Goal: Task Accomplishment & Management: Manage account settings

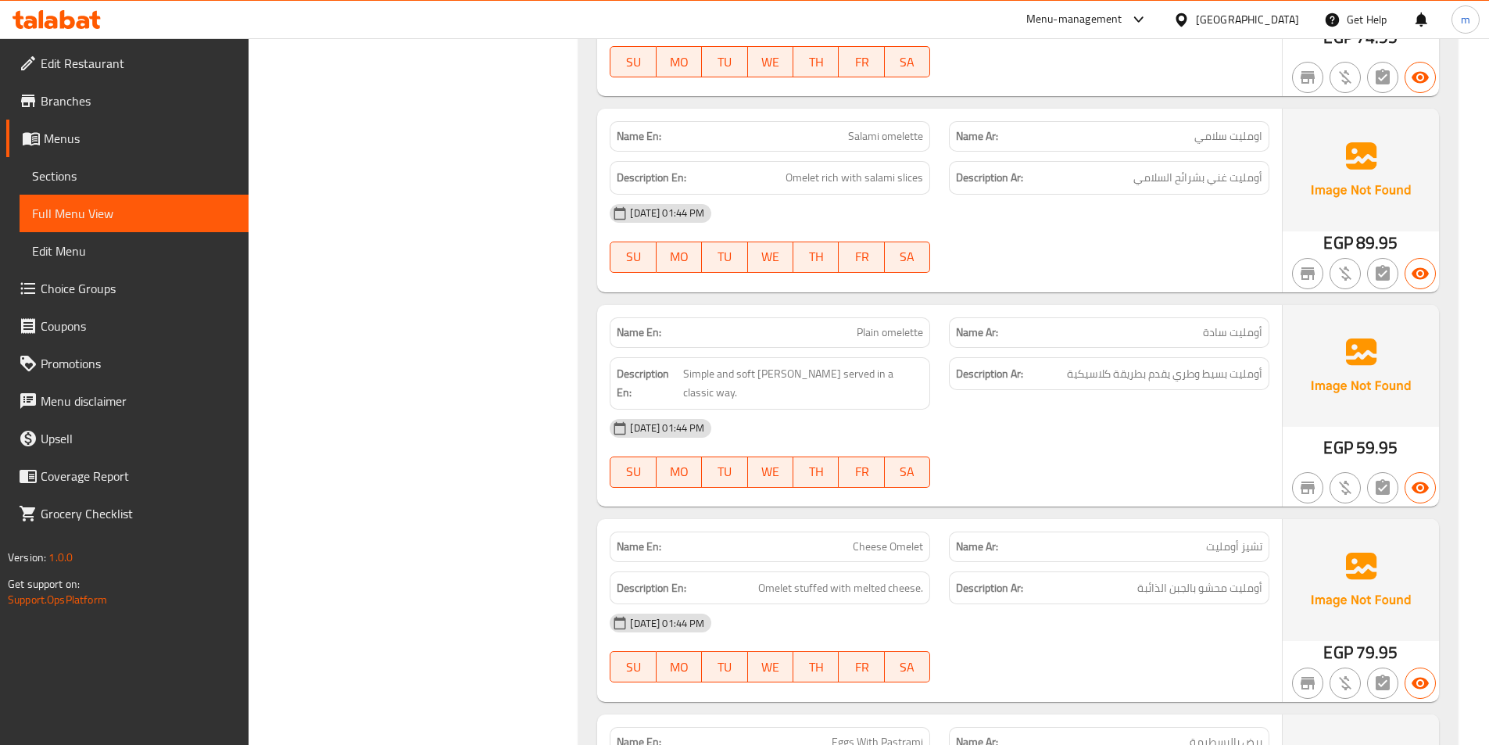
click at [55, 172] on span "Sections" at bounding box center [134, 175] width 204 height 19
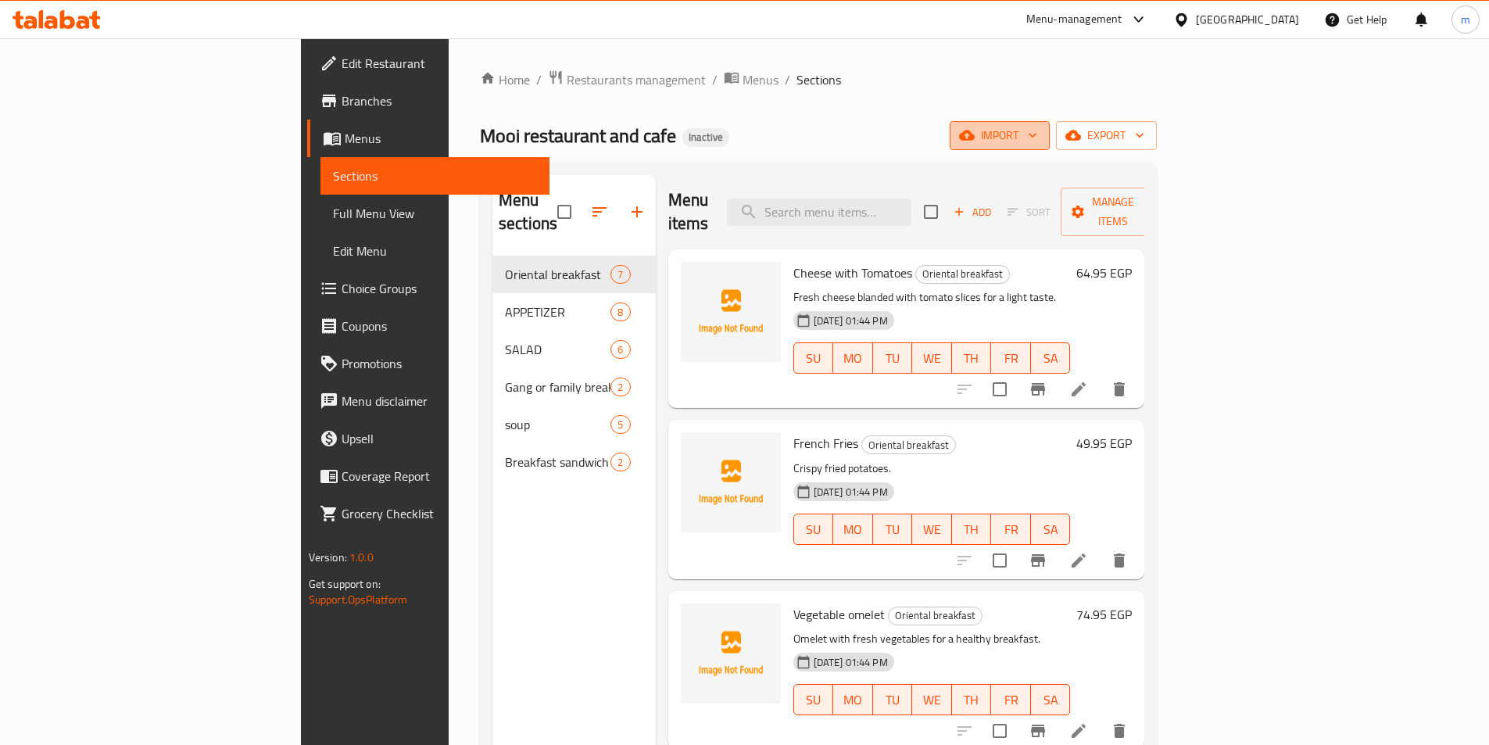
click at [1037, 133] on span "import" at bounding box center [999, 136] width 75 height 20
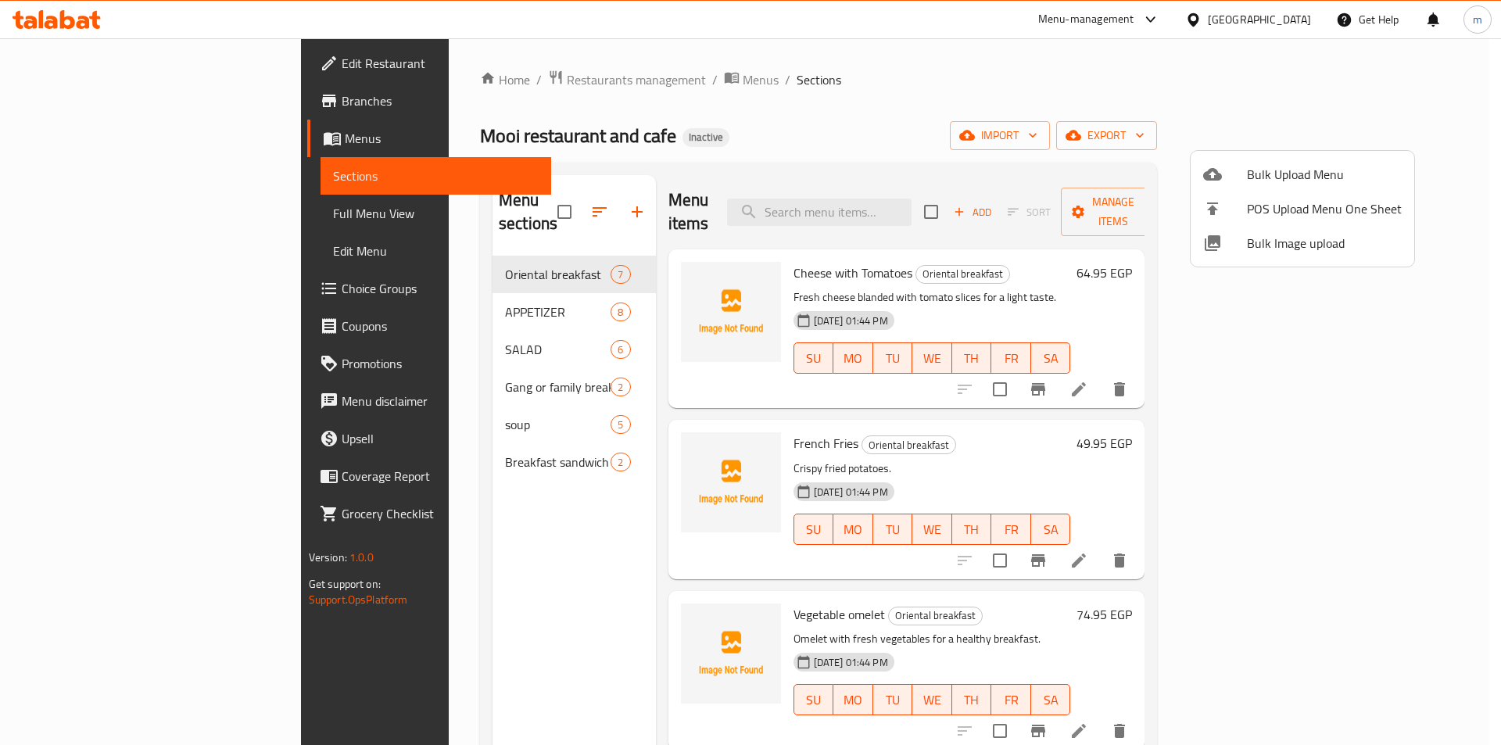
click at [345, 448] on div at bounding box center [750, 372] width 1501 height 745
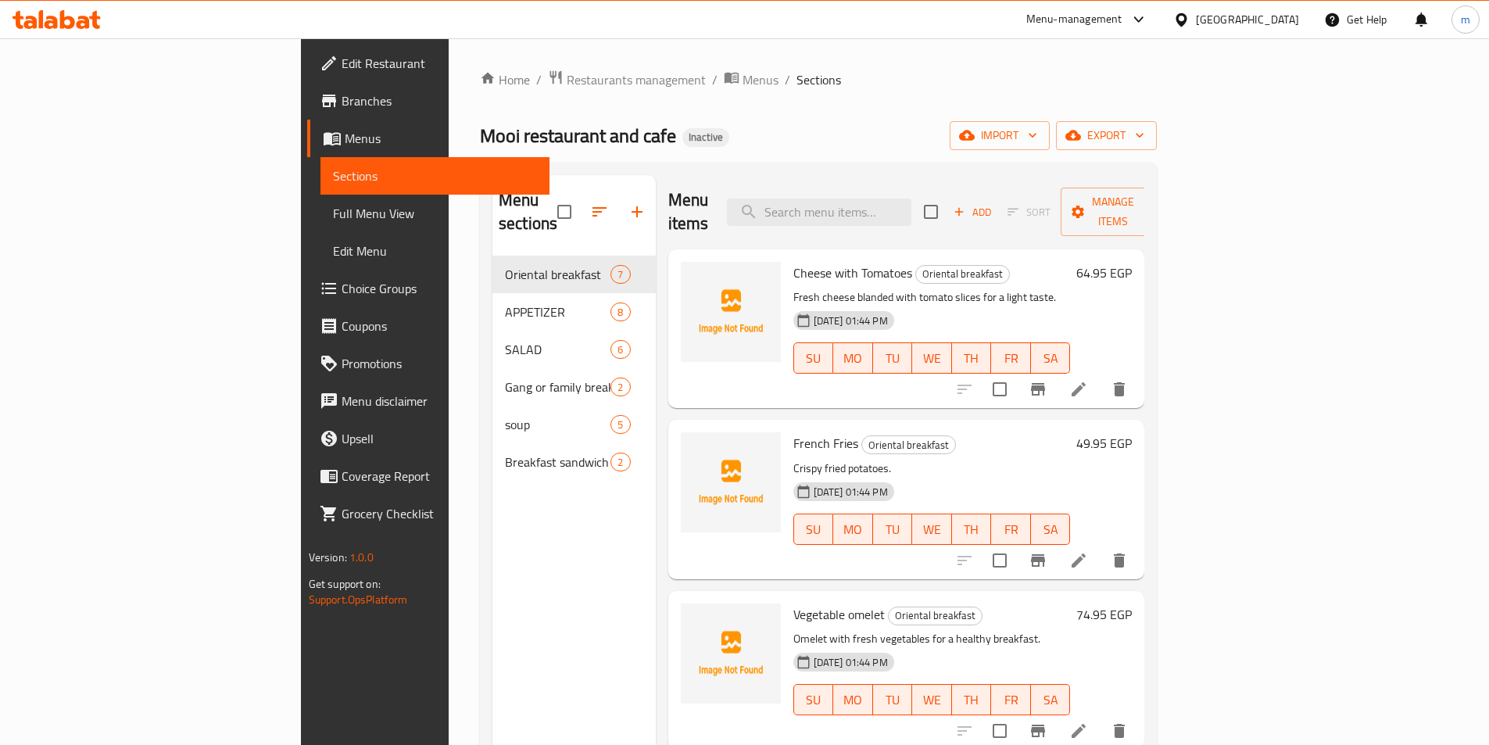
click at [492, 563] on div "Menu sections Oriental breakfast 7 APPETIZER 8 SALAD 6 Gang or family breakfast…" at bounding box center [573, 547] width 163 height 745
click at [975, 140] on icon "button" at bounding box center [967, 136] width 16 height 10
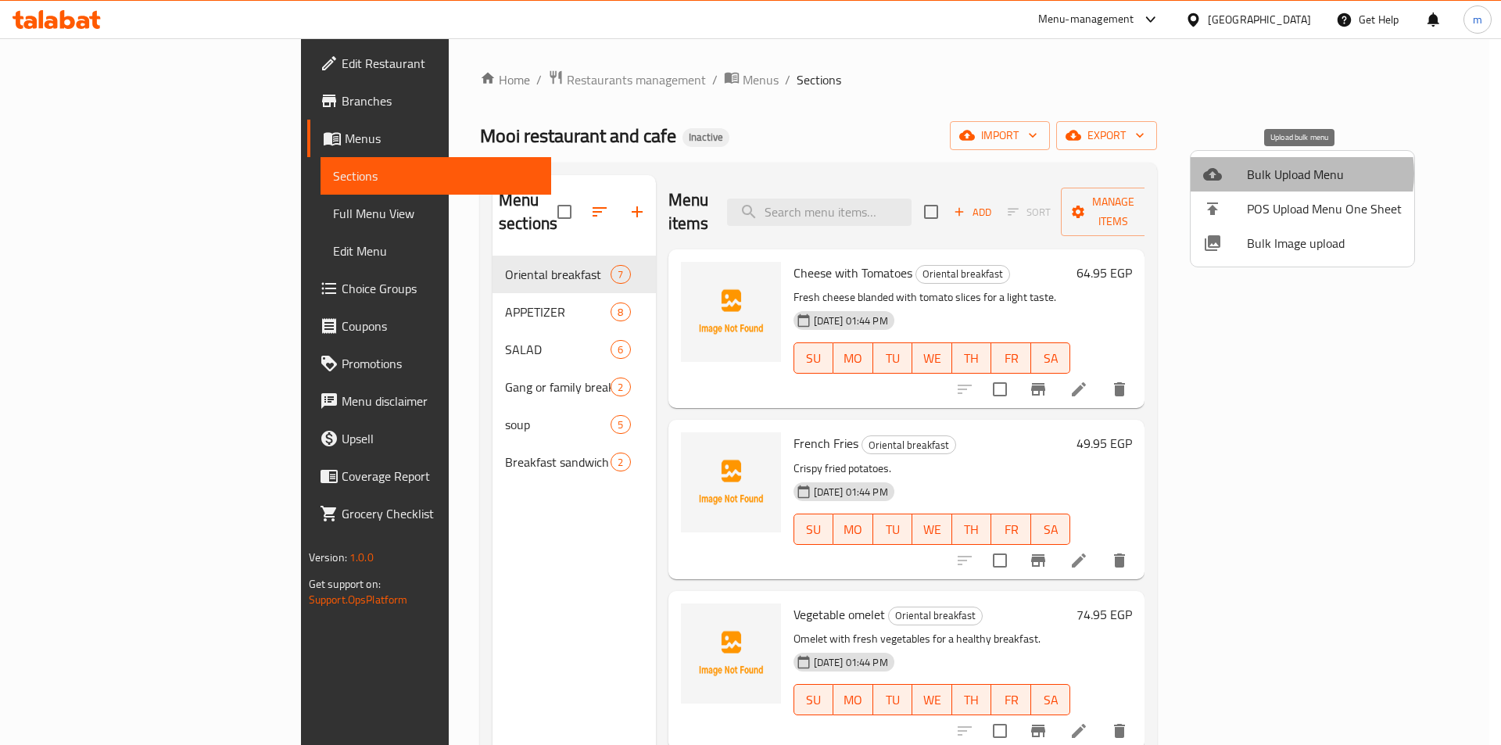
click at [1295, 174] on span "Bulk Upload Menu" at bounding box center [1324, 174] width 155 height 19
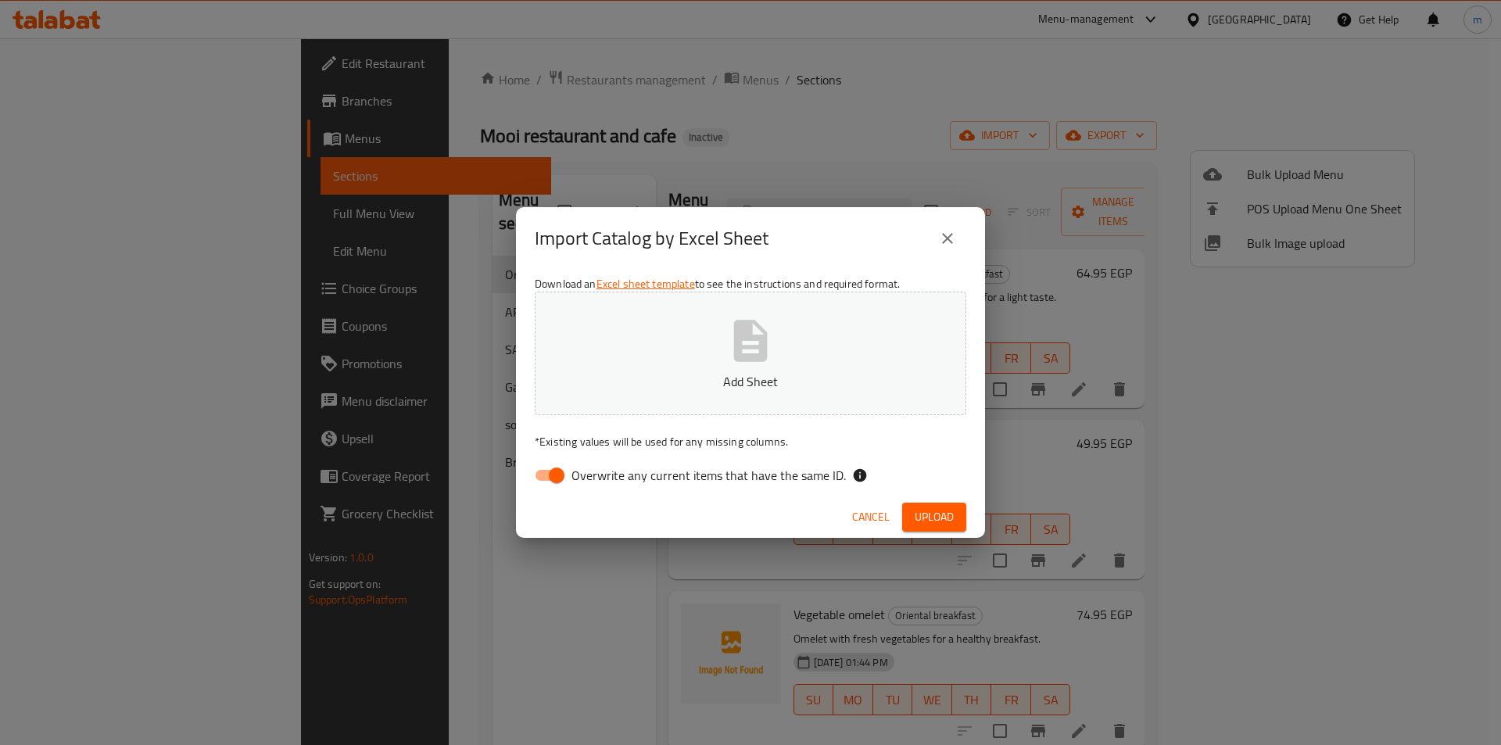
click at [556, 468] on input "Overwrite any current items that have the same ID." at bounding box center [556, 475] width 89 height 30
checkbox input "false"
click at [705, 325] on button "Add Sheet" at bounding box center [750, 353] width 431 height 123
click at [934, 528] on button "Upload" at bounding box center [934, 517] width 64 height 29
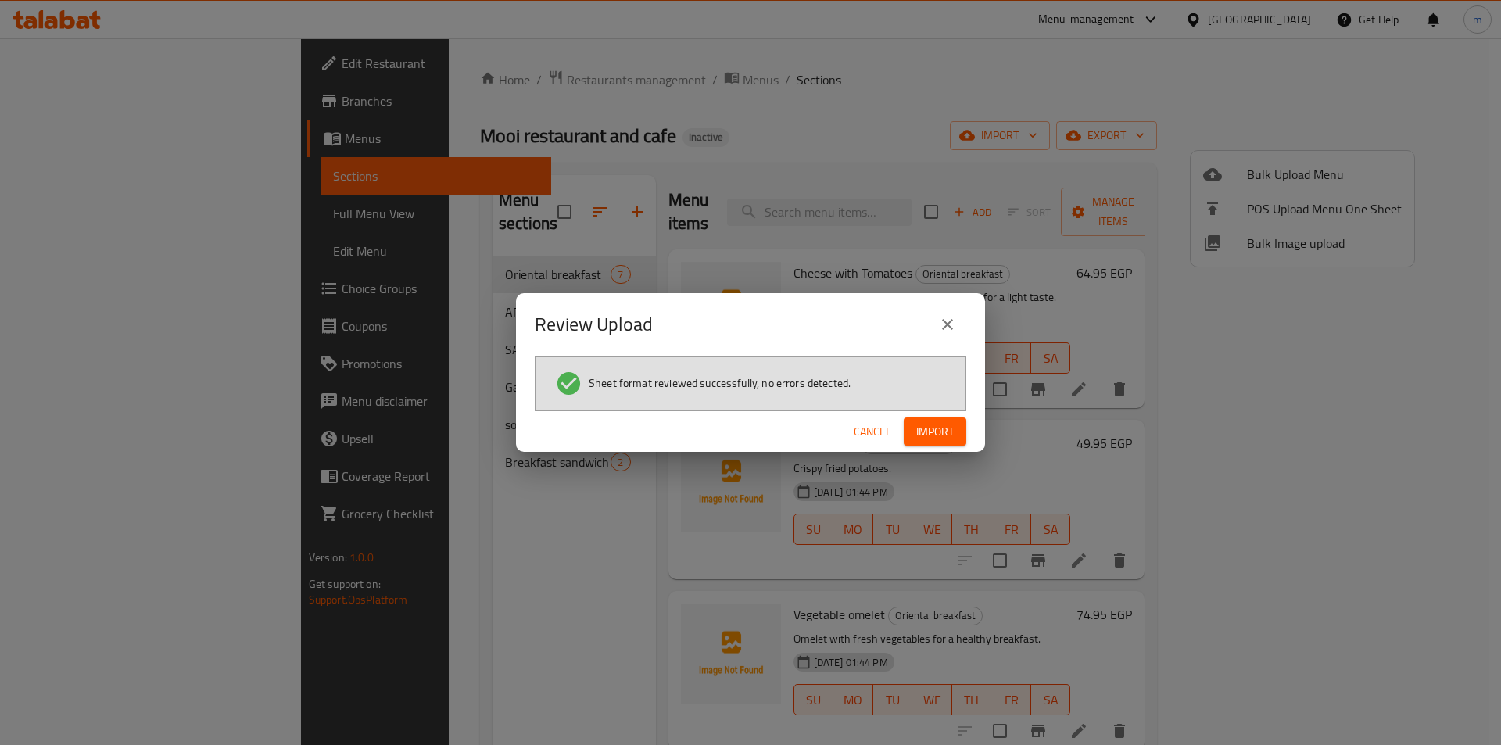
click at [934, 436] on span "Import" at bounding box center [935, 432] width 38 height 20
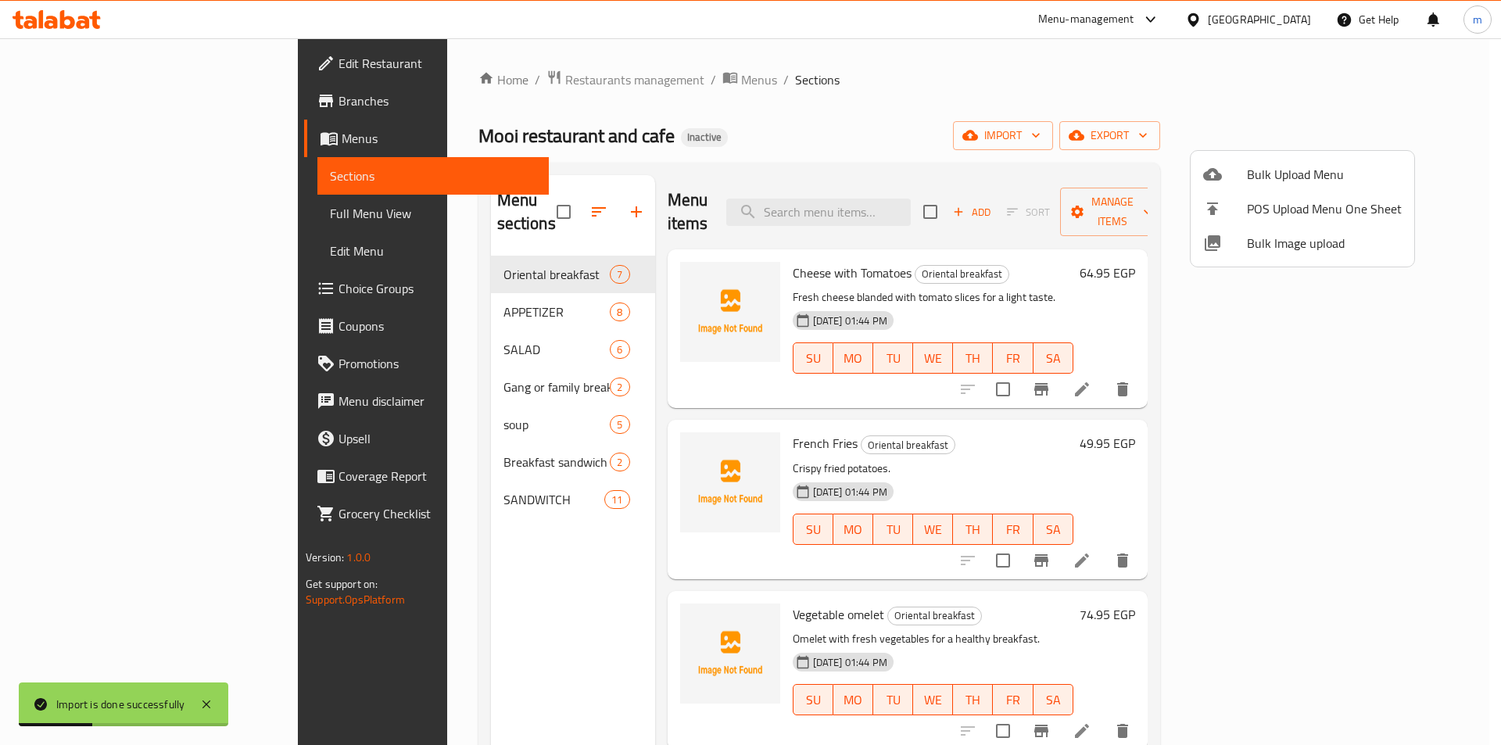
click at [102, 224] on div at bounding box center [750, 372] width 1501 height 745
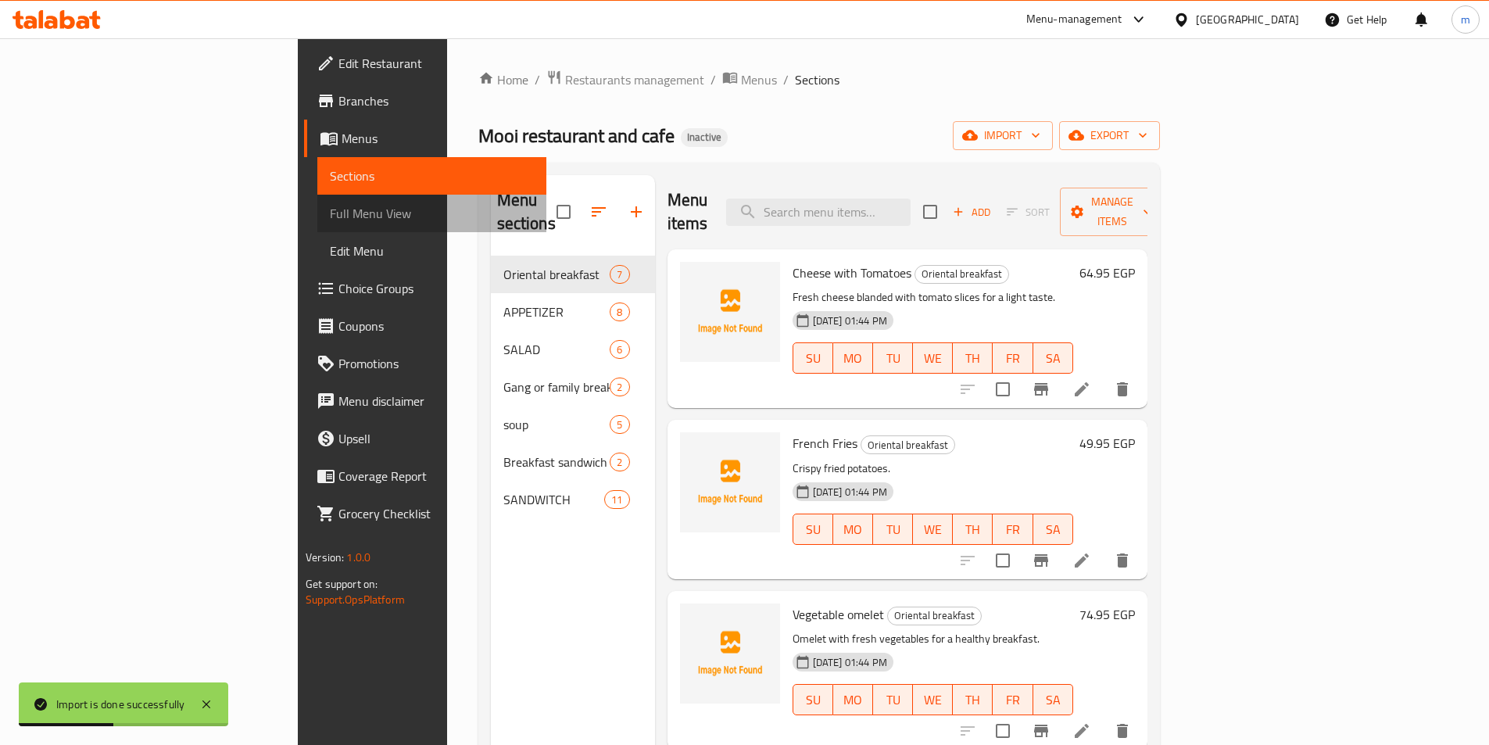
click at [330, 219] on span "Full Menu View" at bounding box center [432, 213] width 204 height 19
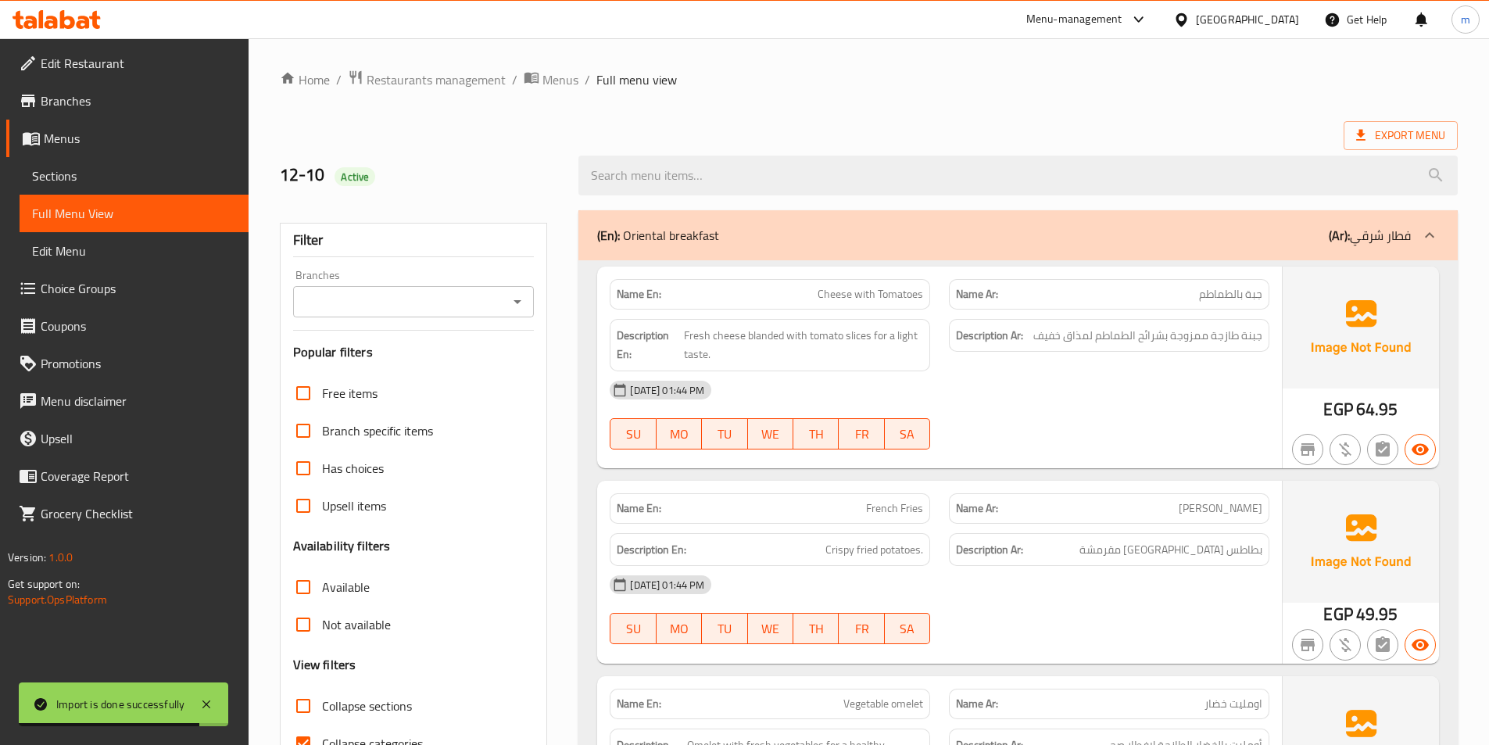
click at [347, 700] on span "Collapse sections" at bounding box center [367, 705] width 90 height 19
click at [322, 700] on input "Collapse sections" at bounding box center [303, 706] width 38 height 38
checkbox input "true"
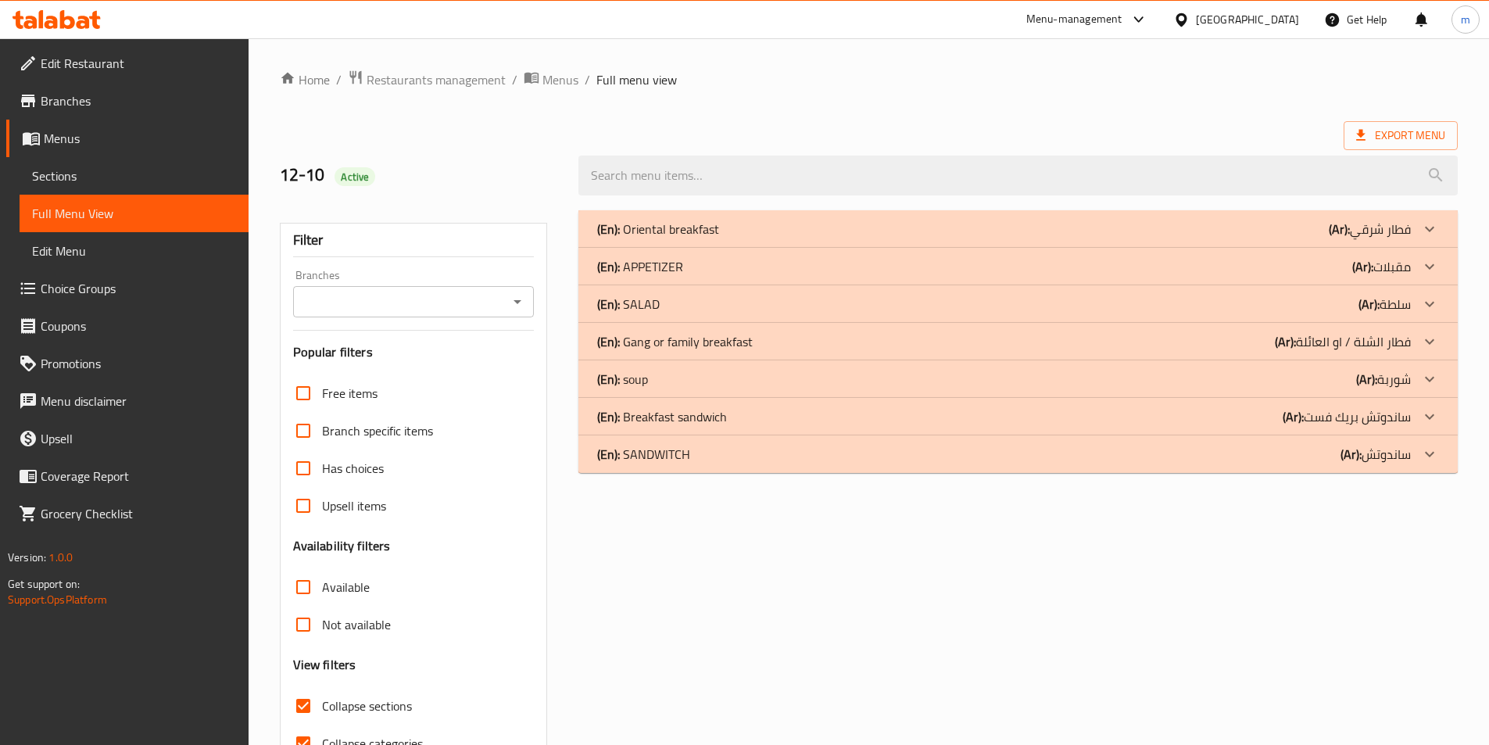
click at [347, 738] on span "Collapse categories" at bounding box center [372, 743] width 101 height 19
click at [322, 738] on input "Collapse categories" at bounding box center [303, 744] width 38 height 38
checkbox input "false"
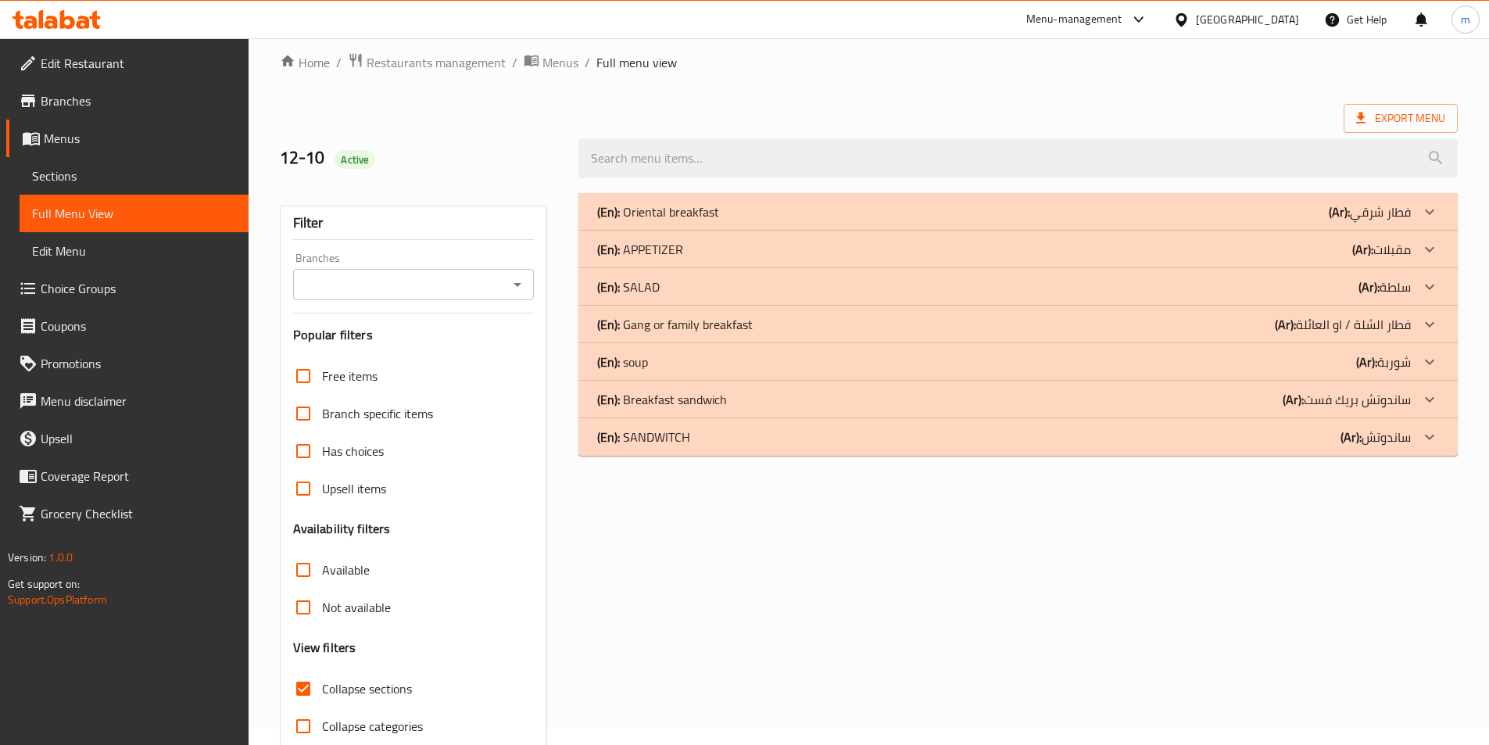
click at [889, 442] on div "(En): SANDWITCH (Ar): ساندوتش" at bounding box center [1004, 437] width 814 height 19
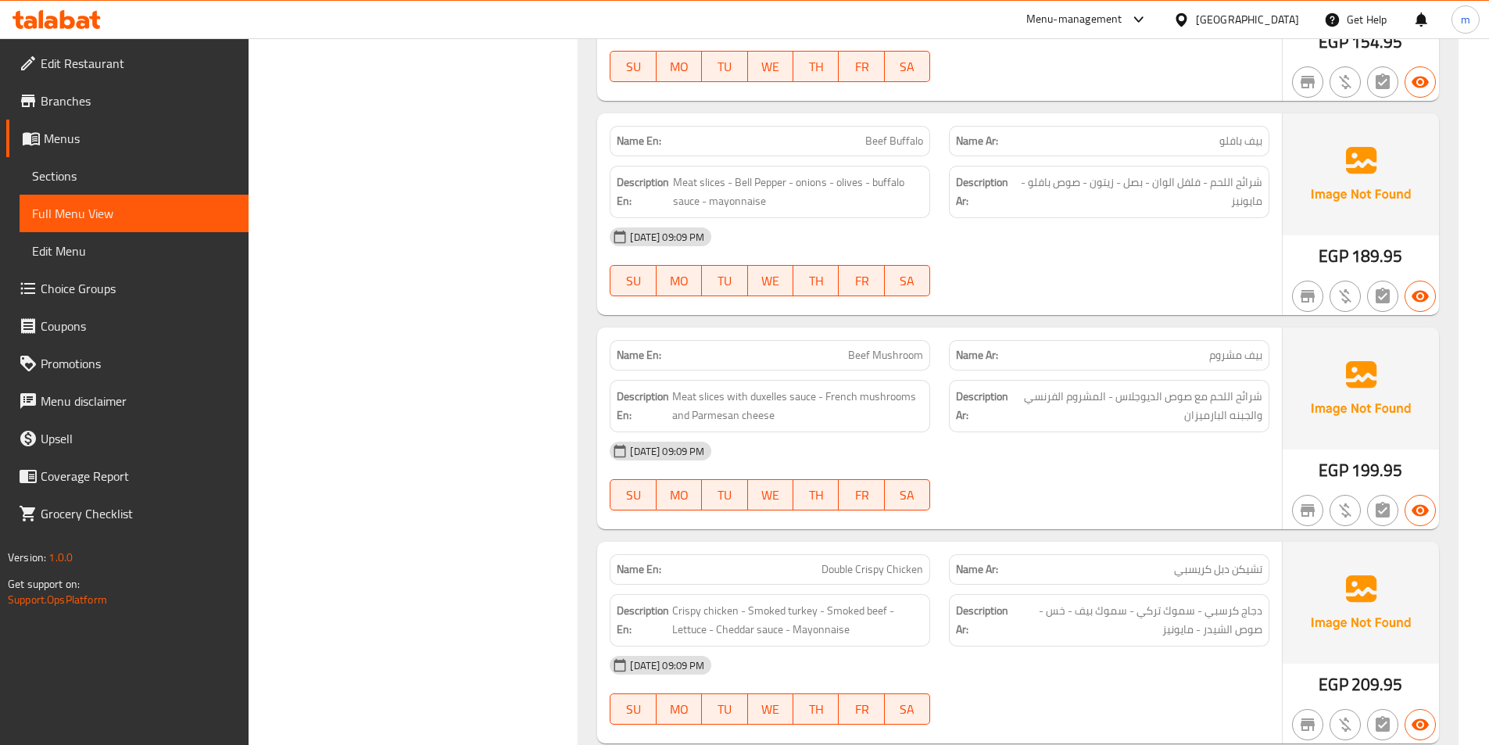
scroll to position [1111, 0]
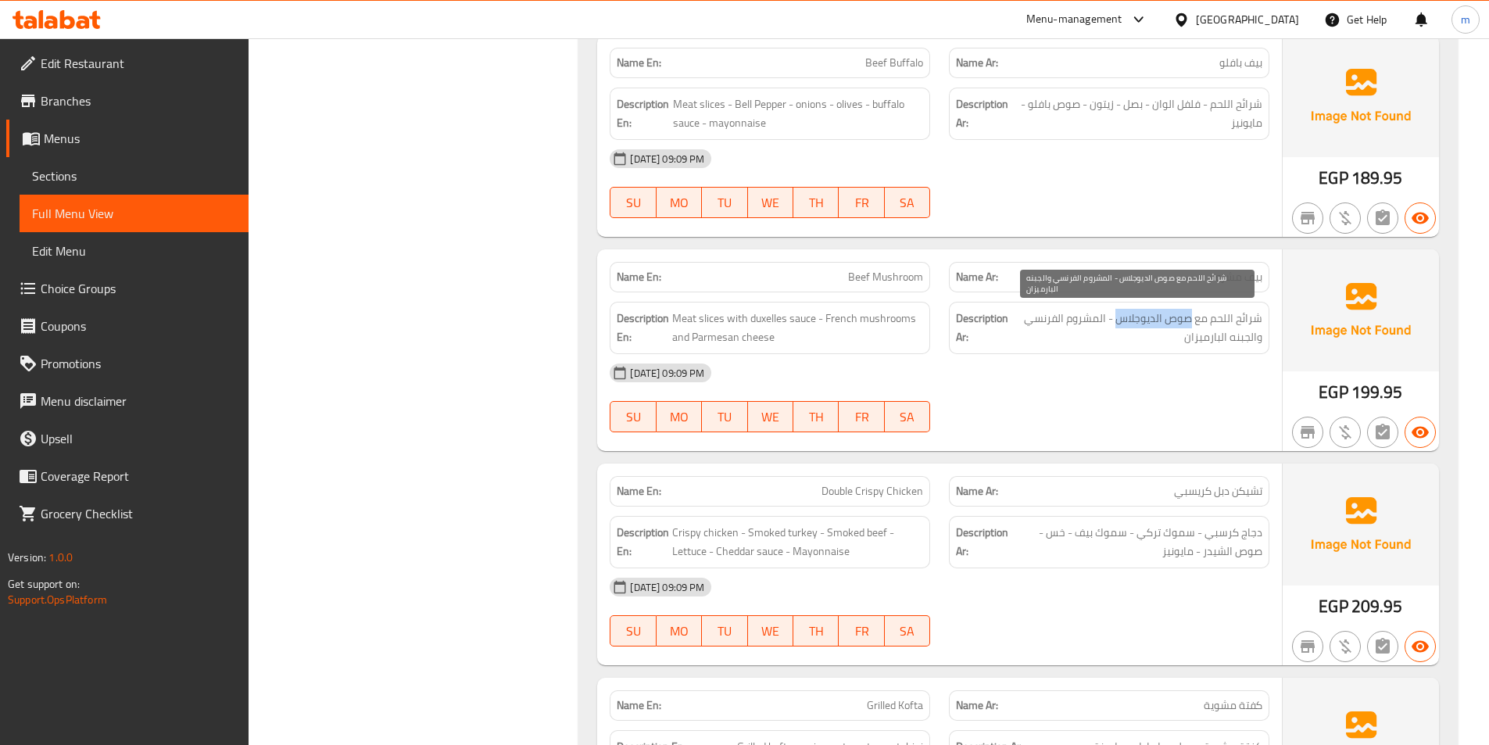
drag, startPoint x: 1118, startPoint y: 319, endPoint x: 1193, endPoint y: 311, distance: 75.4
click at [1193, 311] on span "شرائح اللحم مع صوص الديوجلاس - المشروم الفرنسي والجبنه البارميزان" at bounding box center [1137, 328] width 250 height 38
copy span "صوص الديوجلاس"
click at [887, 281] on span "Beef Mushroom" at bounding box center [885, 277] width 75 height 16
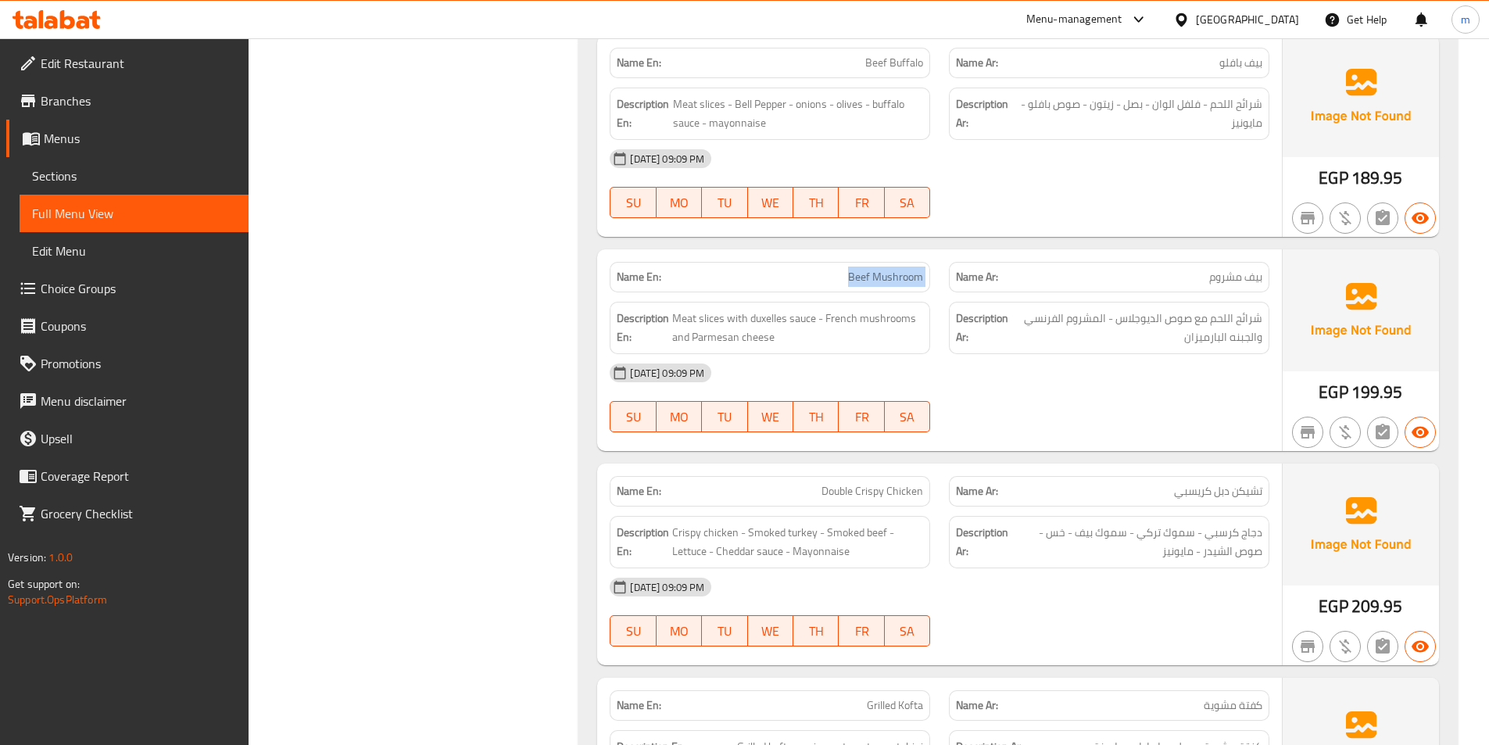
click at [887, 281] on span "Beef Mushroom" at bounding box center [885, 277] width 75 height 16
copy span "Beef Mushroom"
click at [713, 302] on div "Description En: Meat slices with duxelles sauce - French mushrooms and Parmesan…" at bounding box center [770, 328] width 320 height 52
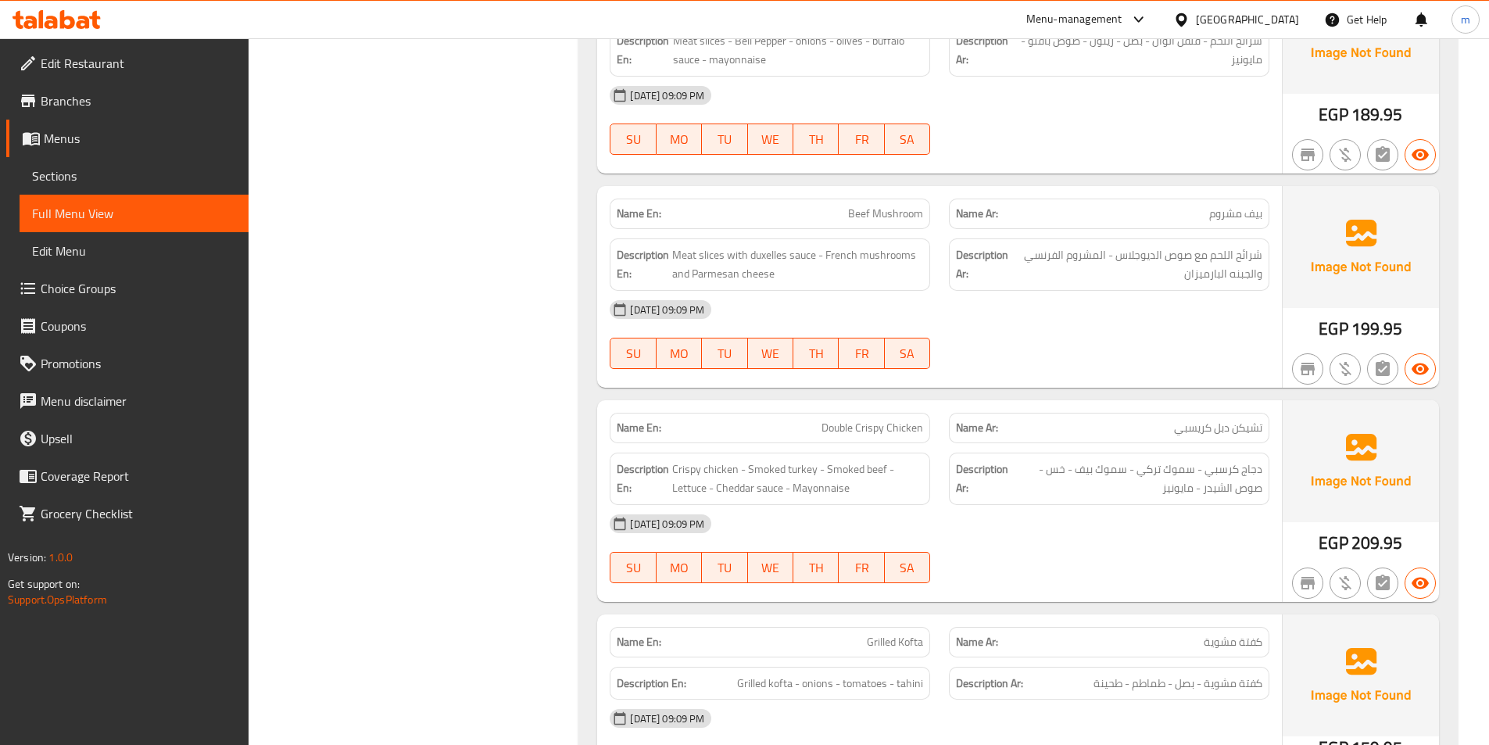
scroll to position [1268, 0]
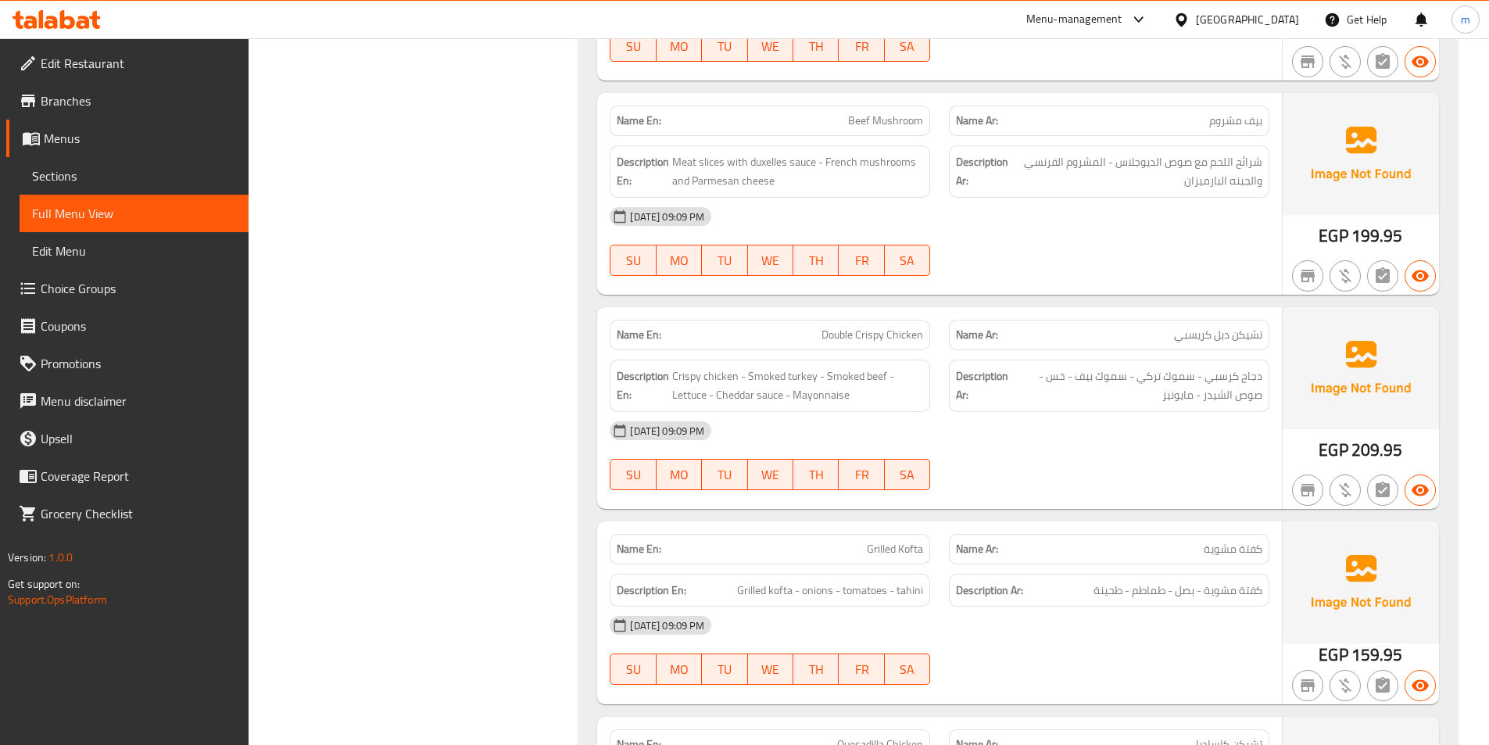
click at [871, 332] on span "Double Crispy Chicken" at bounding box center [872, 335] width 102 height 16
copy span "Double Crispy Chicken"
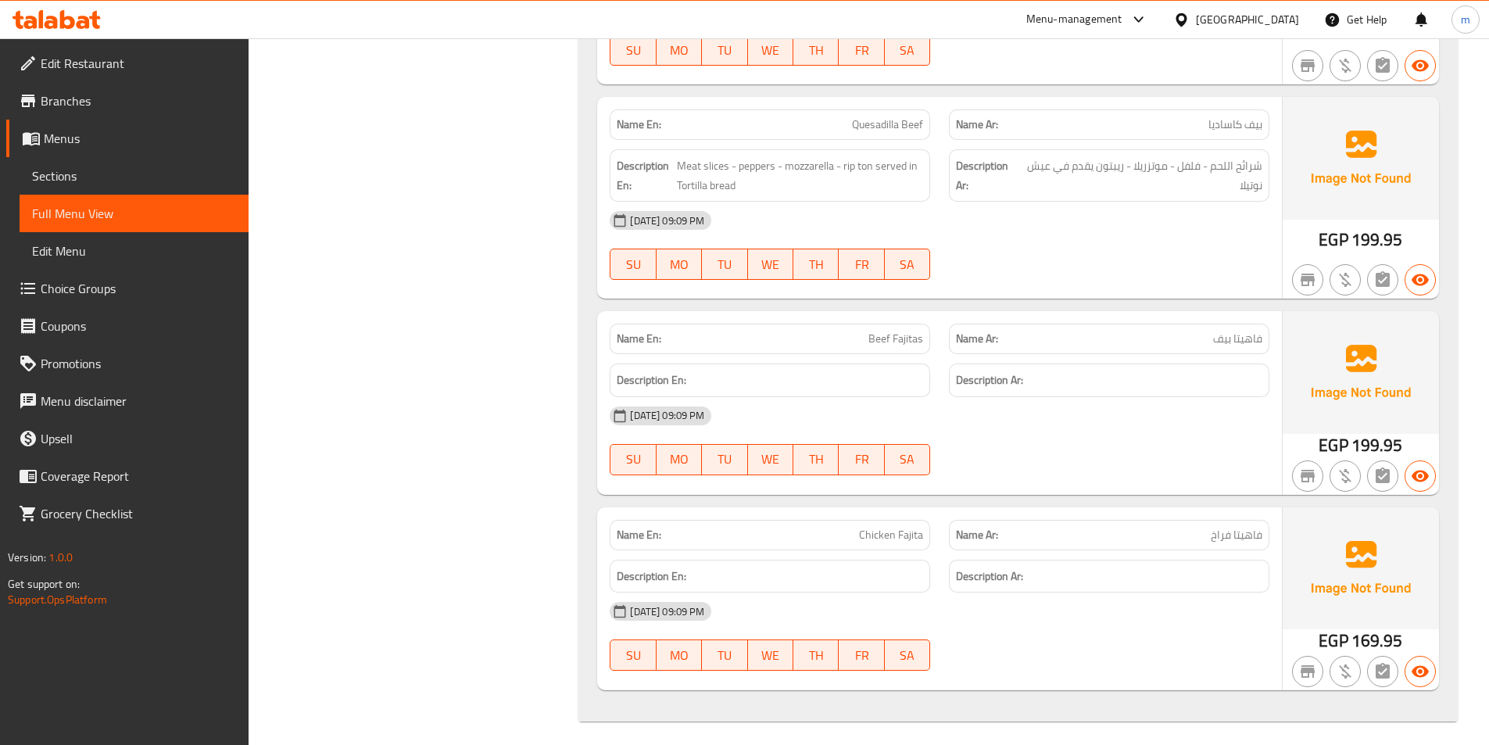
scroll to position [2109, 0]
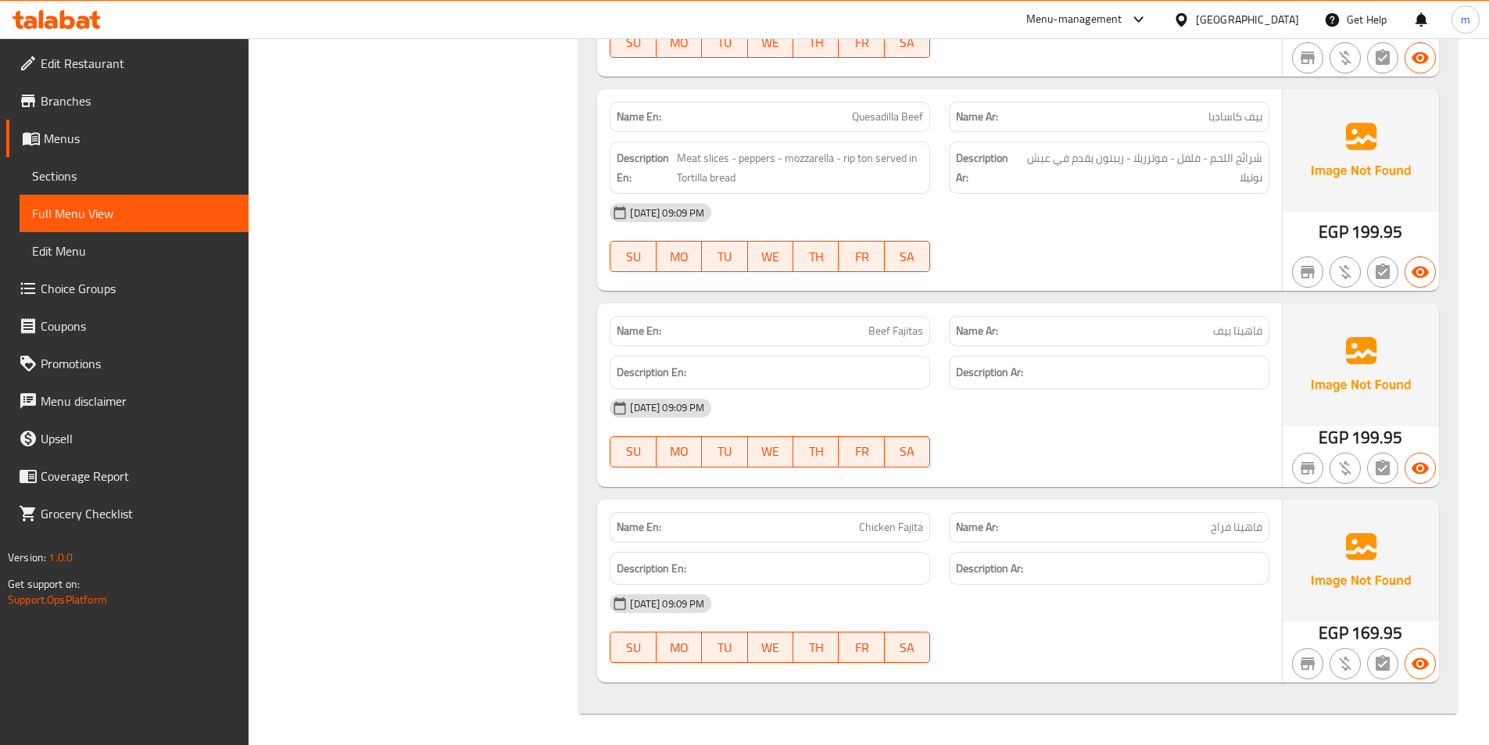
click at [90, 181] on span "Sections" at bounding box center [134, 175] width 204 height 19
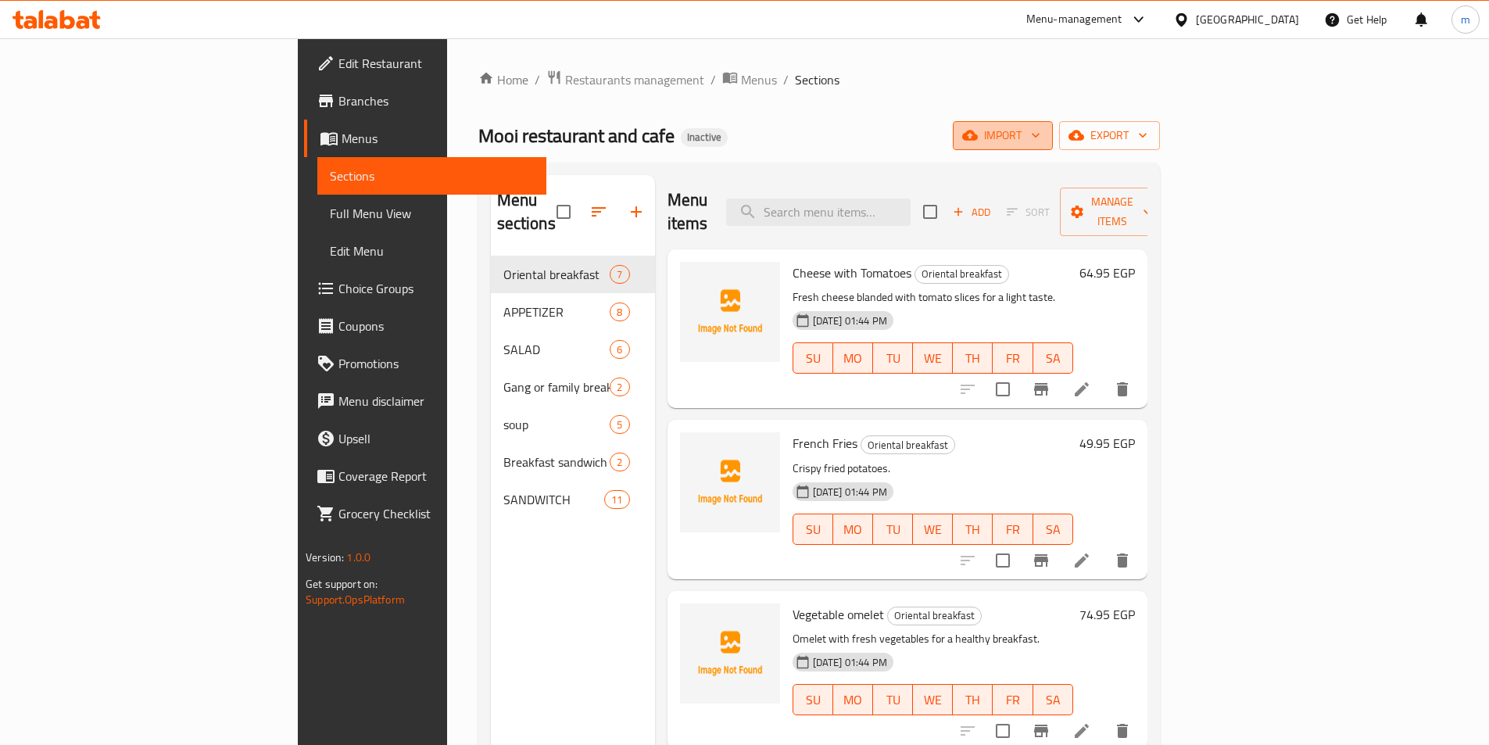
click at [1043, 134] on icon "button" at bounding box center [1036, 135] width 16 height 16
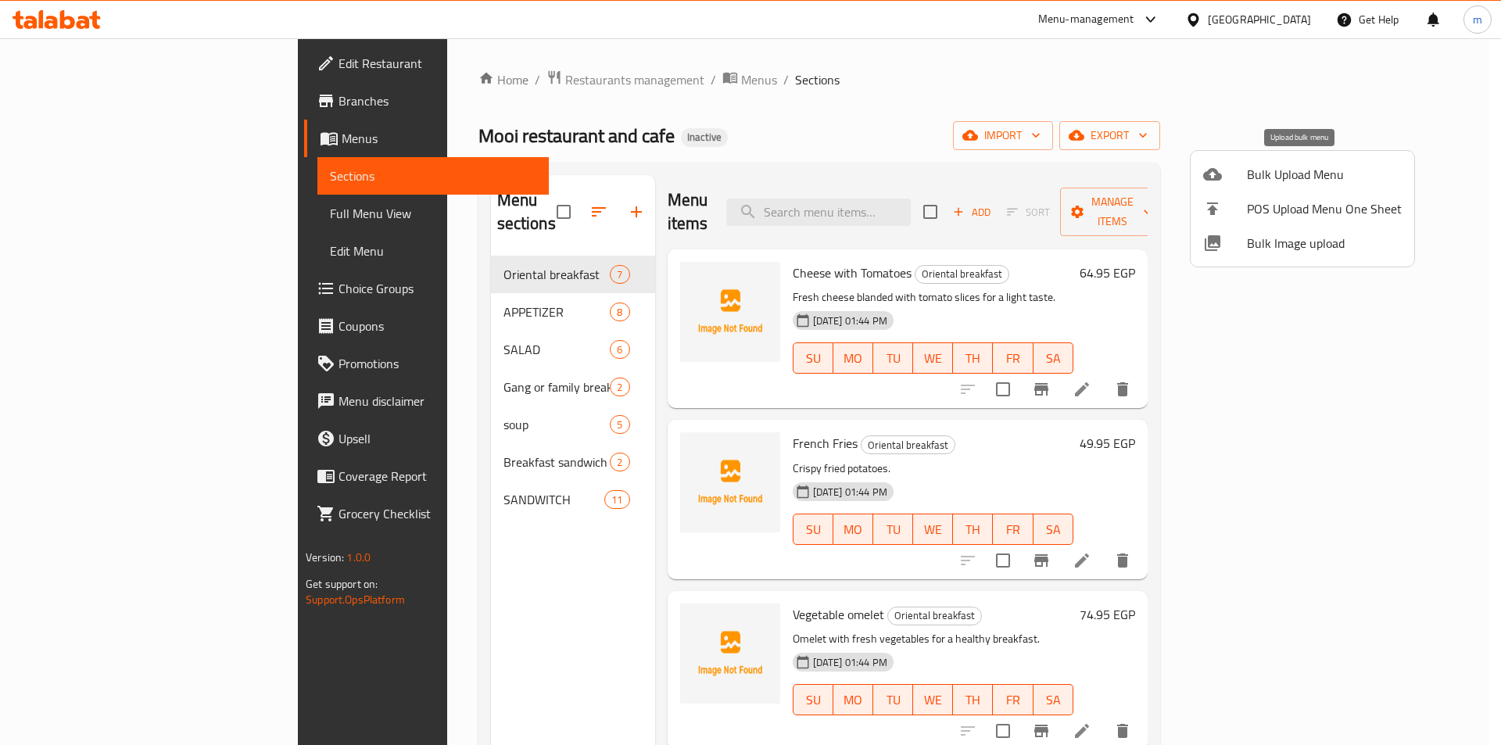
click at [1247, 179] on span "Bulk Upload Menu" at bounding box center [1324, 174] width 155 height 19
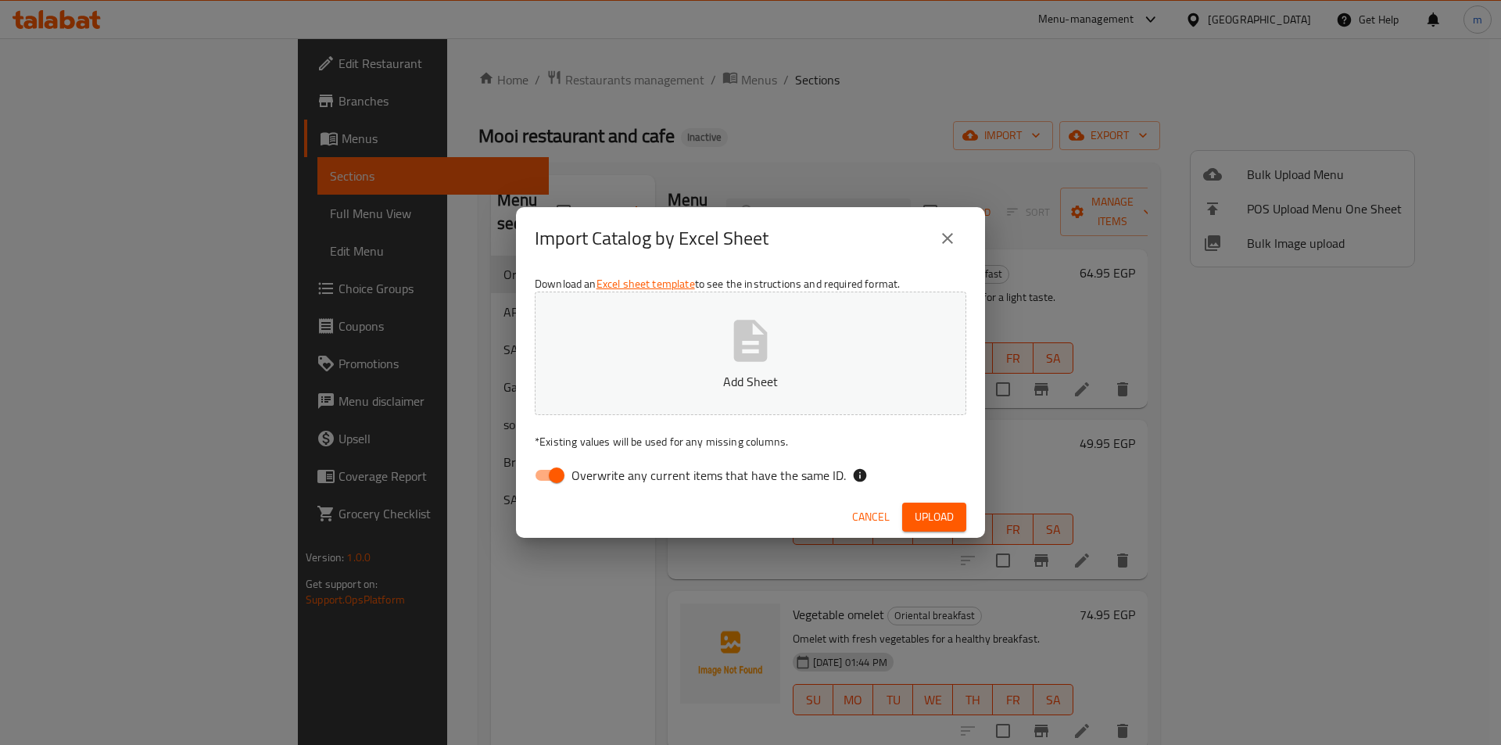
drag, startPoint x: 556, startPoint y: 470, endPoint x: 582, endPoint y: 449, distance: 33.5
click at [556, 470] on input "Overwrite any current items that have the same ID." at bounding box center [556, 475] width 89 height 30
checkbox input "false"
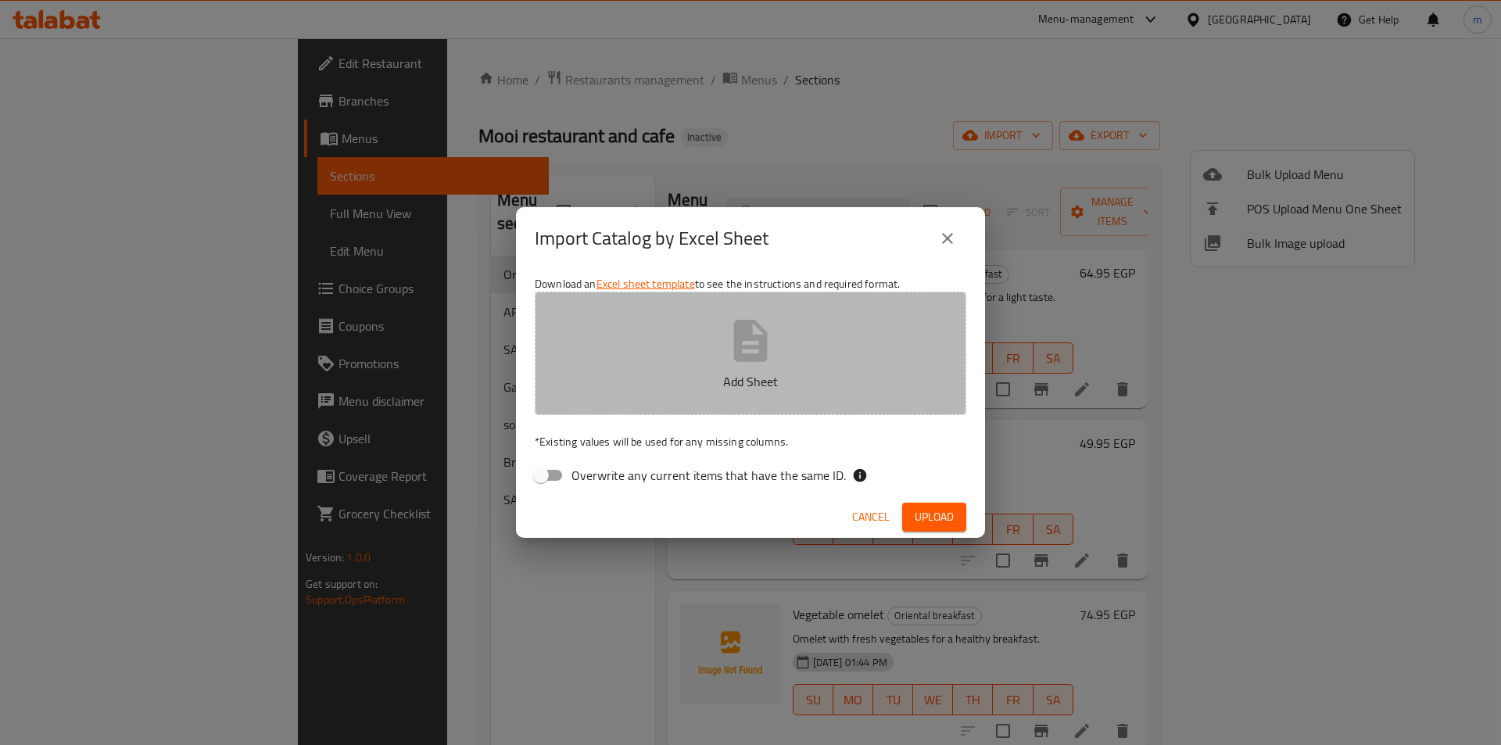
click at [633, 384] on p "Add Sheet" at bounding box center [750, 381] width 383 height 19
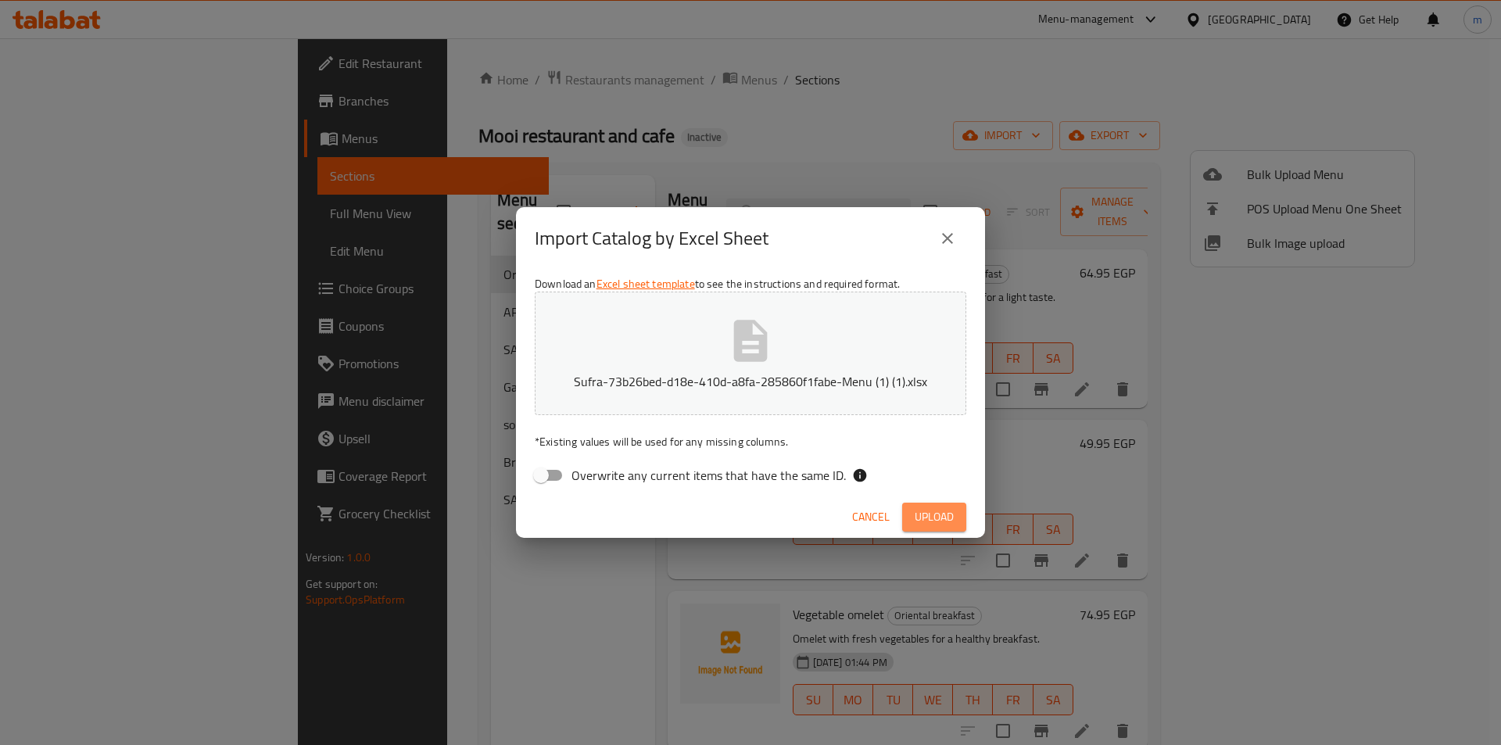
click at [938, 509] on span "Upload" at bounding box center [933, 517] width 39 height 20
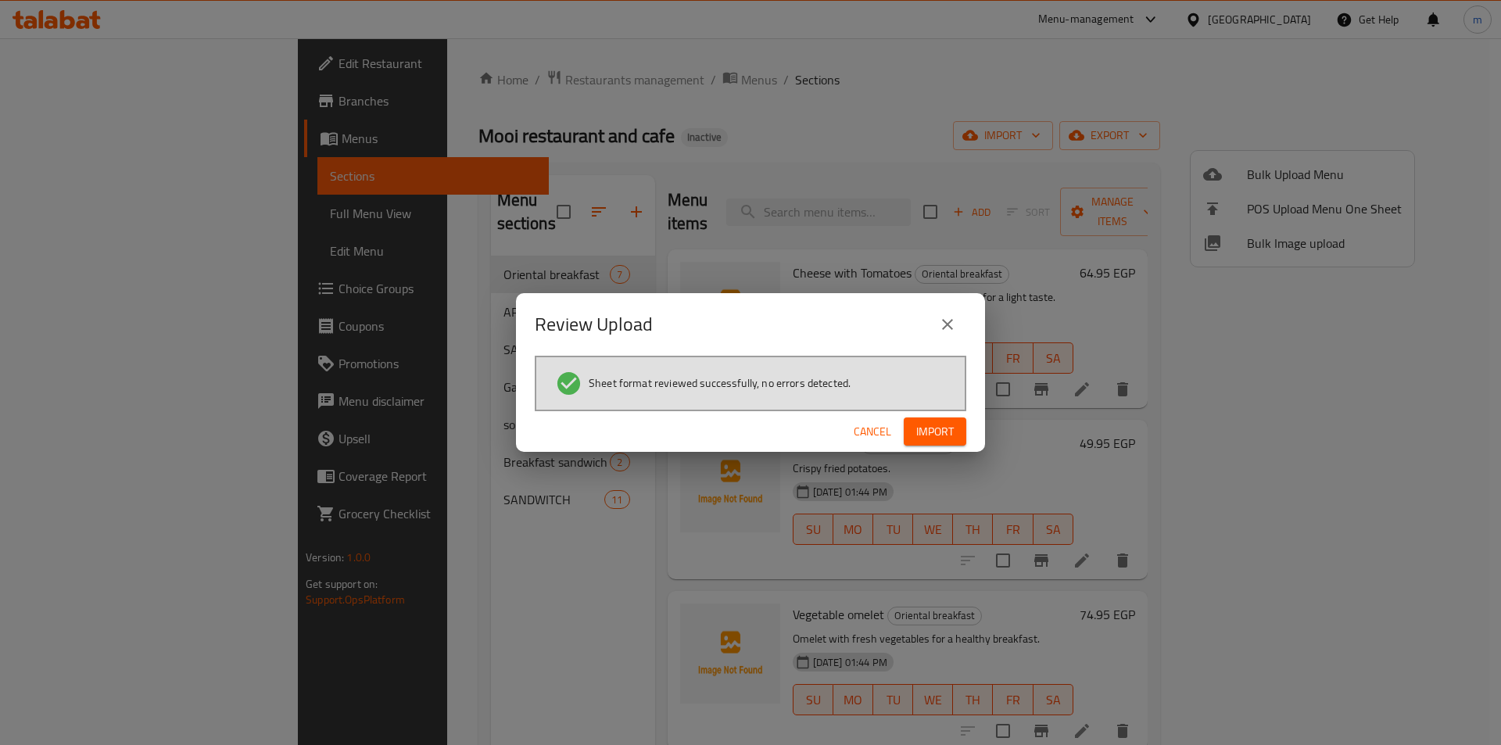
click at [918, 442] on button "Import" at bounding box center [935, 431] width 63 height 29
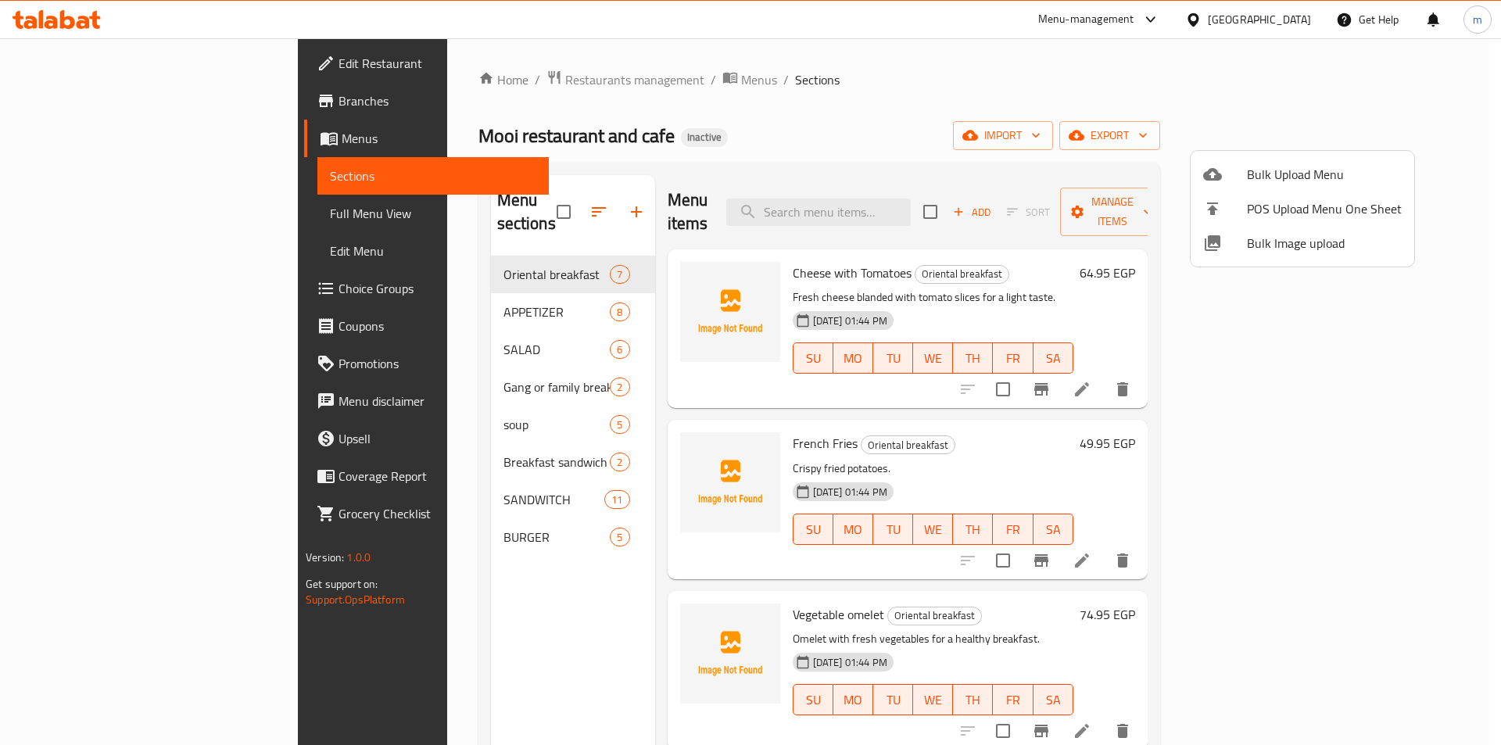
click at [88, 213] on div at bounding box center [750, 372] width 1501 height 745
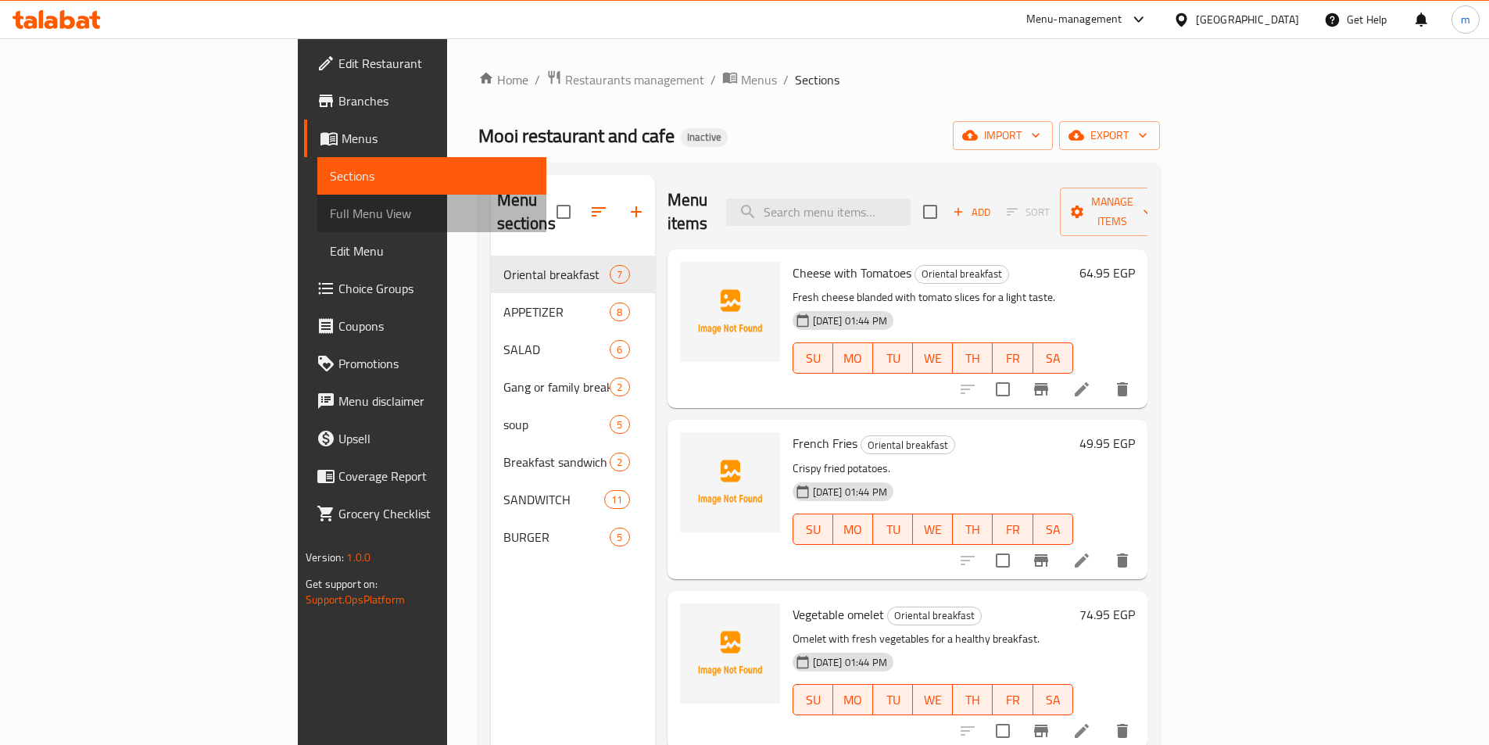
click at [330, 213] on span "Full Menu View" at bounding box center [432, 213] width 204 height 19
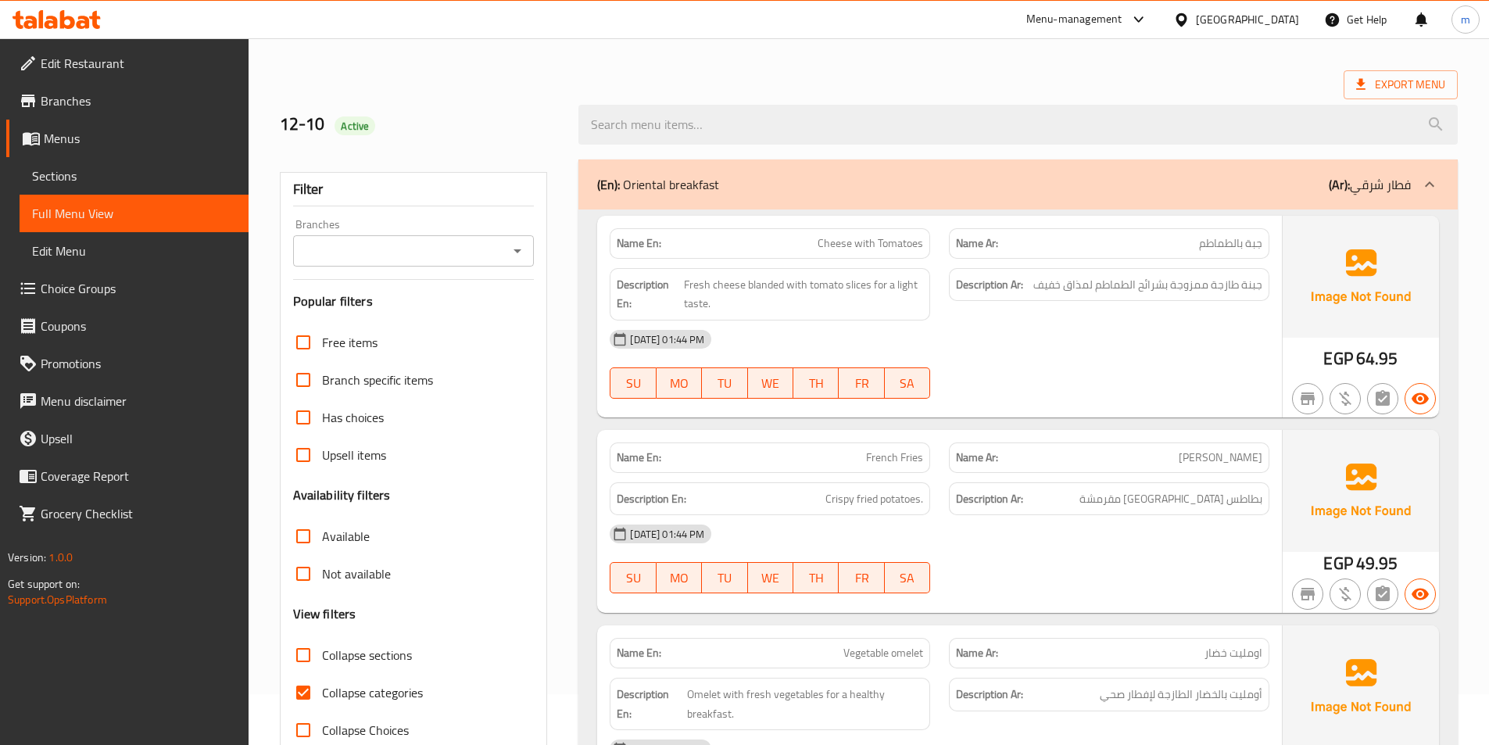
scroll to position [78, 0]
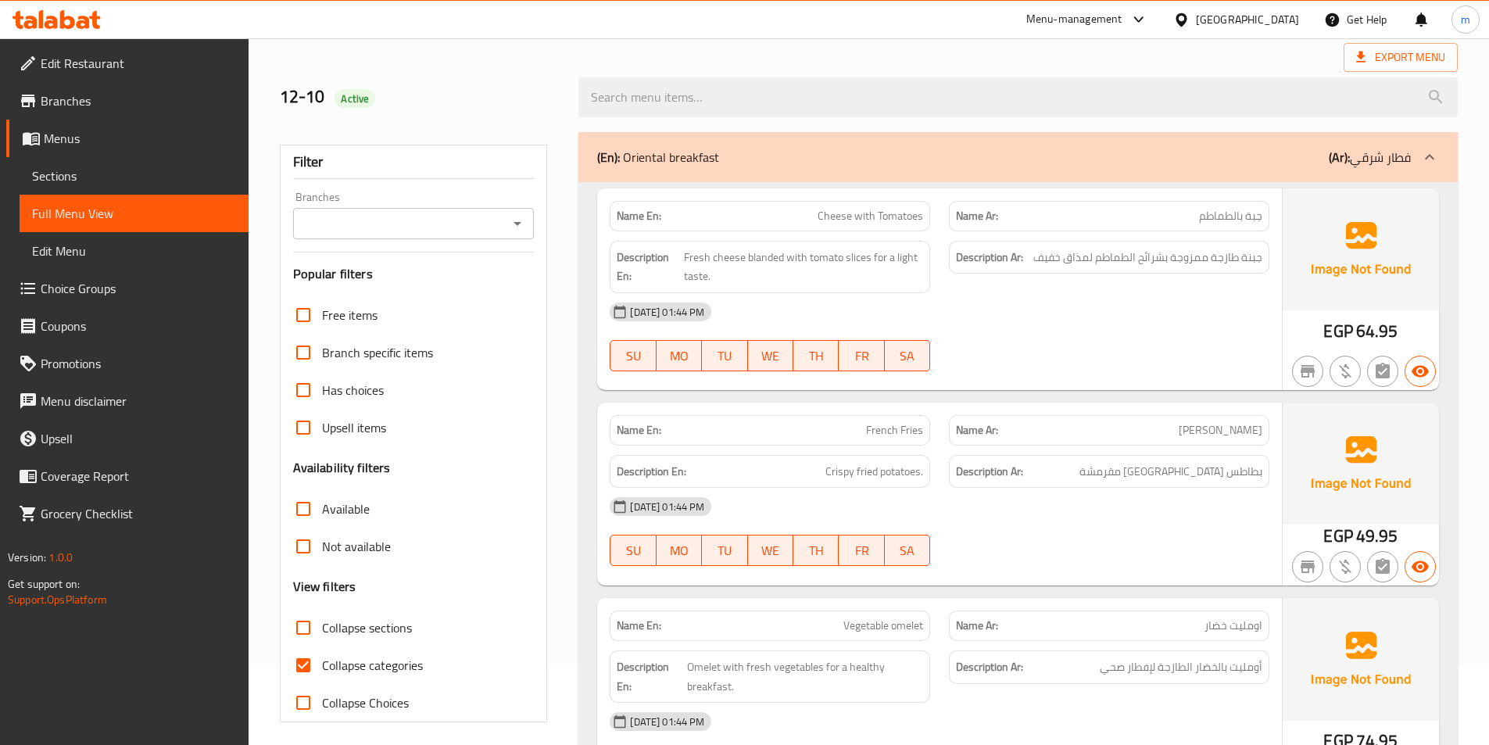
click at [352, 632] on span "Collapse sections" at bounding box center [367, 627] width 90 height 19
click at [322, 632] on input "Collapse sections" at bounding box center [303, 628] width 38 height 38
checkbox input "true"
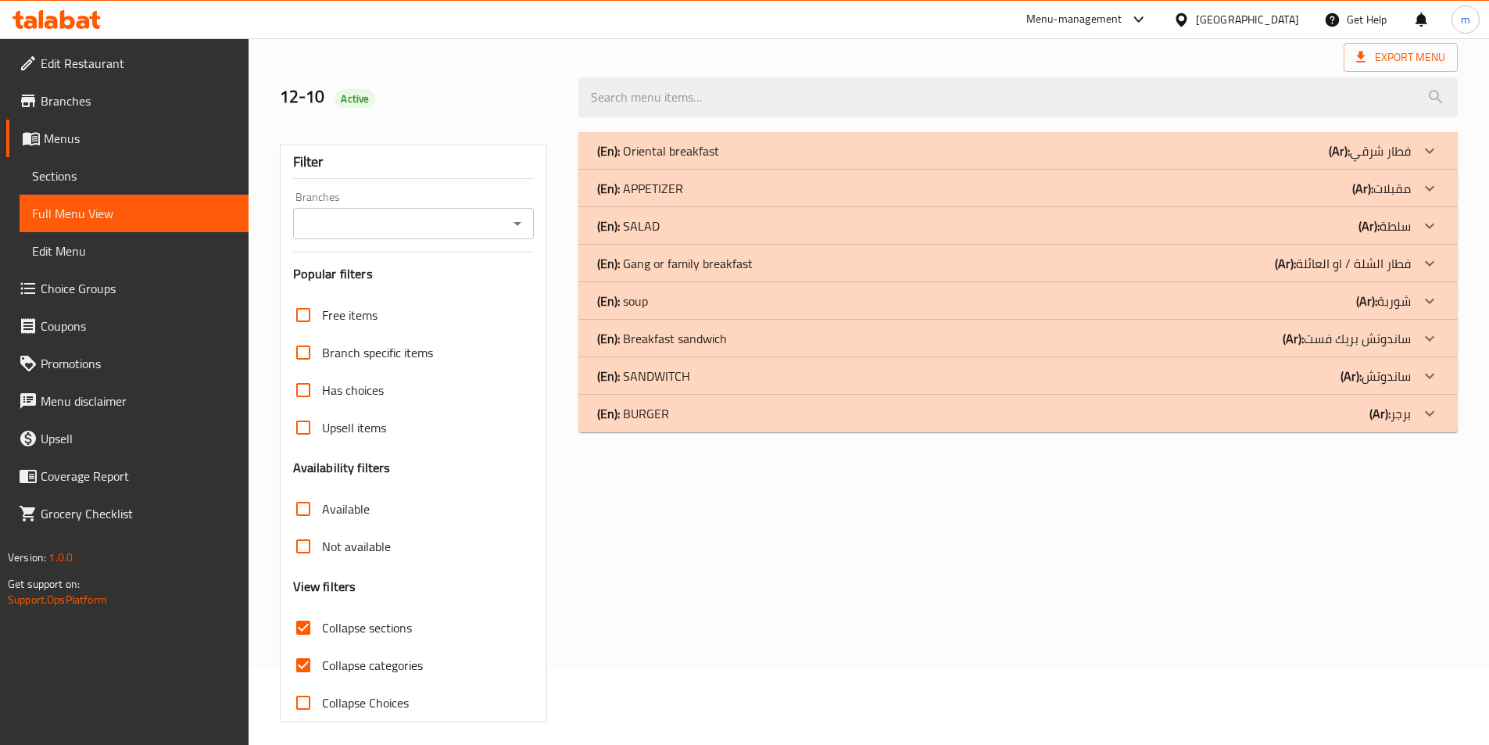
click at [336, 678] on label "Collapse categories" at bounding box center [353, 665] width 138 height 38
click at [322, 678] on input "Collapse categories" at bounding box center [303, 665] width 38 height 38
checkbox input "false"
click at [828, 417] on div "(En): BURGER (Ar): برجر" at bounding box center [1004, 413] width 814 height 19
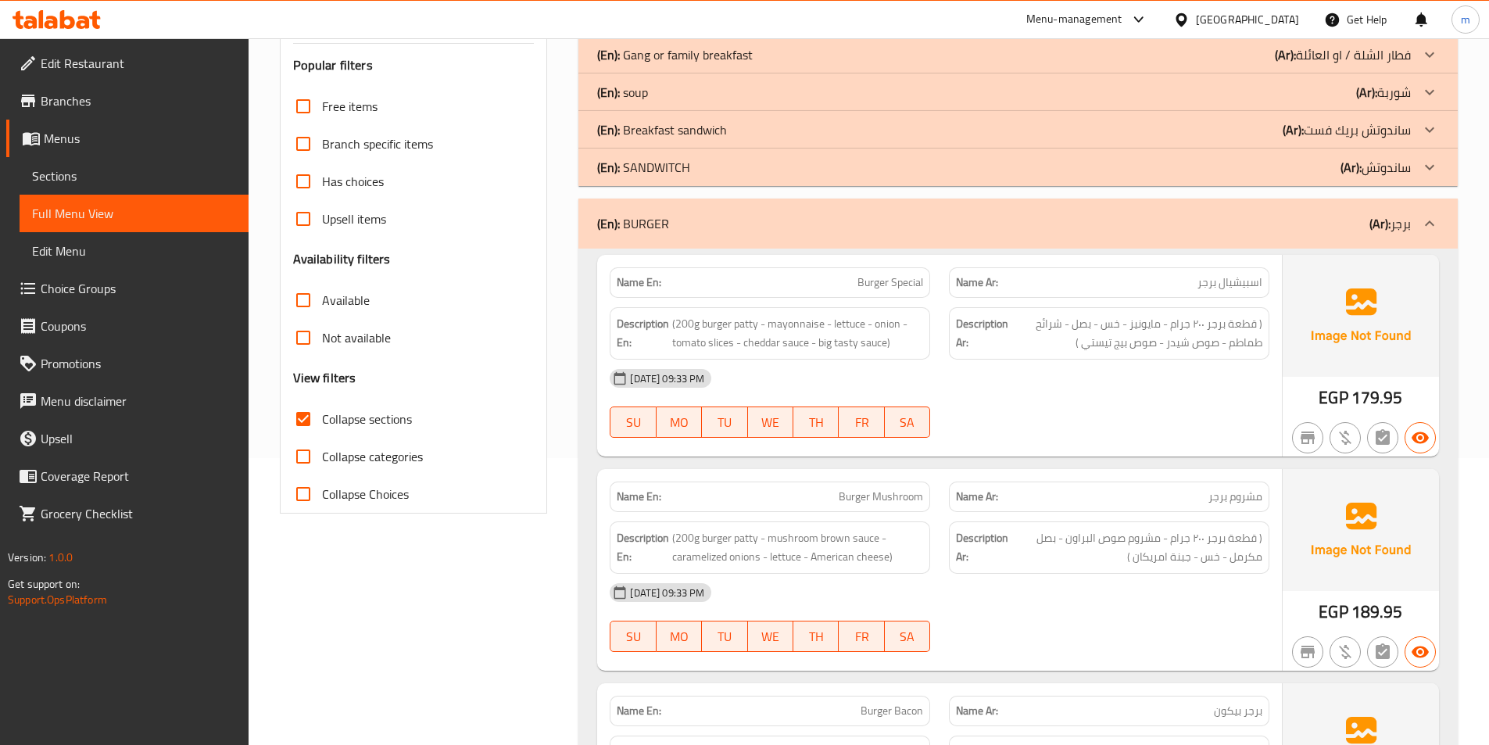
scroll to position [313, 0]
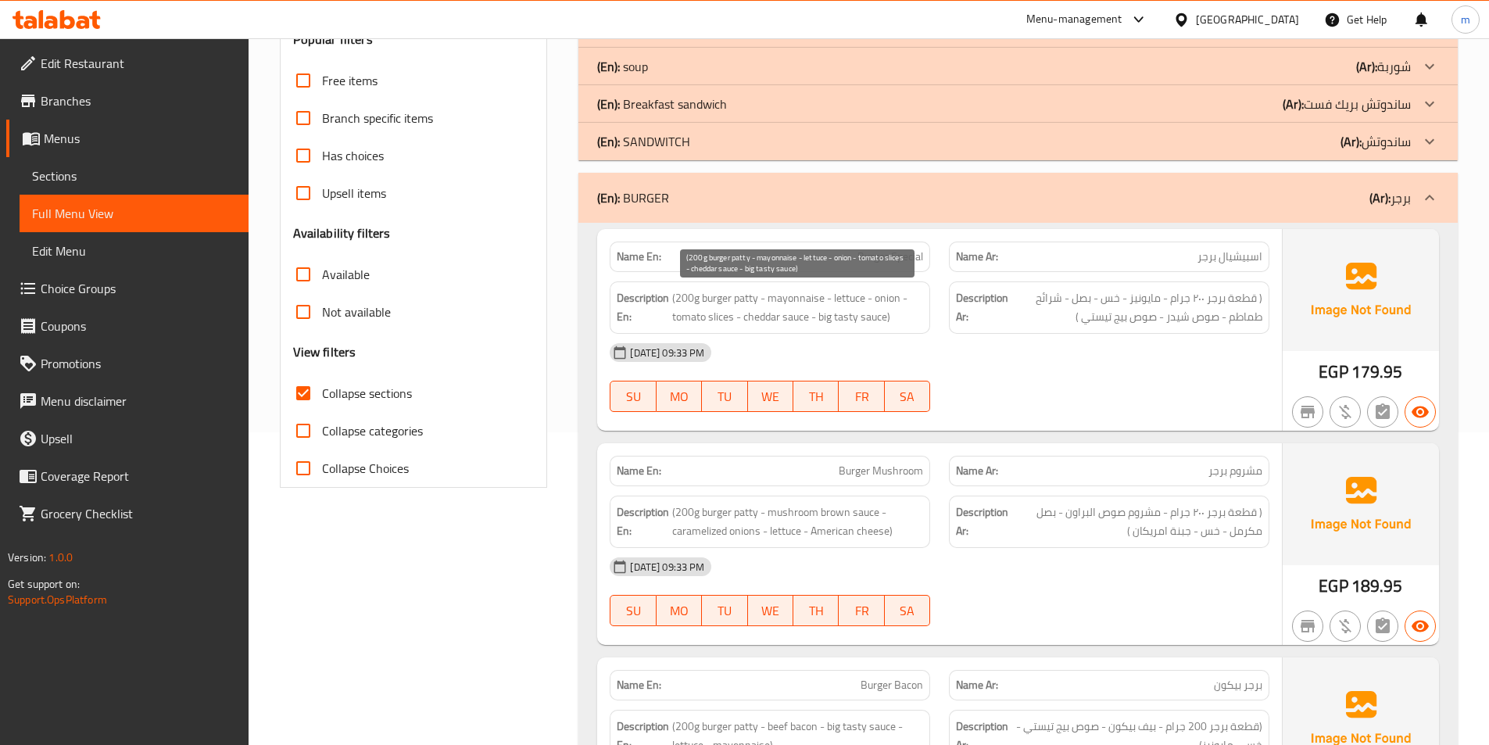
click at [852, 295] on span "(200g burger patty - mayonnaise - lettuce - onion - tomato slices - cheddar sau…" at bounding box center [797, 307] width 251 height 38
click at [882, 300] on span "(200g burger patty - mayonnaise - lettuce - onion - tomato slices - cheddar sau…" at bounding box center [797, 307] width 251 height 38
click at [685, 325] on span "(200g burger patty - mayonnaise - lettuce - onion - tomato slices - cheddar sau…" at bounding box center [797, 307] width 251 height 38
click at [764, 313] on span "(200g burger patty - mayonnaise - lettuce - onion - tomato slices - cheddar sau…" at bounding box center [797, 307] width 251 height 38
click at [844, 318] on span "(200g burger patty - mayonnaise - lettuce - onion - tomato slices - cheddar sau…" at bounding box center [797, 307] width 251 height 38
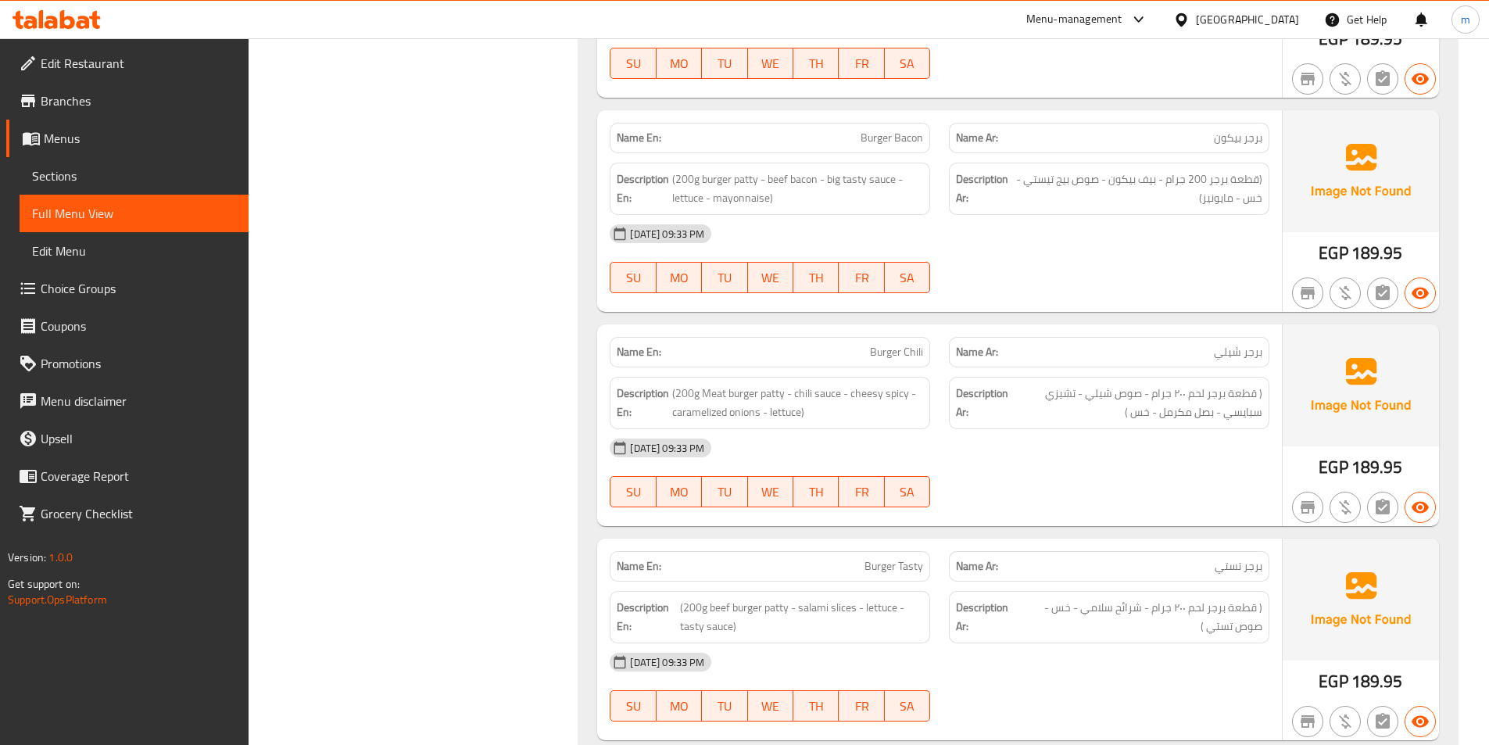
scroll to position [918, 0]
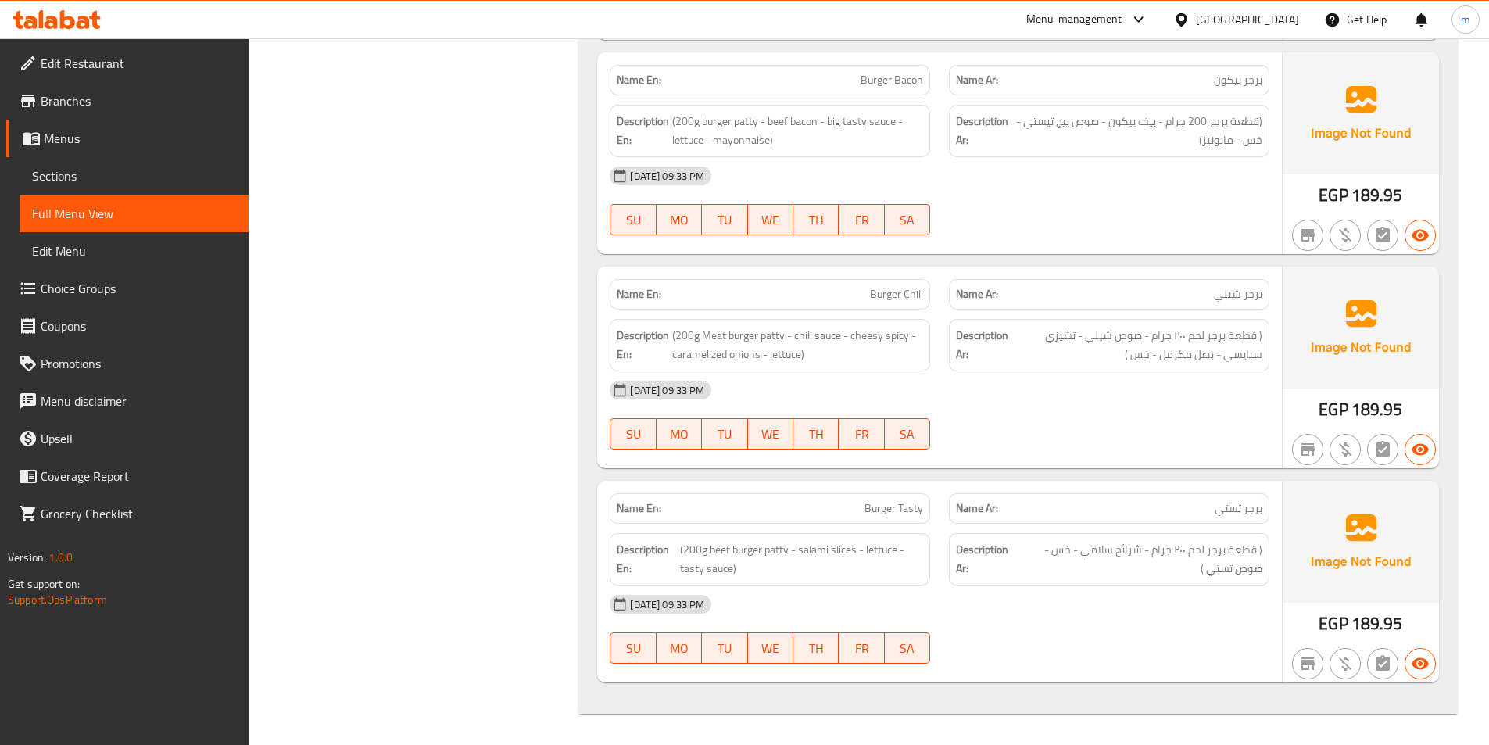
click at [88, 170] on span "Sections" at bounding box center [134, 175] width 204 height 19
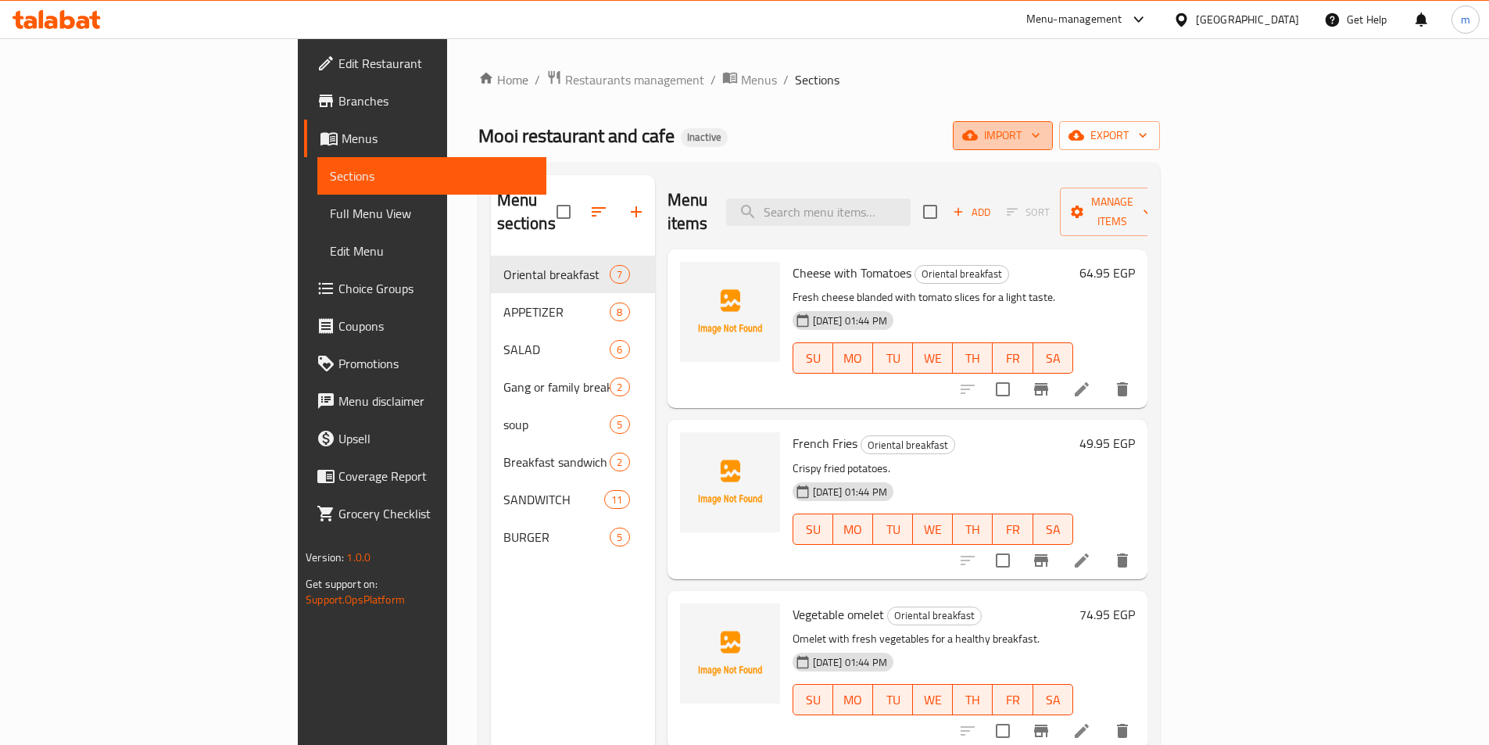
click at [978, 138] on icon "button" at bounding box center [970, 136] width 16 height 10
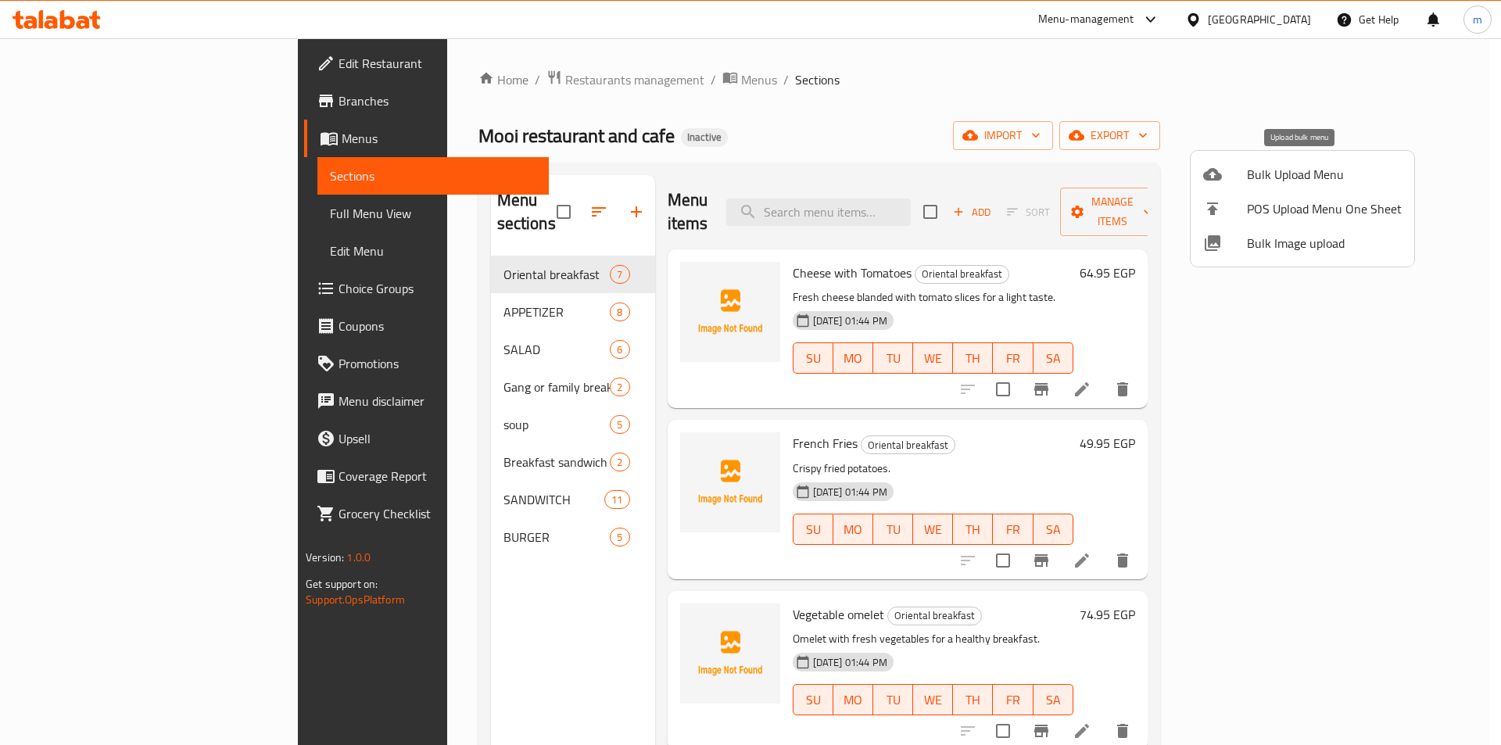
click at [1290, 178] on span "Bulk Upload Menu" at bounding box center [1324, 174] width 155 height 19
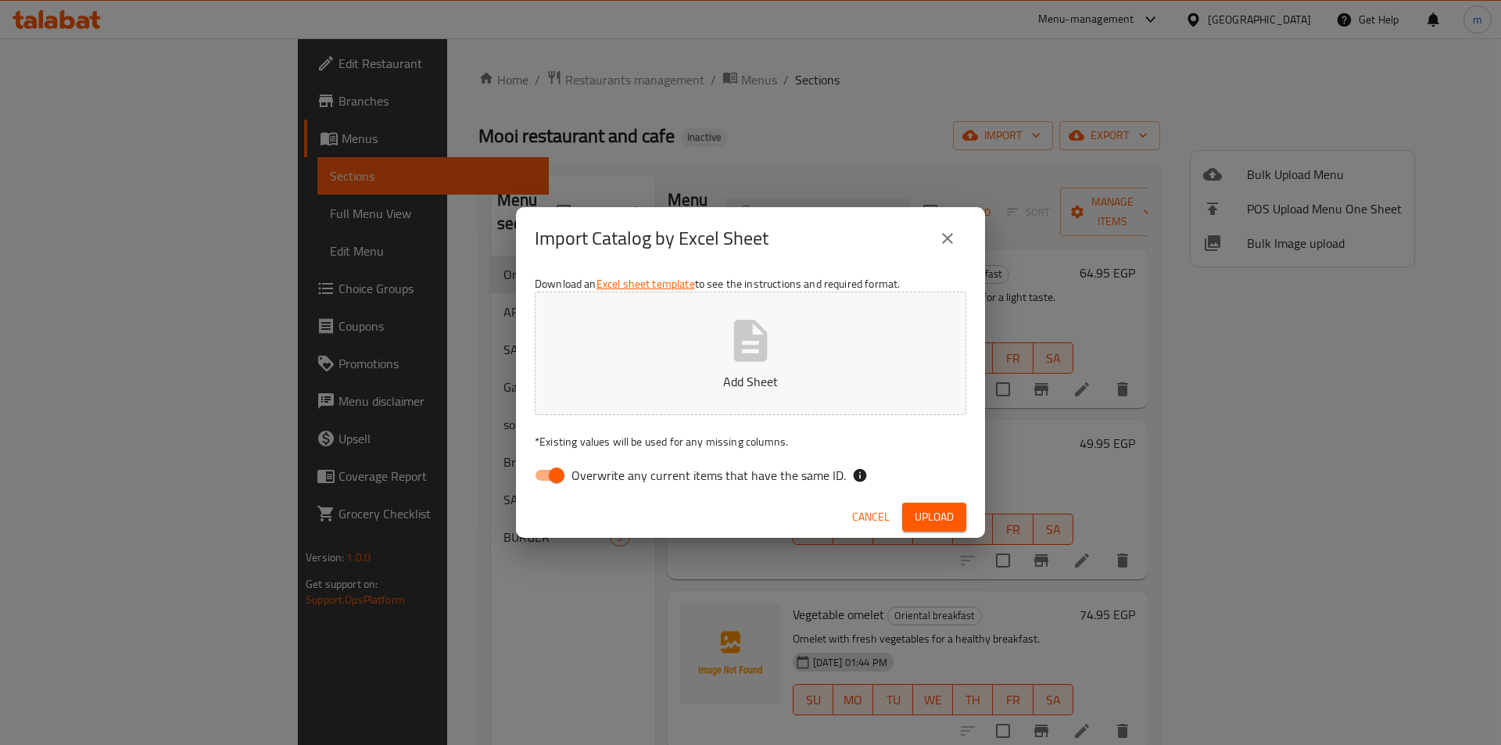
click at [543, 474] on input "Overwrite any current items that have the same ID." at bounding box center [556, 475] width 89 height 30
checkbox input "false"
click at [596, 355] on button "Add Sheet" at bounding box center [750, 353] width 431 height 123
click at [940, 513] on span "Upload" at bounding box center [933, 517] width 39 height 20
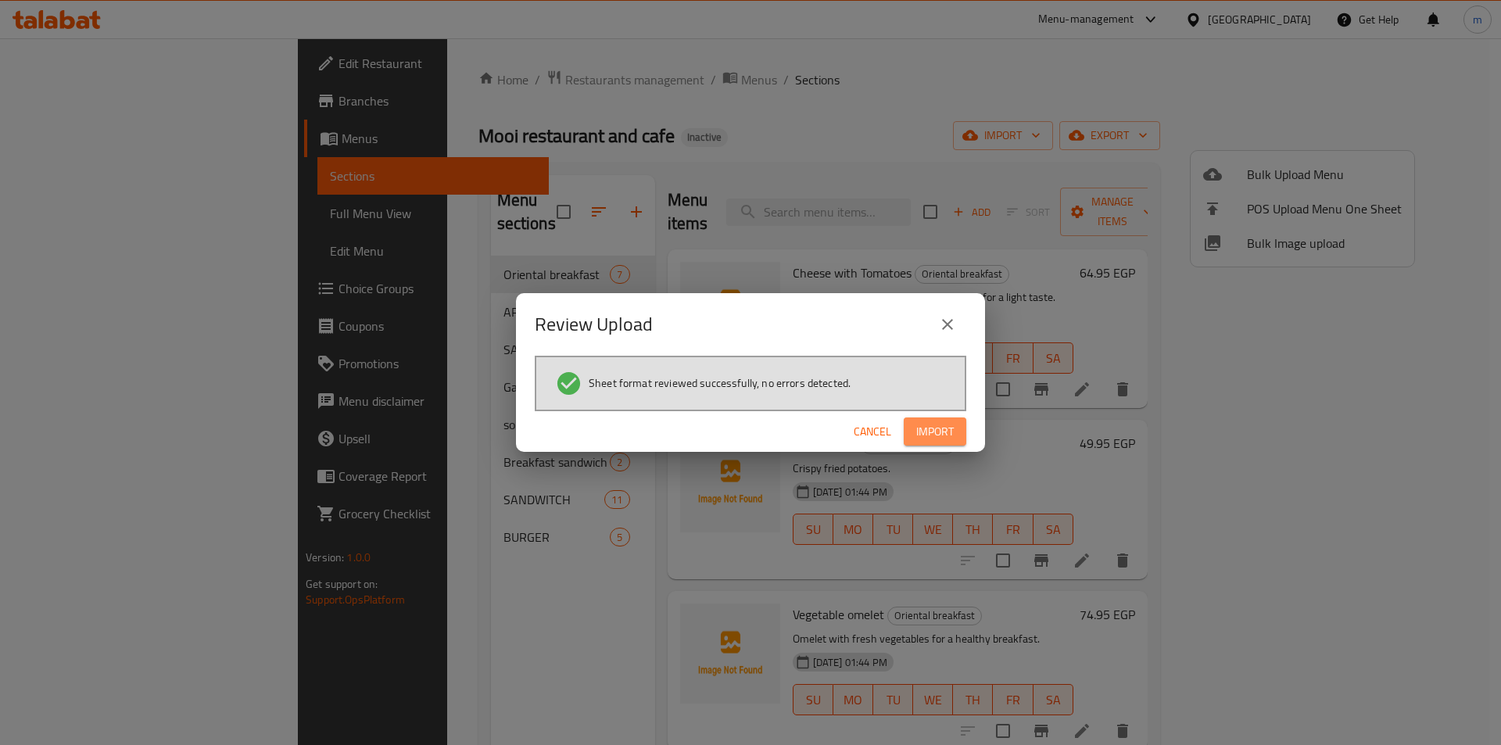
click at [932, 433] on span "Import" at bounding box center [935, 432] width 38 height 20
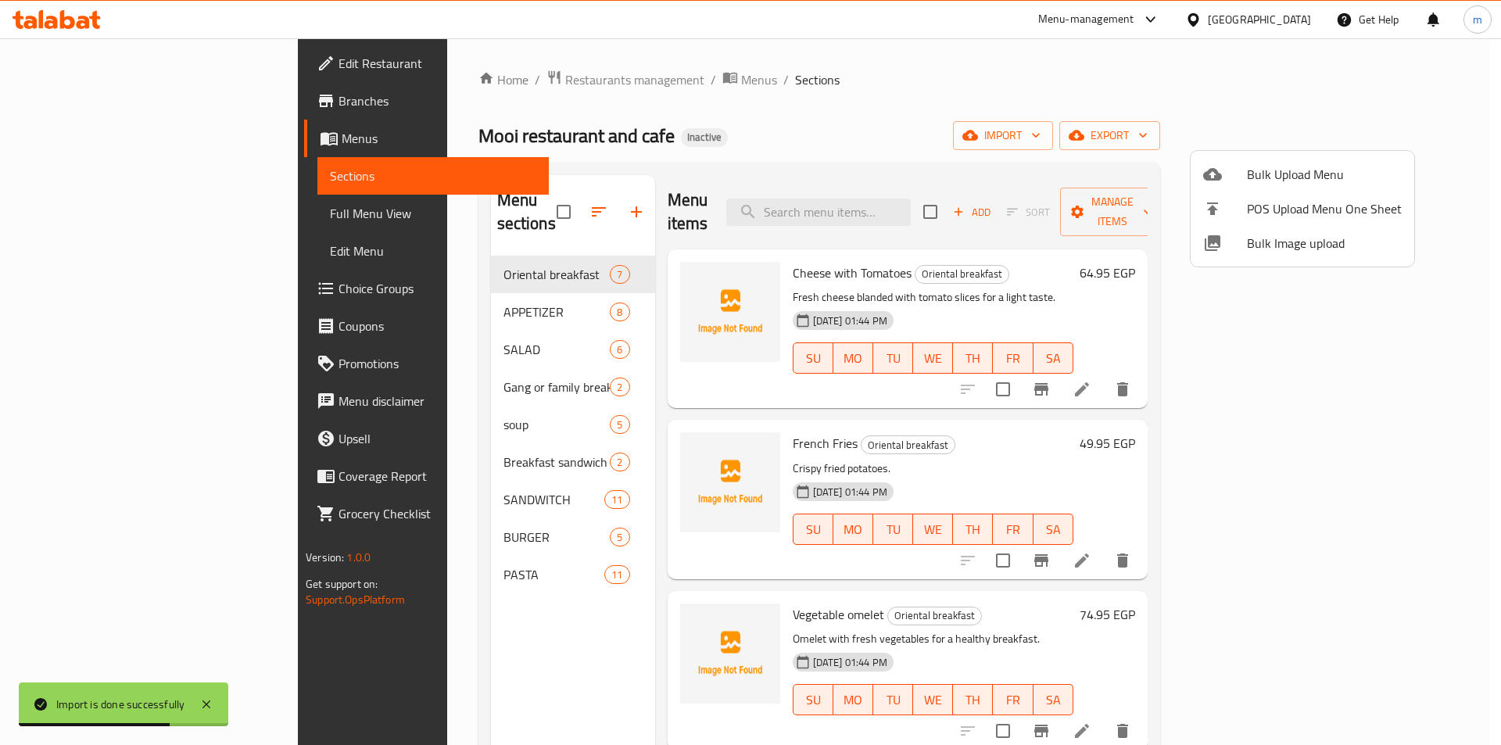
click at [103, 222] on div at bounding box center [750, 372] width 1501 height 745
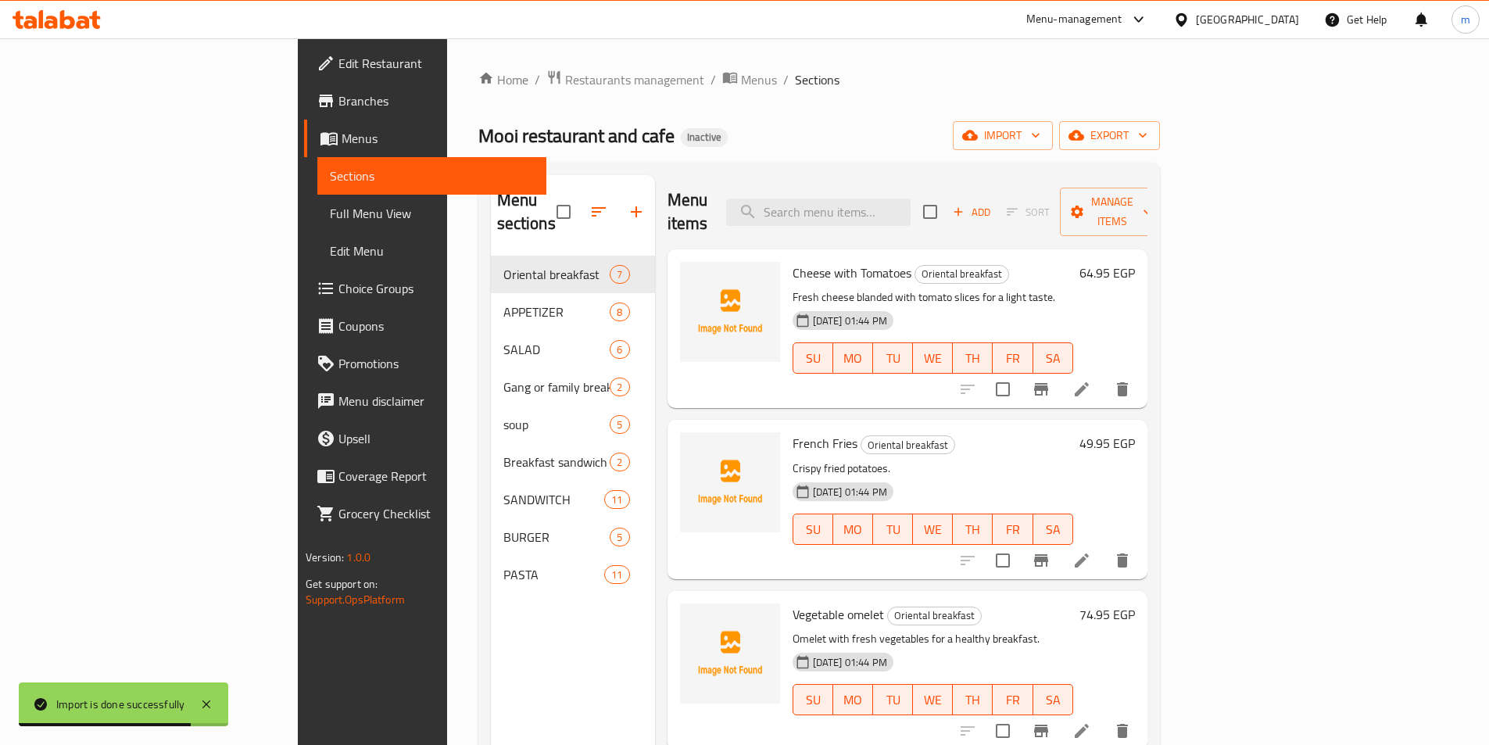
click at [330, 217] on span "Full Menu View" at bounding box center [432, 213] width 204 height 19
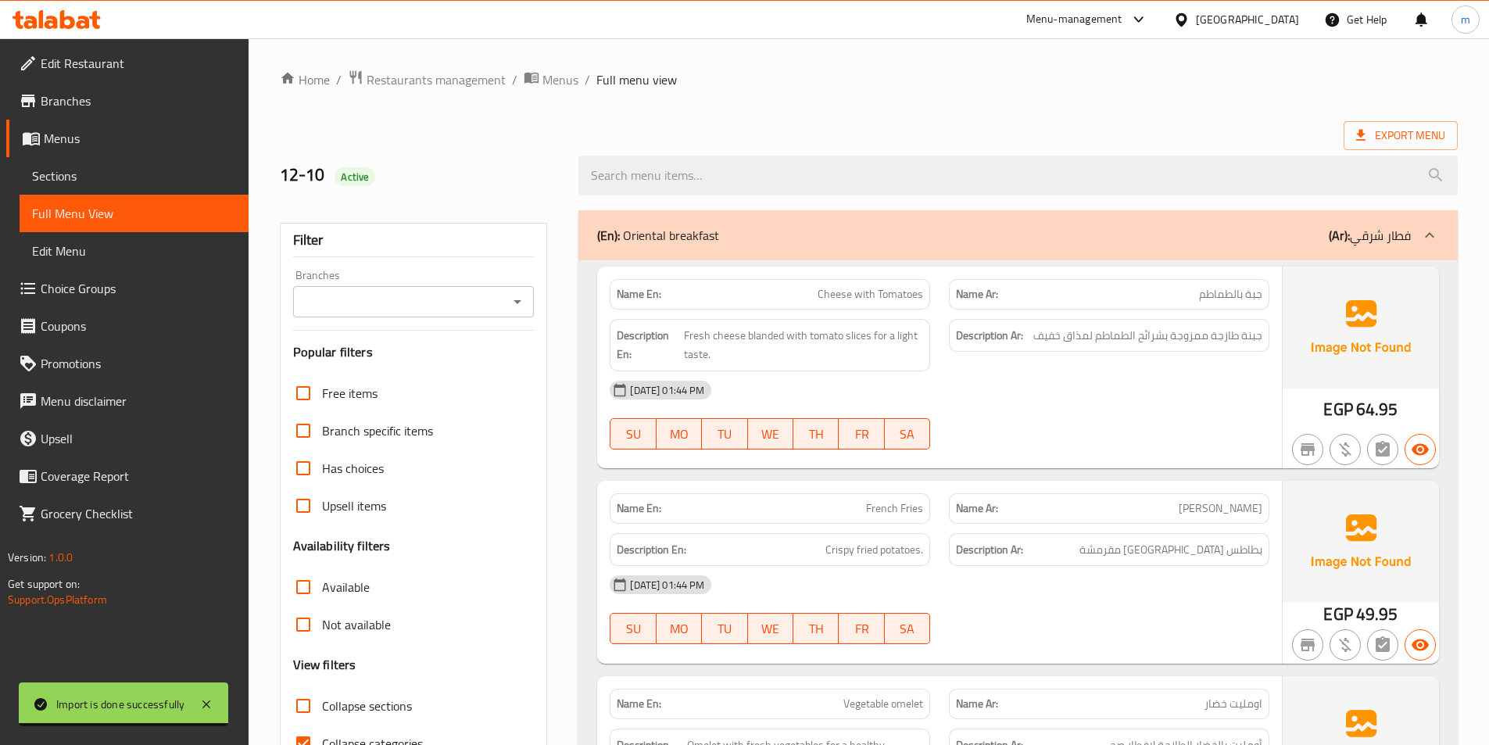
click at [352, 707] on span "Collapse sections" at bounding box center [367, 705] width 90 height 19
click at [322, 707] on input "Collapse sections" at bounding box center [303, 706] width 38 height 38
checkbox input "true"
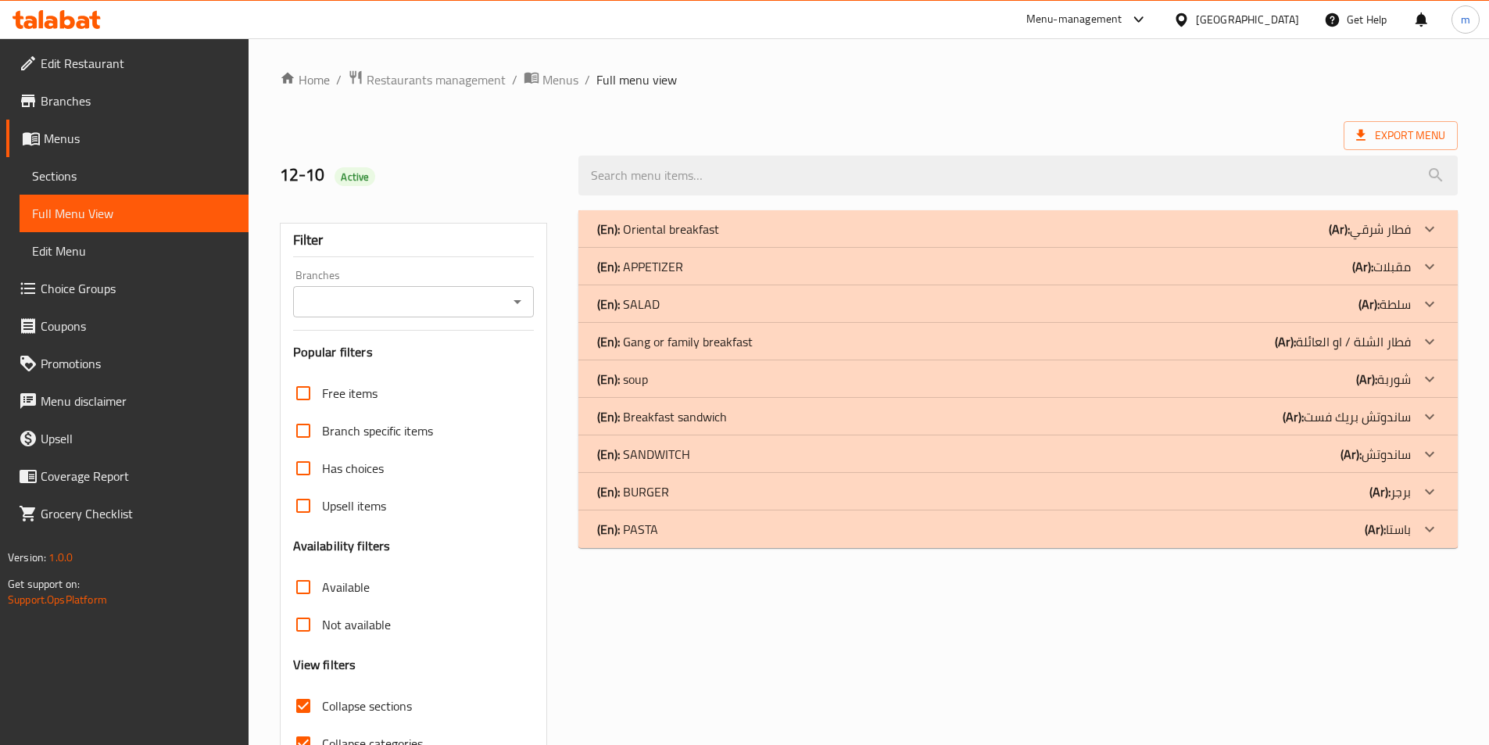
scroll to position [78, 0]
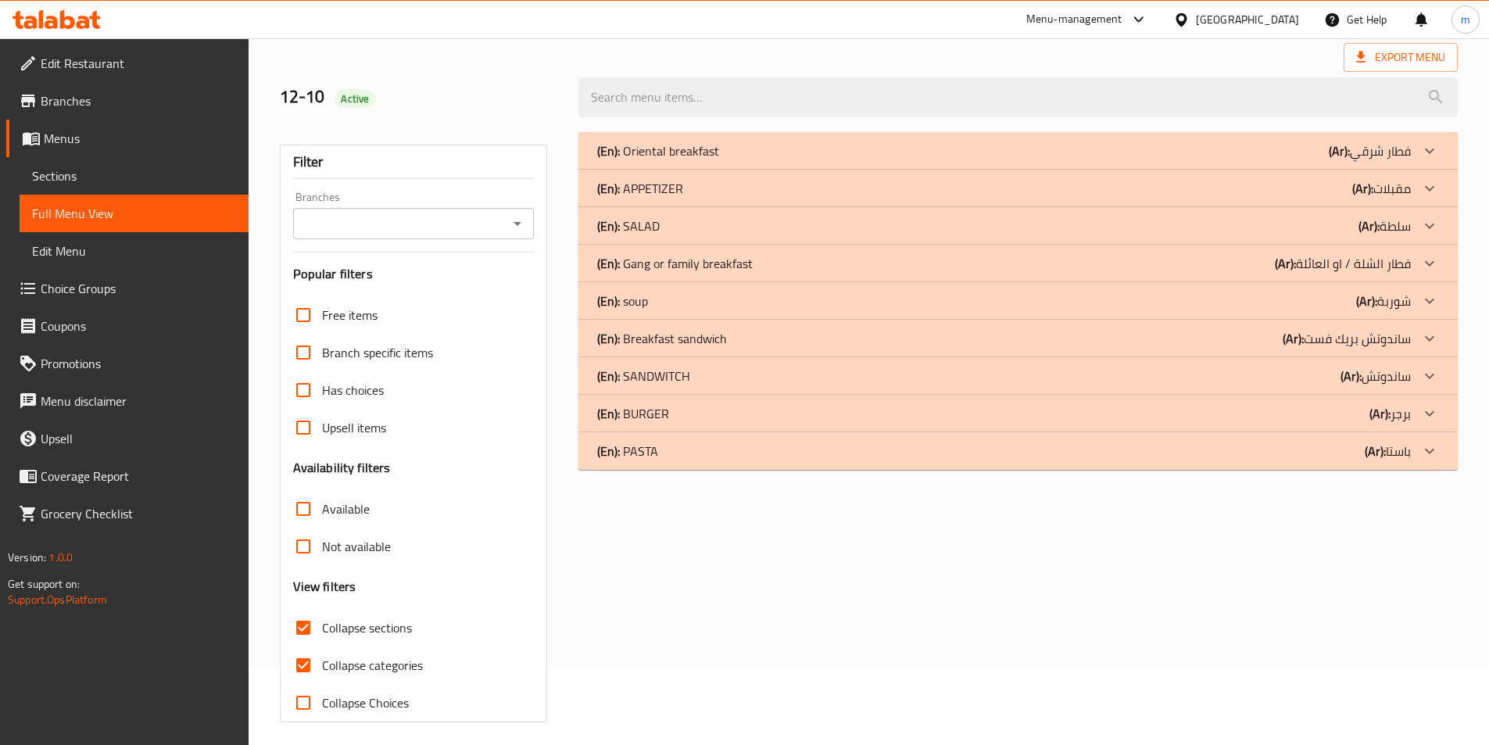
click at [370, 669] on span "Collapse categories" at bounding box center [372, 665] width 101 height 19
click at [322, 669] on input "Collapse categories" at bounding box center [303, 665] width 38 height 38
checkbox input "false"
click at [714, 463] on div "(En): PASTA (Ar): باستا" at bounding box center [1017, 451] width 879 height 38
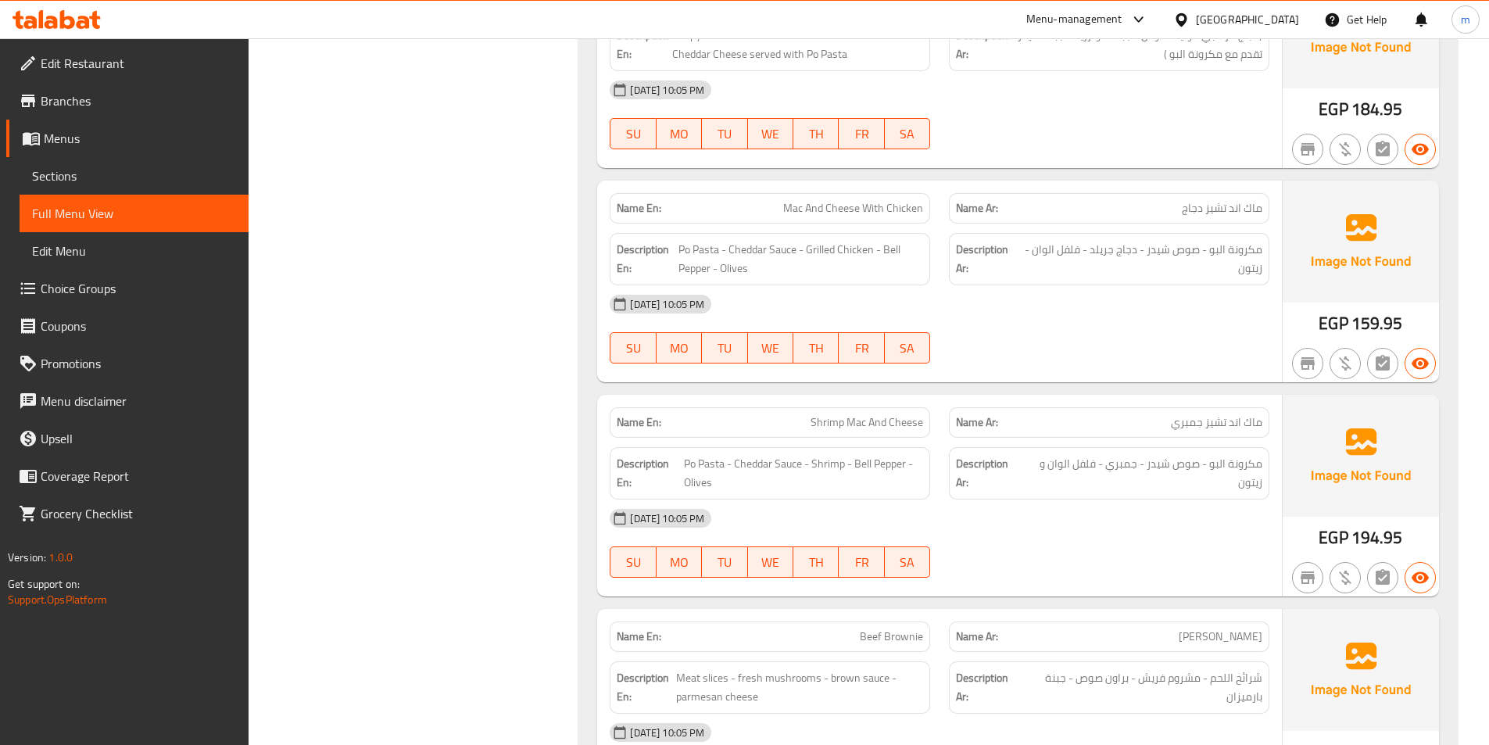
scroll to position [1485, 0]
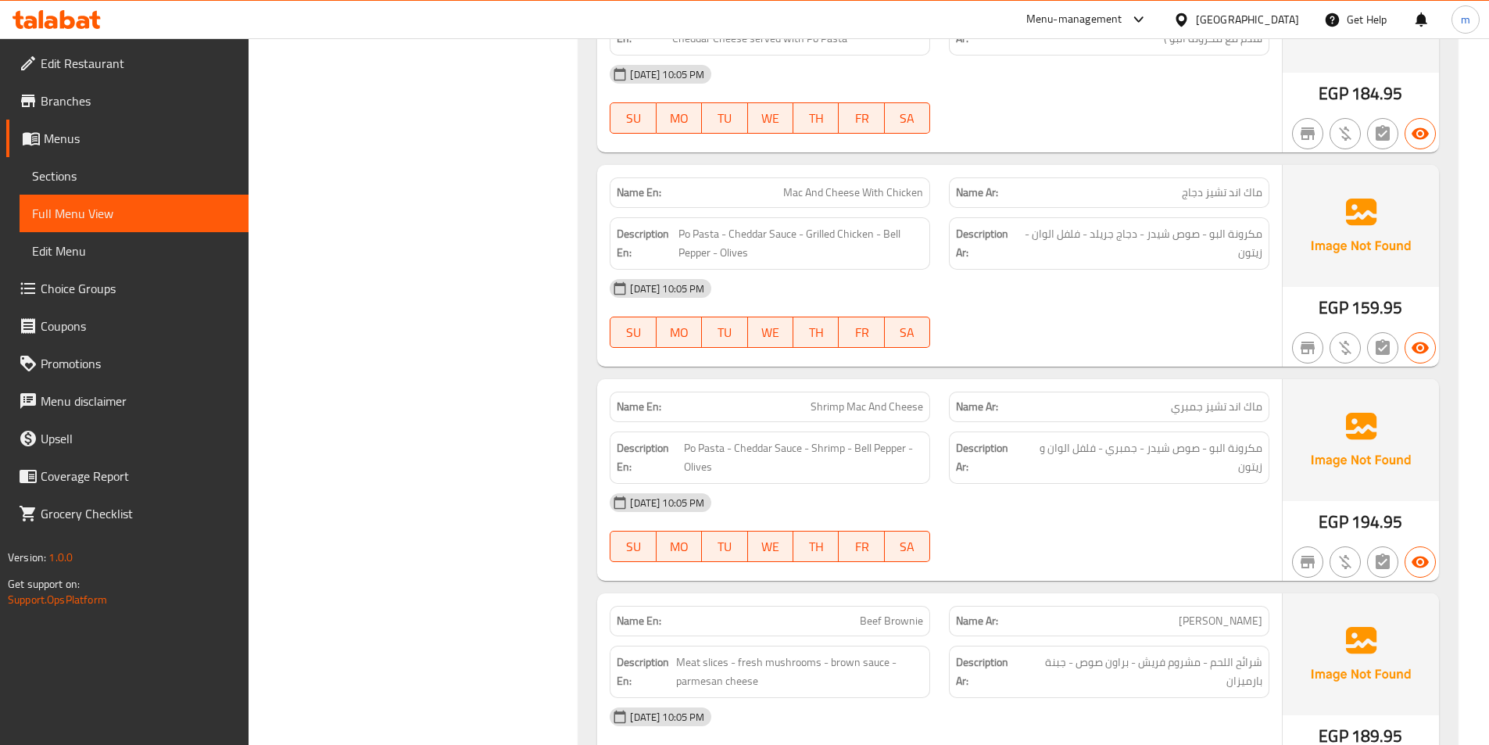
click at [824, 191] on span "Mac And Cheese With Chicken" at bounding box center [853, 192] width 140 height 16
copy span "Mac And Cheese With Chicken"
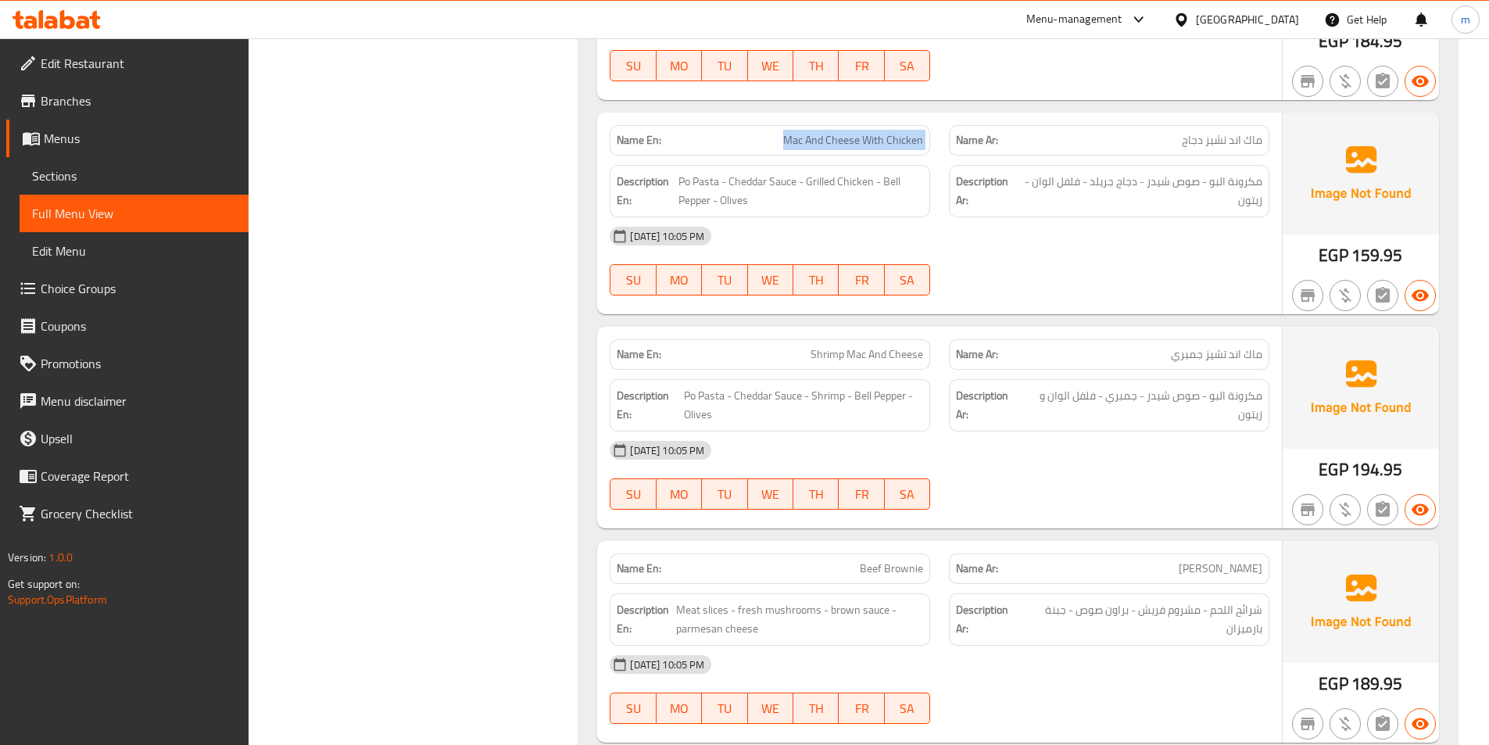
scroll to position [1563, 0]
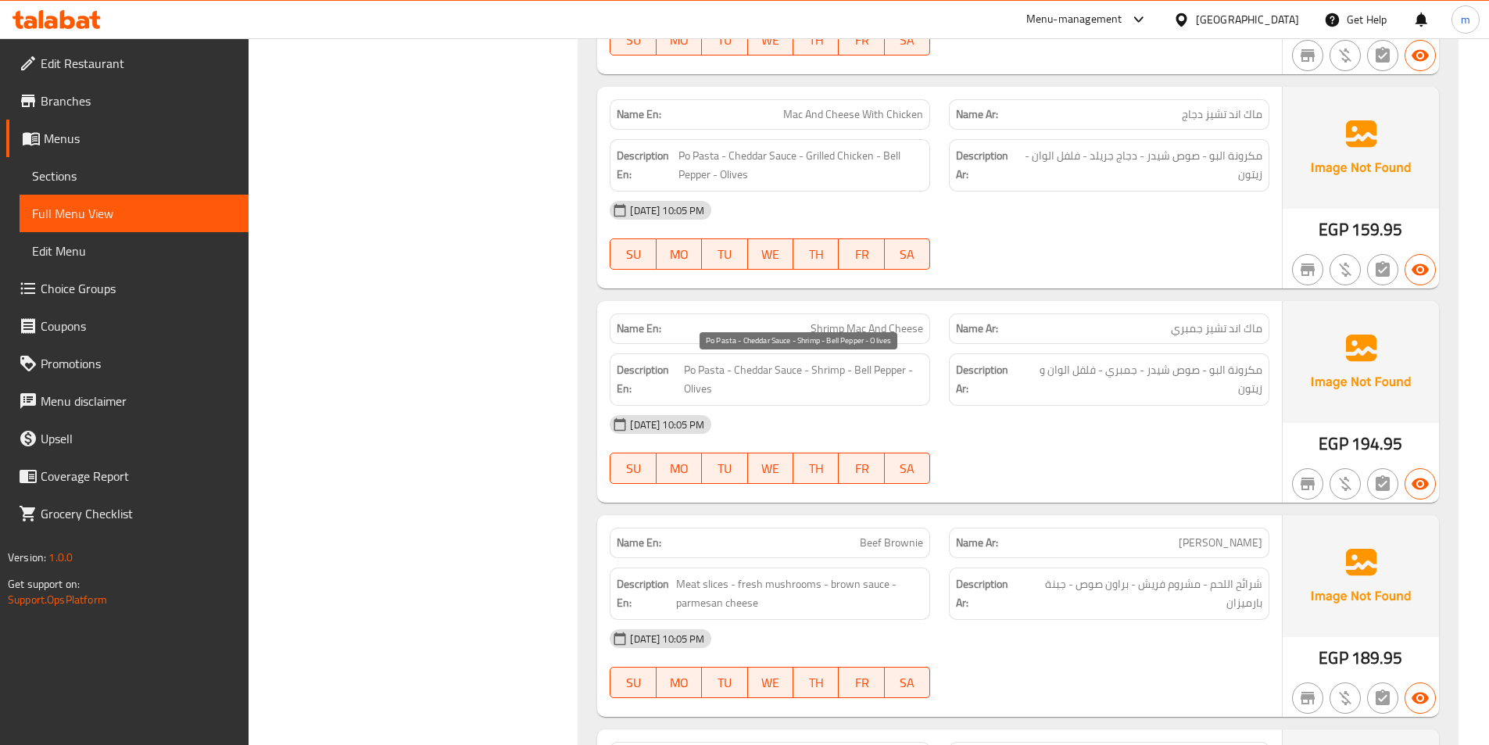
click at [690, 370] on span "Po Pasta - Cheddar Sauce - Shrimp - Bell Pepper - Olives" at bounding box center [803, 379] width 239 height 38
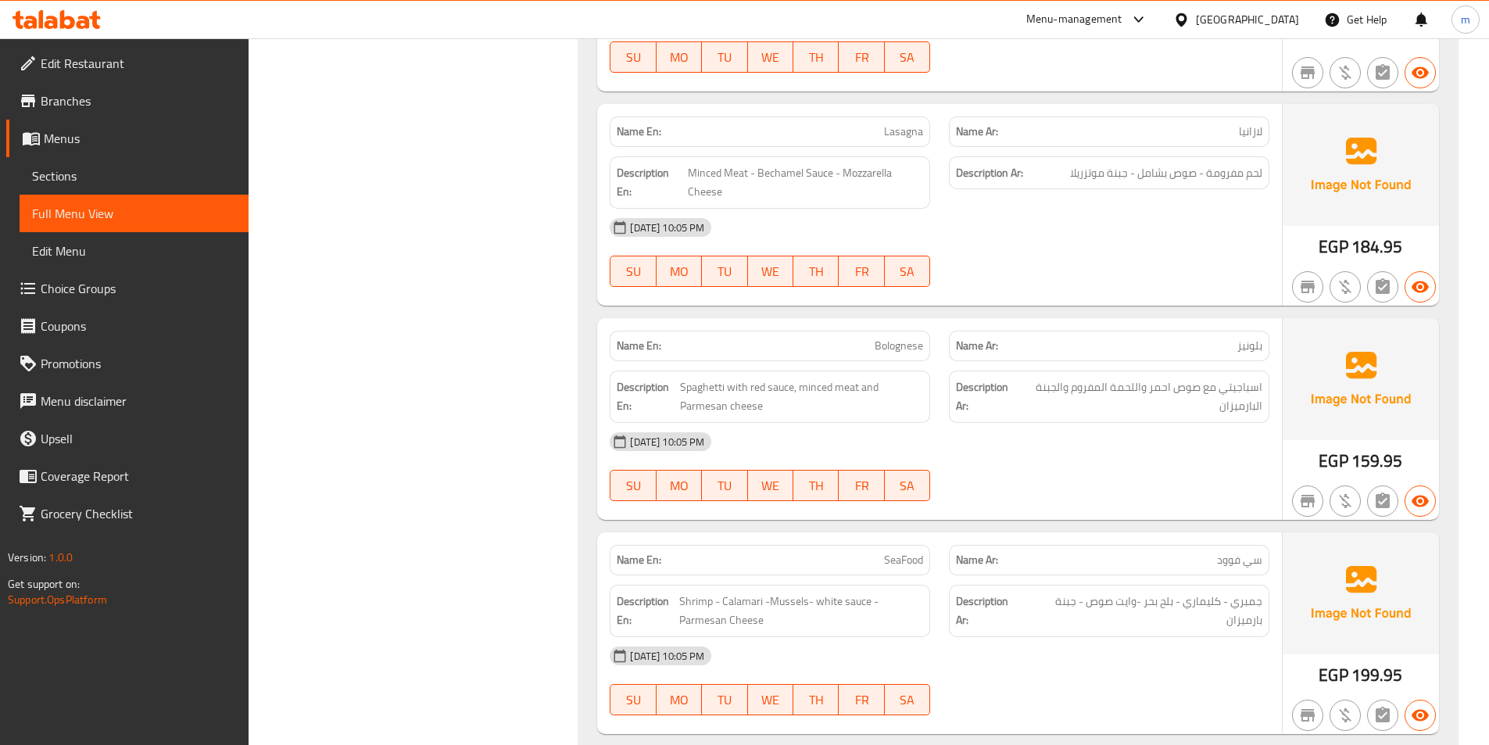
scroll to position [2240, 0]
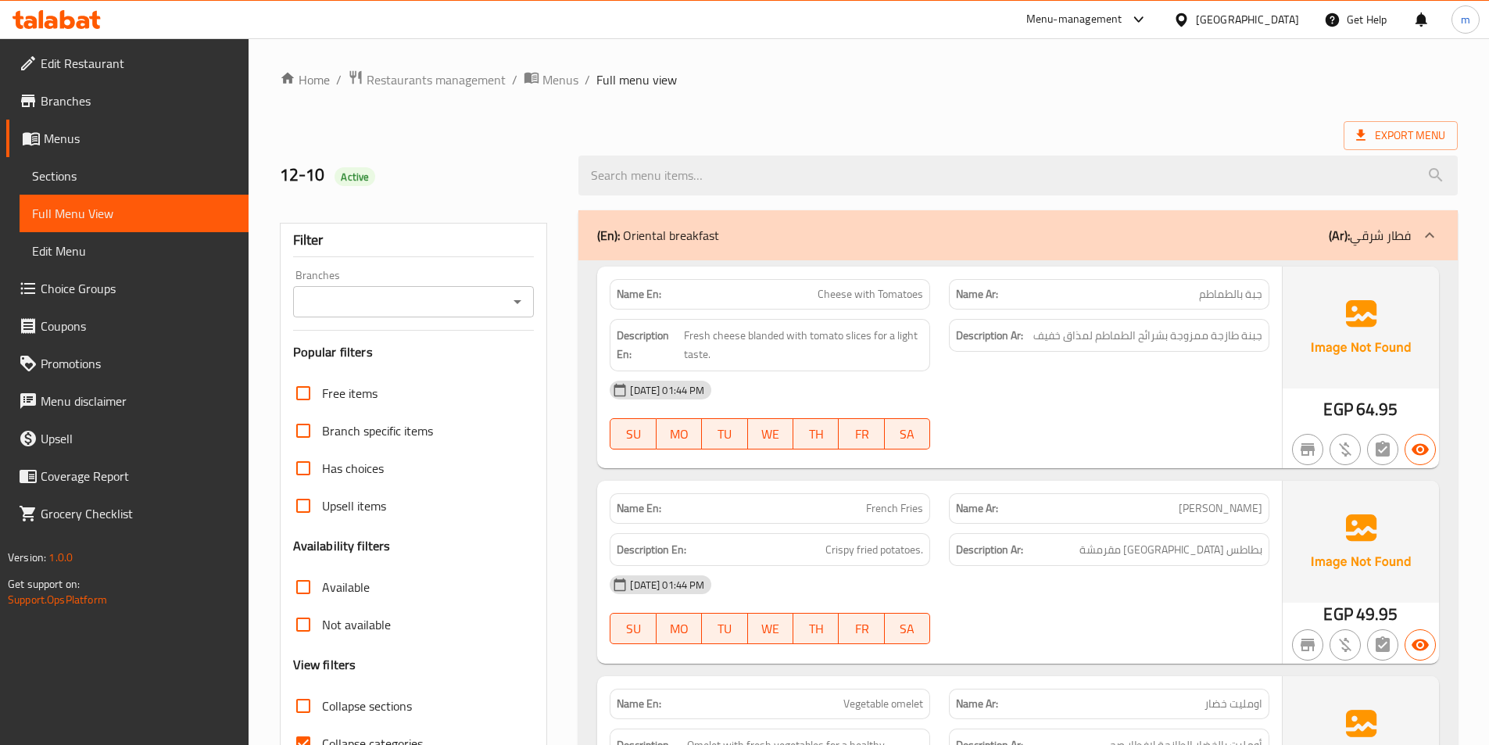
click at [92, 179] on span "Sections" at bounding box center [134, 175] width 204 height 19
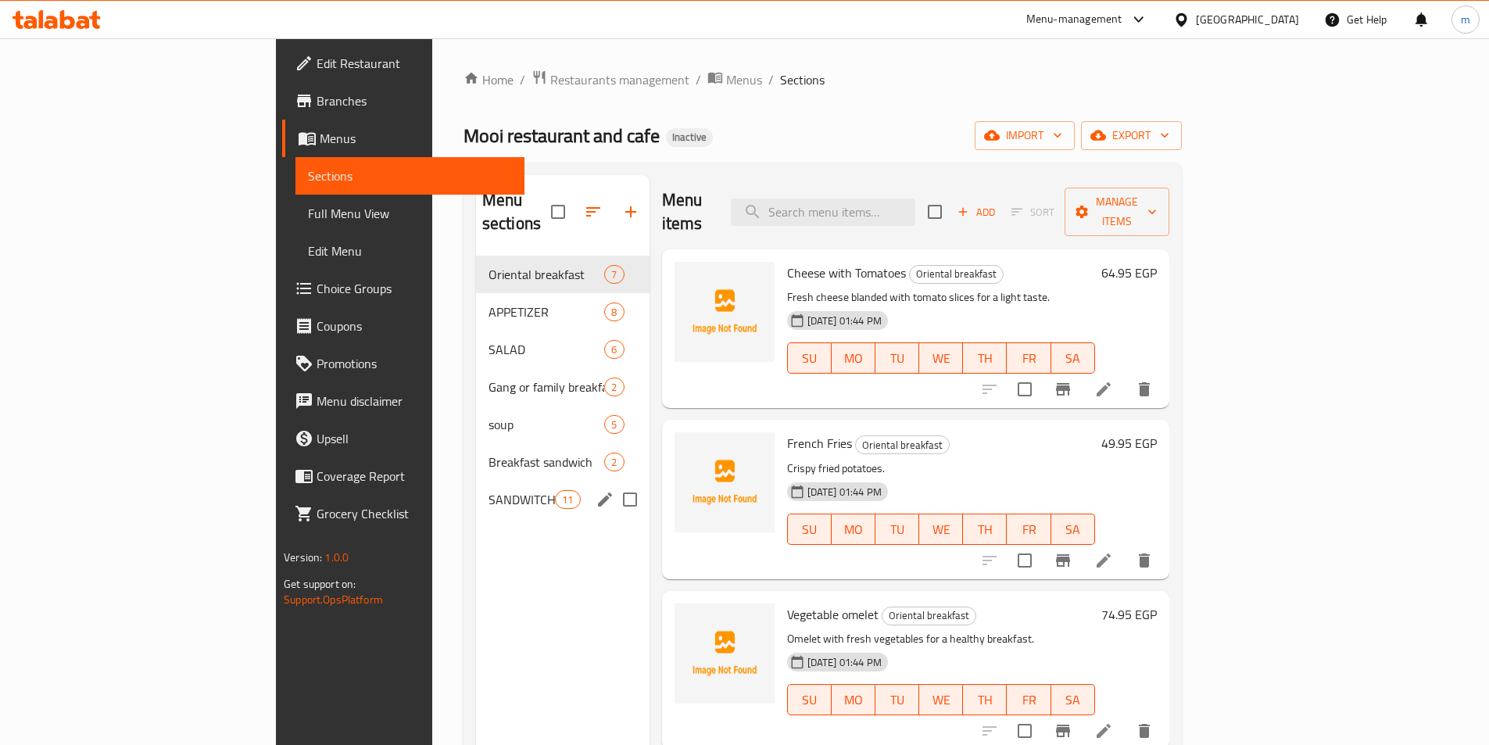
click at [488, 490] on span "SANDWITCH" at bounding box center [521, 499] width 66 height 19
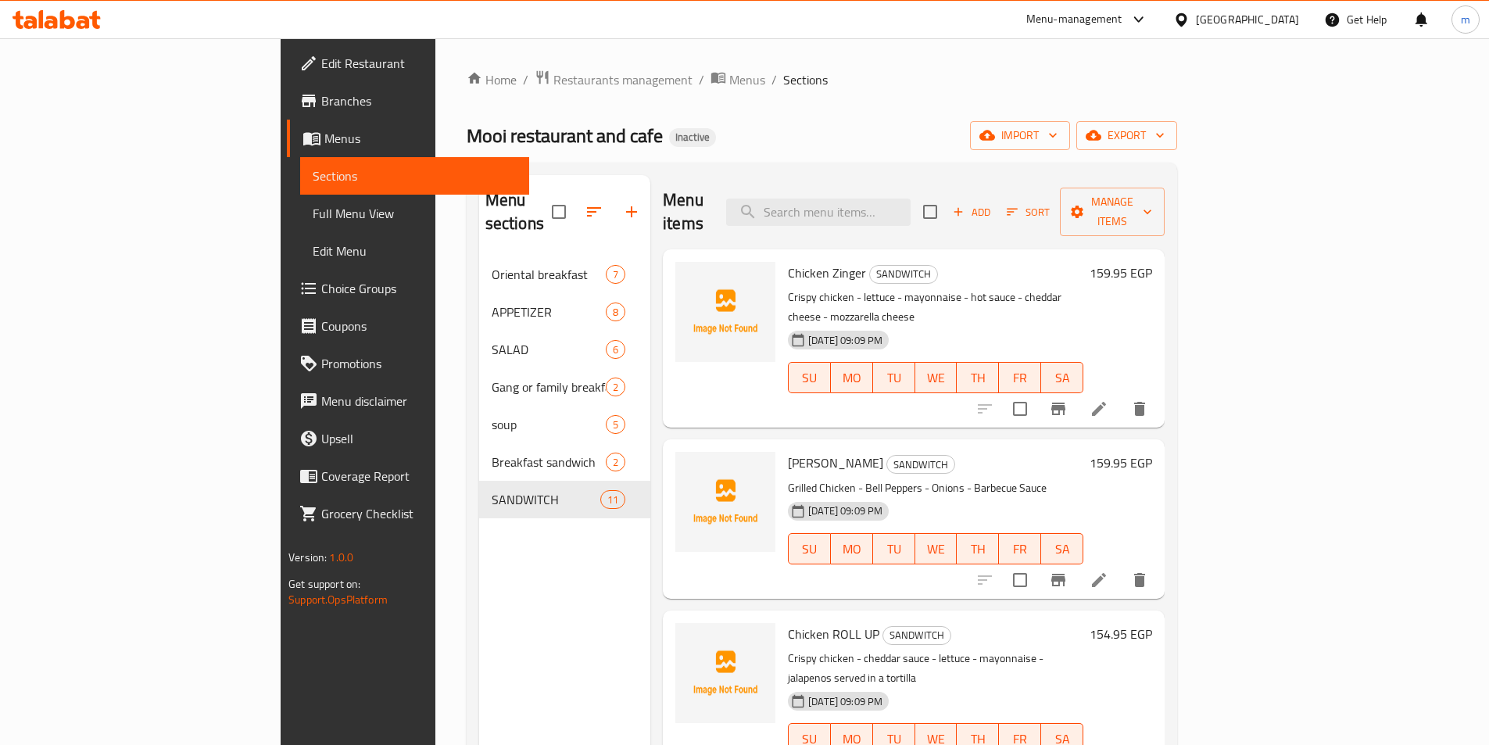
scroll to position [385, 0]
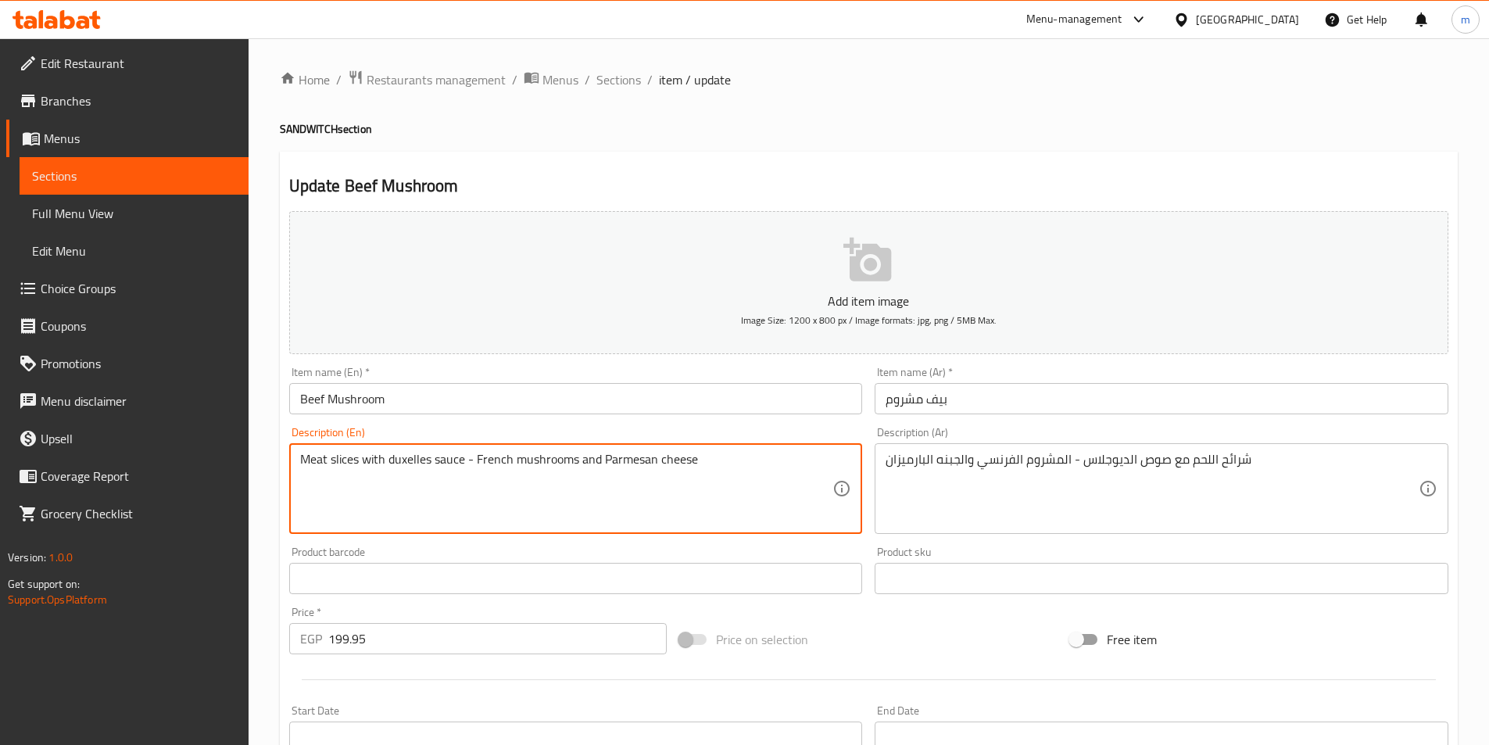
click at [406, 462] on textarea "Meat slices with duxelles sauce - French mushrooms and Parmesan cheese" at bounding box center [566, 489] width 533 height 74
click at [413, 459] on textarea "Meat slices with deuglas sauce - French mushrooms and Parmesan cheese" at bounding box center [566, 489] width 533 height 74
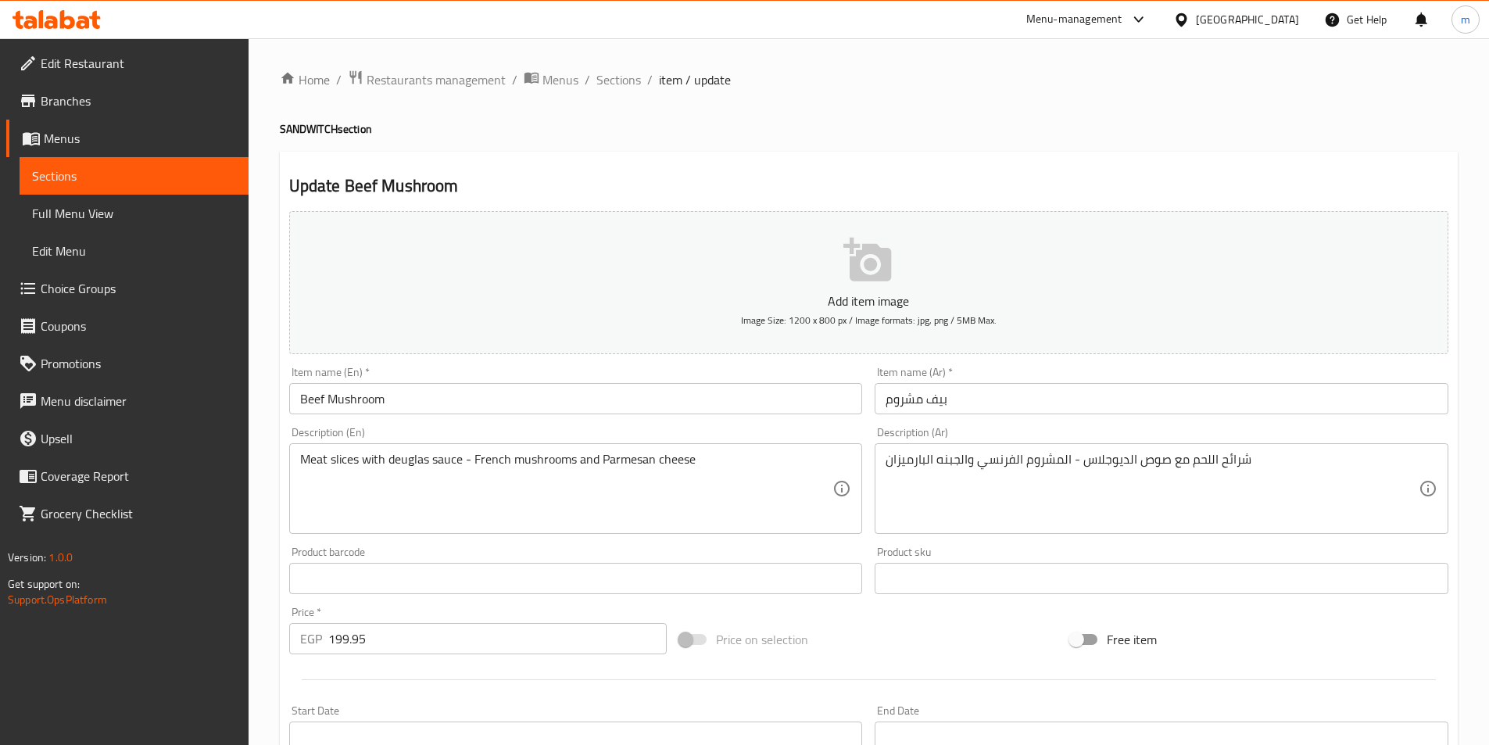
click at [424, 449] on div "Meat slices with deuglas sauce - French mushrooms and Parmesan cheese Descripti…" at bounding box center [576, 488] width 574 height 91
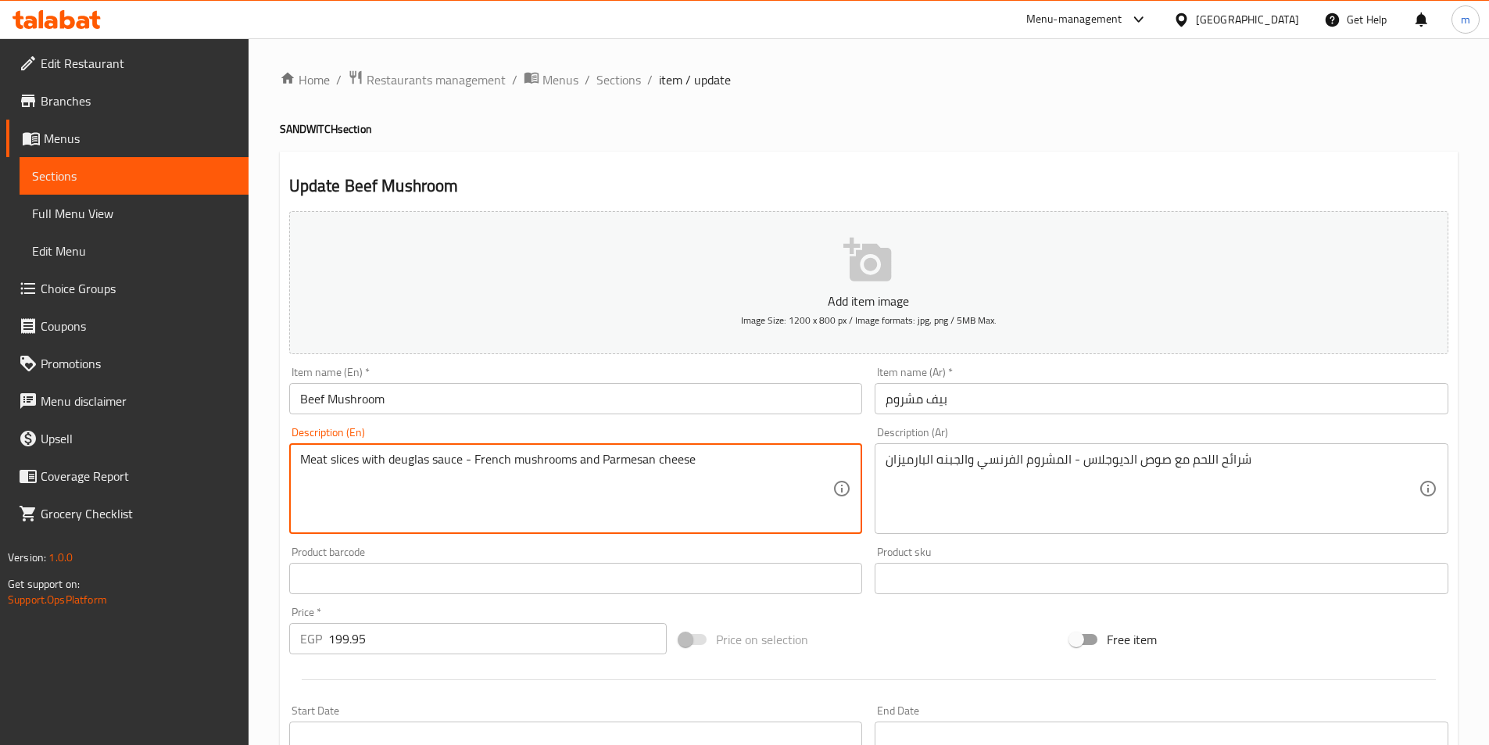
click at [424, 463] on textarea "Meat slices with deuglas sauce - French mushrooms and Parmesan cheese" at bounding box center [566, 489] width 533 height 74
type textarea "Meat slices with deuglass sauce - French mushrooms and Parmesan cheese"
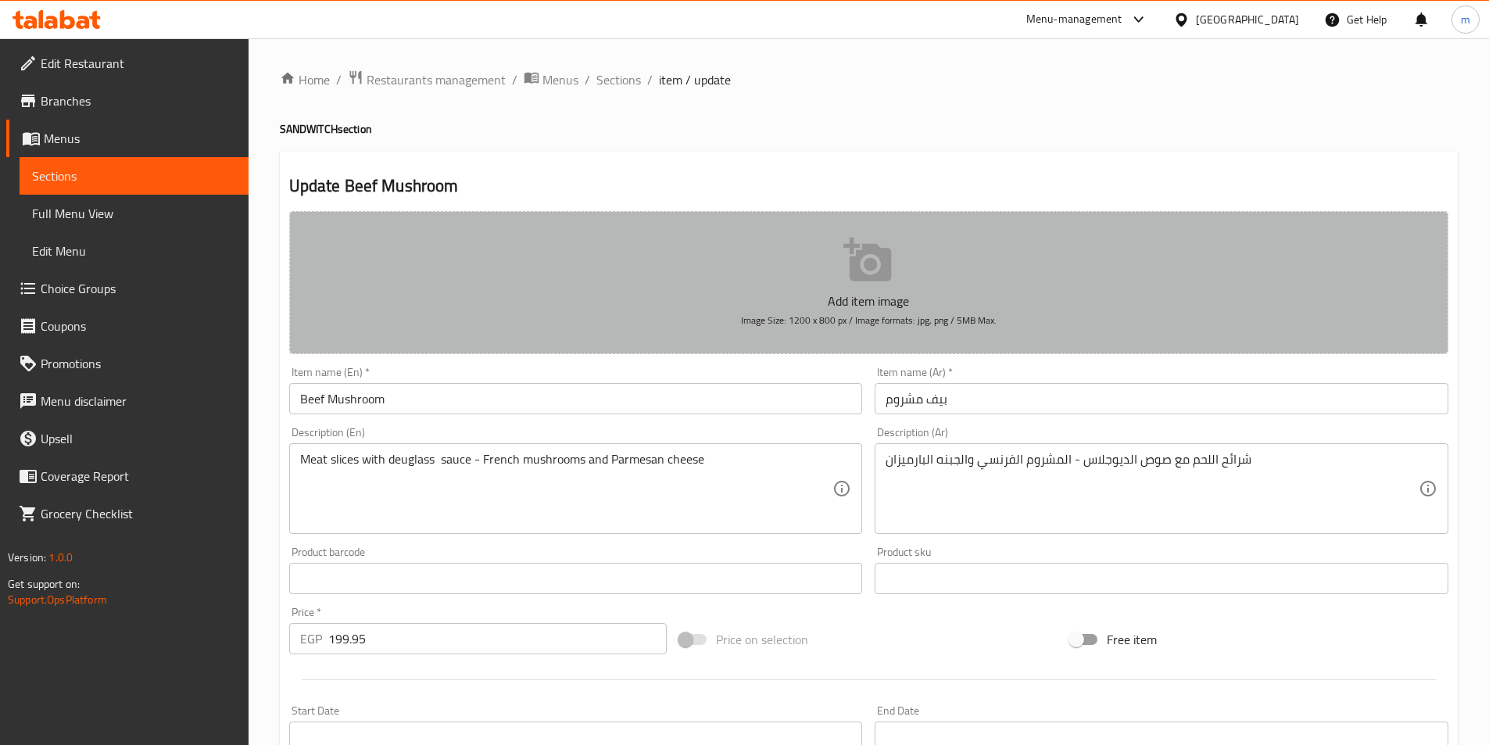
click at [1287, 252] on button "Add item image Image Size: 1200 x 800 px / Image formats: jpg, png / 5MB Max." at bounding box center [868, 282] width 1159 height 143
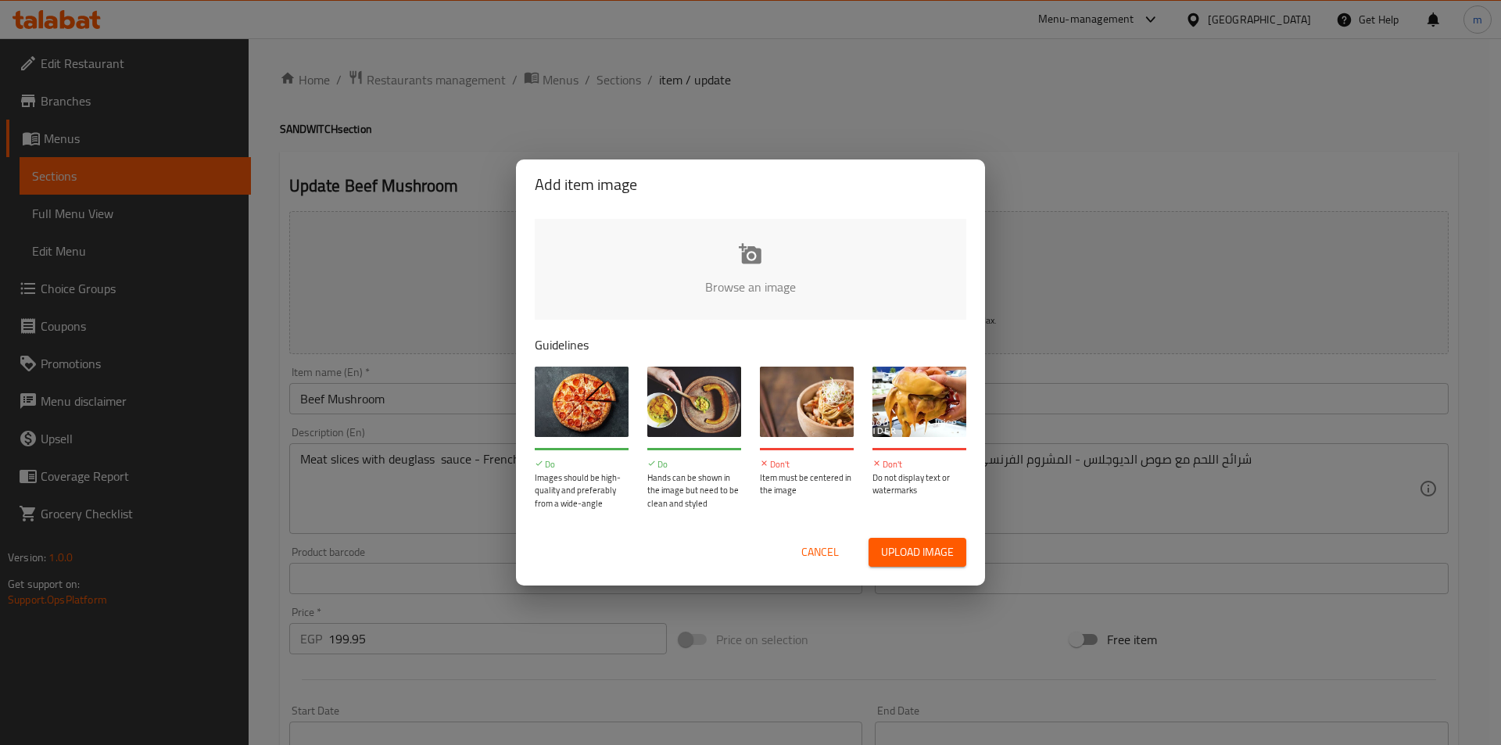
click at [825, 548] on span "Cancel" at bounding box center [820, 552] width 38 height 20
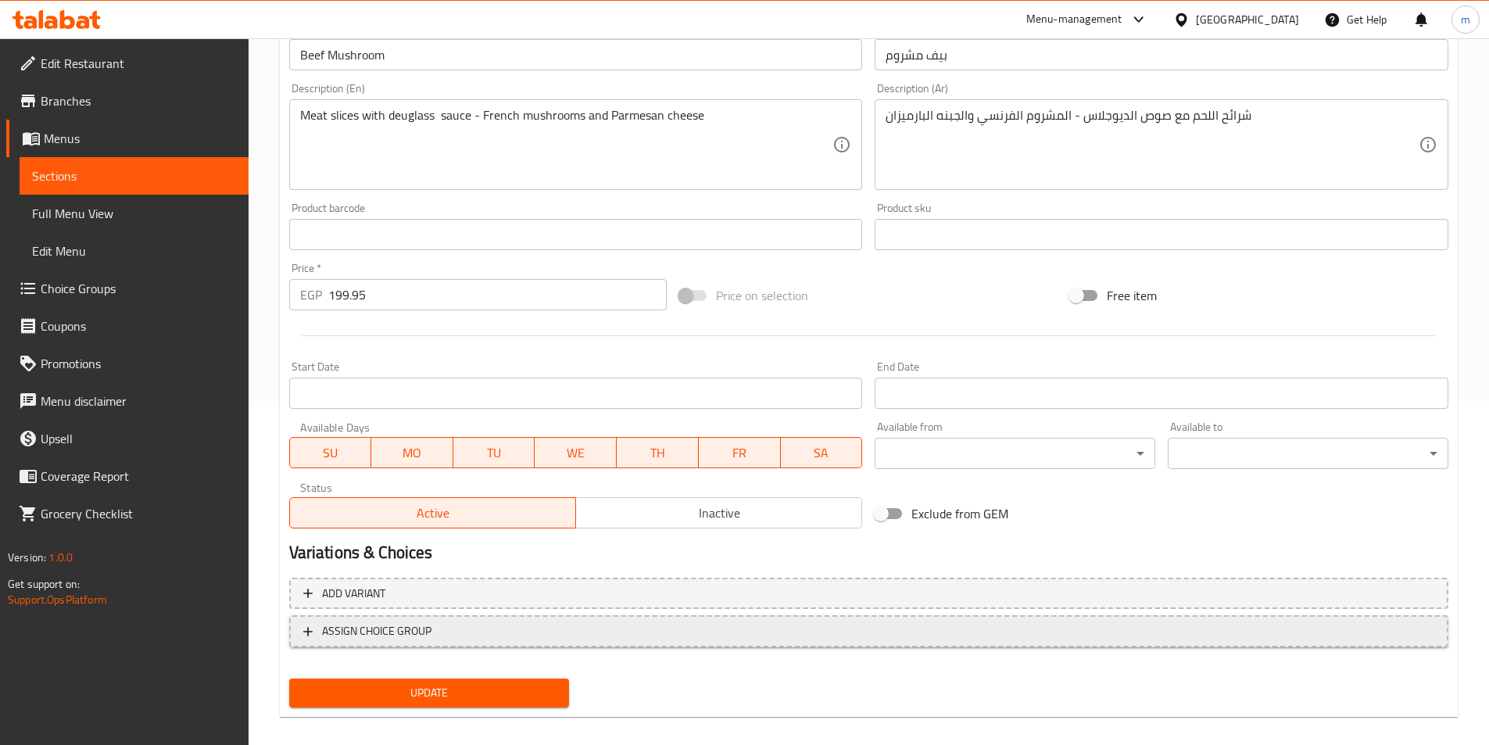
scroll to position [360, 0]
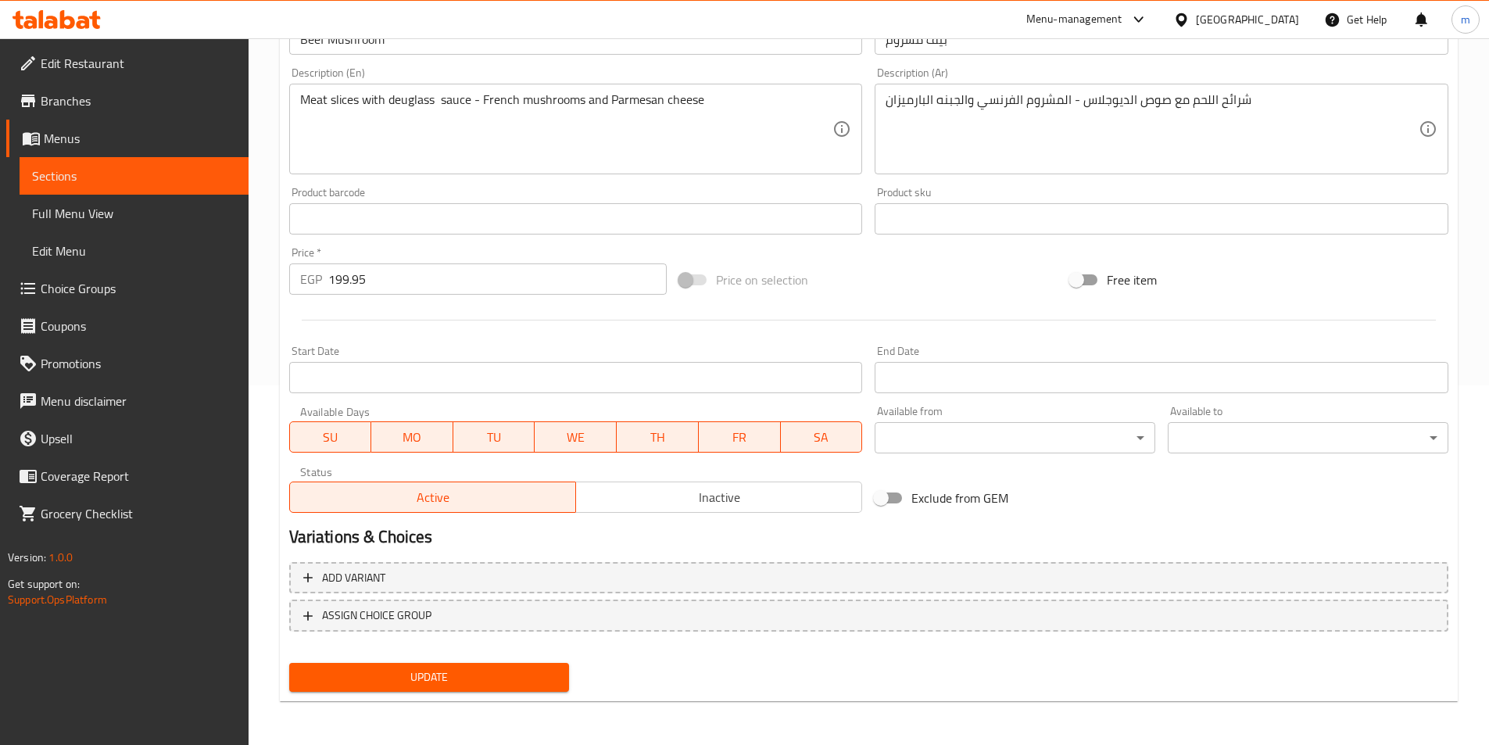
click at [488, 688] on button "Update" at bounding box center [429, 677] width 281 height 29
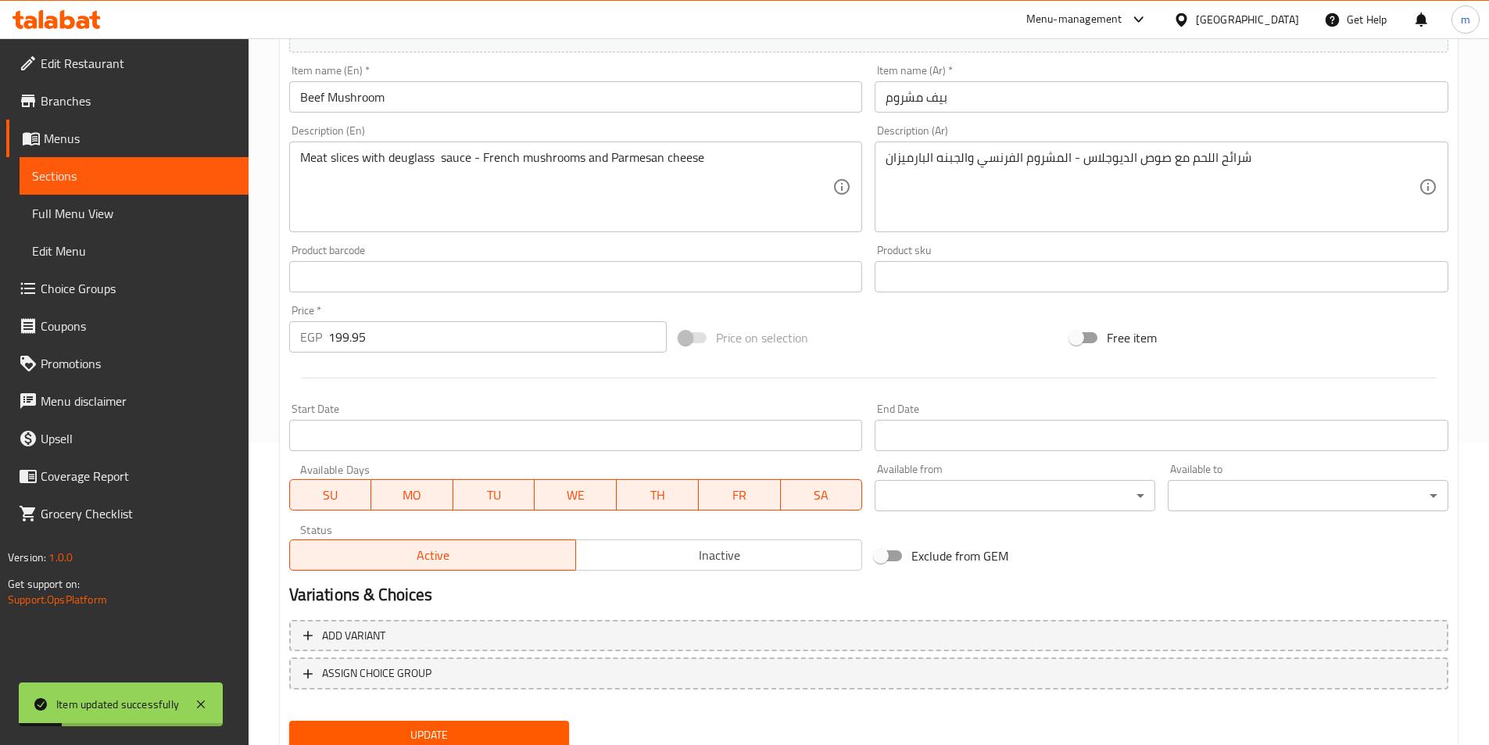
scroll to position [0, 0]
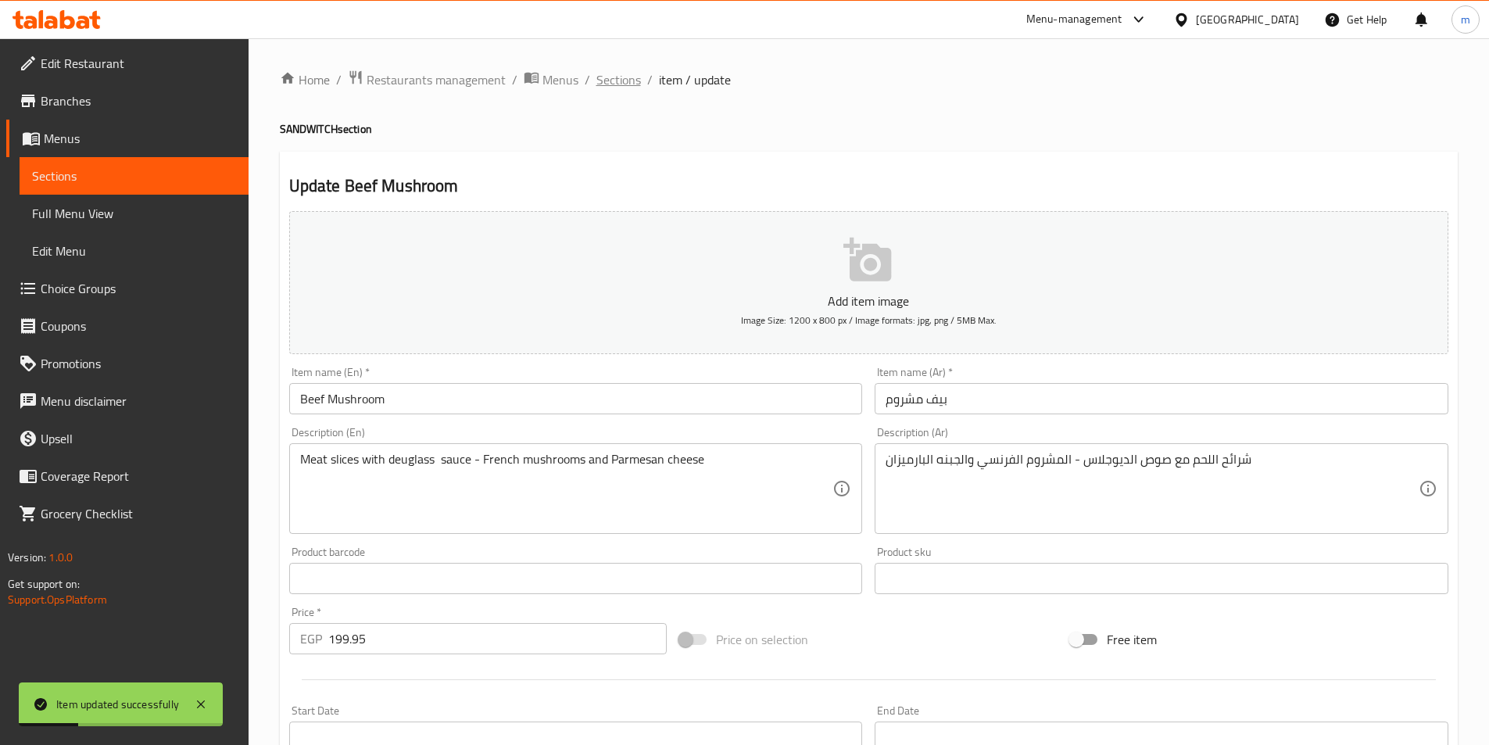
click at [614, 77] on span "Sections" at bounding box center [618, 79] width 45 height 19
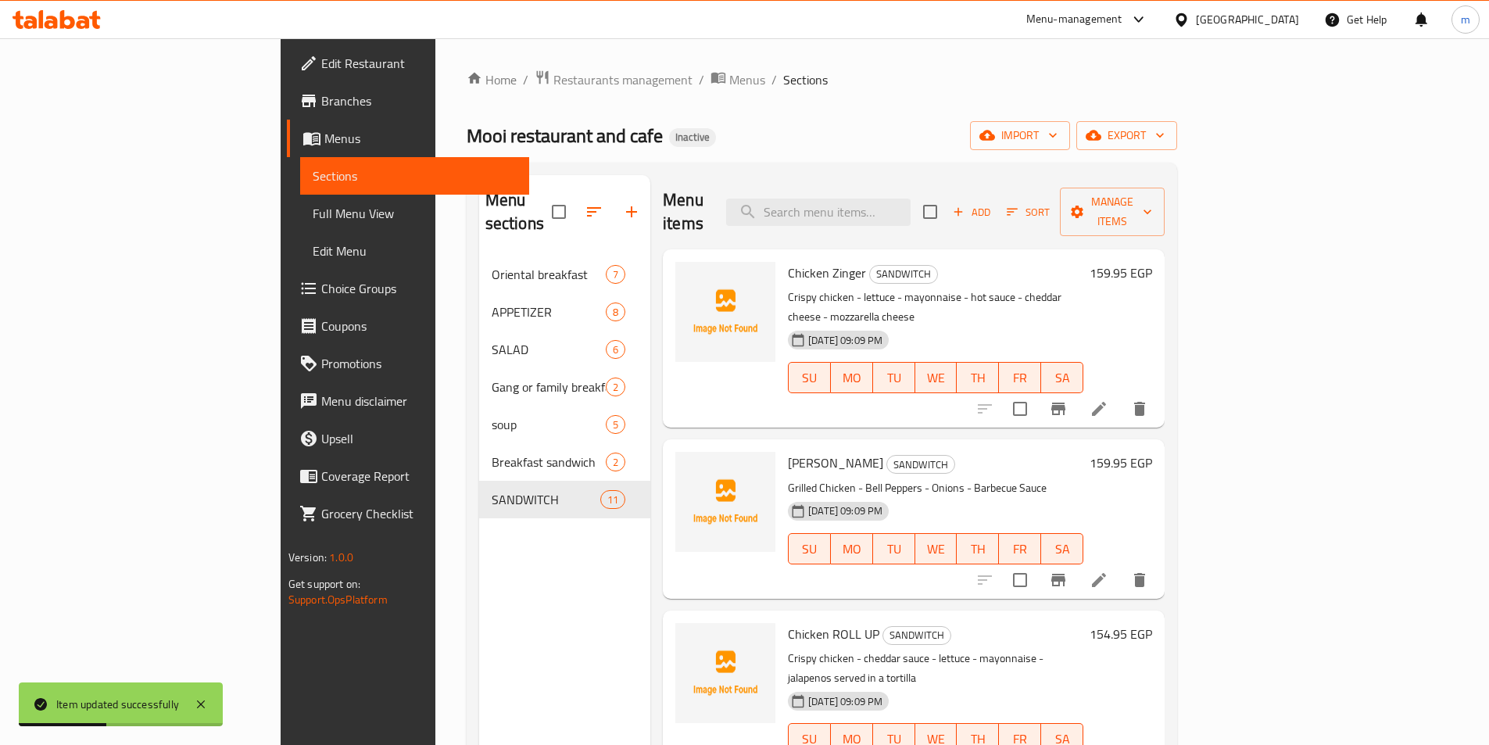
scroll to position [556, 0]
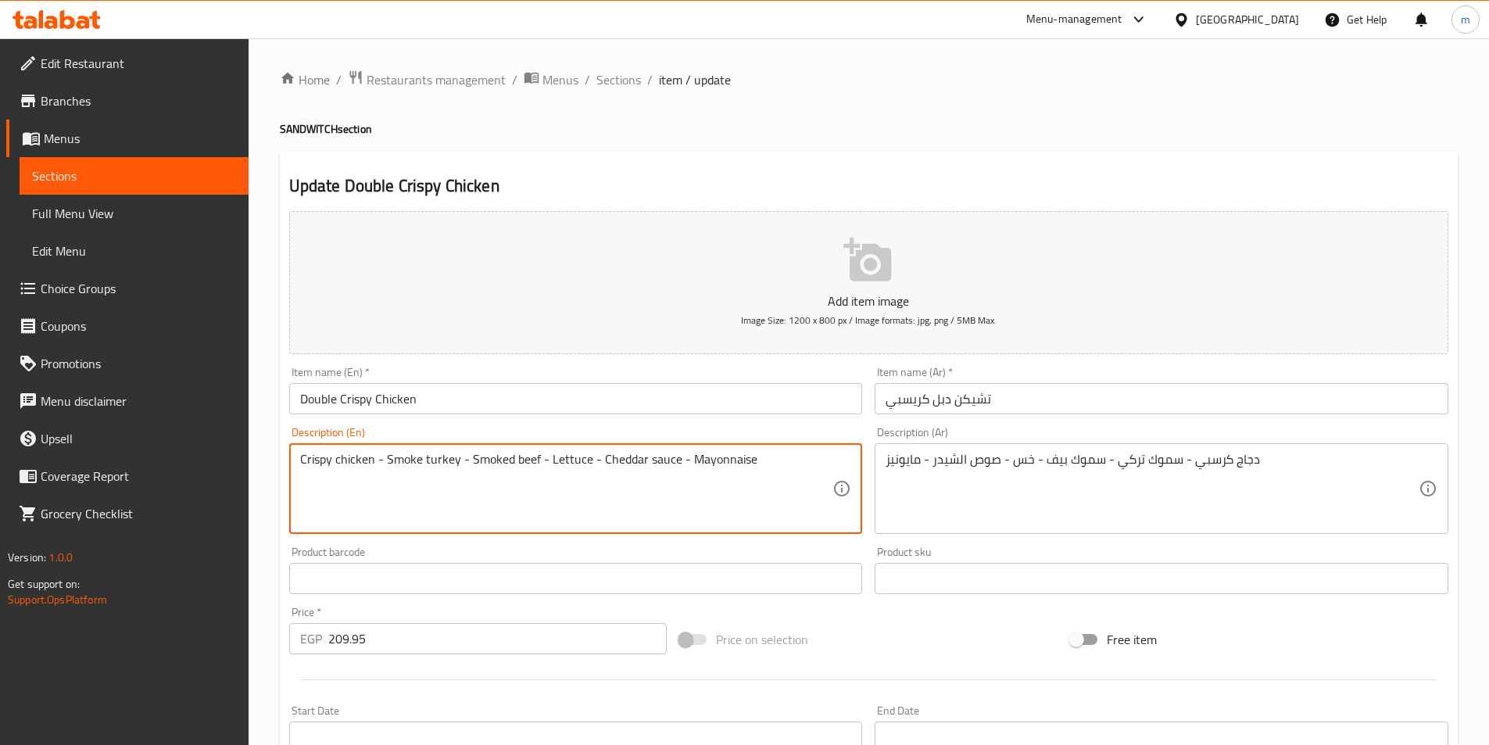
click at [507, 463] on textarea "Crispy chicken - Smoke turkey - Smoked beef - Lettuce - Cheddar sauce - Mayonna…" at bounding box center [566, 489] width 533 height 74
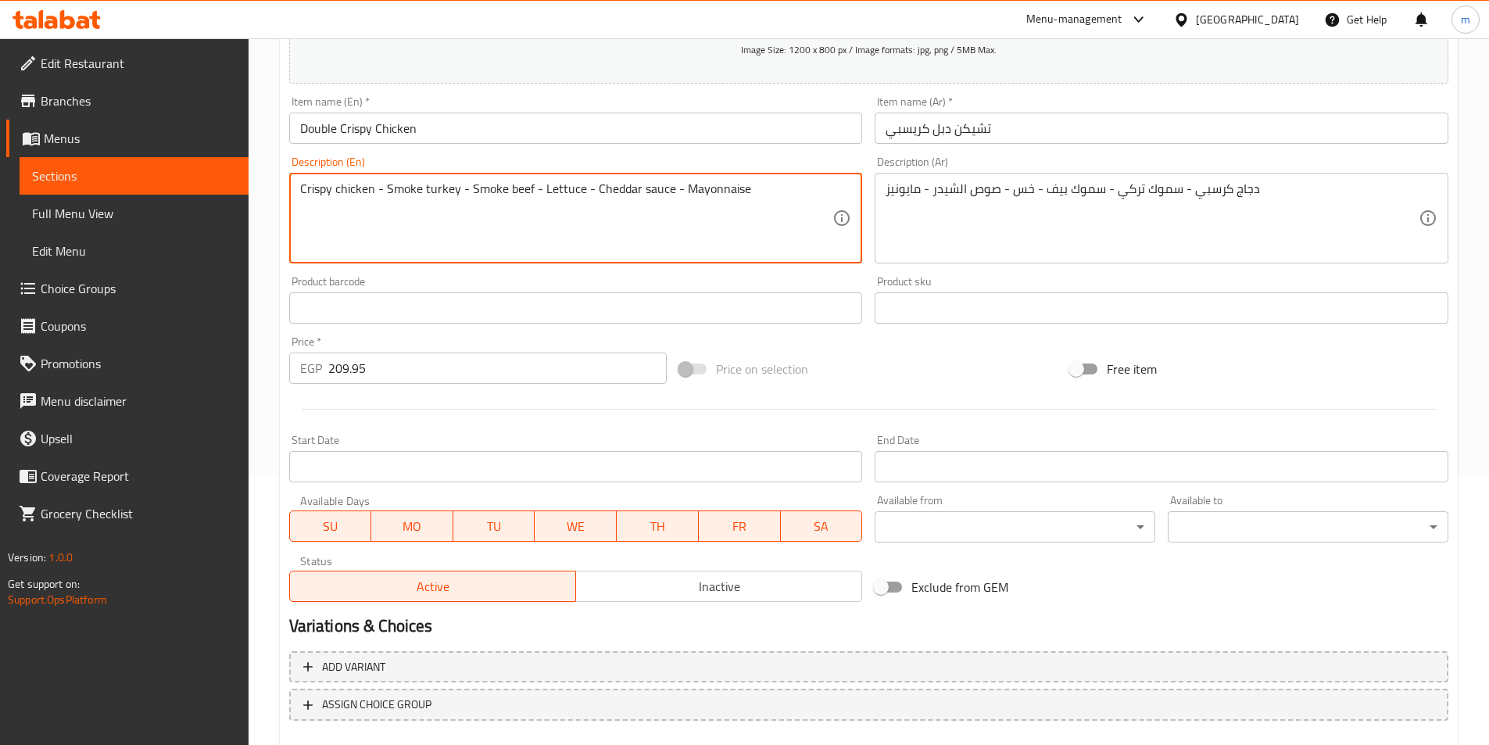
scroll to position [313, 0]
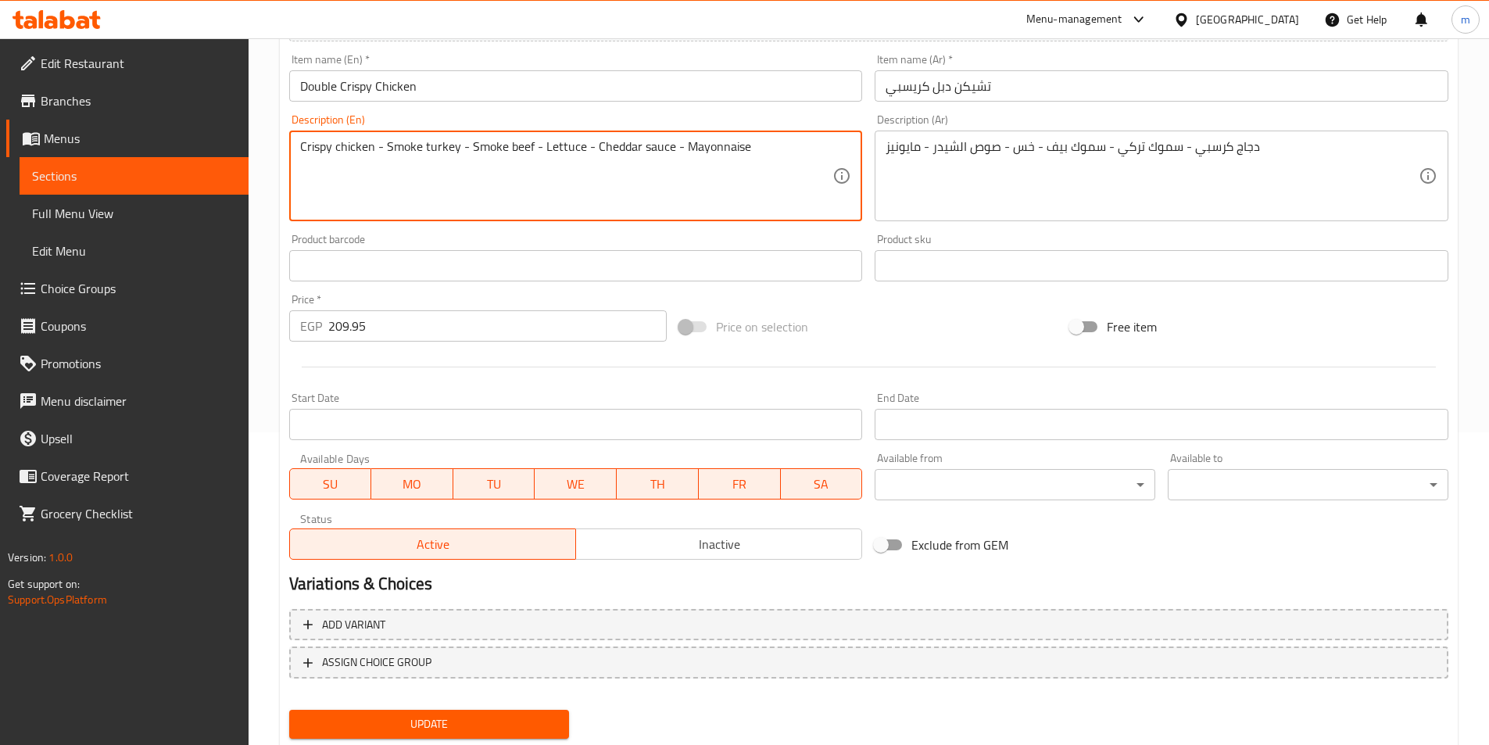
type textarea "Crispy chicken - Smoke turkey - Smoke beef - Lettuce - Cheddar sauce - Mayonnai…"
click at [432, 733] on span "Update" at bounding box center [430, 724] width 256 height 20
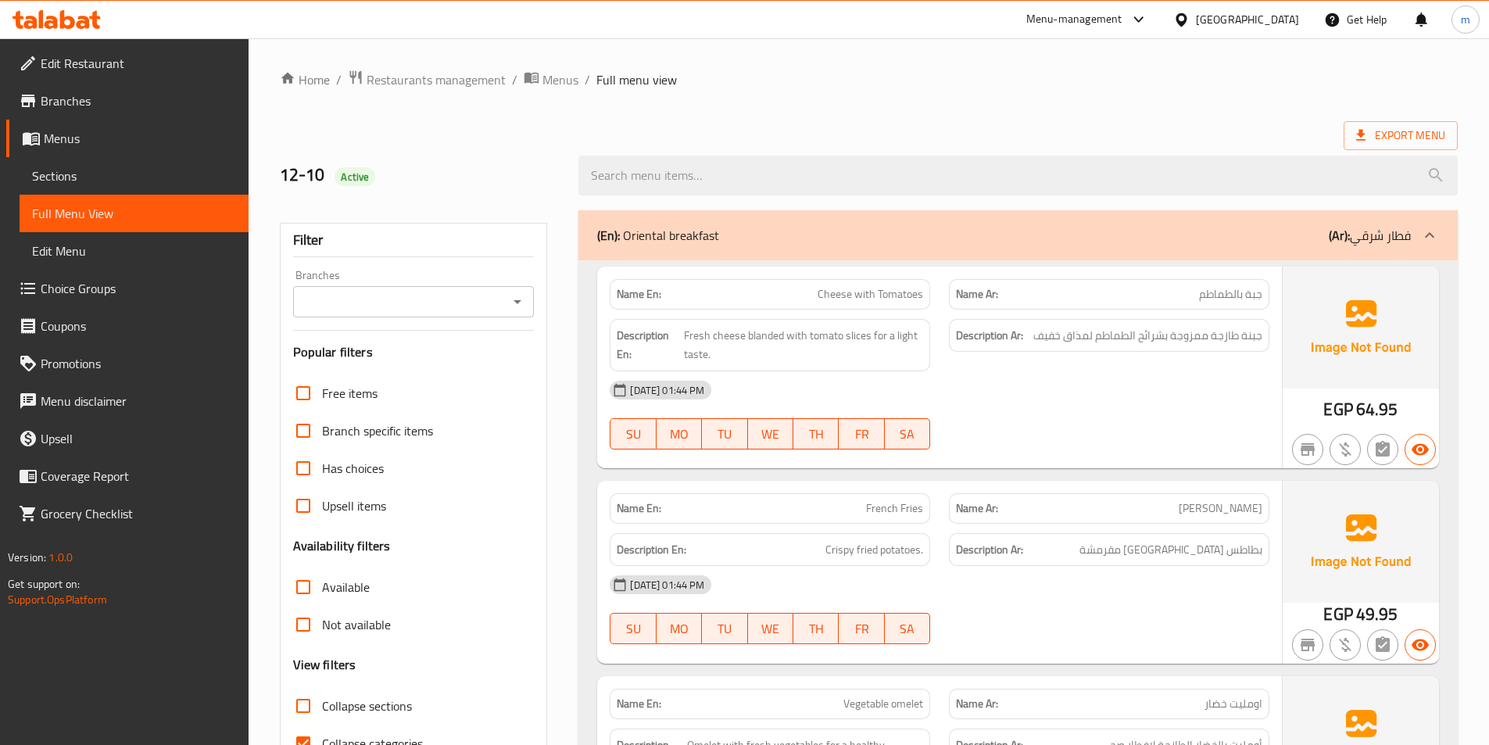
click at [98, 174] on span "Sections" at bounding box center [134, 175] width 204 height 19
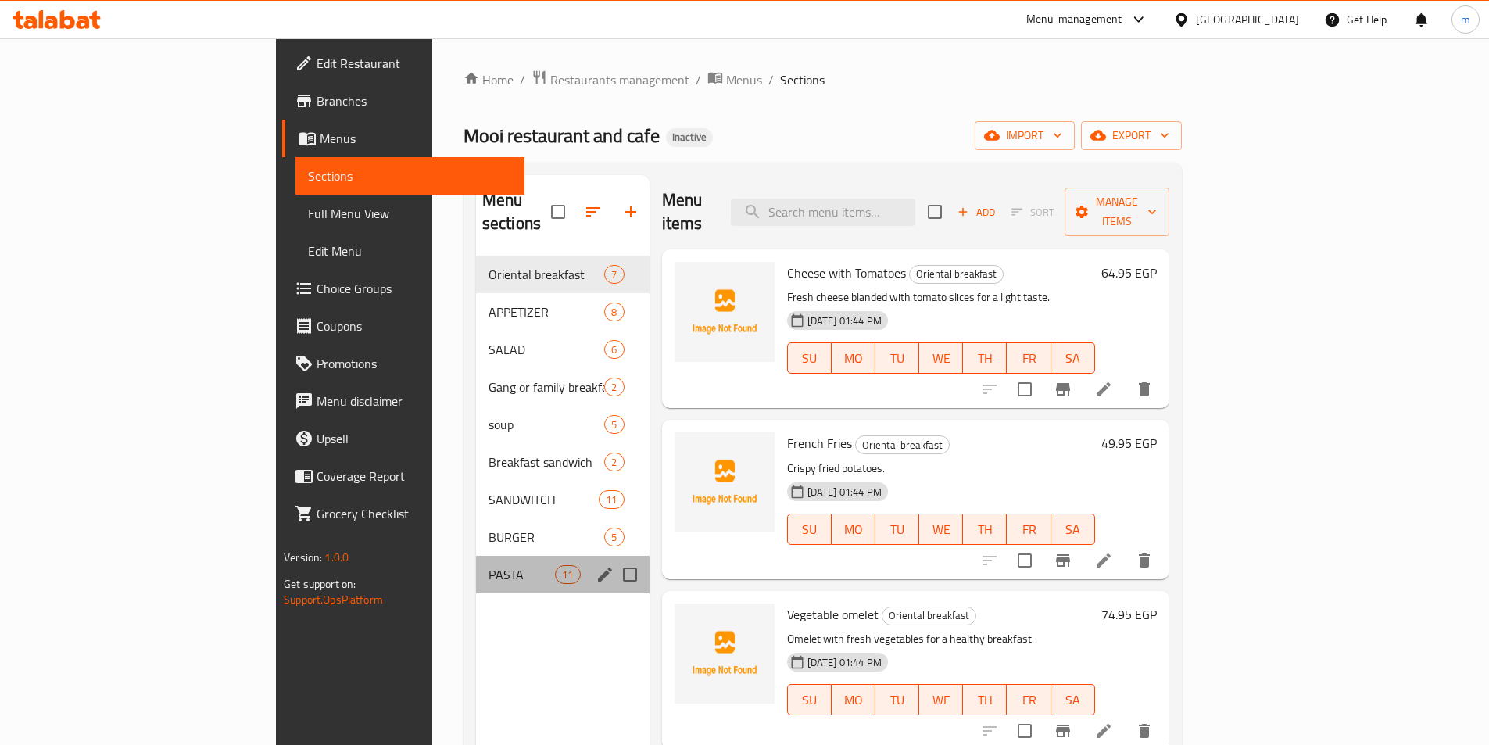
click at [476, 566] on div "PASTA 11" at bounding box center [563, 575] width 174 height 38
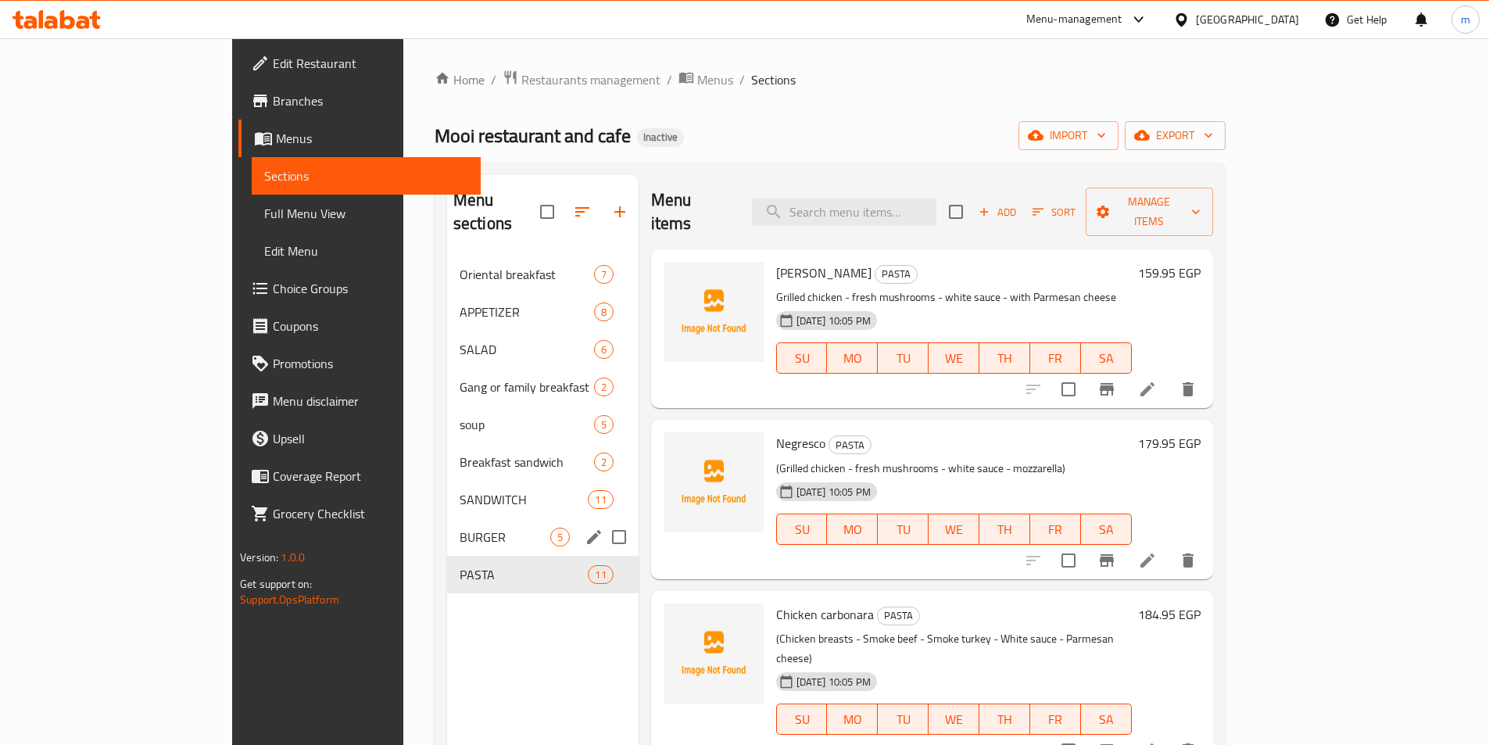
scroll to position [556, 0]
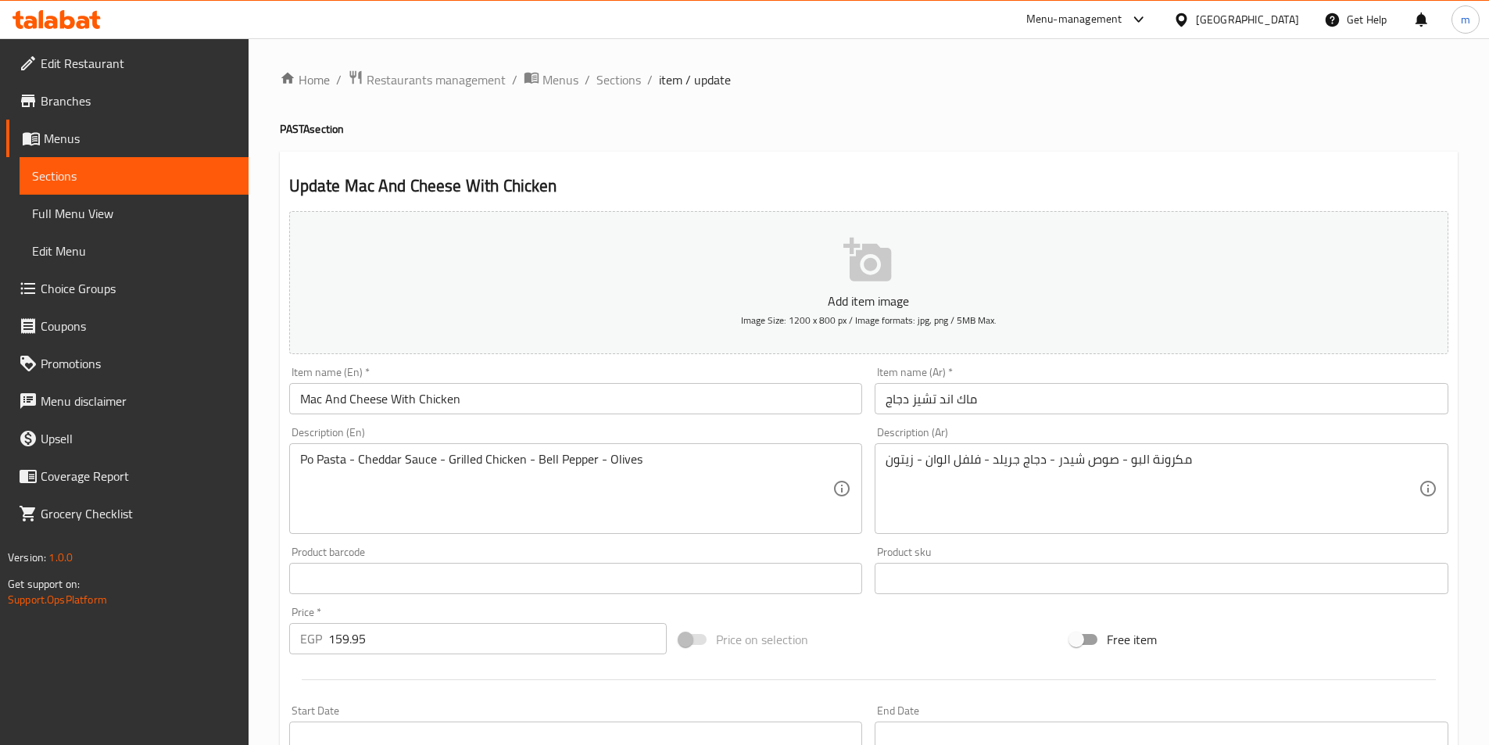
click at [911, 407] on input "ماك اند تشيز دجاج" at bounding box center [1162, 398] width 574 height 31
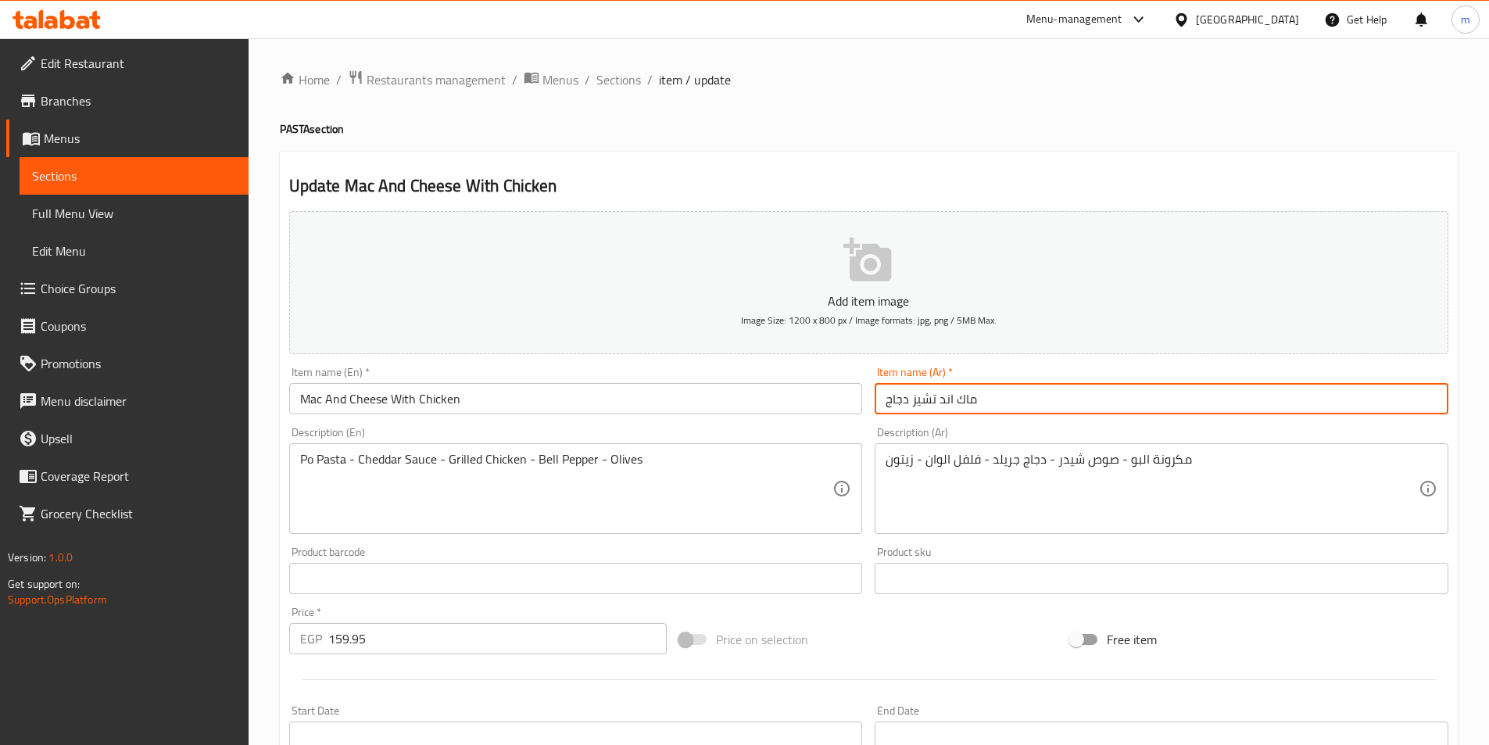
click at [911, 407] on input "ماك اند تشيز دجاج" at bounding box center [1162, 398] width 574 height 31
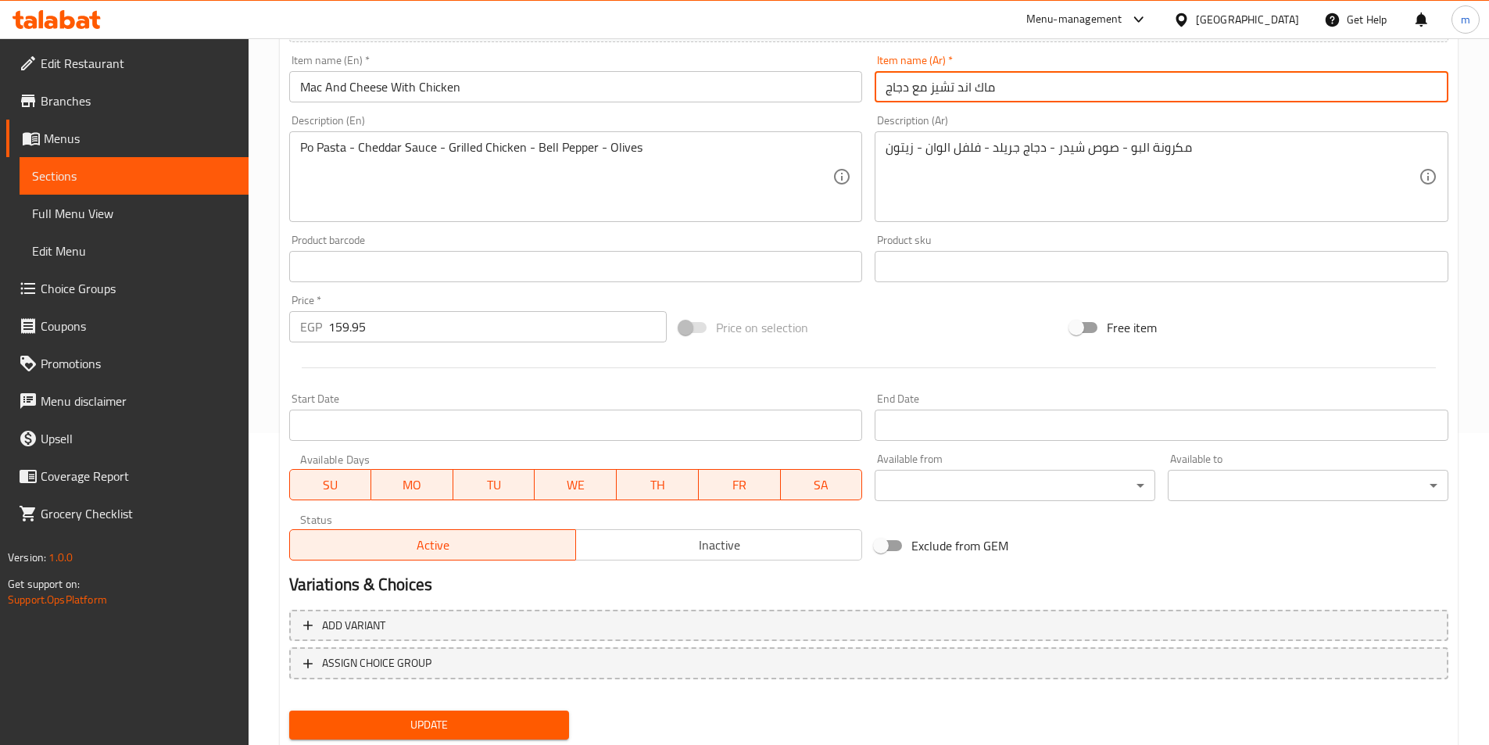
scroll to position [313, 0]
type input "ماك اند تشيز مع دجاج"
click at [504, 723] on span "Update" at bounding box center [430, 724] width 256 height 20
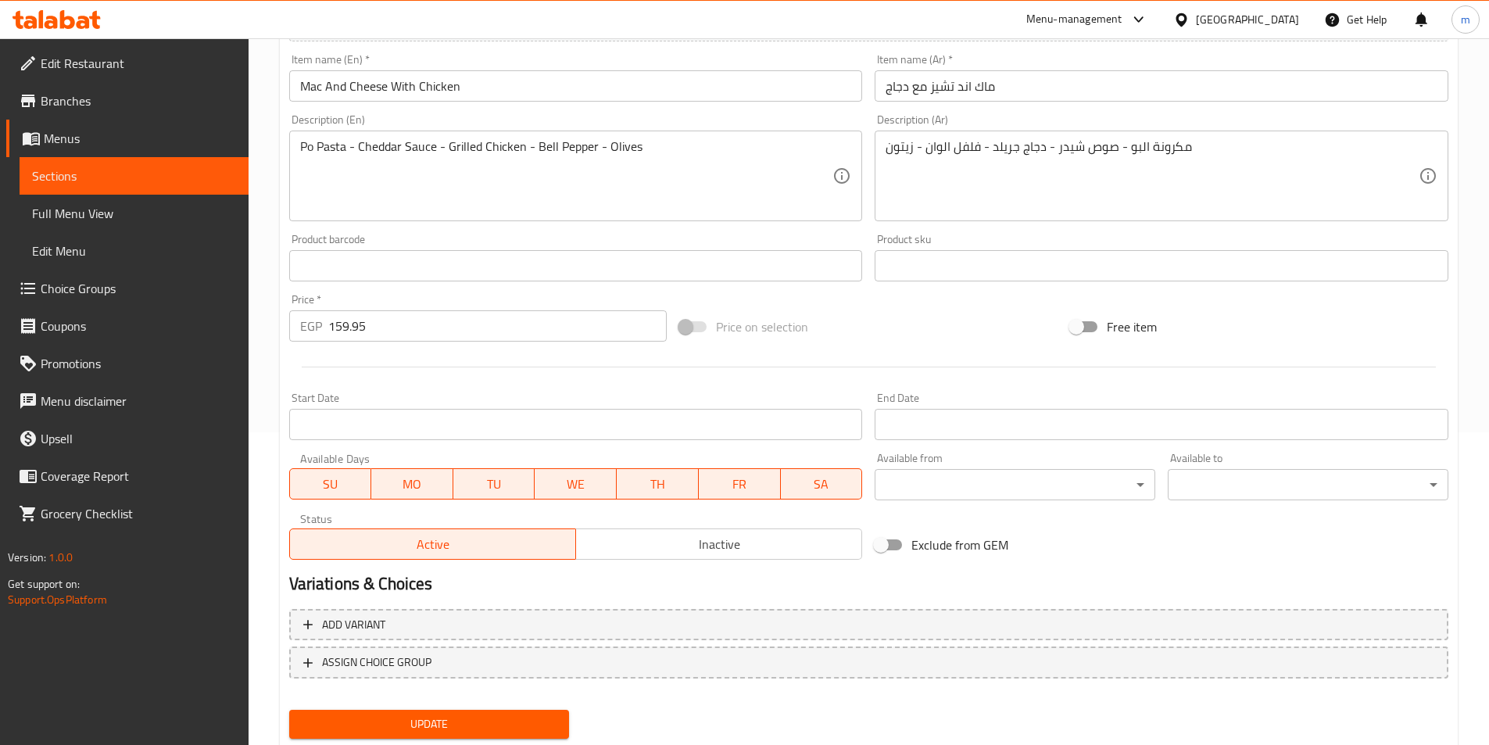
click at [842, 331] on div "Price on selection" at bounding box center [868, 327] width 391 height 42
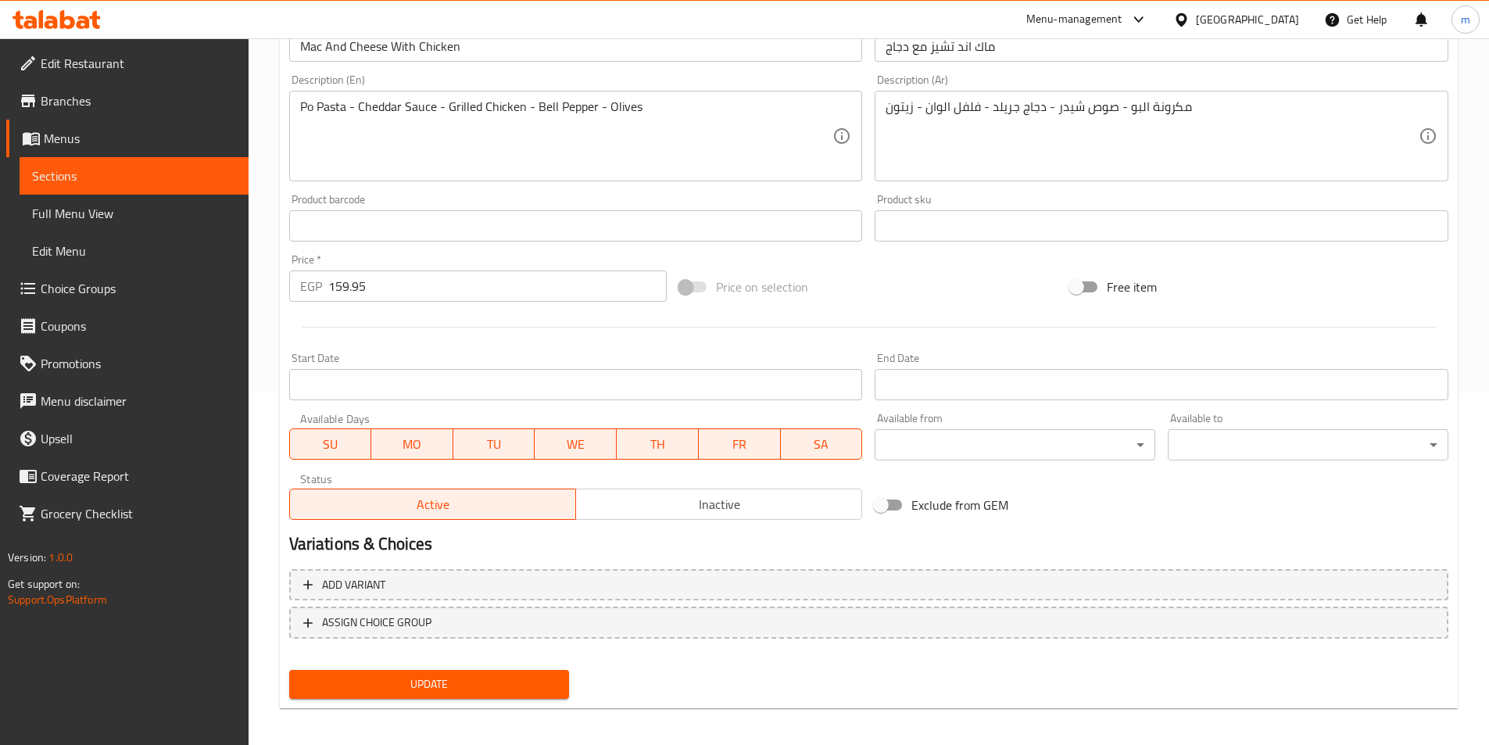
scroll to position [360, 0]
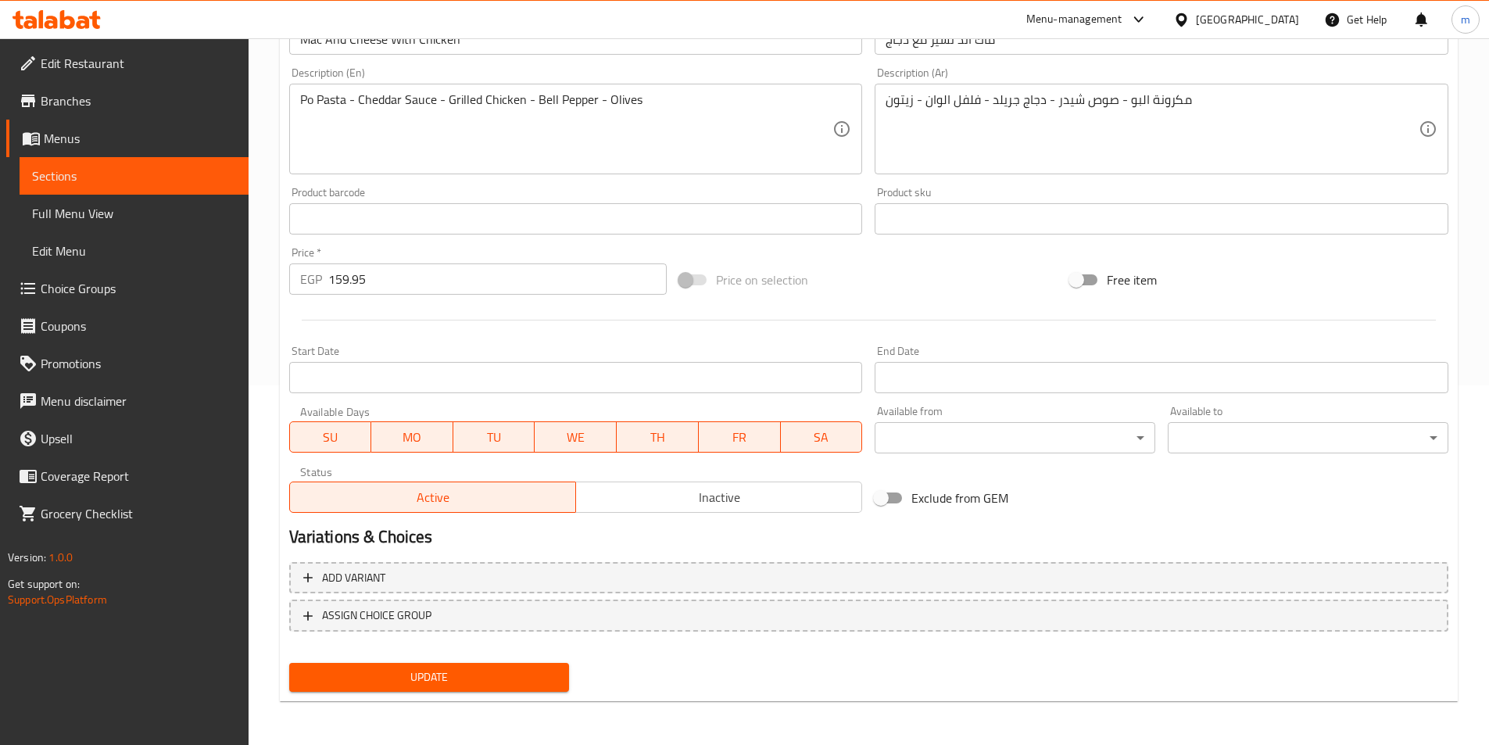
click at [465, 665] on button "Update" at bounding box center [429, 677] width 281 height 29
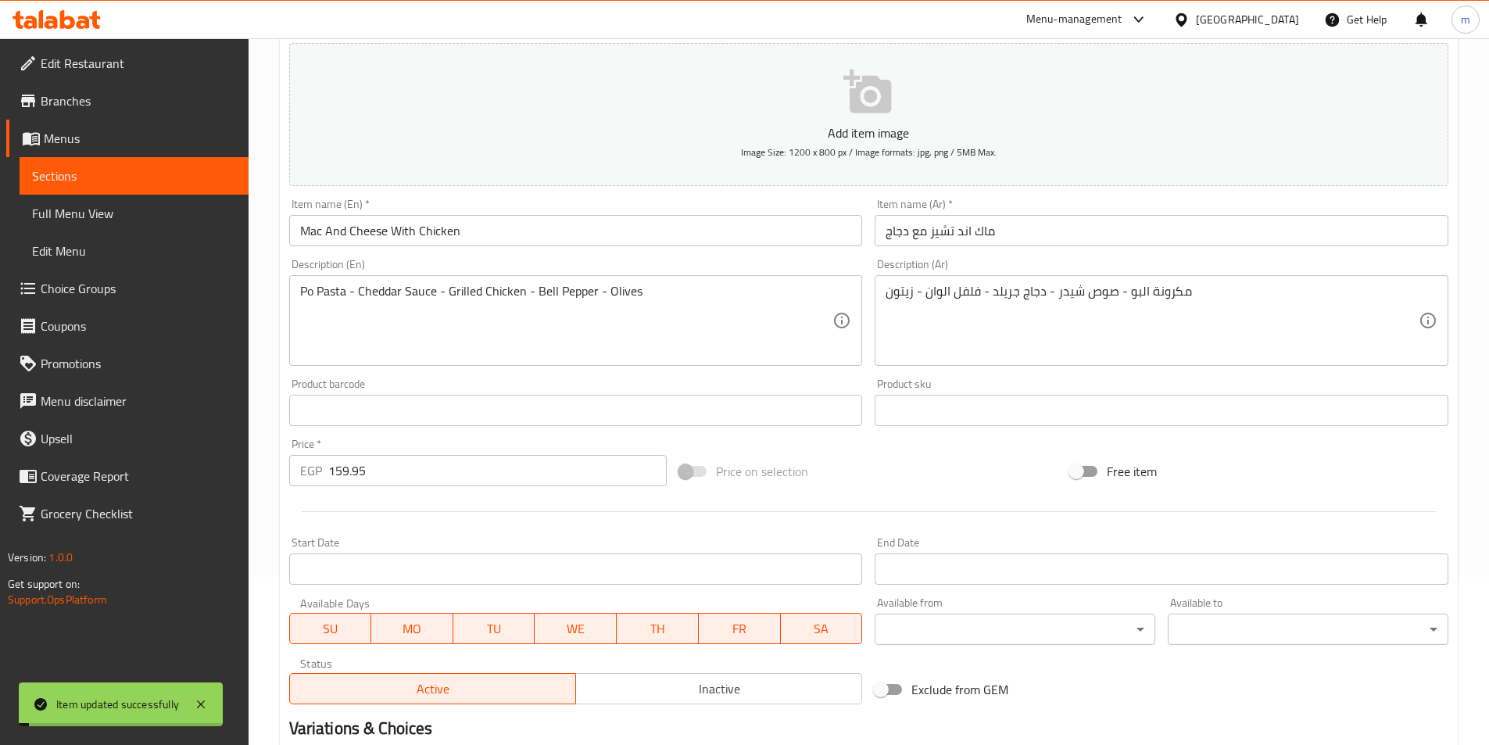
scroll to position [125, 0]
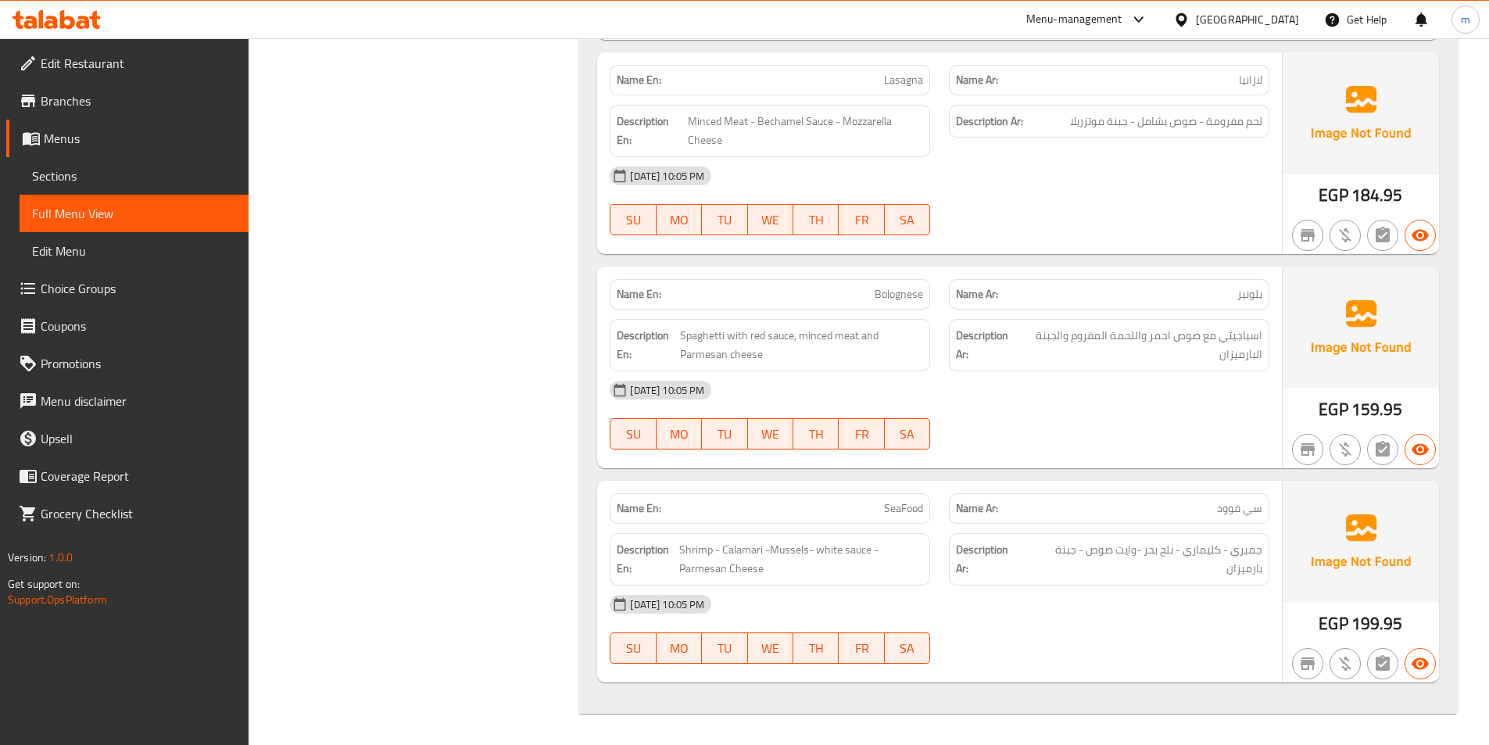
click at [116, 174] on span "Sections" at bounding box center [134, 175] width 204 height 19
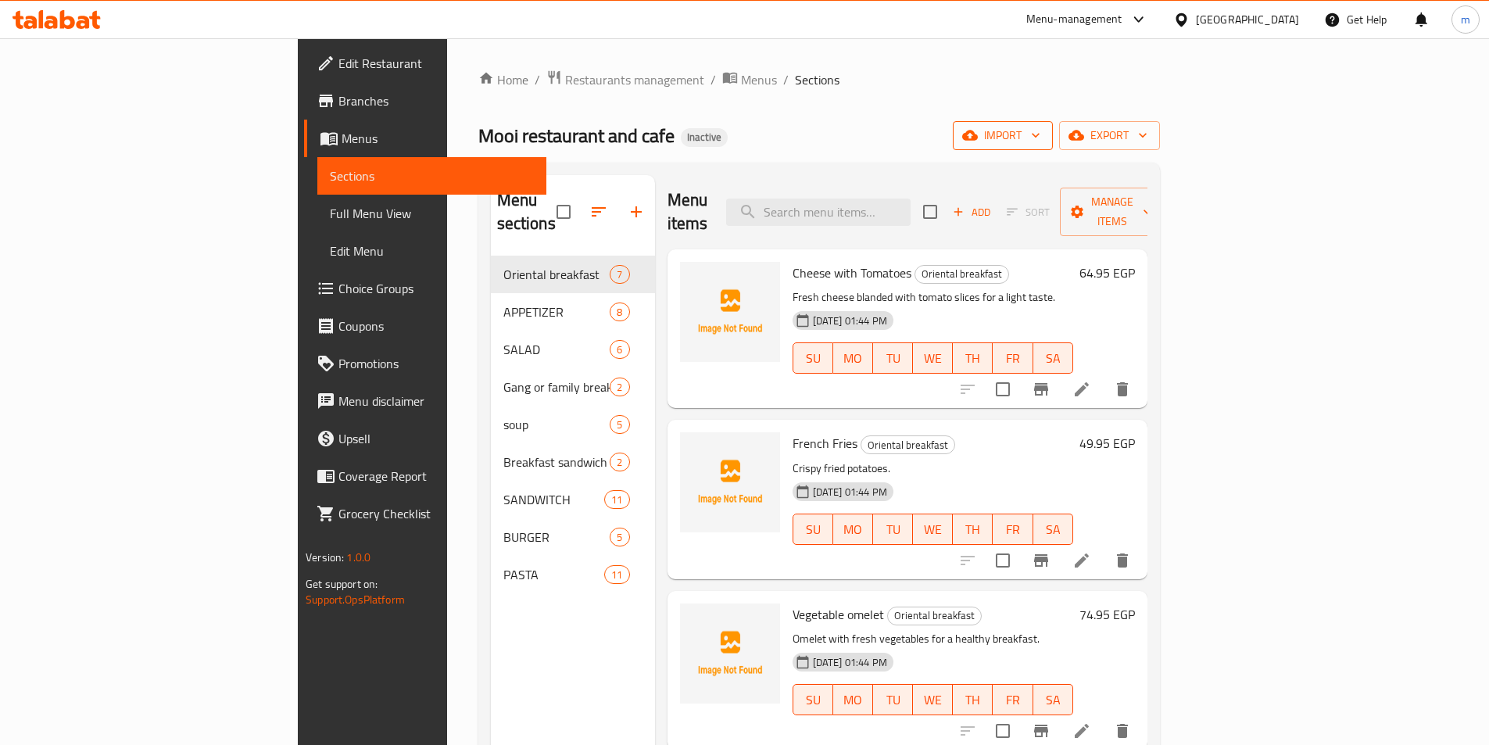
click at [1040, 144] on span "import" at bounding box center [1002, 136] width 75 height 20
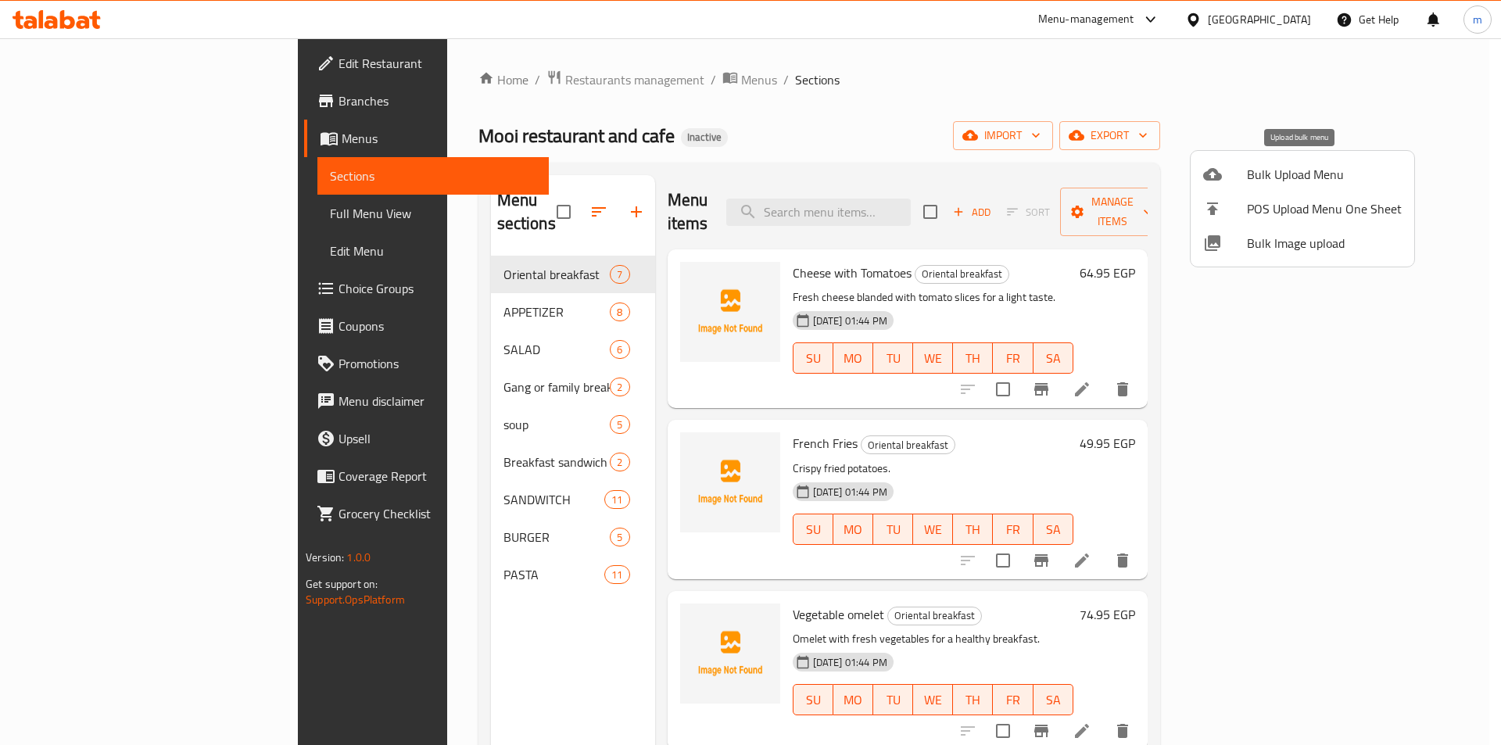
click at [1278, 177] on span "Bulk Upload Menu" at bounding box center [1324, 174] width 155 height 19
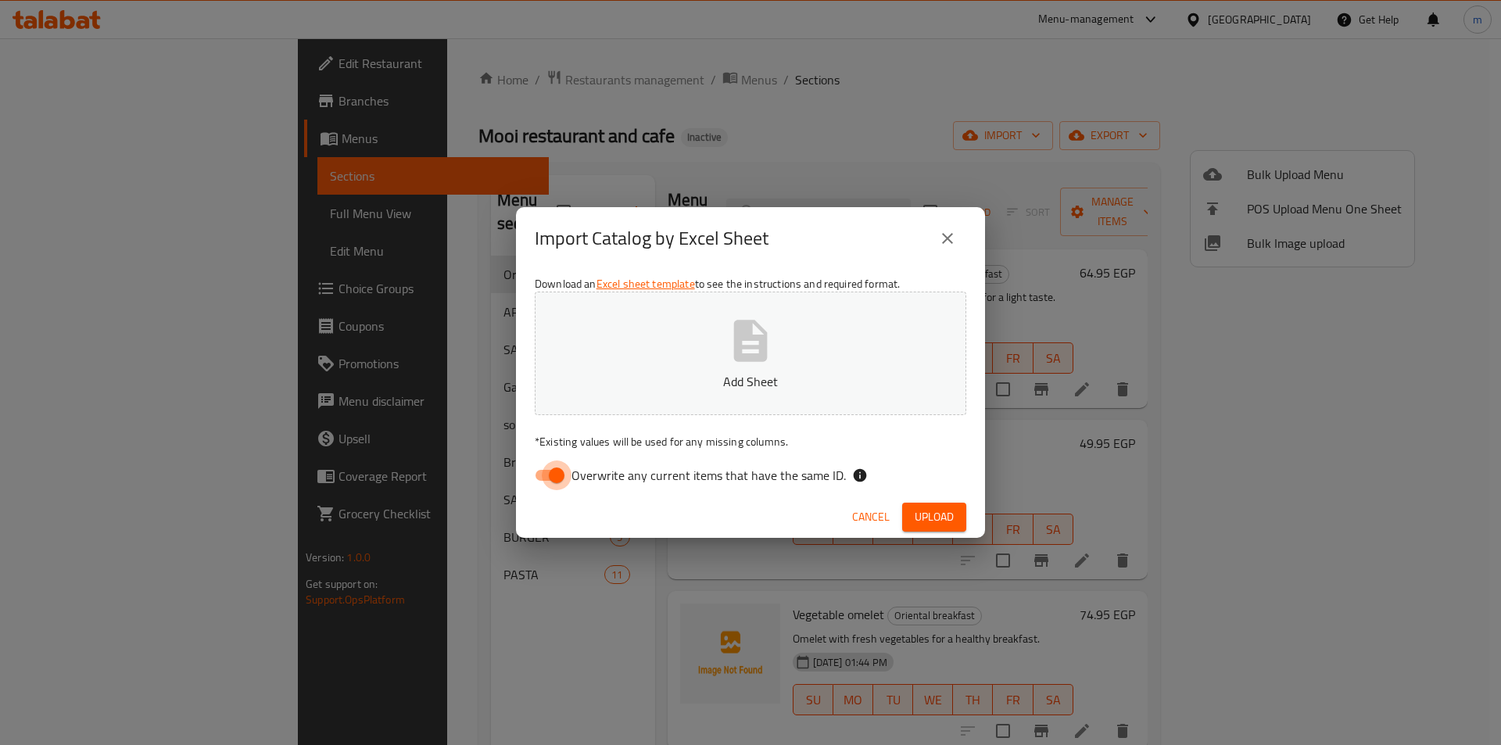
click at [558, 478] on input "Overwrite any current items that have the same ID." at bounding box center [556, 475] width 89 height 30
checkbox input "false"
click at [613, 423] on div "Download an Excel sheet template to see the instructions and required format. A…" at bounding box center [750, 383] width 469 height 227
click at [643, 386] on p "Add Sheet" at bounding box center [750, 381] width 383 height 19
click at [221, 63] on div "Import Catalog by Excel Sheet Download an Excel sheet template to see the instr…" at bounding box center [750, 372] width 1501 height 745
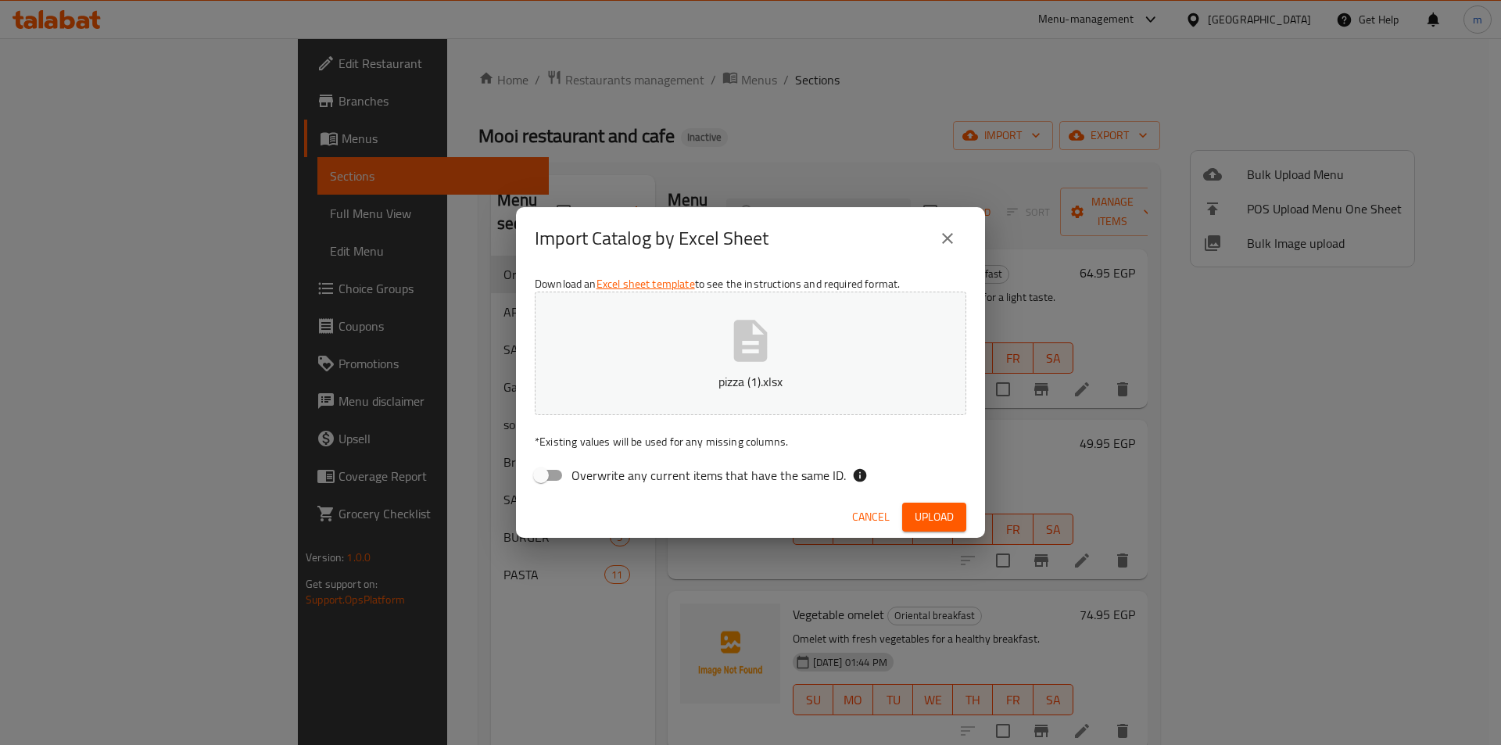
click at [926, 512] on span "Upload" at bounding box center [933, 517] width 39 height 20
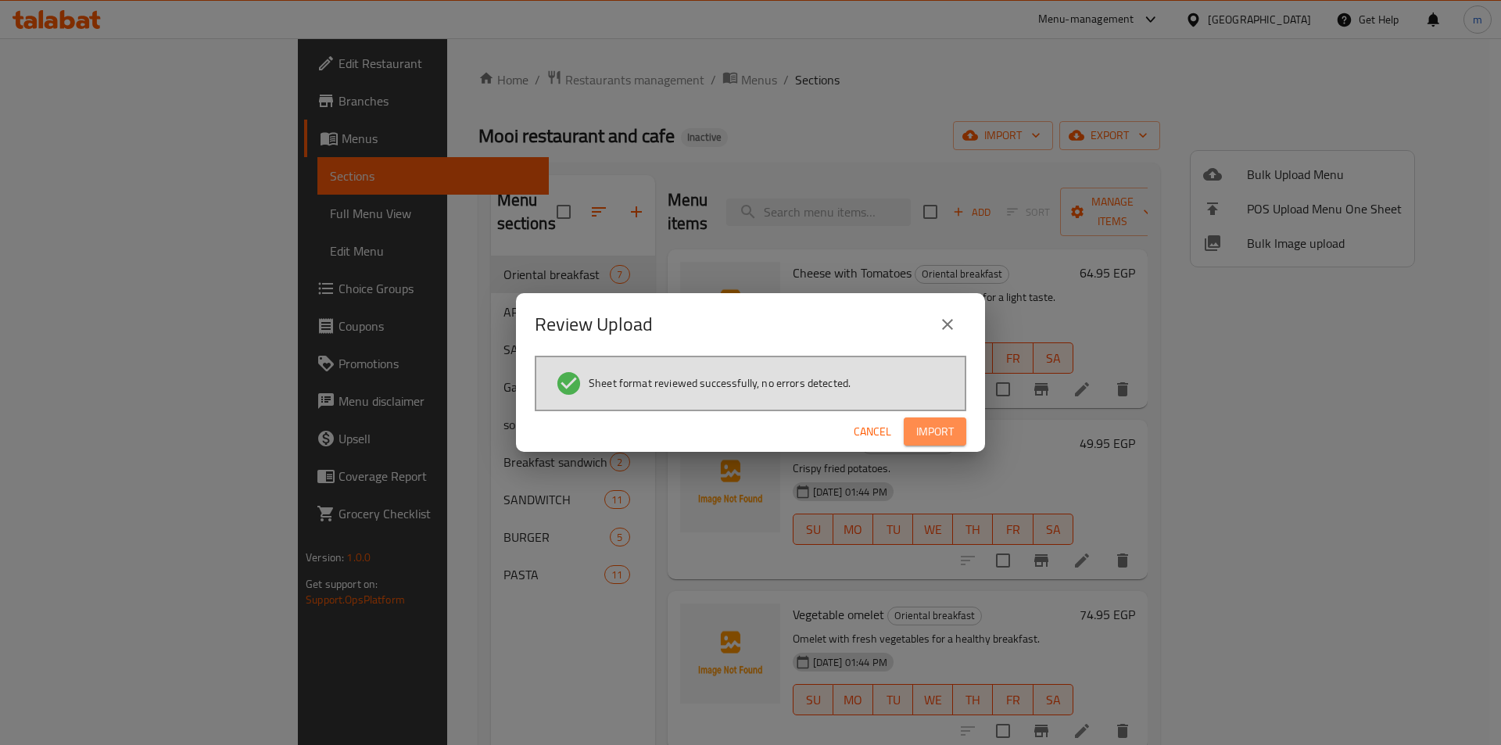
click at [943, 427] on span "Import" at bounding box center [935, 432] width 38 height 20
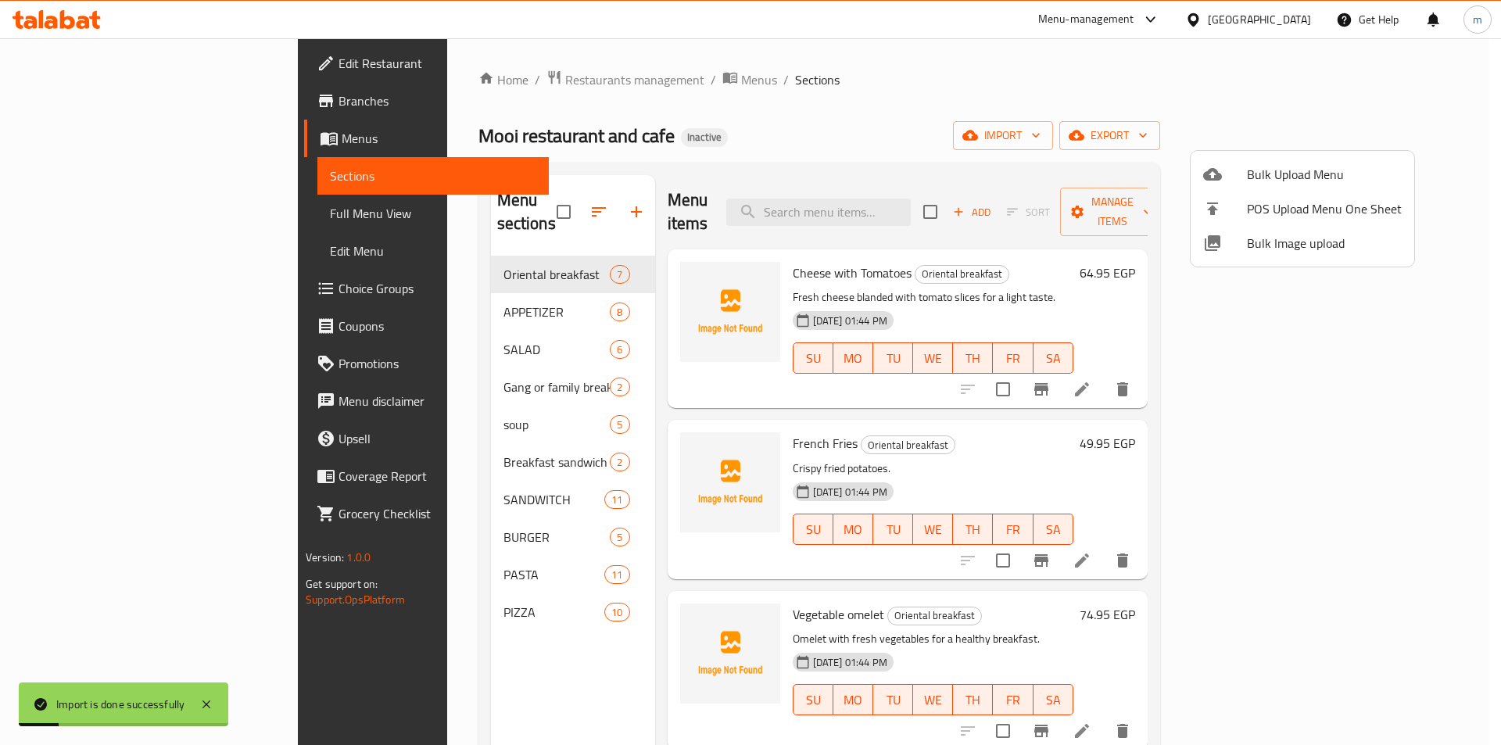
click at [131, 213] on div at bounding box center [750, 372] width 1501 height 745
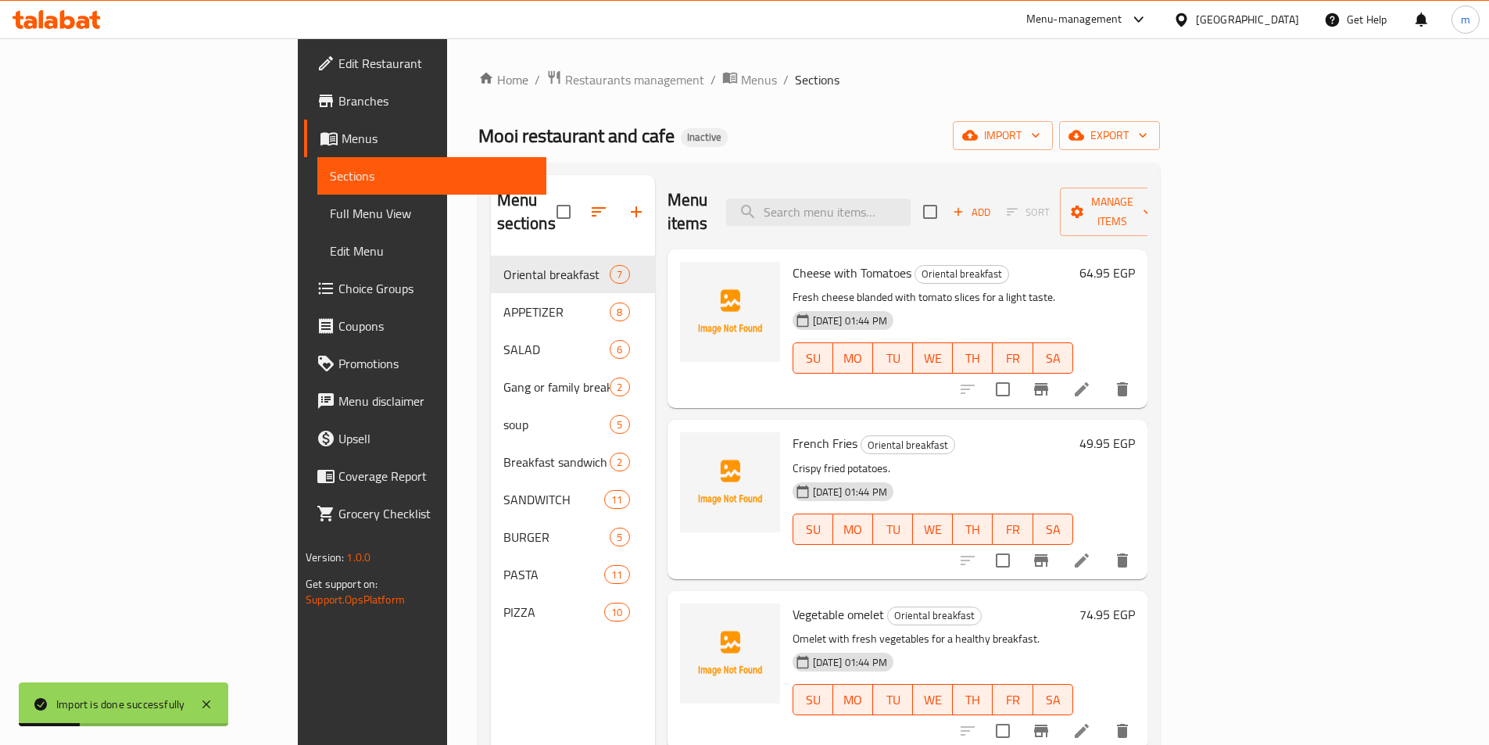
click at [330, 213] on span "Full Menu View" at bounding box center [432, 213] width 204 height 19
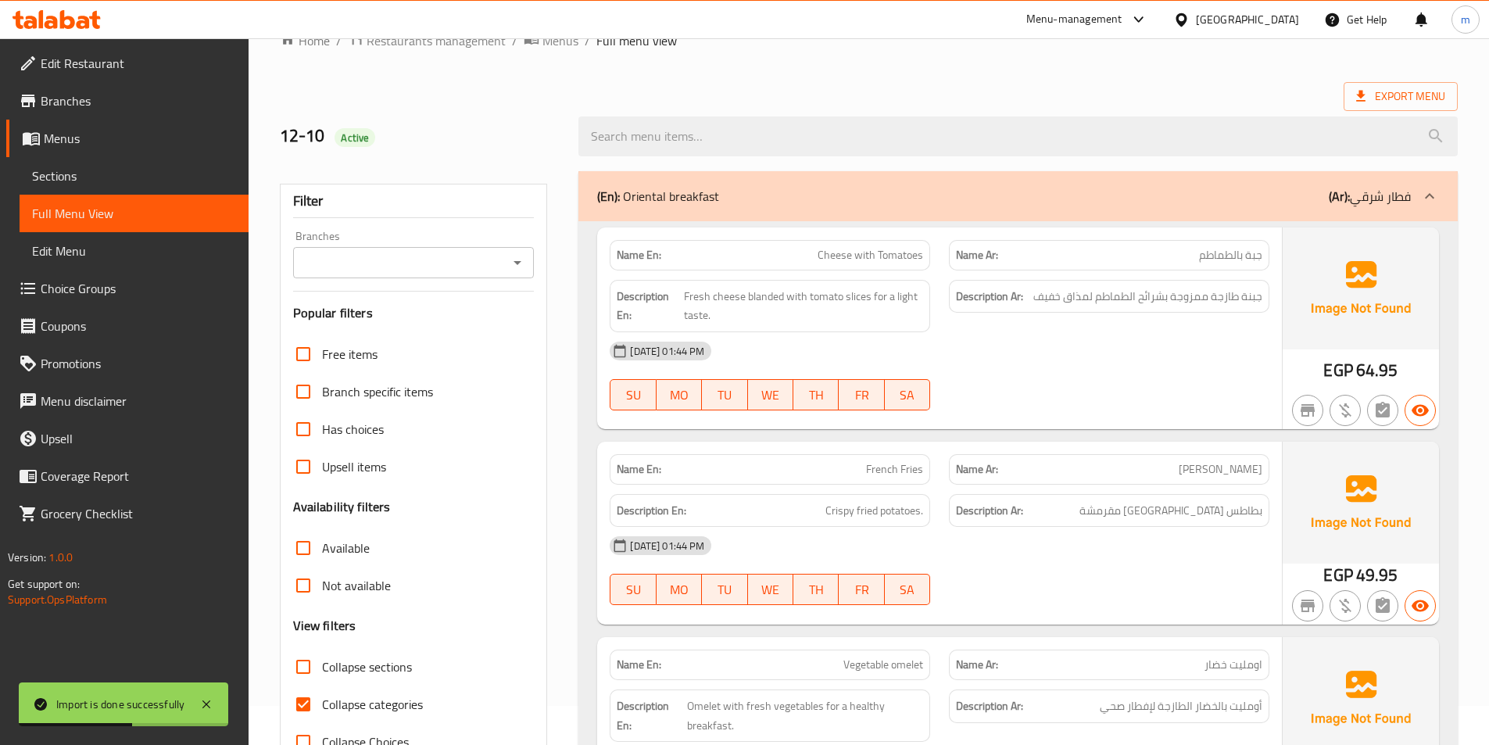
scroll to position [78, 0]
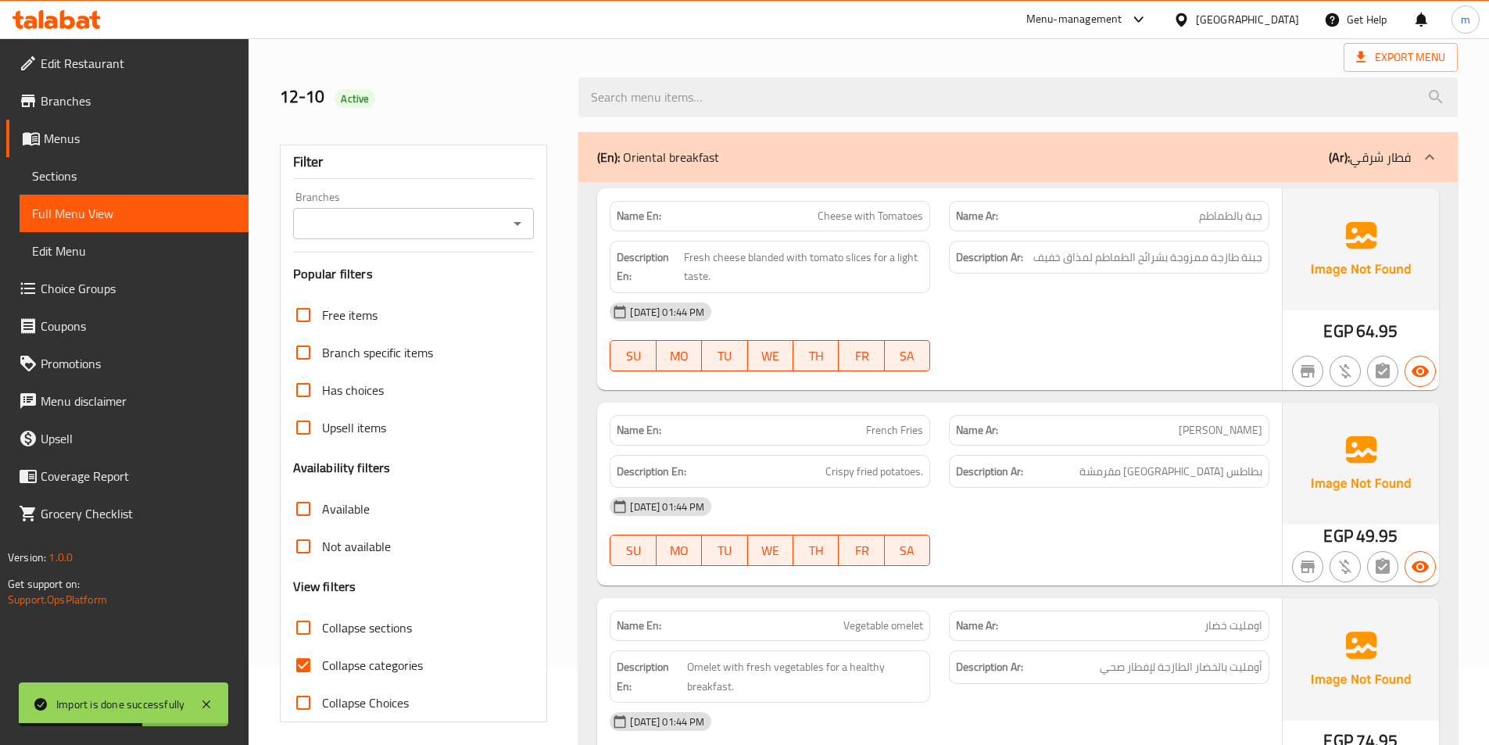
click at [371, 634] on span "Collapse sections" at bounding box center [367, 627] width 90 height 19
click at [322, 634] on input "Collapse sections" at bounding box center [303, 628] width 38 height 38
checkbox input "true"
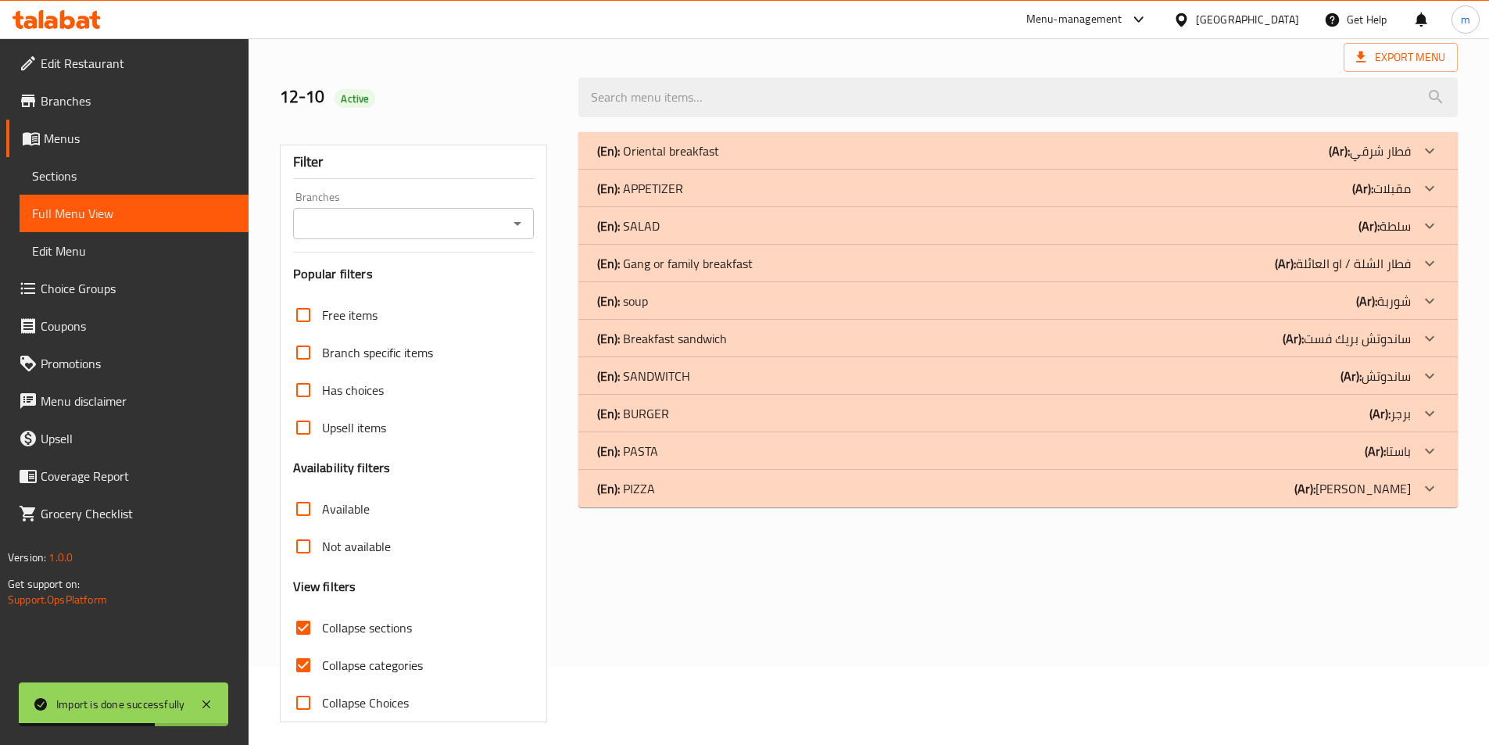
click at [372, 663] on span "Collapse categories" at bounding box center [372, 665] width 101 height 19
click at [322, 663] on input "Collapse categories" at bounding box center [303, 665] width 38 height 38
checkbox input "false"
click at [1008, 488] on div "(En): PIZZA (Ar): بيتزا" at bounding box center [1004, 488] width 814 height 19
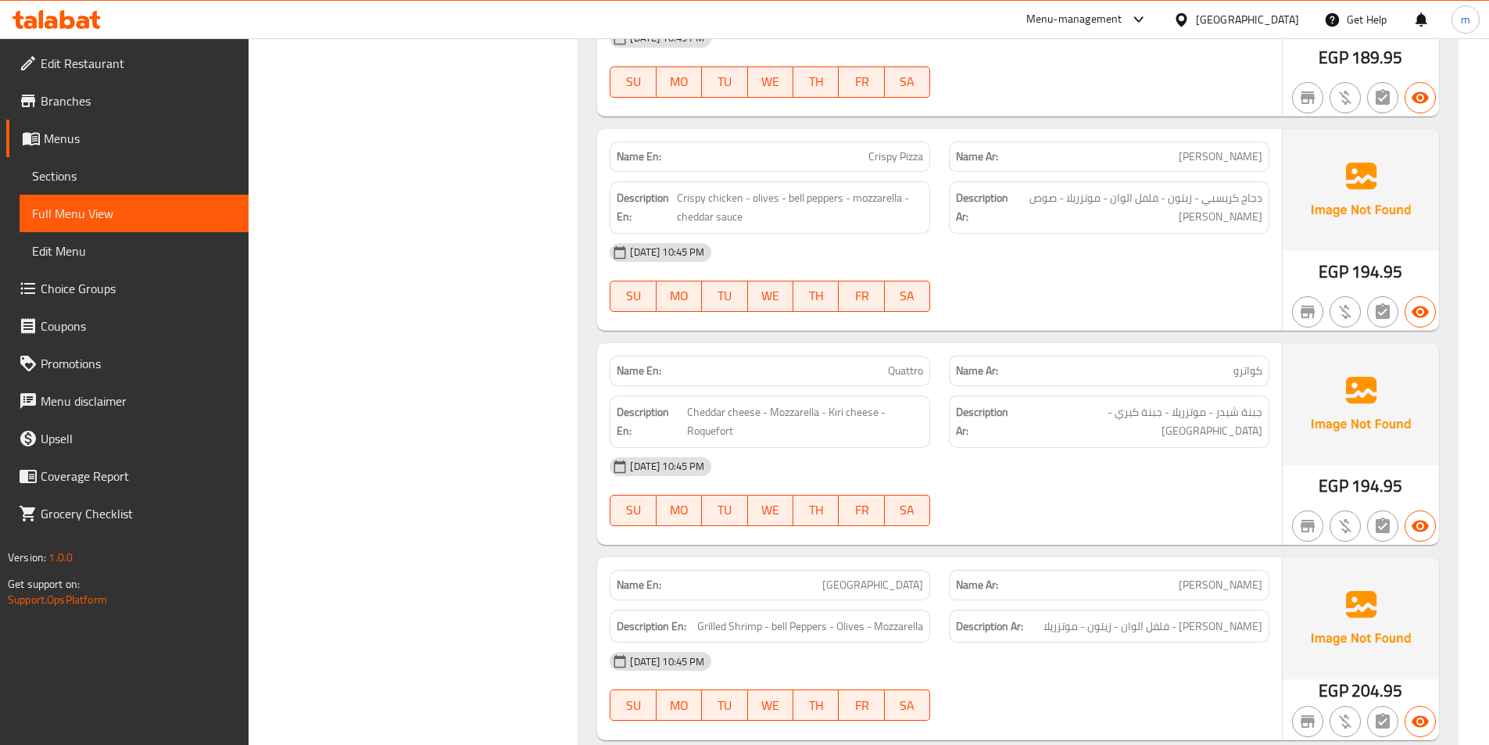
scroll to position [1954, 0]
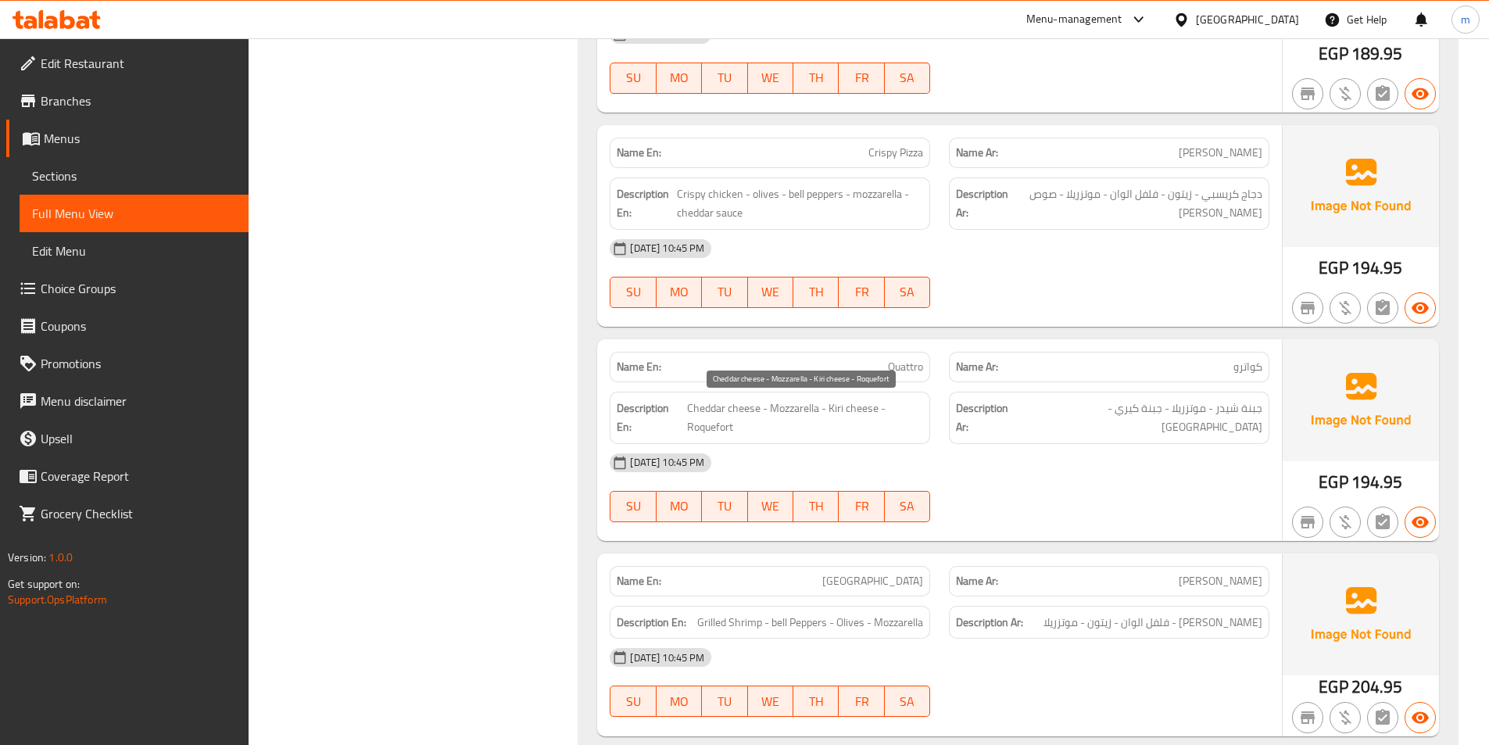
click at [721, 406] on span "Cheddar cheese - Mozzarella - Kiri cheese - Roquefort" at bounding box center [805, 418] width 237 height 38
click at [785, 409] on span "Cheddar cheese - Mozzarella - Kiri cheese - Roquefort" at bounding box center [805, 418] width 237 height 38
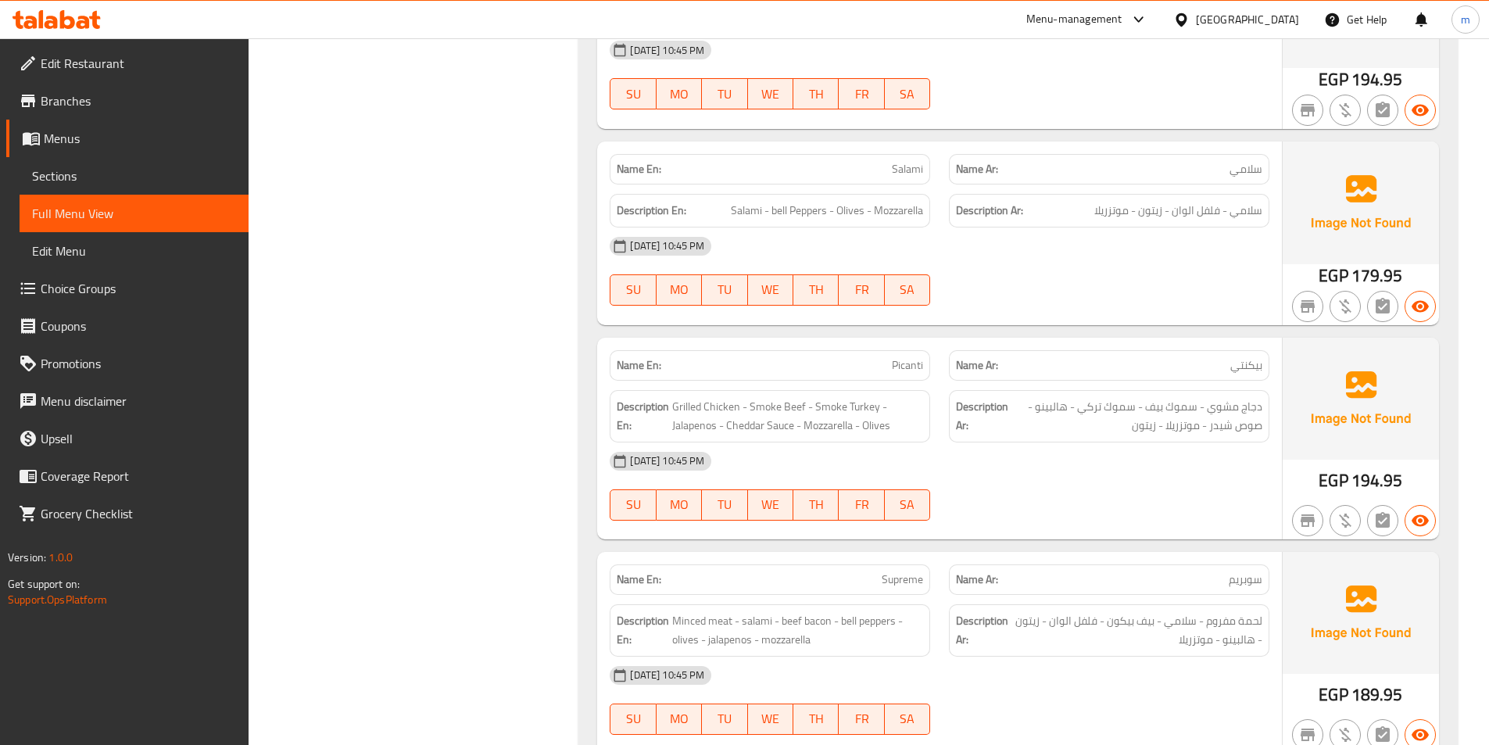
scroll to position [1226, 0]
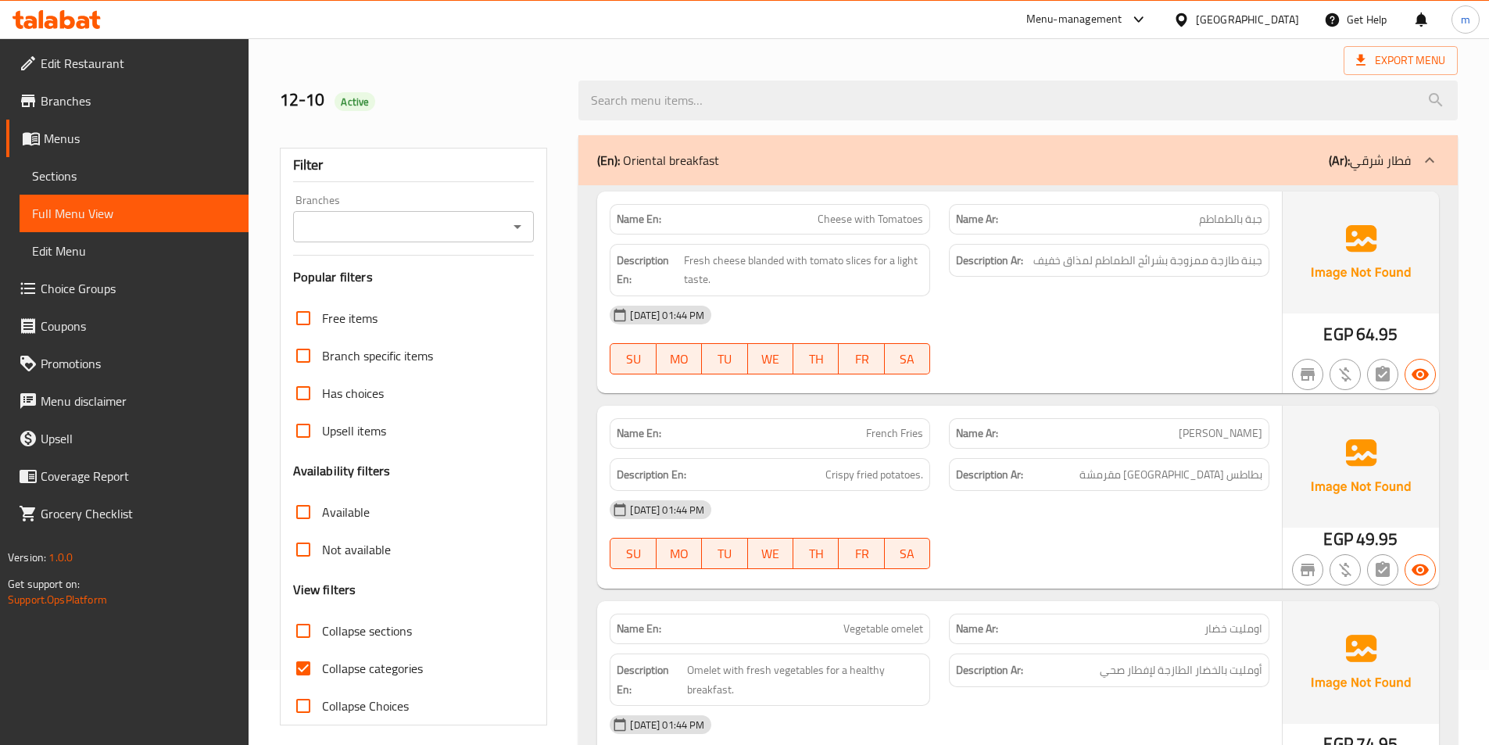
scroll to position [78, 0]
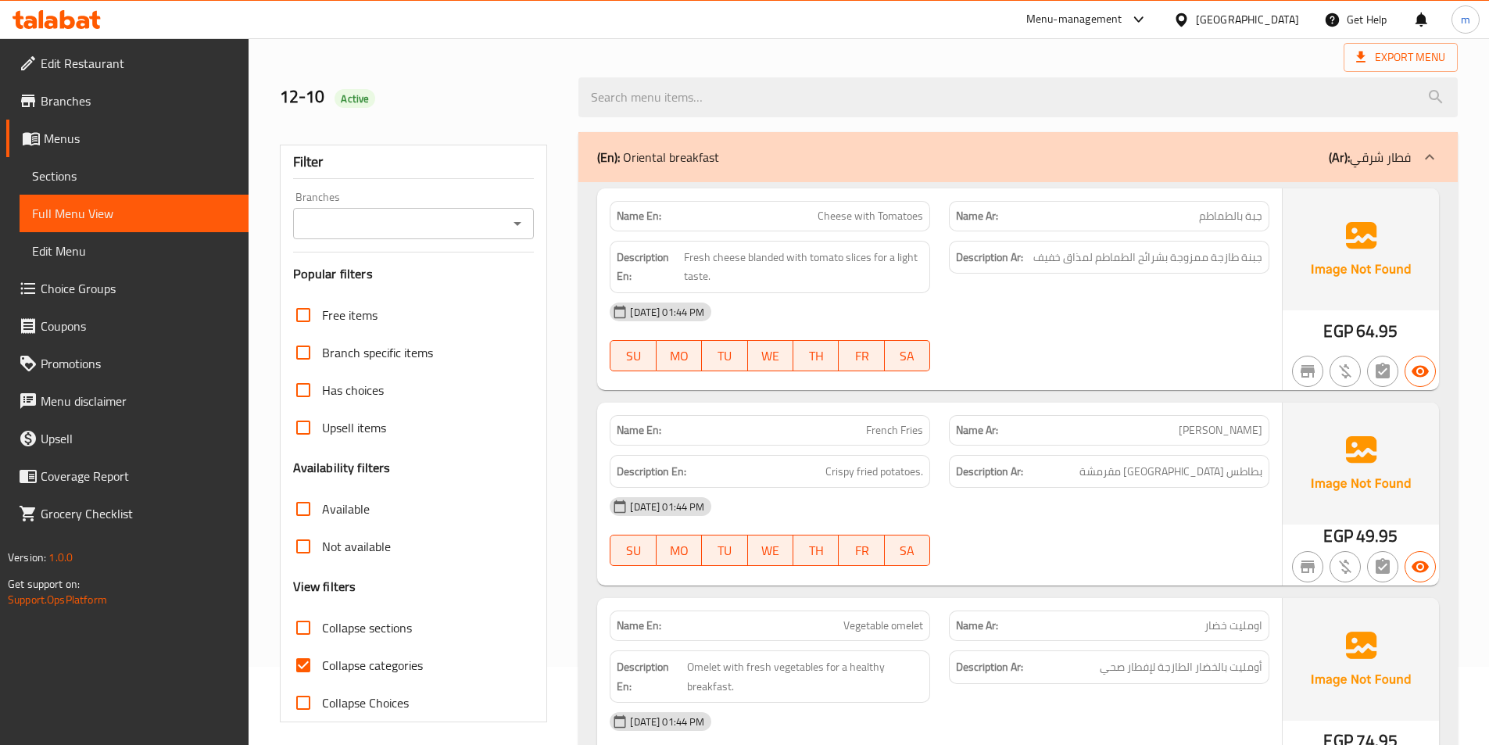
click at [339, 658] on span "Collapse categories" at bounding box center [372, 665] width 101 height 19
click at [322, 658] on input "Collapse categories" at bounding box center [303, 665] width 38 height 38
checkbox input "false"
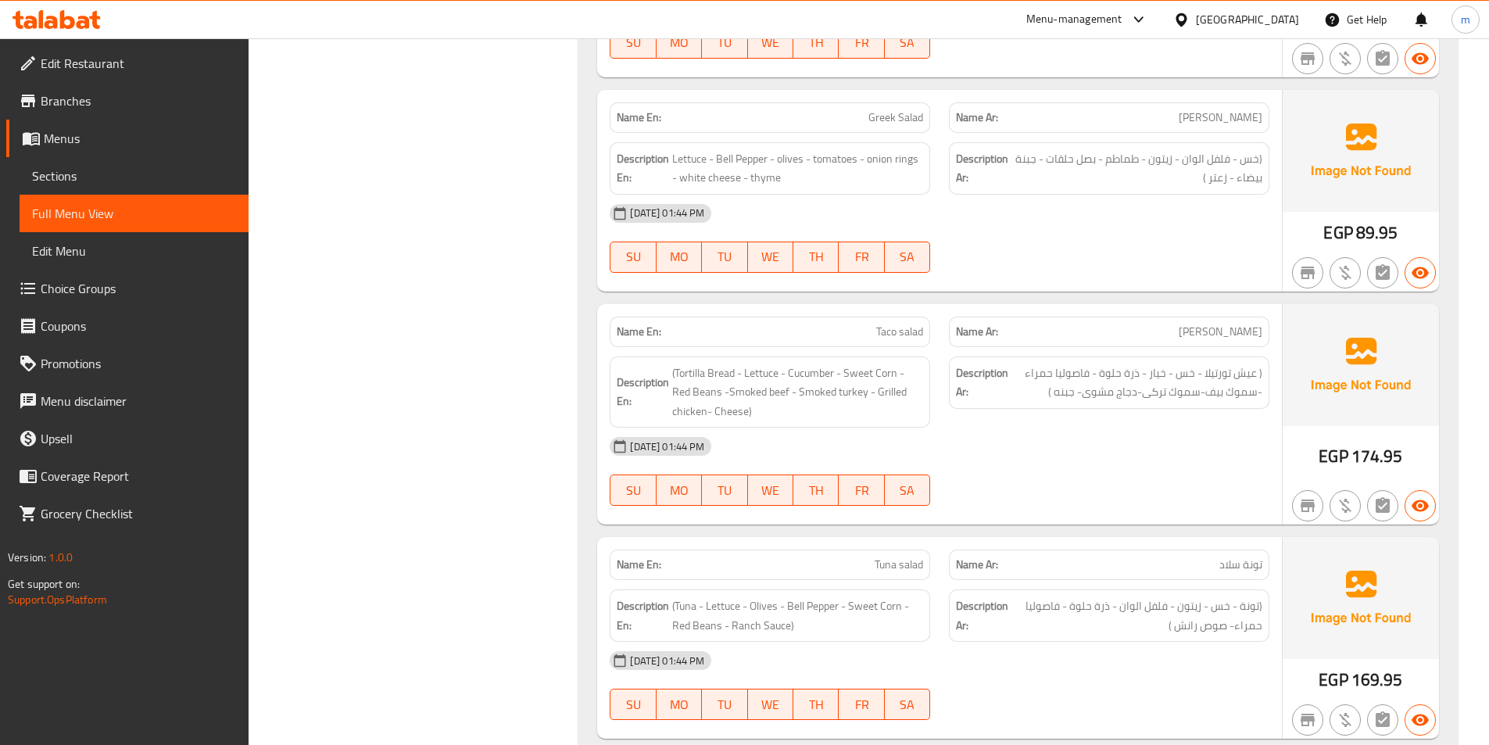
scroll to position [5560, 0]
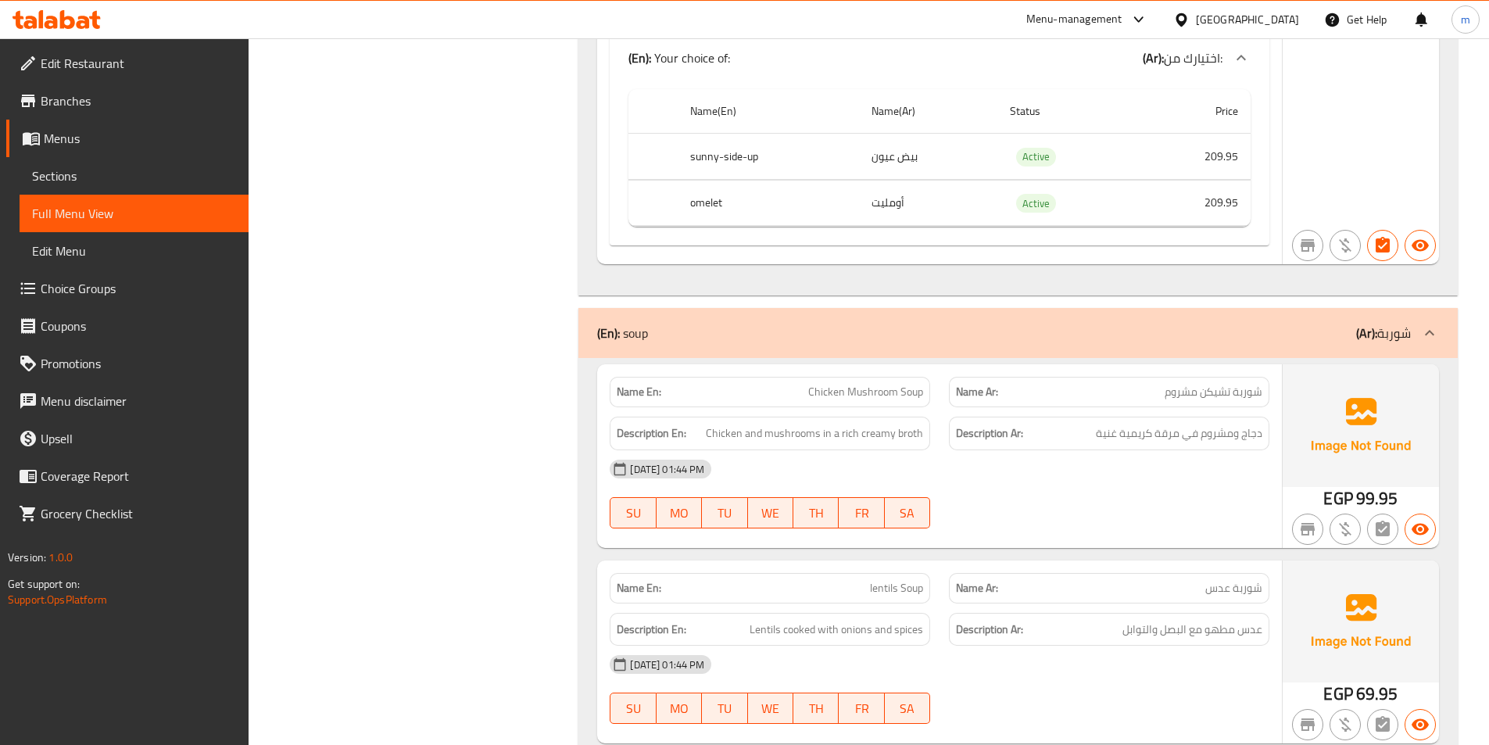
click at [131, 176] on span "Sections" at bounding box center [134, 175] width 204 height 19
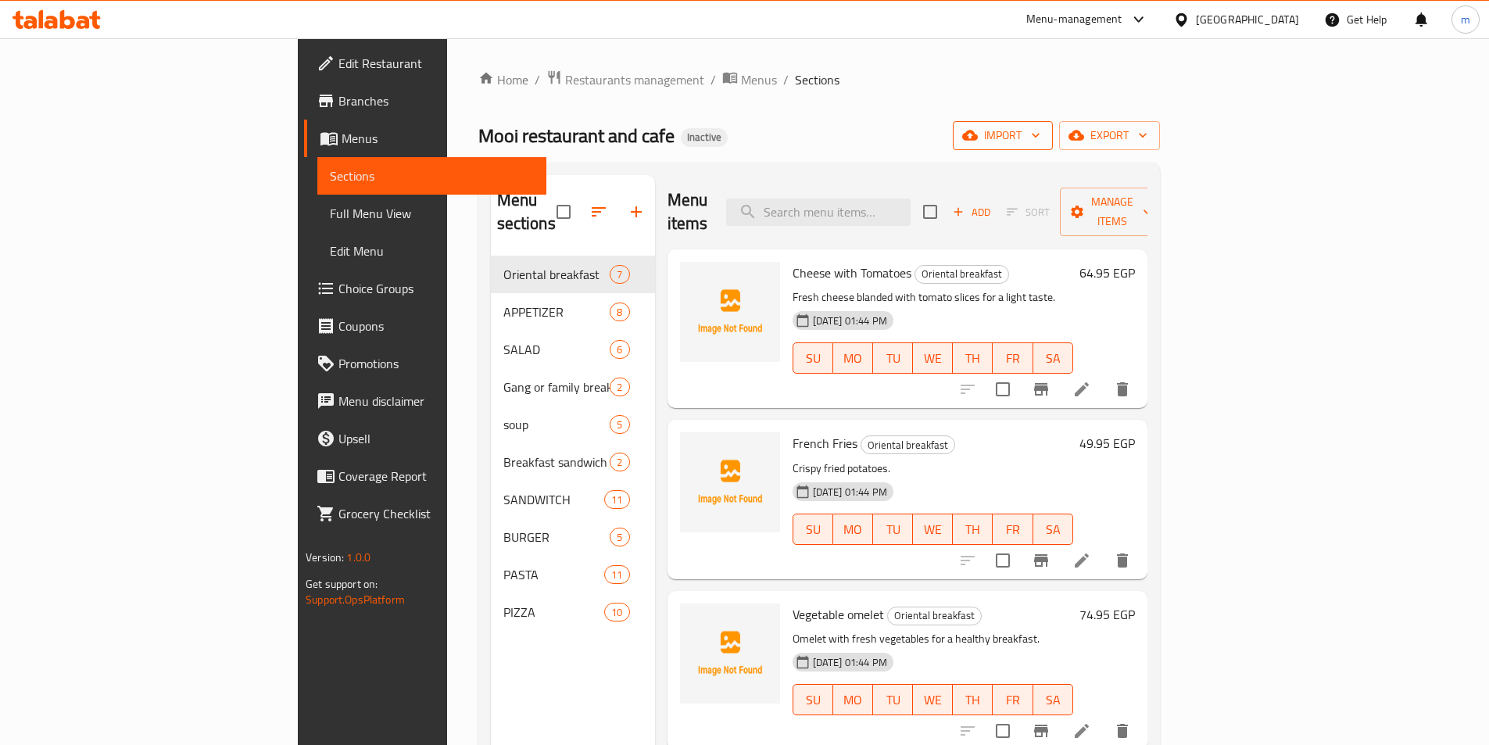
click at [1040, 141] on span "import" at bounding box center [1002, 136] width 75 height 20
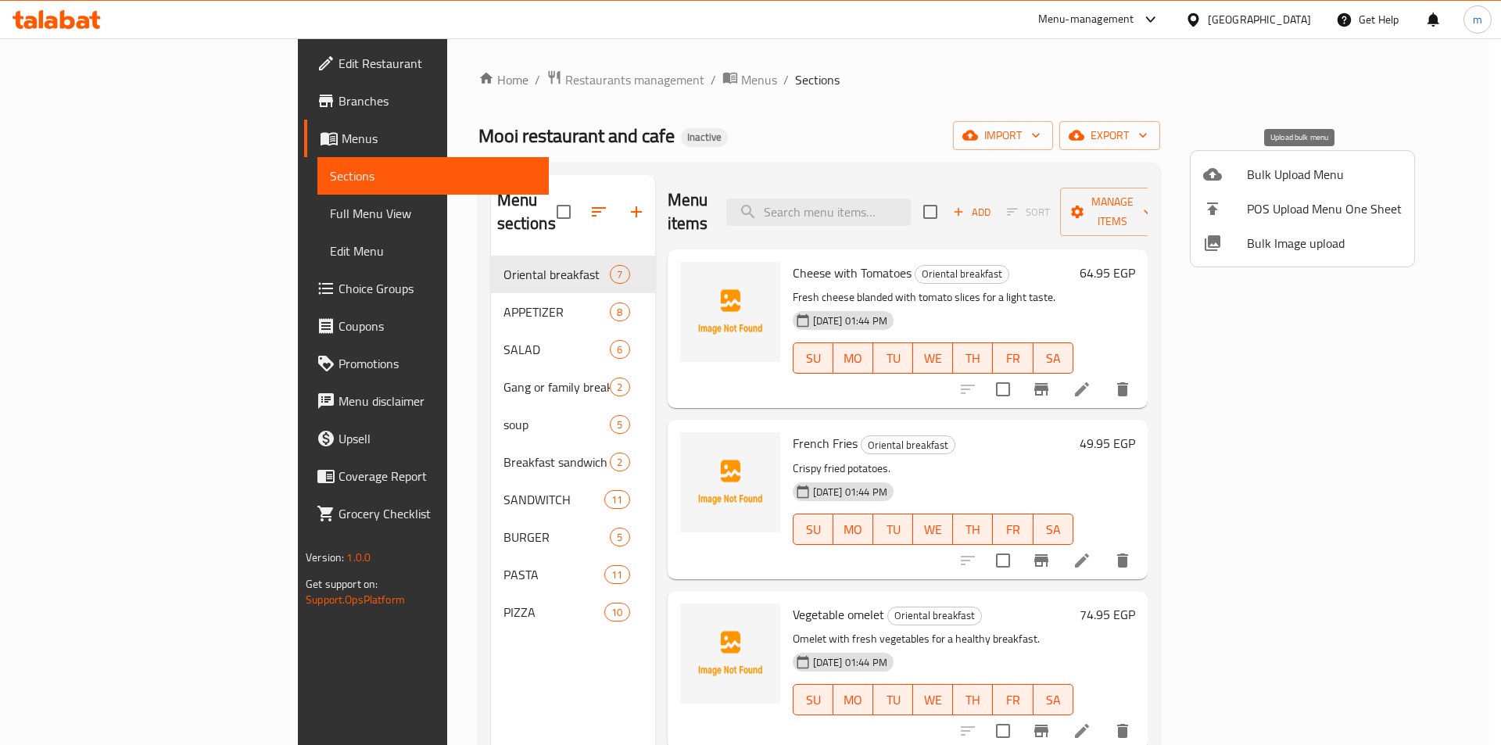
click at [1279, 176] on span "Bulk Upload Menu" at bounding box center [1324, 174] width 155 height 19
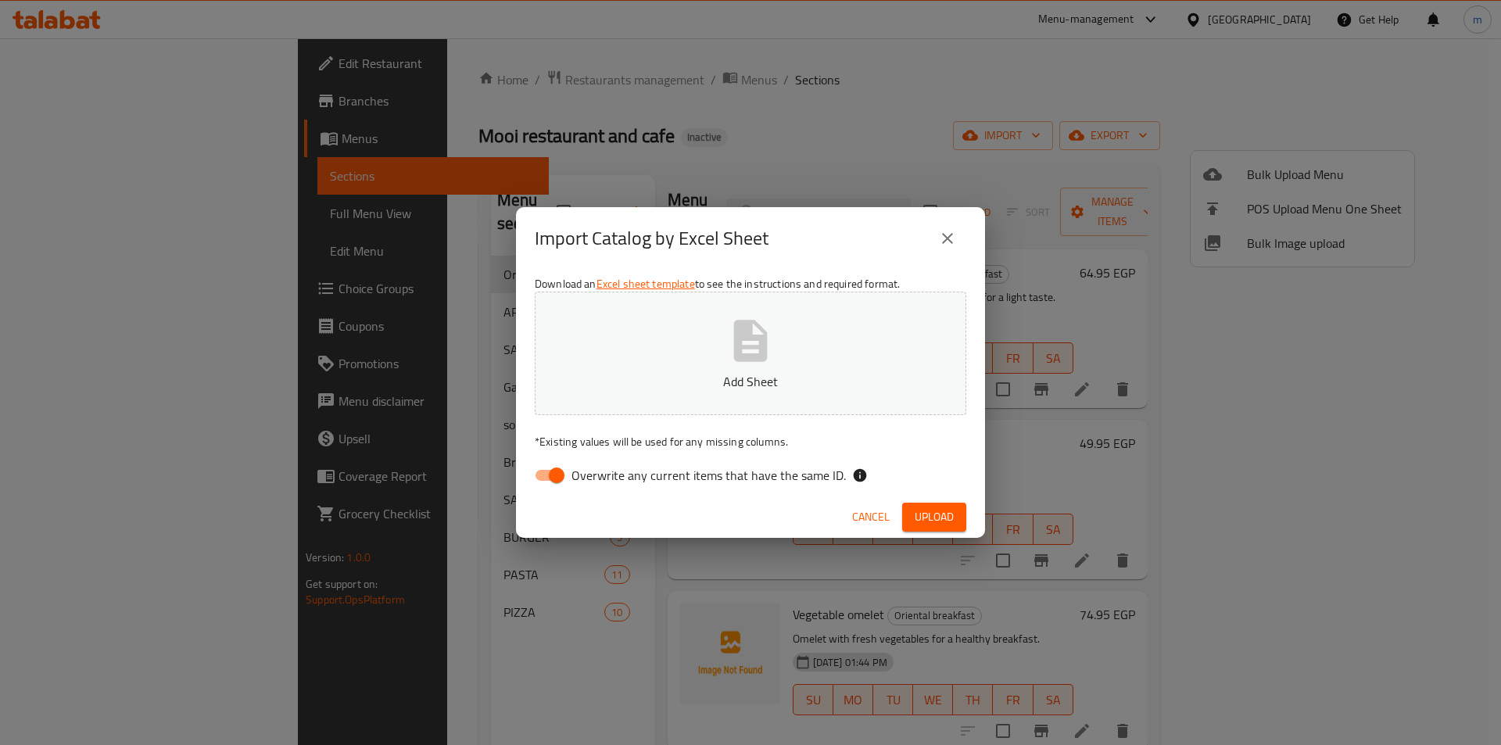
click at [558, 465] on input "Overwrite any current items that have the same ID." at bounding box center [556, 475] width 89 height 30
checkbox input "false"
click at [646, 370] on button "Add Sheet" at bounding box center [750, 353] width 431 height 123
click at [938, 523] on span "Upload" at bounding box center [933, 517] width 39 height 20
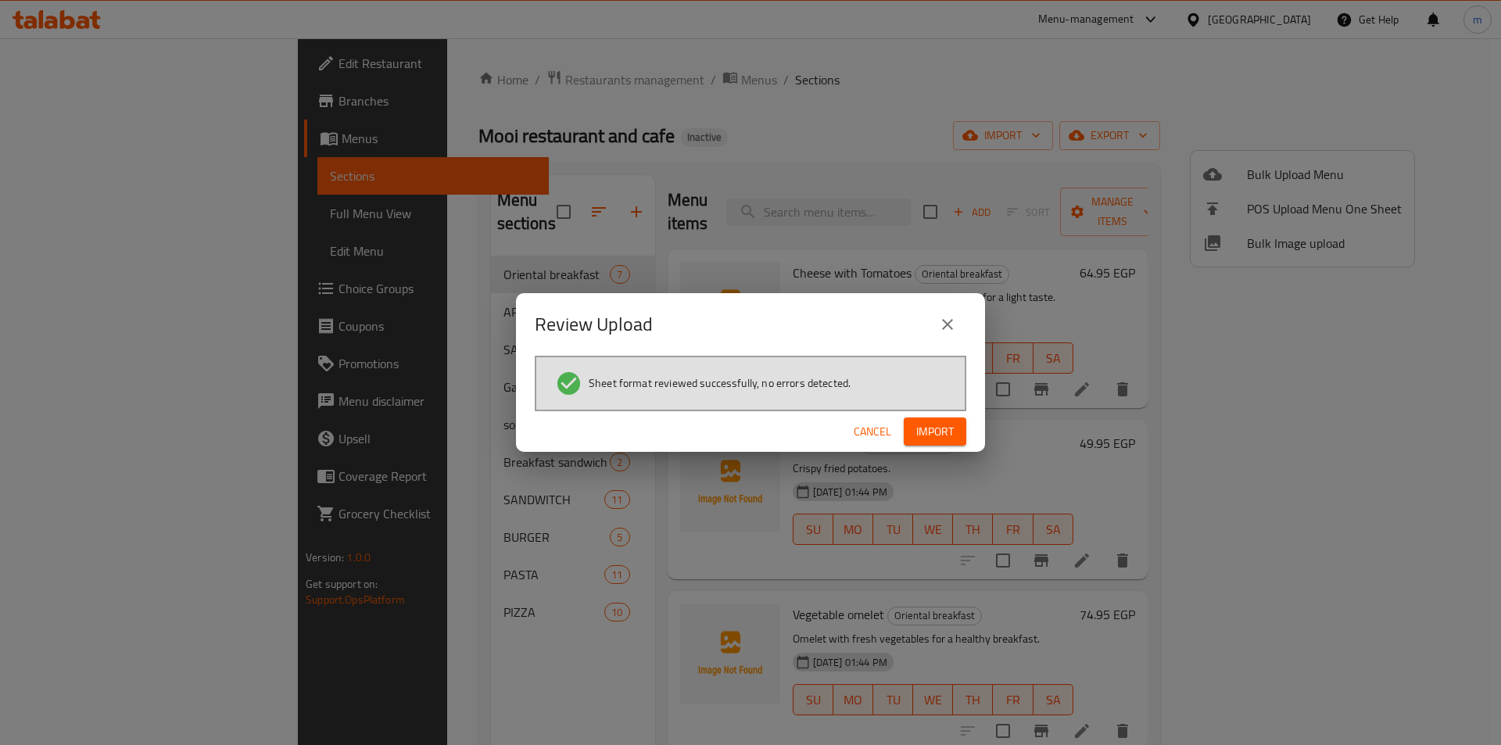
click at [944, 435] on span "Import" at bounding box center [935, 432] width 38 height 20
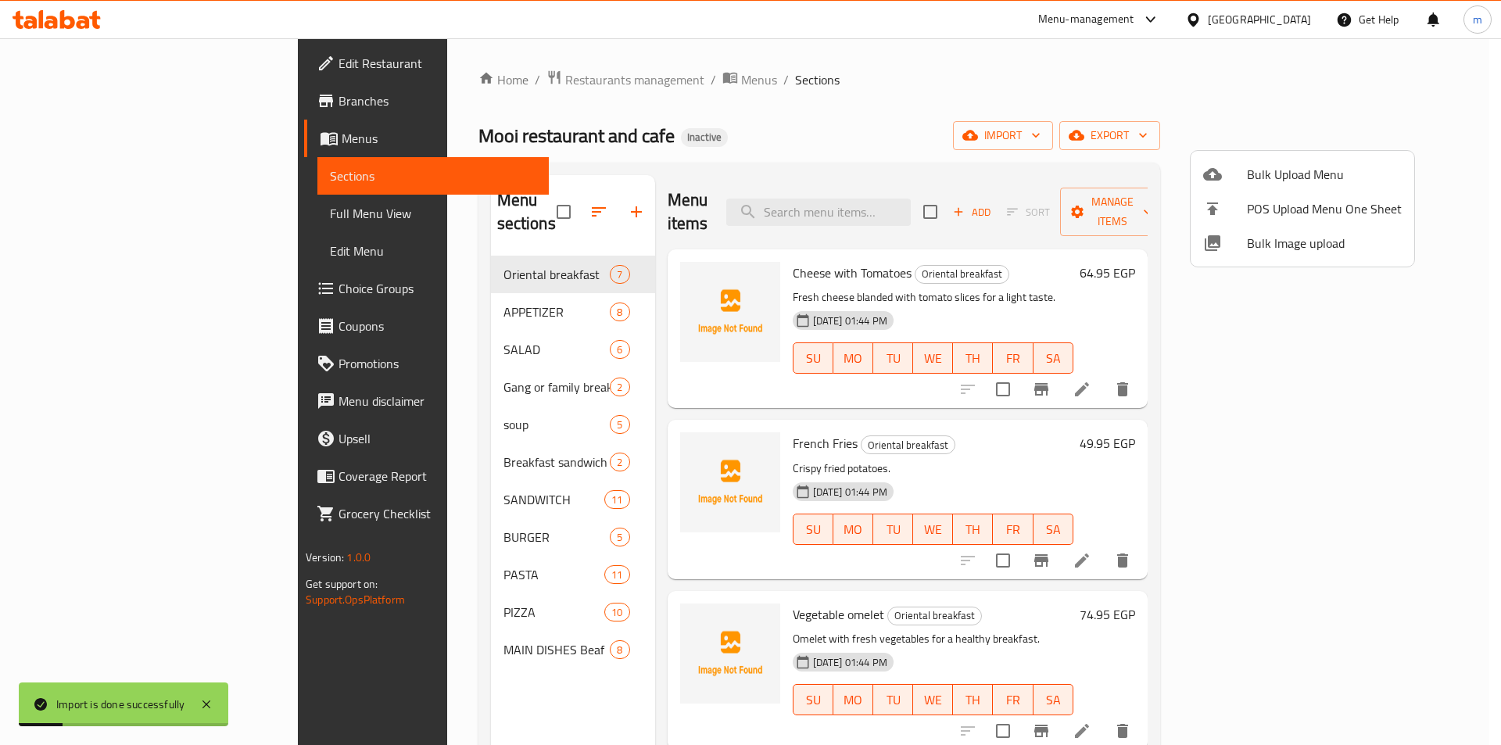
click at [56, 215] on div at bounding box center [750, 372] width 1501 height 745
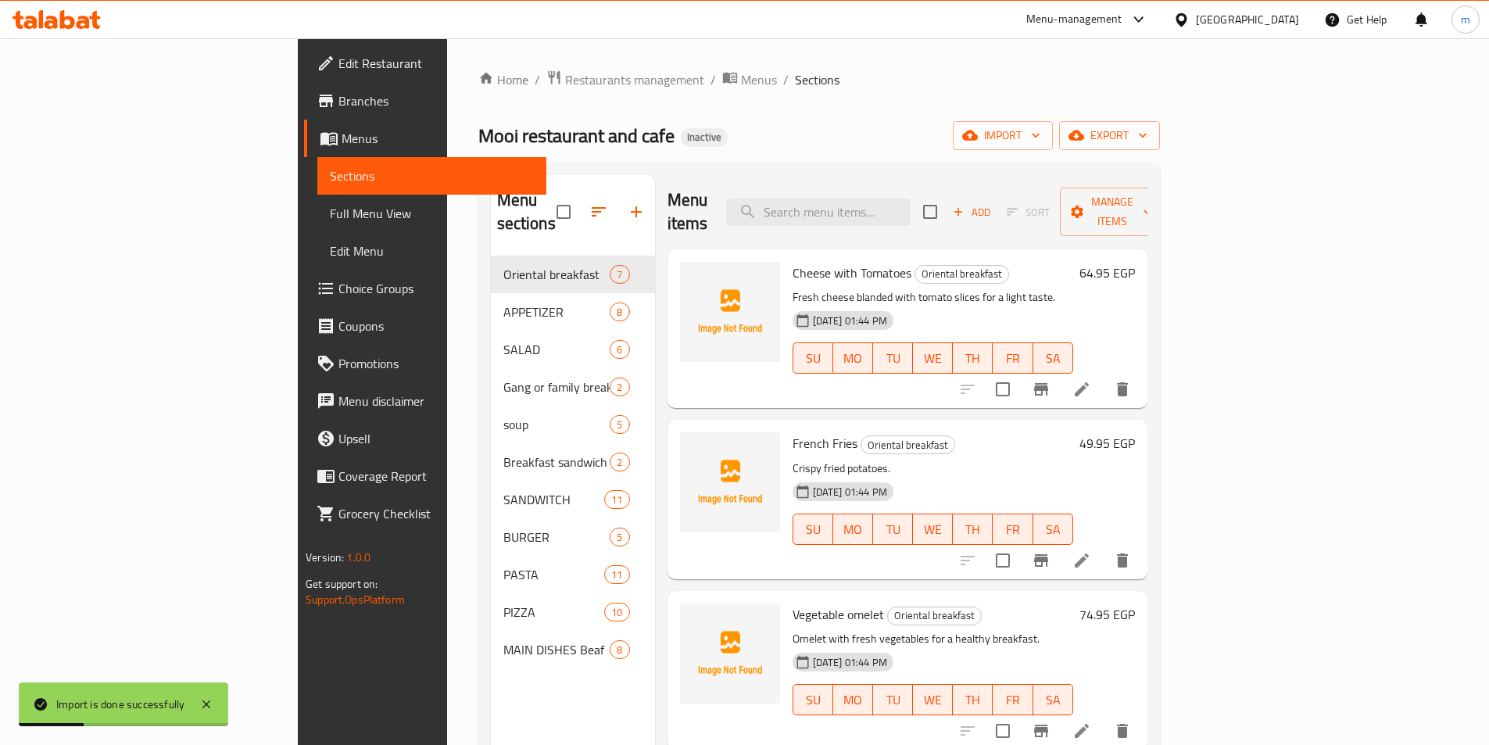
click at [330, 209] on span "Full Menu View" at bounding box center [432, 213] width 204 height 19
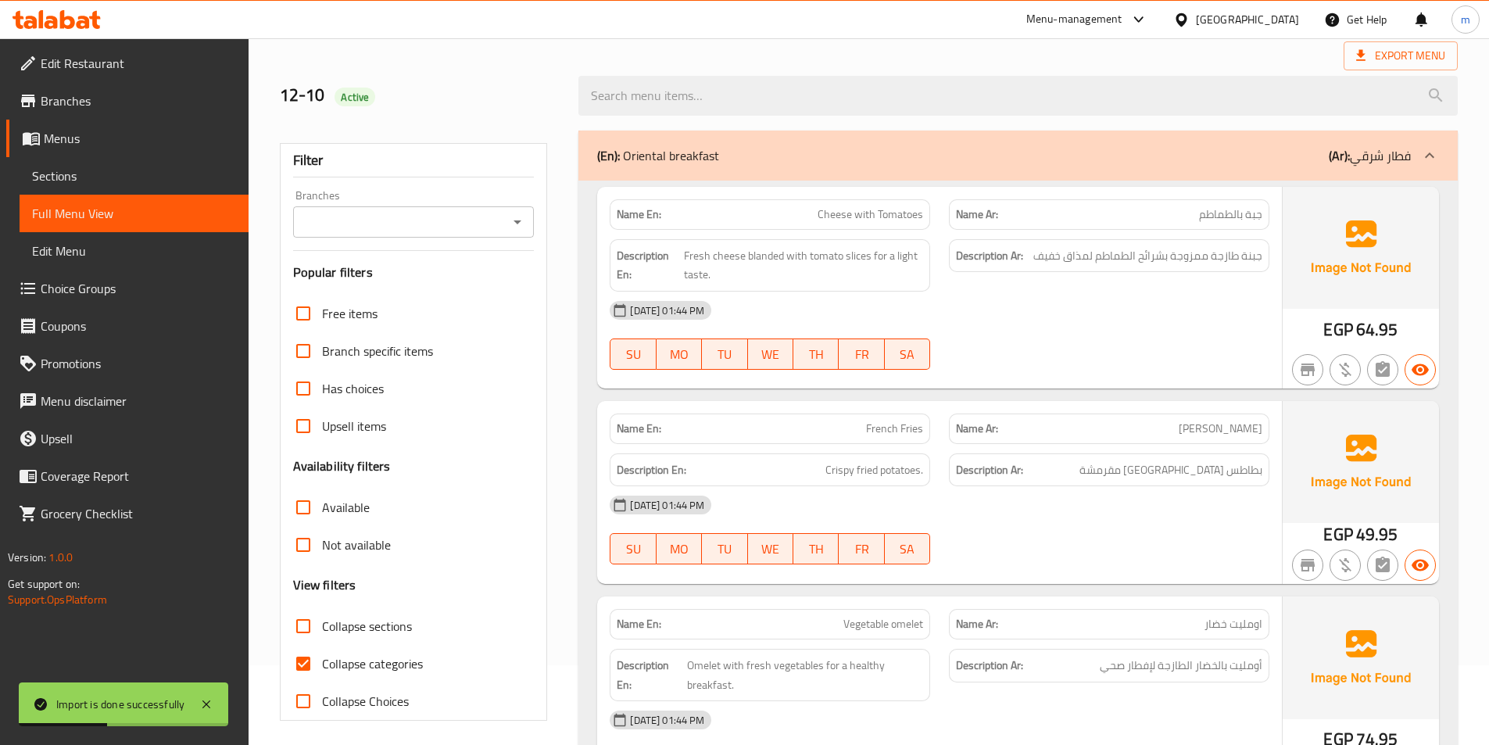
scroll to position [156, 0]
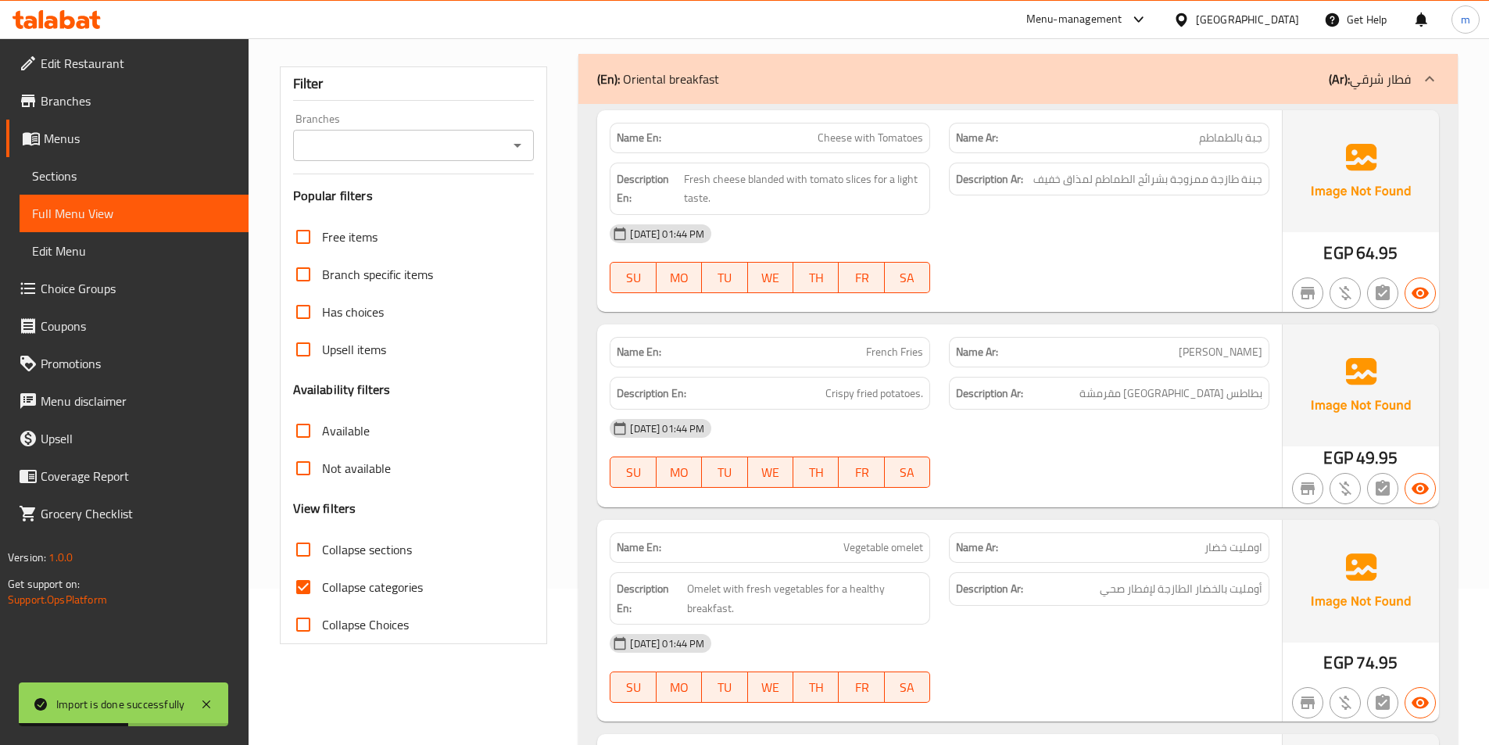
click at [359, 543] on span "Collapse sections" at bounding box center [367, 549] width 90 height 19
click at [322, 543] on input "Collapse sections" at bounding box center [303, 550] width 38 height 38
checkbox input "true"
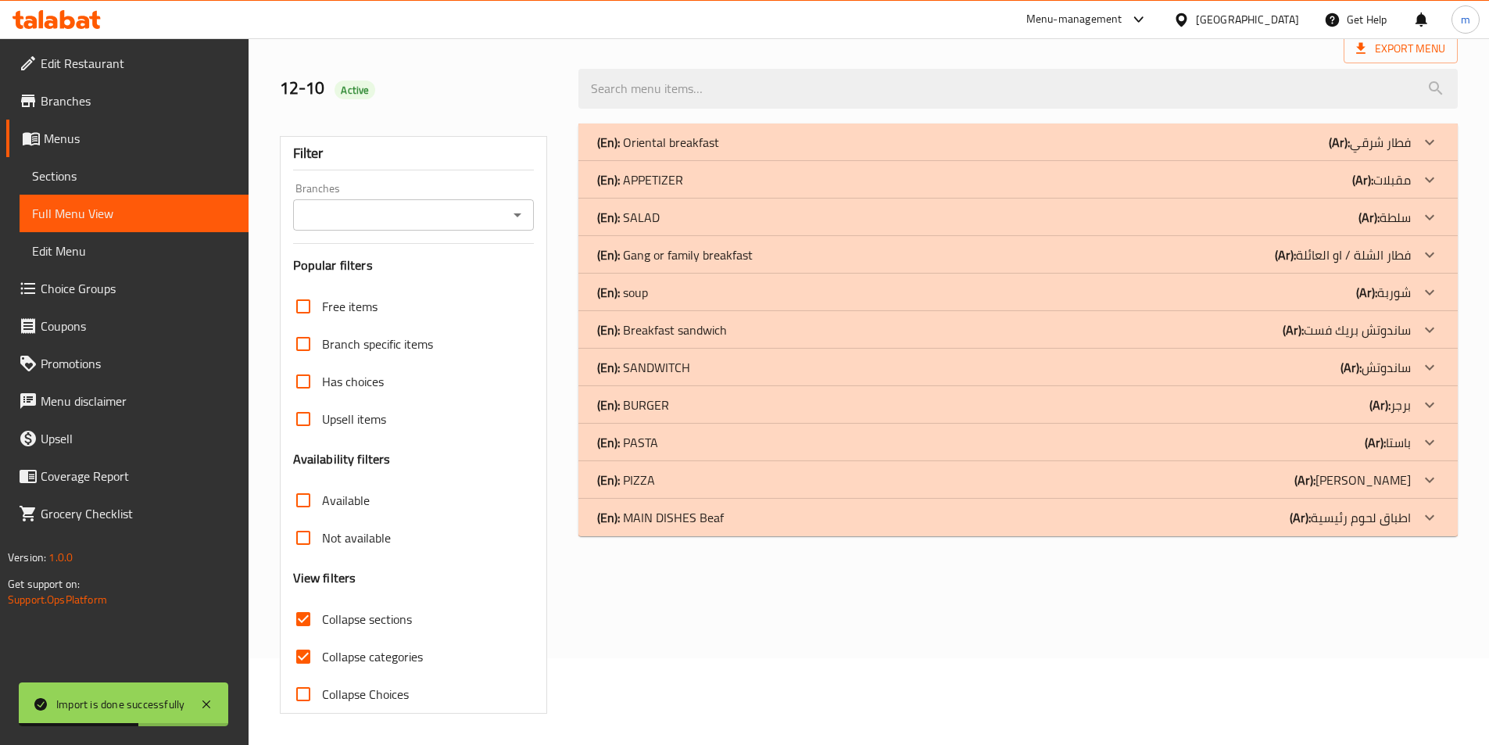
click at [363, 647] on span "Collapse categories" at bounding box center [372, 656] width 101 height 19
click at [322, 638] on input "Collapse categories" at bounding box center [303, 657] width 38 height 38
checkbox input "false"
click at [954, 518] on div "(En): MAIN DISHES Beaf (Ar): اطباق لحوم رئيسية" at bounding box center [1004, 517] width 814 height 19
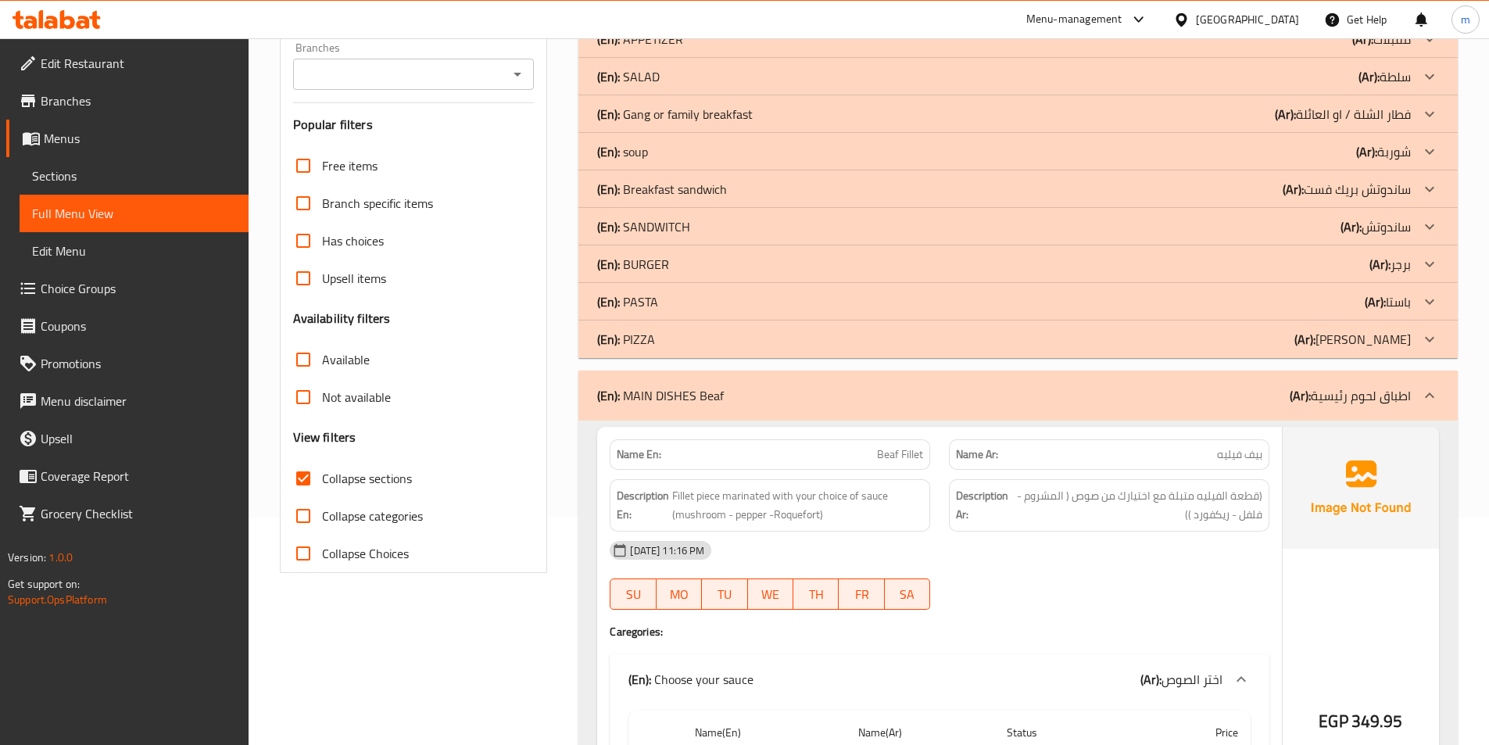
scroll to position [243, 0]
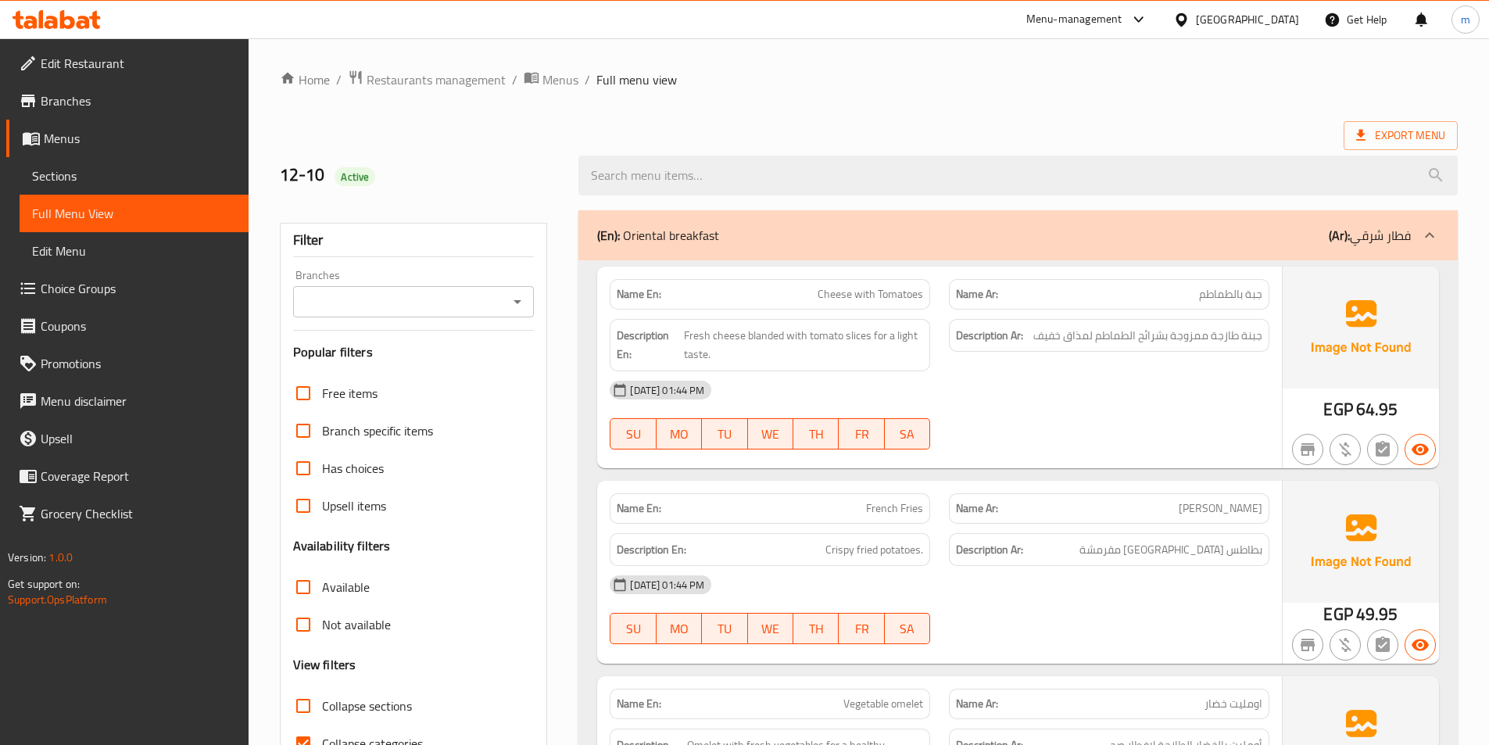
click at [139, 182] on span "Sections" at bounding box center [134, 175] width 204 height 19
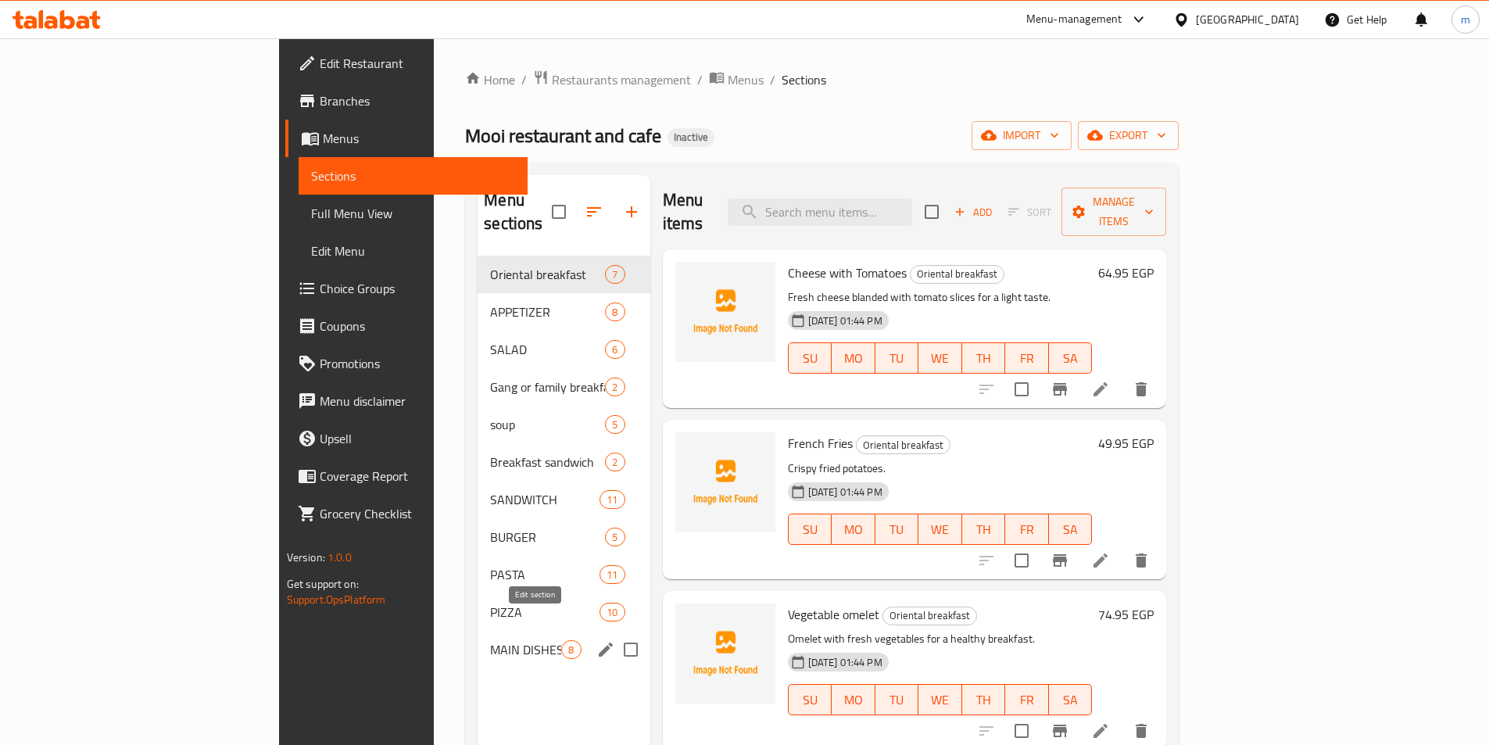
click at [596, 640] on icon "edit" at bounding box center [605, 649] width 19 height 19
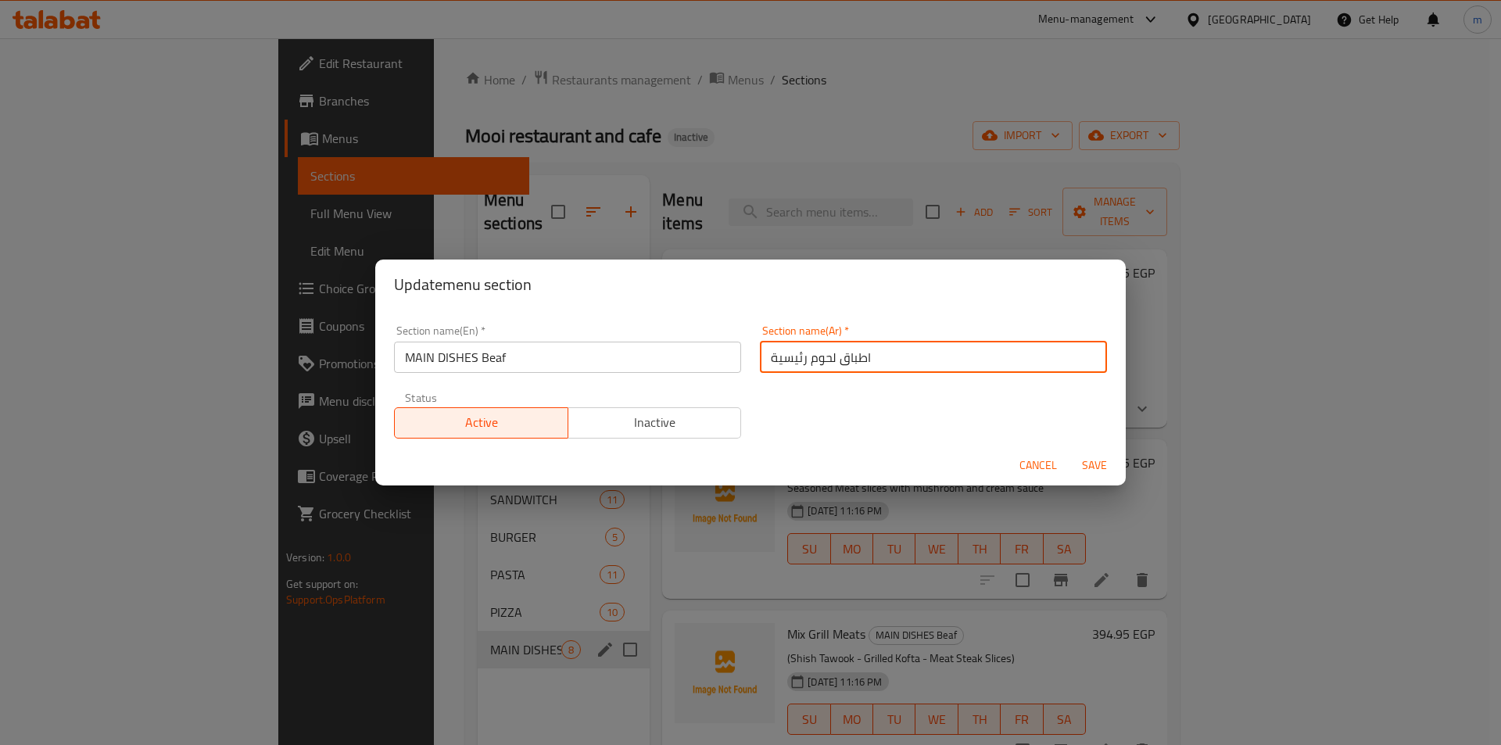
click at [812, 363] on input "اطباق لحوم رئيسية" at bounding box center [933, 357] width 347 height 31
type input "اطباق بيف رئيسية"
click at [1090, 462] on span "Save" at bounding box center [1094, 466] width 38 height 20
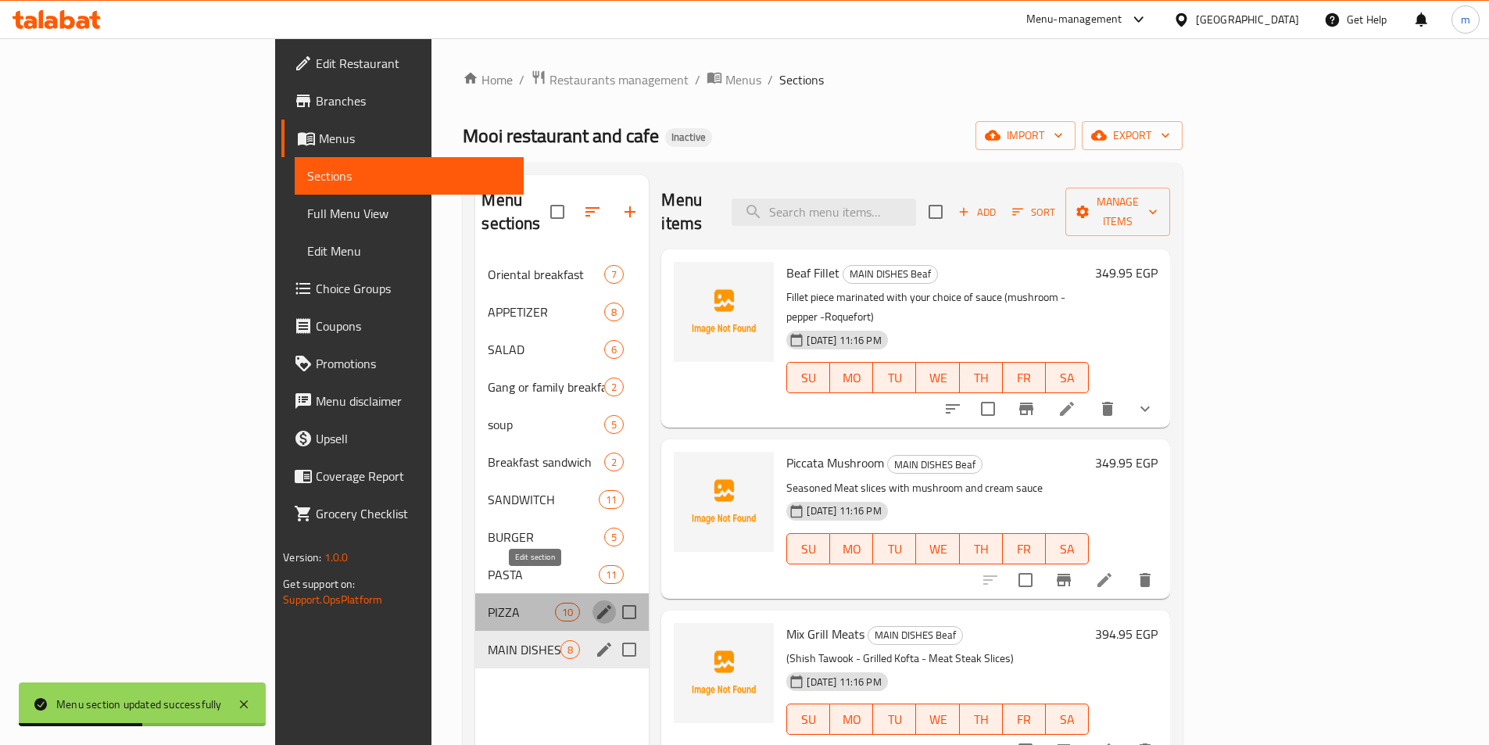
click at [595, 603] on icon "edit" at bounding box center [604, 612] width 19 height 19
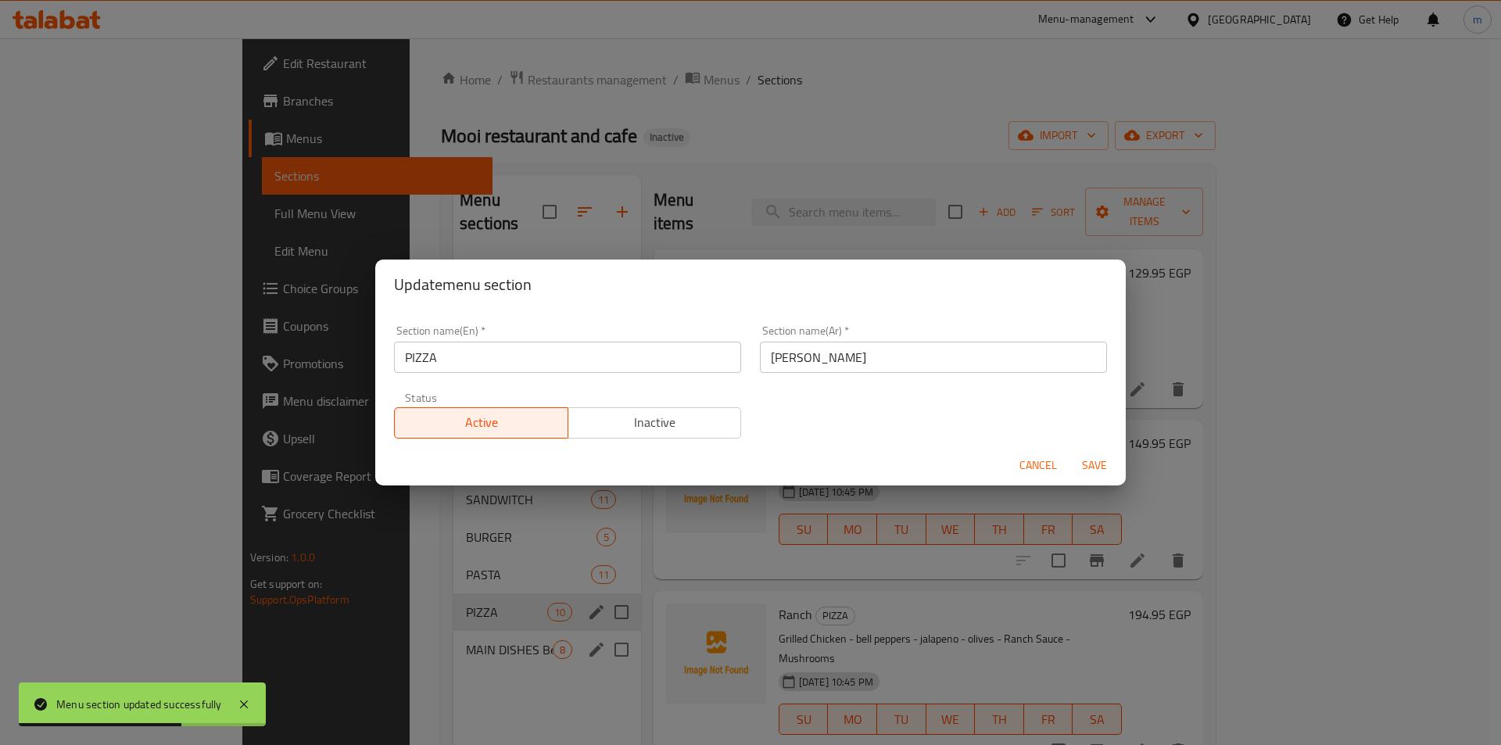
click at [1043, 460] on span "Cancel" at bounding box center [1038, 466] width 38 height 20
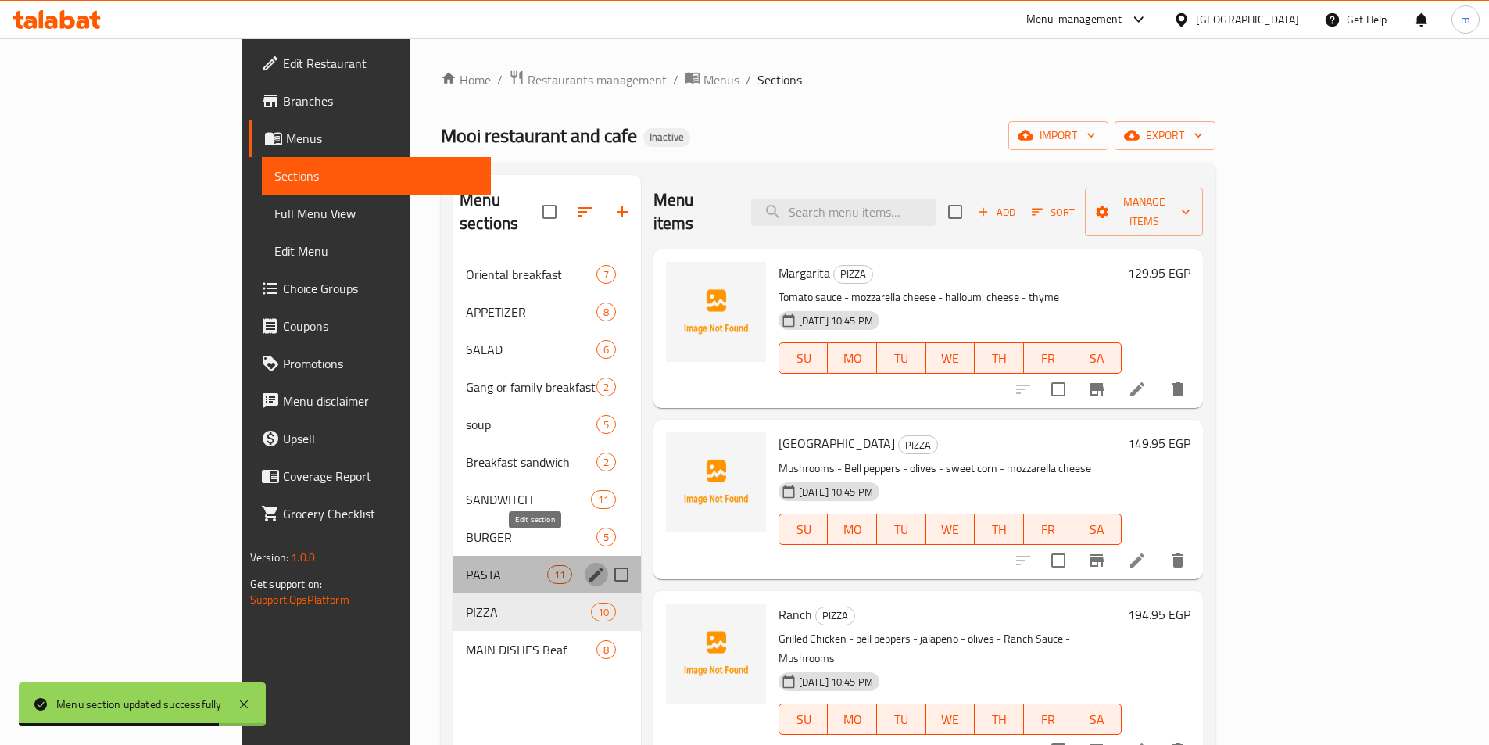
click at [587, 565] on icon "edit" at bounding box center [596, 574] width 19 height 19
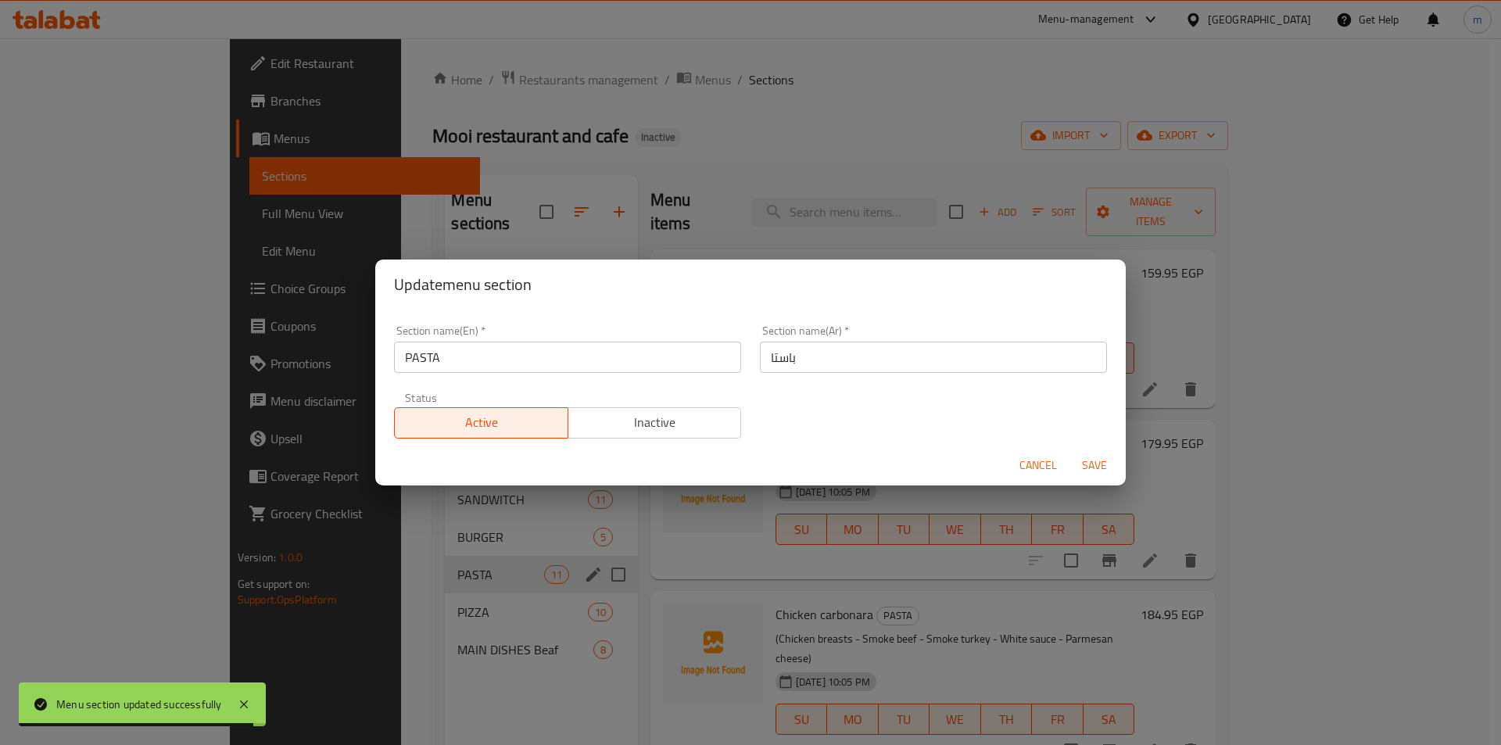
click at [1031, 462] on span "Cancel" at bounding box center [1038, 466] width 38 height 20
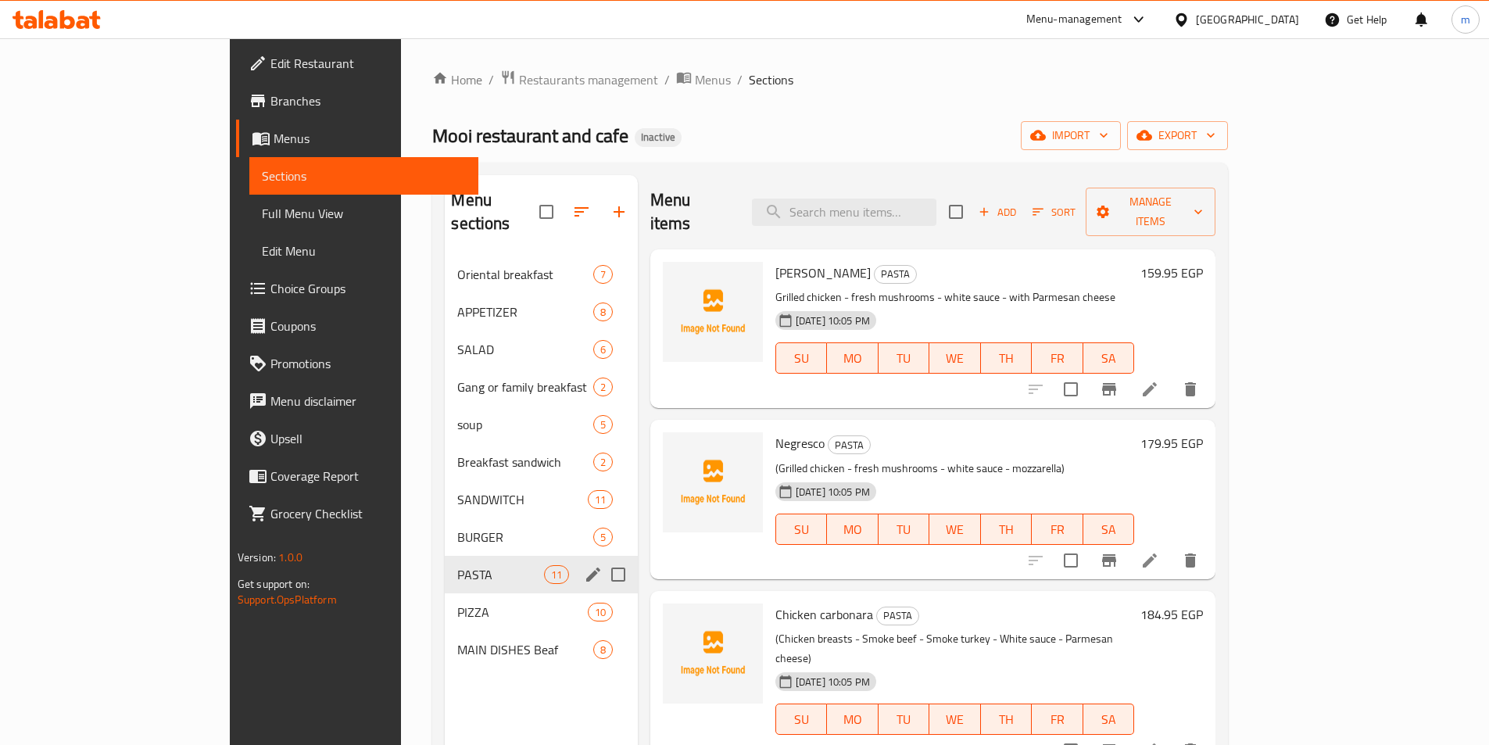
click at [262, 223] on span "Full Menu View" at bounding box center [364, 213] width 204 height 19
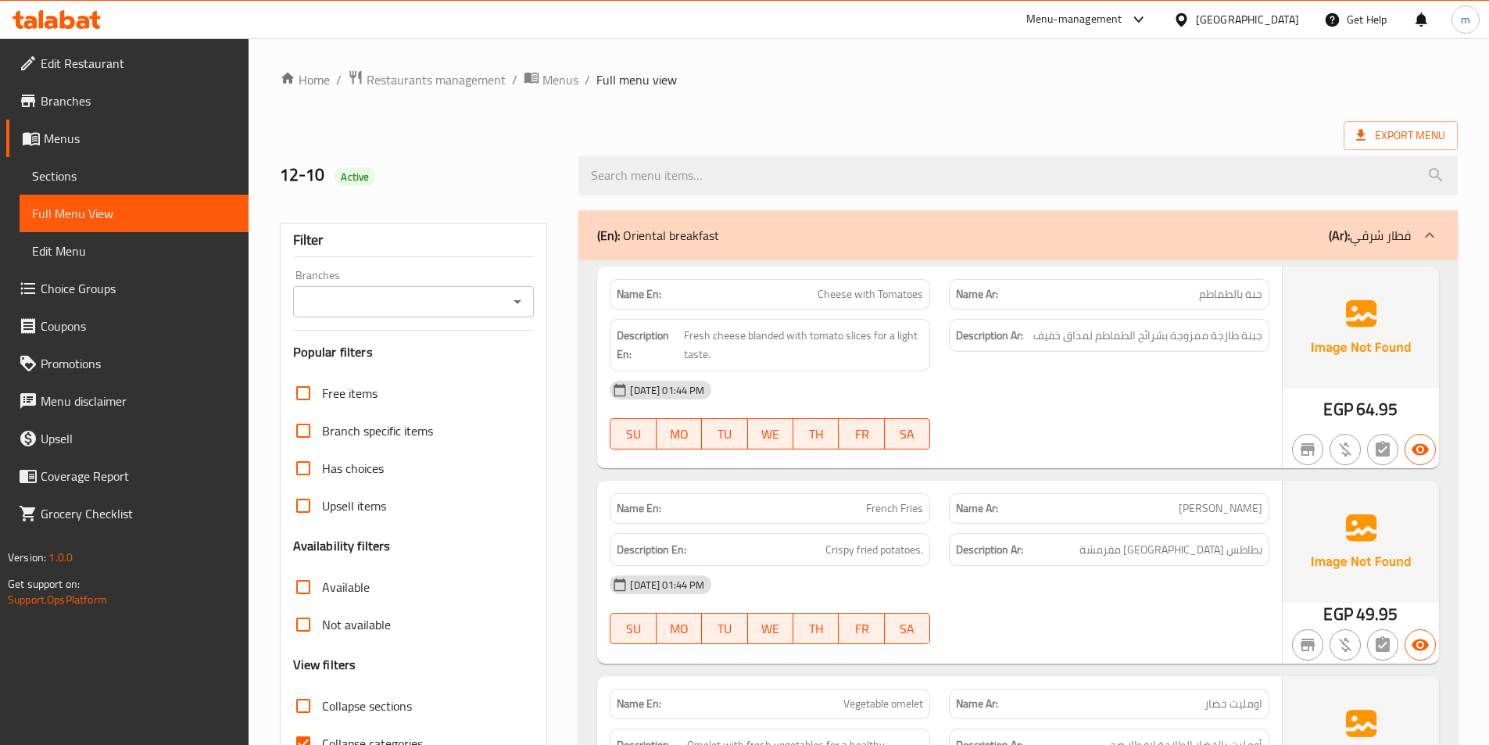
click at [398, 700] on span "Collapse sections" at bounding box center [367, 705] width 90 height 19
click at [322, 700] on input "Collapse sections" at bounding box center [303, 706] width 38 height 38
checkbox input "true"
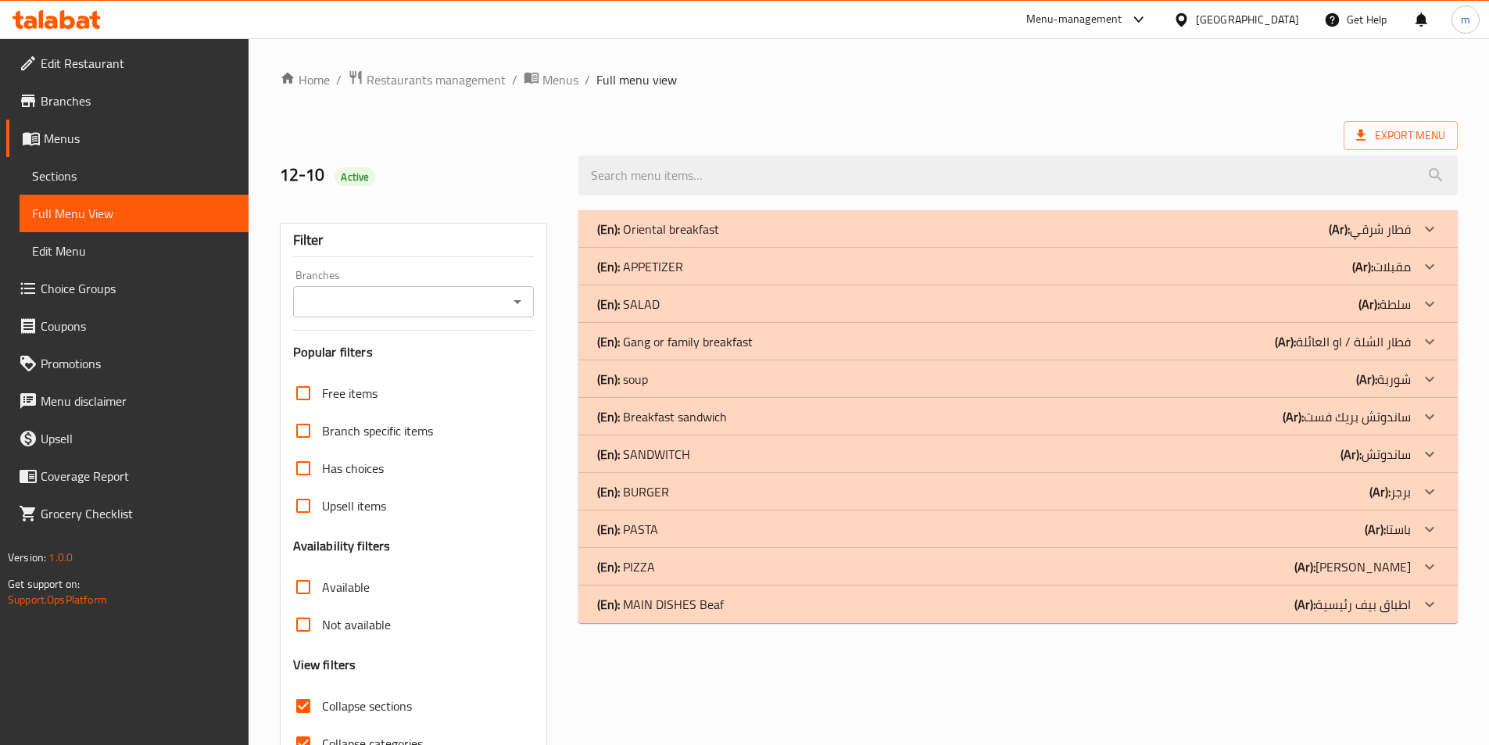
scroll to position [78, 0]
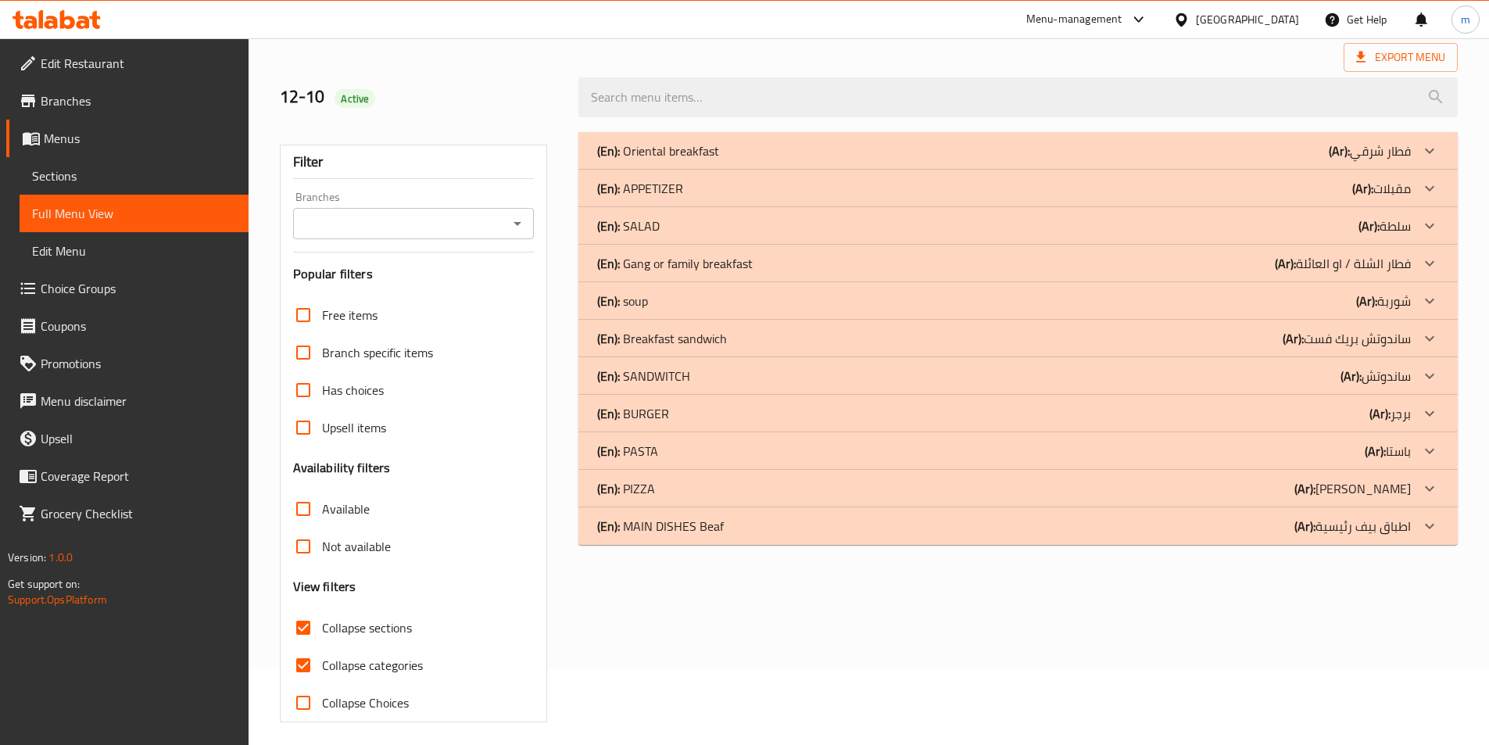
click at [400, 671] on span "Collapse categories" at bounding box center [372, 665] width 101 height 19
click at [322, 671] on input "Collapse categories" at bounding box center [303, 665] width 38 height 38
checkbox input "false"
click at [898, 535] on div "(En): MAIN DISHES Beaf (Ar): اطباق بيف رئيسية" at bounding box center [1004, 526] width 814 height 19
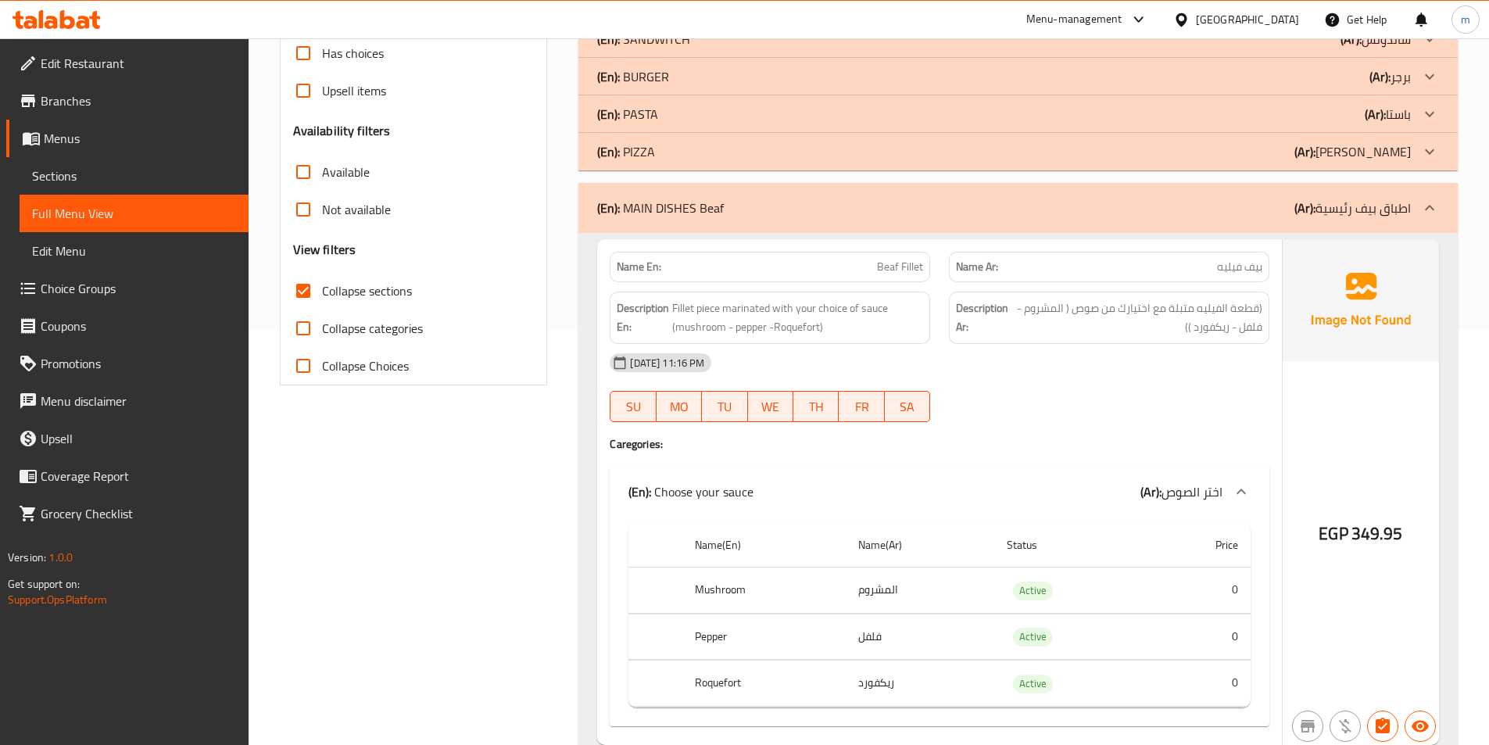
scroll to position [339, 0]
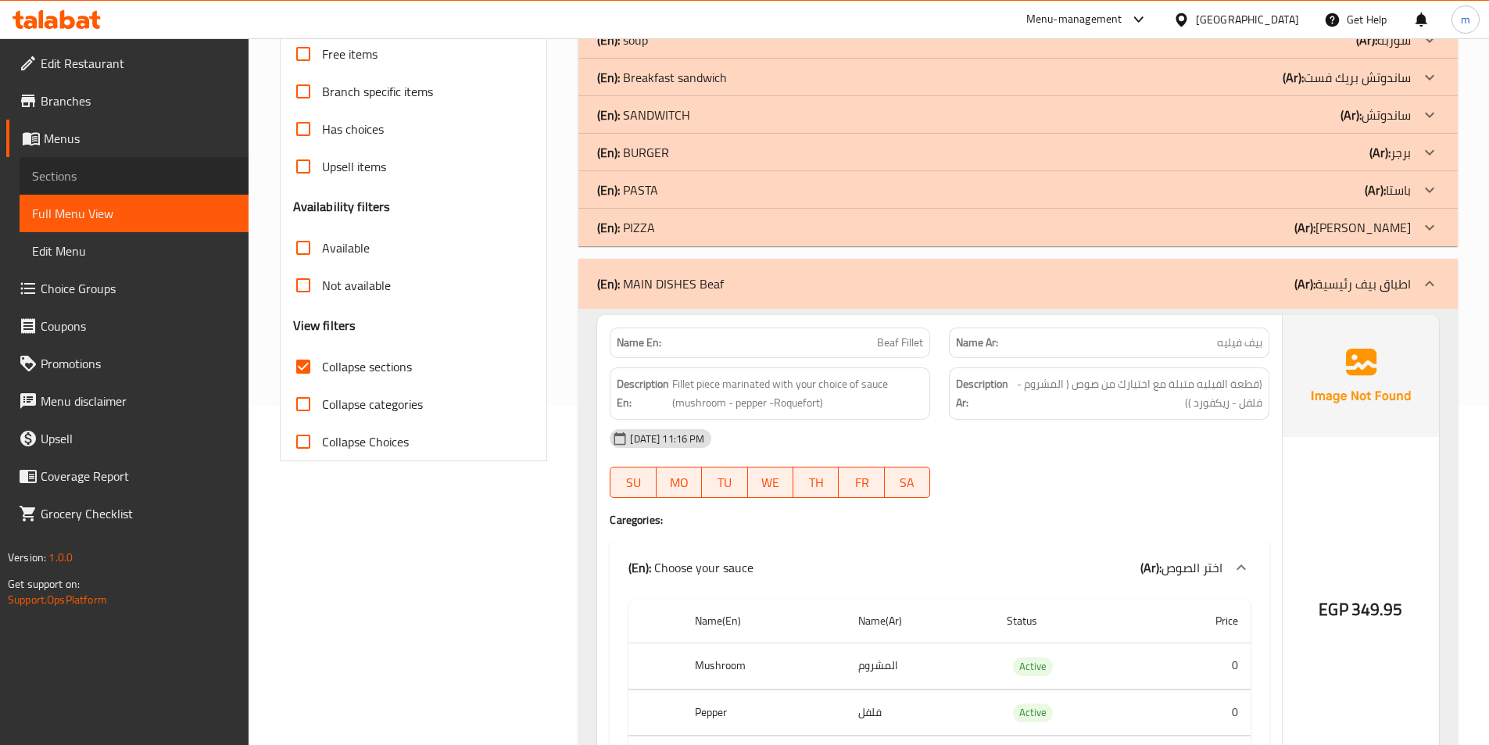
click at [133, 184] on span "Sections" at bounding box center [134, 175] width 204 height 19
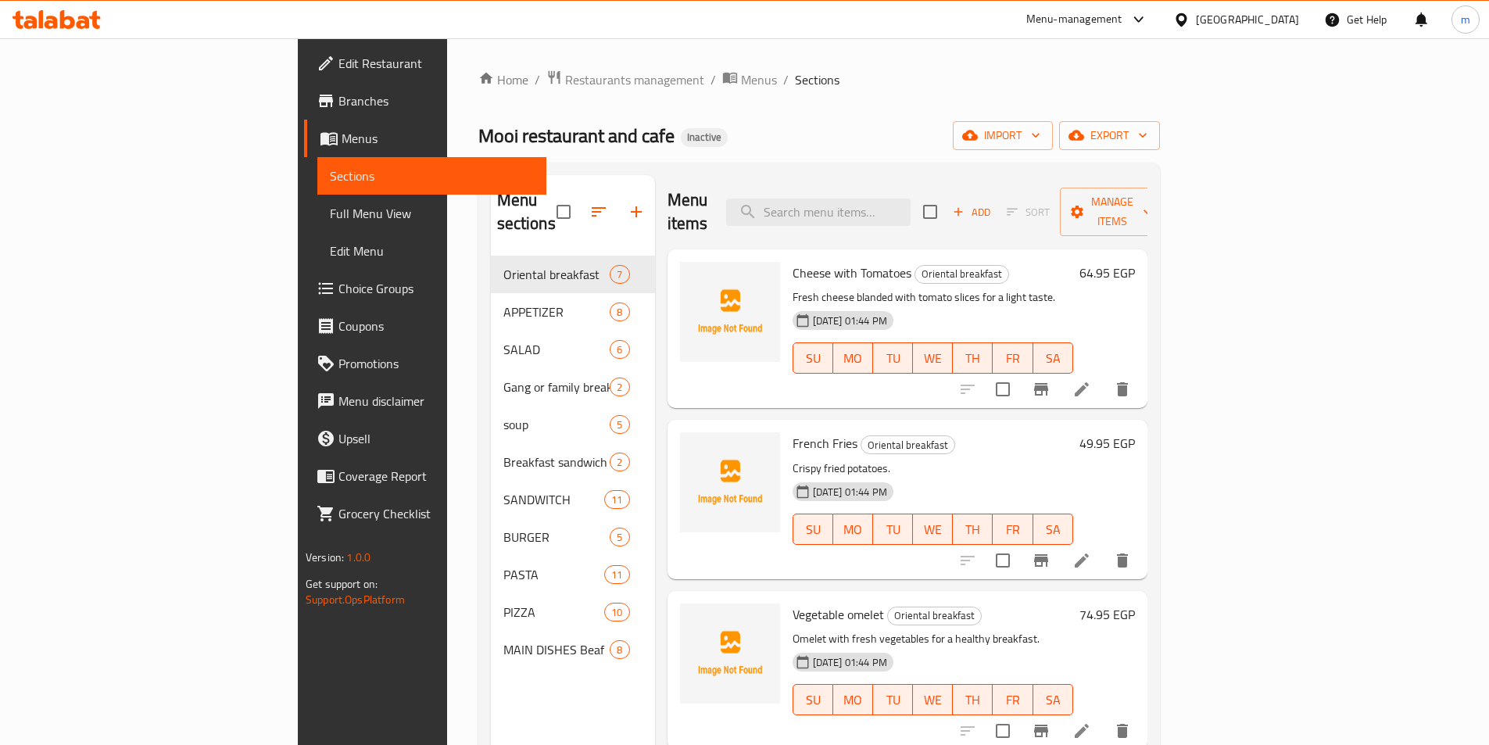
click at [1160, 151] on div "Home / Restaurants management / Menus / Sections Mooi restaurant and cafe Inact…" at bounding box center [819, 501] width 682 height 863
click at [1040, 139] on span "import" at bounding box center [1002, 136] width 75 height 20
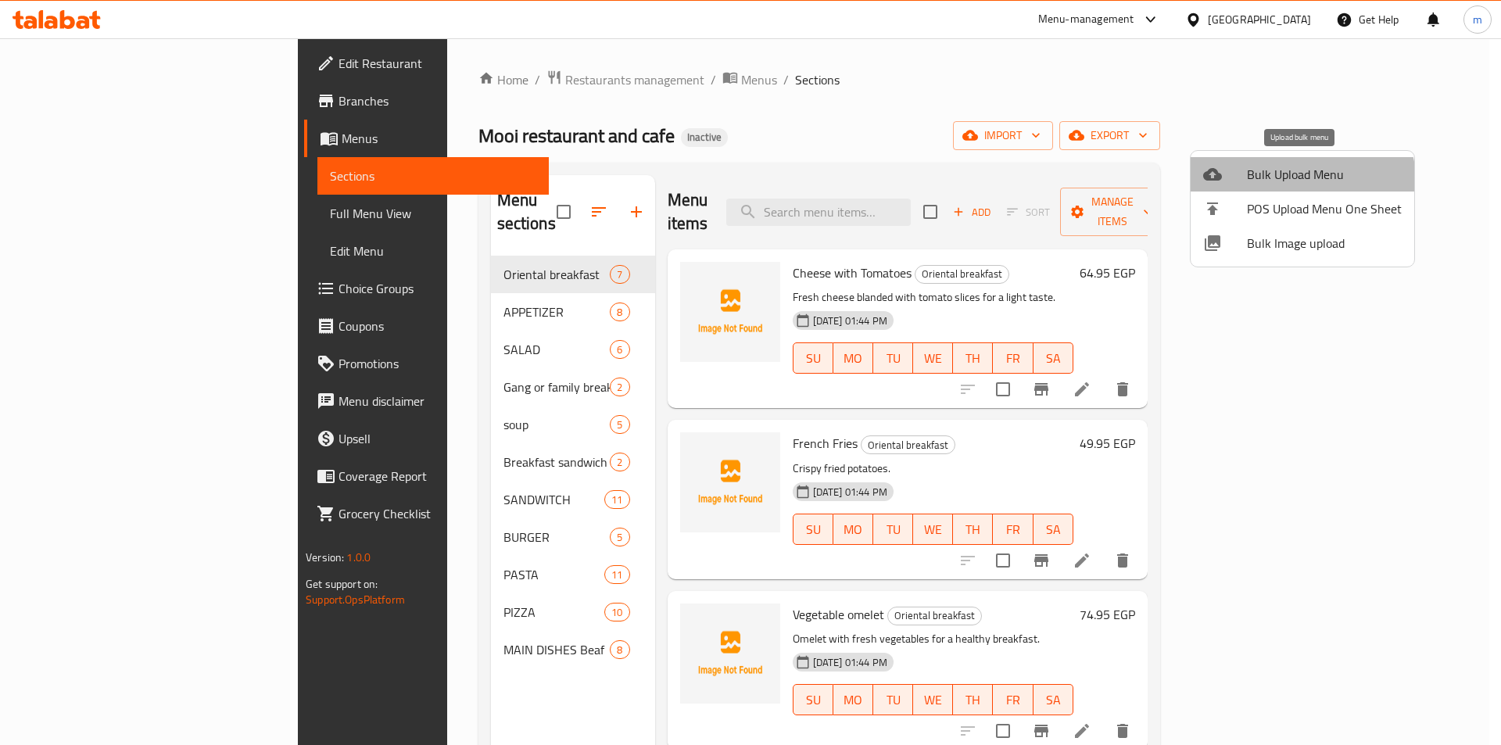
click at [1290, 186] on li "Bulk Upload Menu" at bounding box center [1302, 174] width 224 height 34
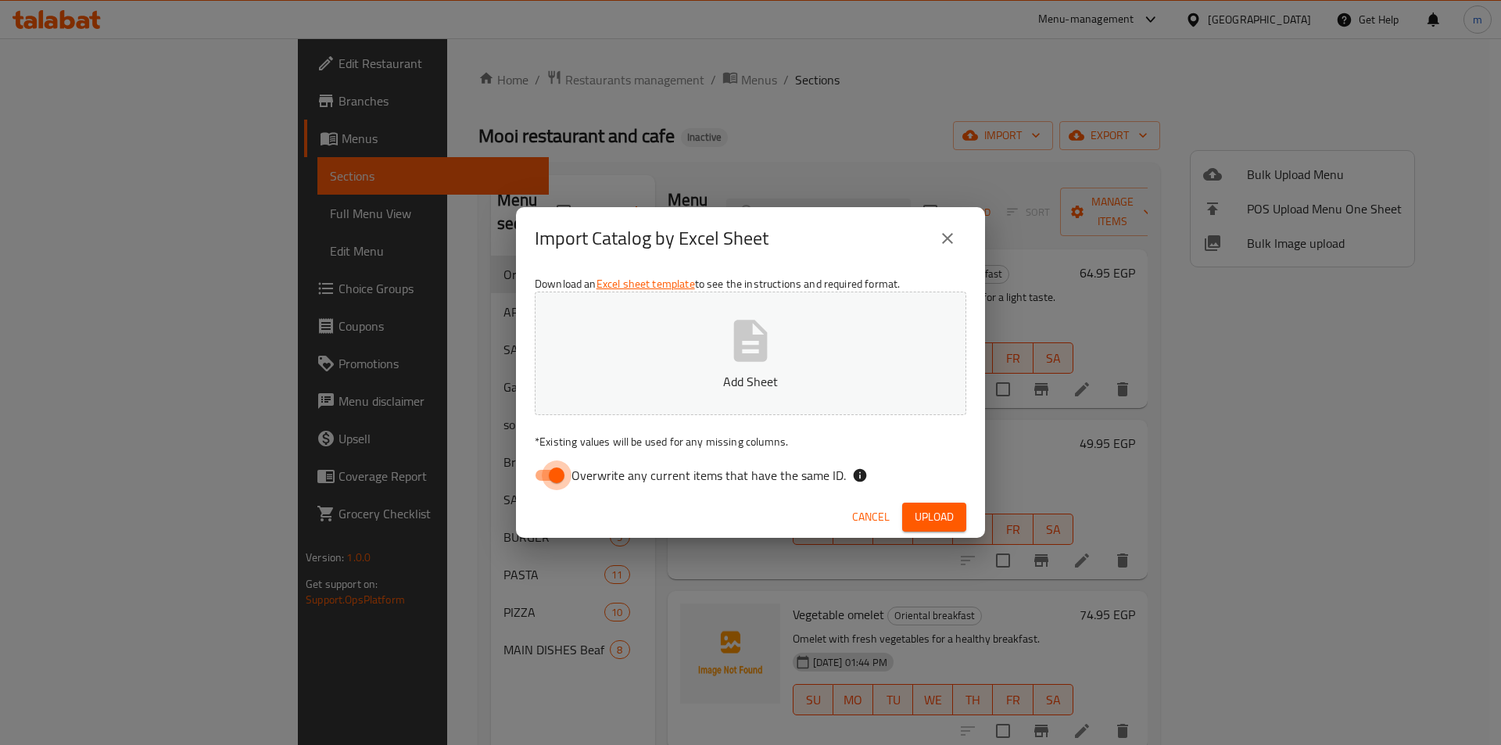
click at [543, 468] on input "Overwrite any current items that have the same ID." at bounding box center [556, 475] width 89 height 30
checkbox input "false"
click at [875, 270] on div "Download an Excel sheet template to see the instructions and required format. A…" at bounding box center [750, 383] width 469 height 227
click at [842, 309] on button "Add Sheet" at bounding box center [750, 353] width 431 height 123
click at [918, 514] on span "Upload" at bounding box center [933, 517] width 39 height 20
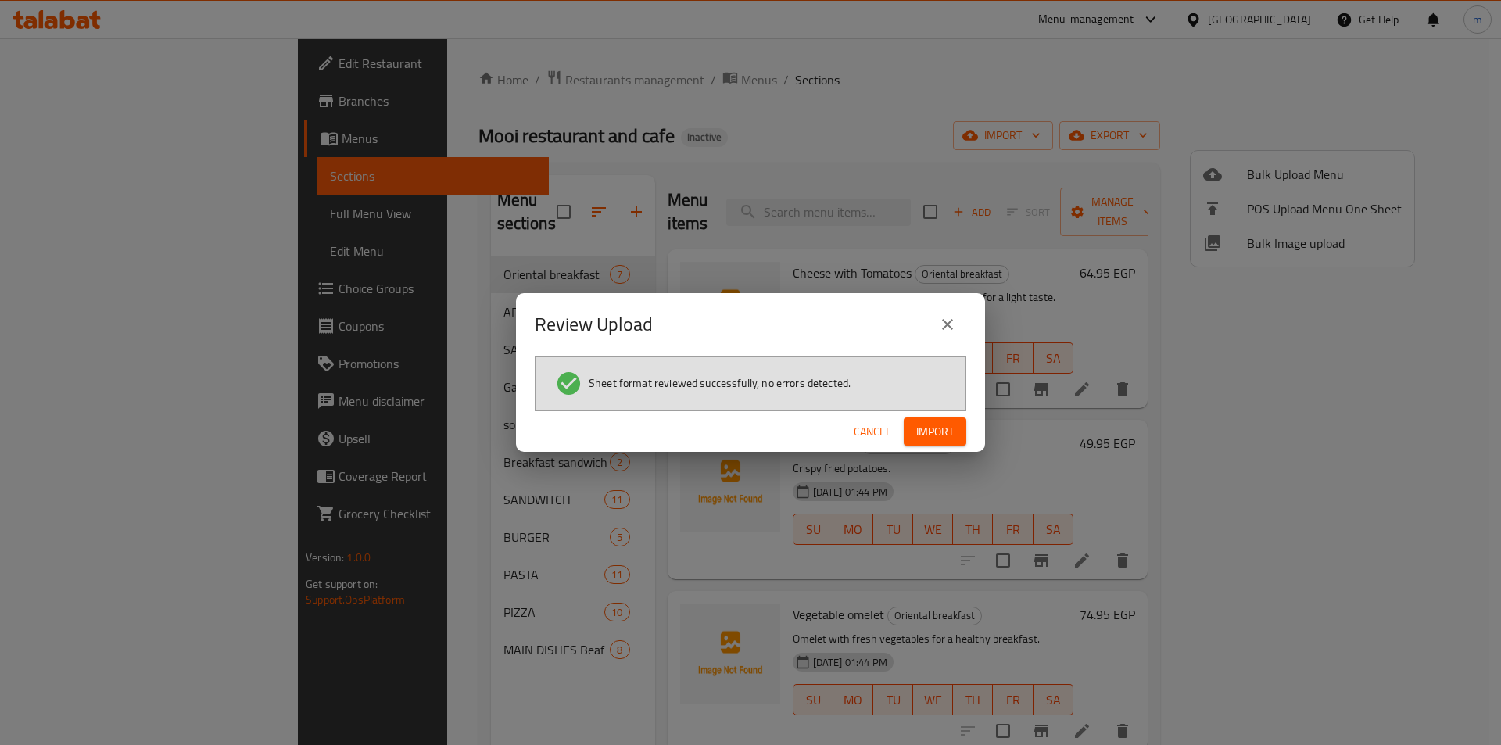
click at [925, 424] on span "Import" at bounding box center [935, 432] width 38 height 20
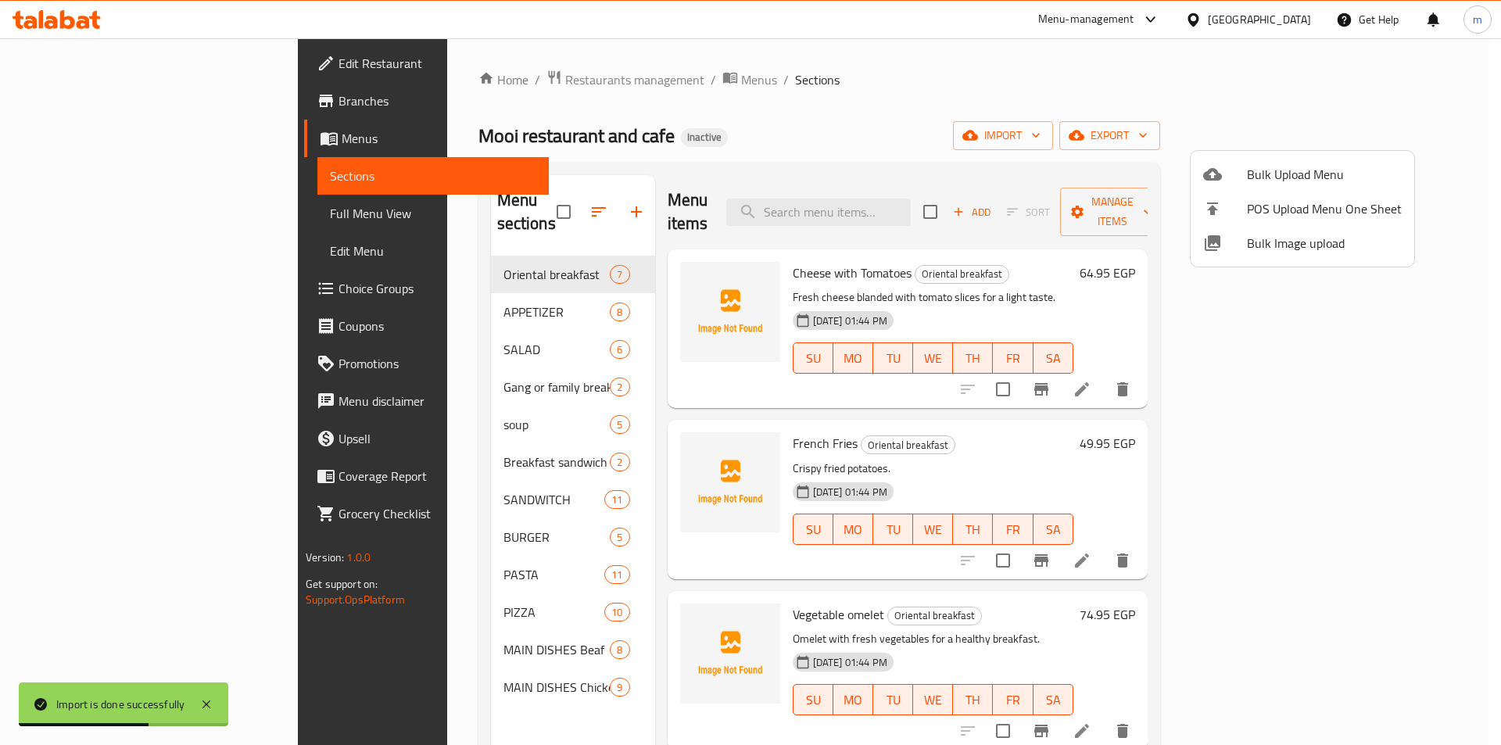
click at [106, 211] on div at bounding box center [750, 372] width 1501 height 745
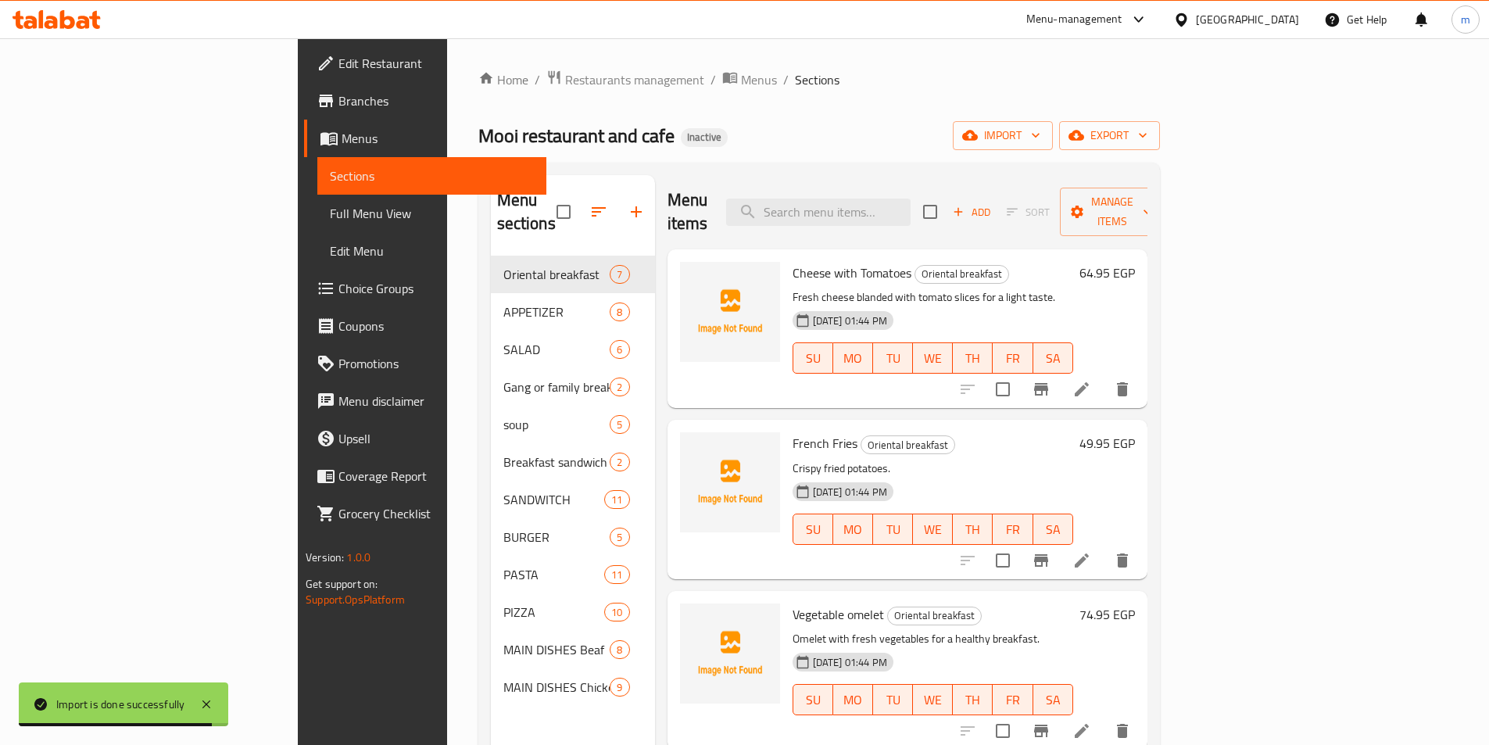
click at [330, 211] on span "Full Menu View" at bounding box center [432, 213] width 204 height 19
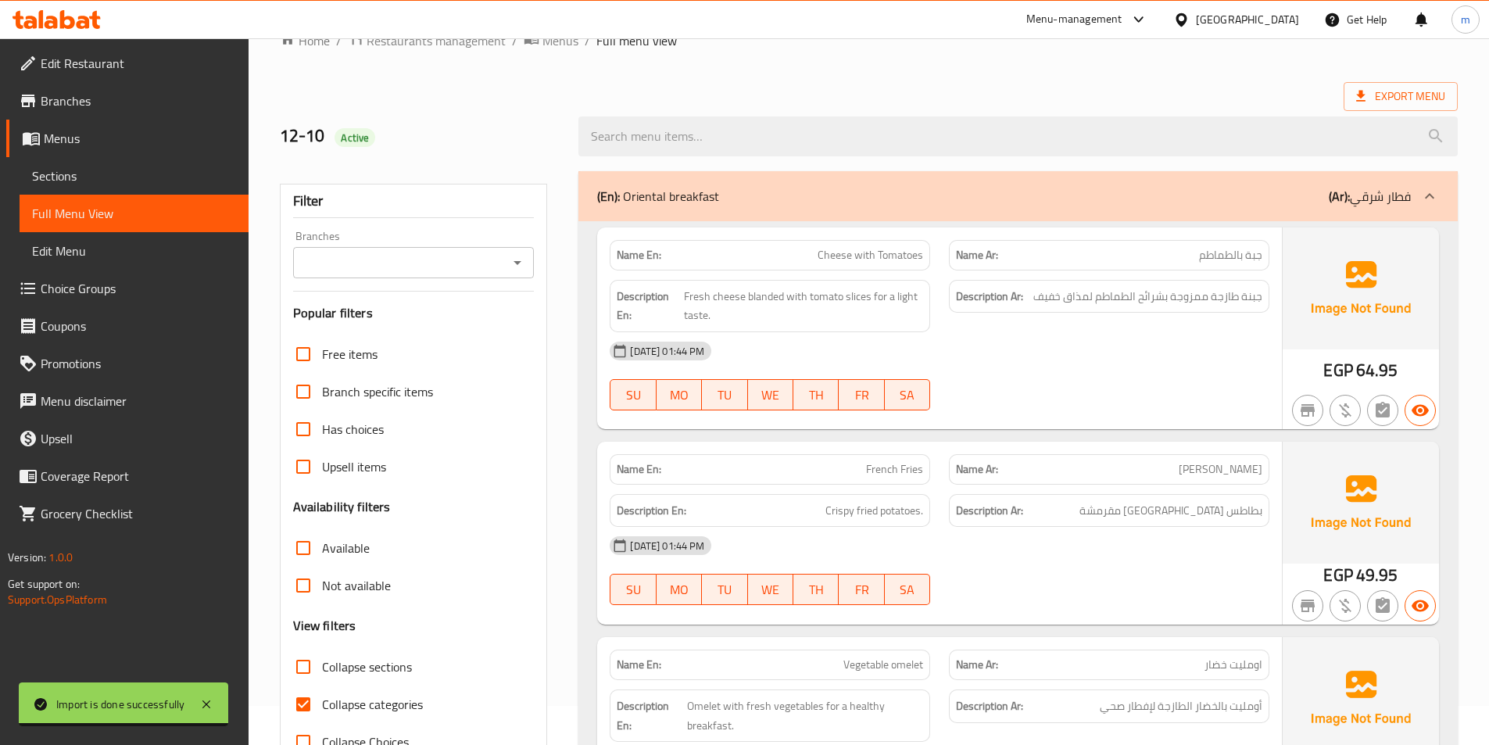
scroll to position [78, 0]
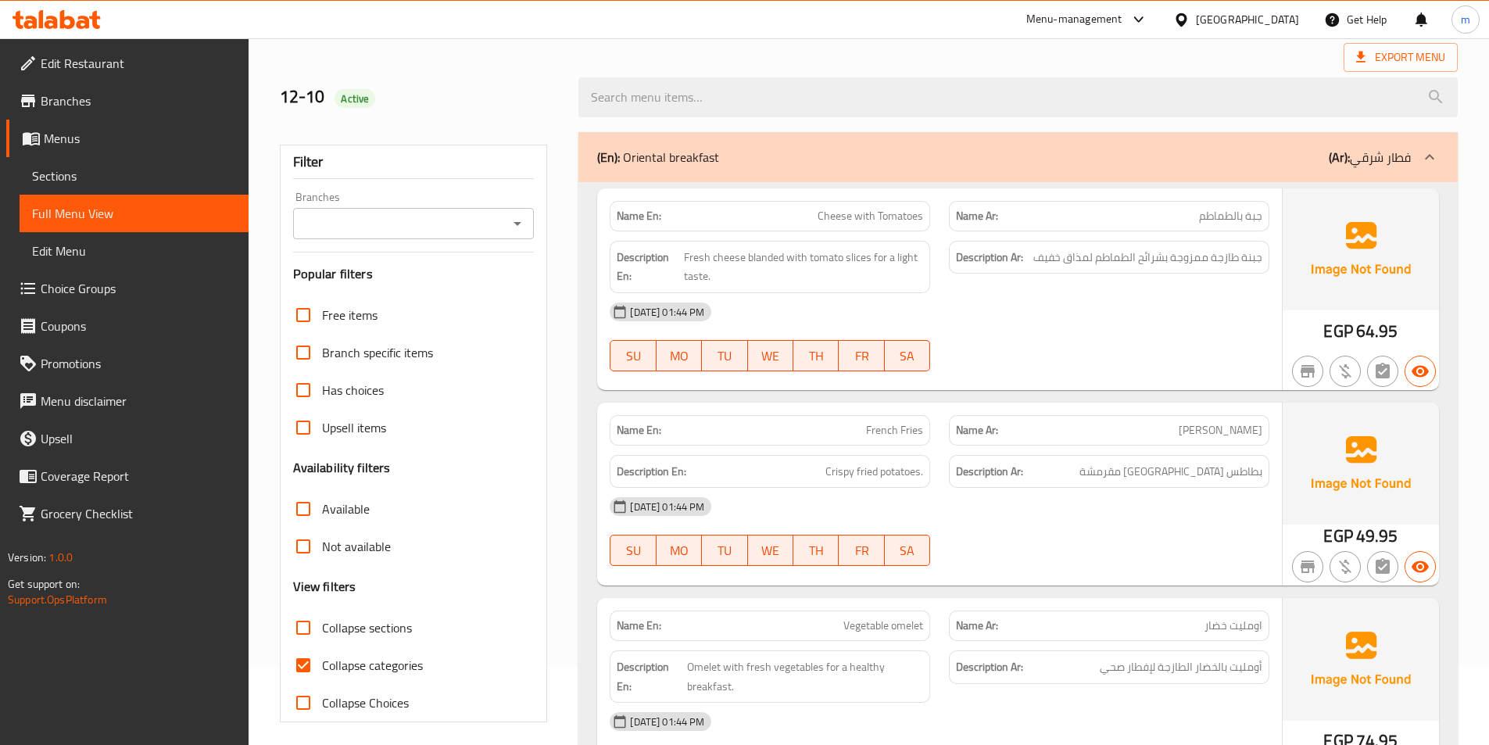
click at [363, 629] on span "Collapse sections" at bounding box center [367, 627] width 90 height 19
click at [322, 629] on input "Collapse sections" at bounding box center [303, 628] width 38 height 38
checkbox input "true"
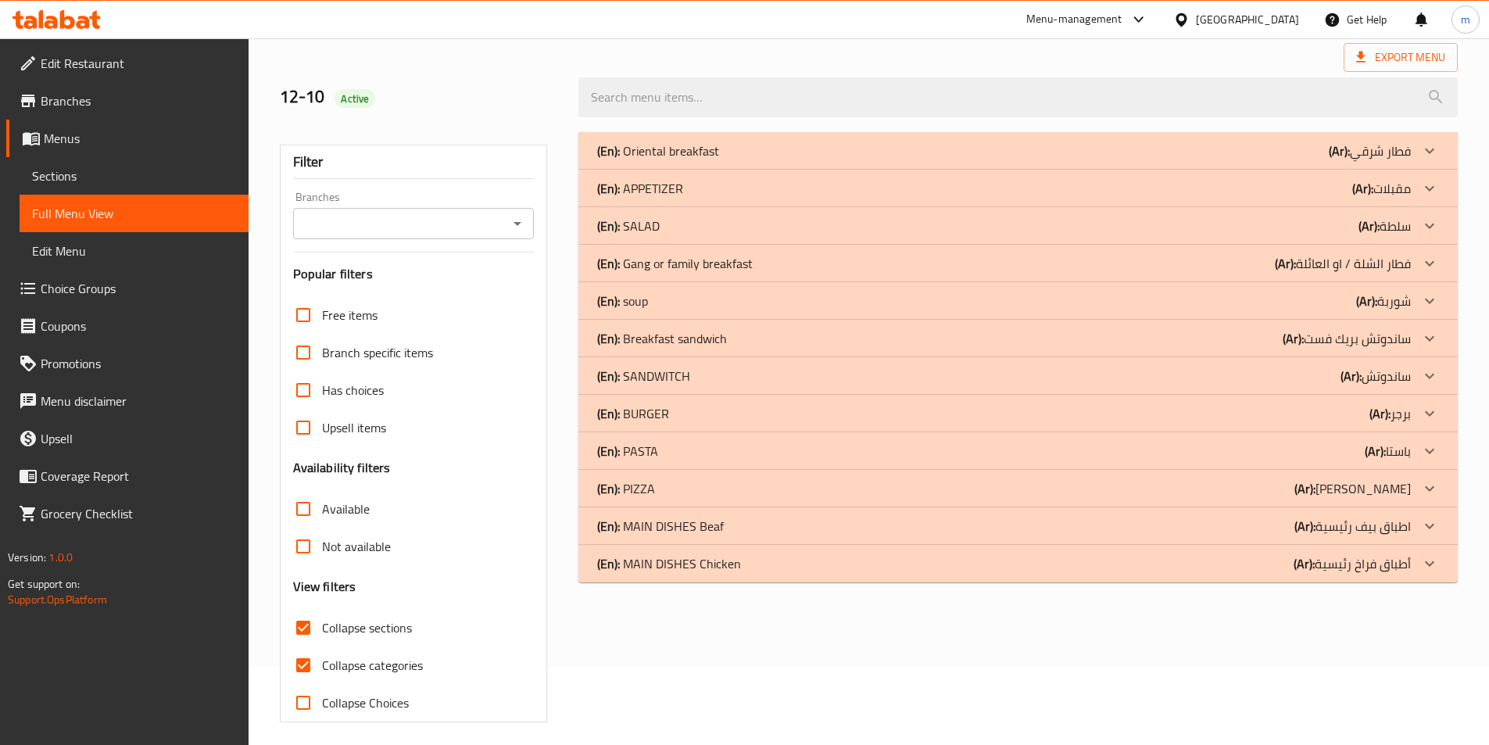
click at [359, 668] on span "Collapse categories" at bounding box center [372, 665] width 101 height 19
click at [322, 668] on input "Collapse categories" at bounding box center [303, 665] width 38 height 38
click at [284, 646] on input "Collapse categories" at bounding box center [303, 665] width 38 height 38
click at [368, 657] on span "Collapse categories" at bounding box center [372, 665] width 101 height 19
click at [322, 657] on input "Collapse categories" at bounding box center [303, 665] width 38 height 38
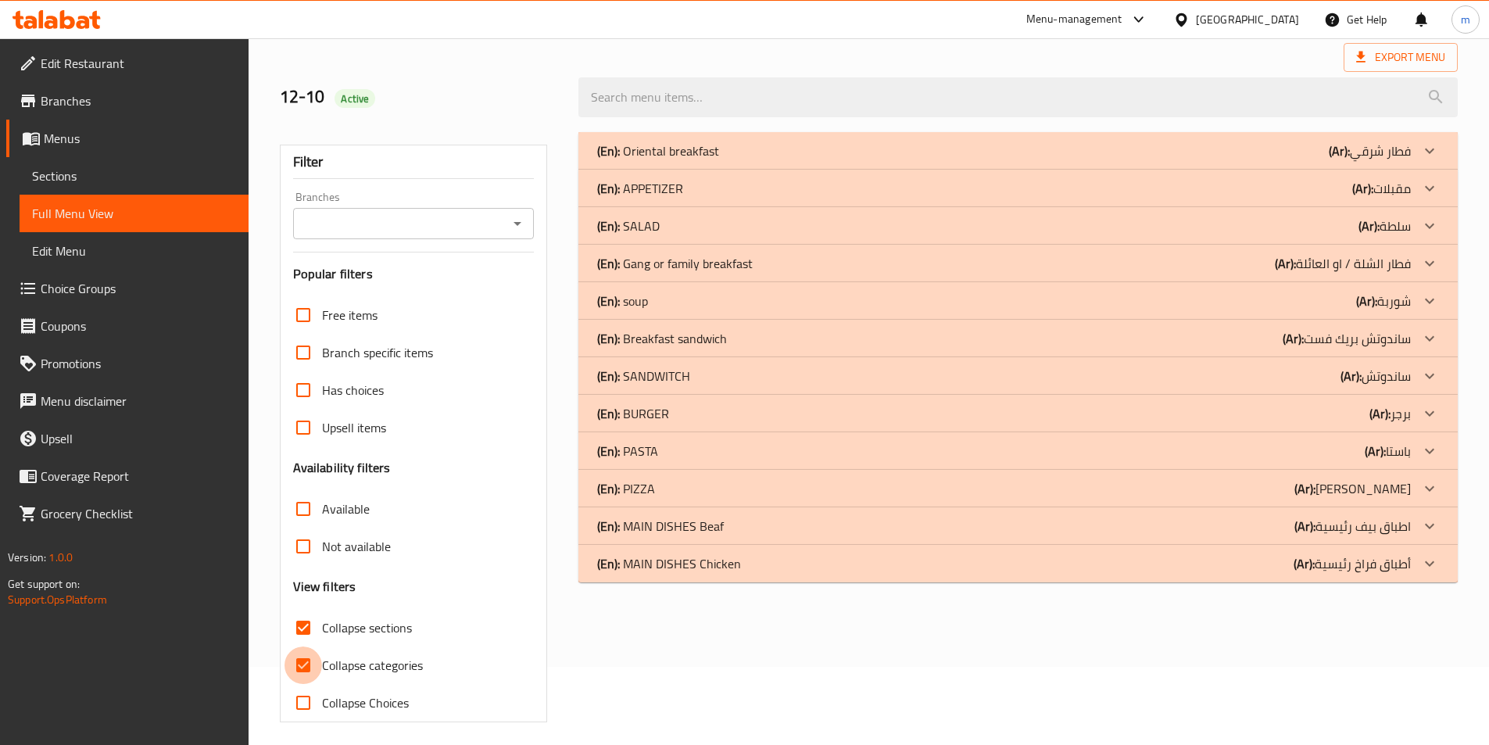
checkbox input "false"
click at [369, 634] on span "Collapse sections" at bounding box center [367, 627] width 90 height 19
click at [322, 634] on input "Collapse sections" at bounding box center [303, 628] width 38 height 38
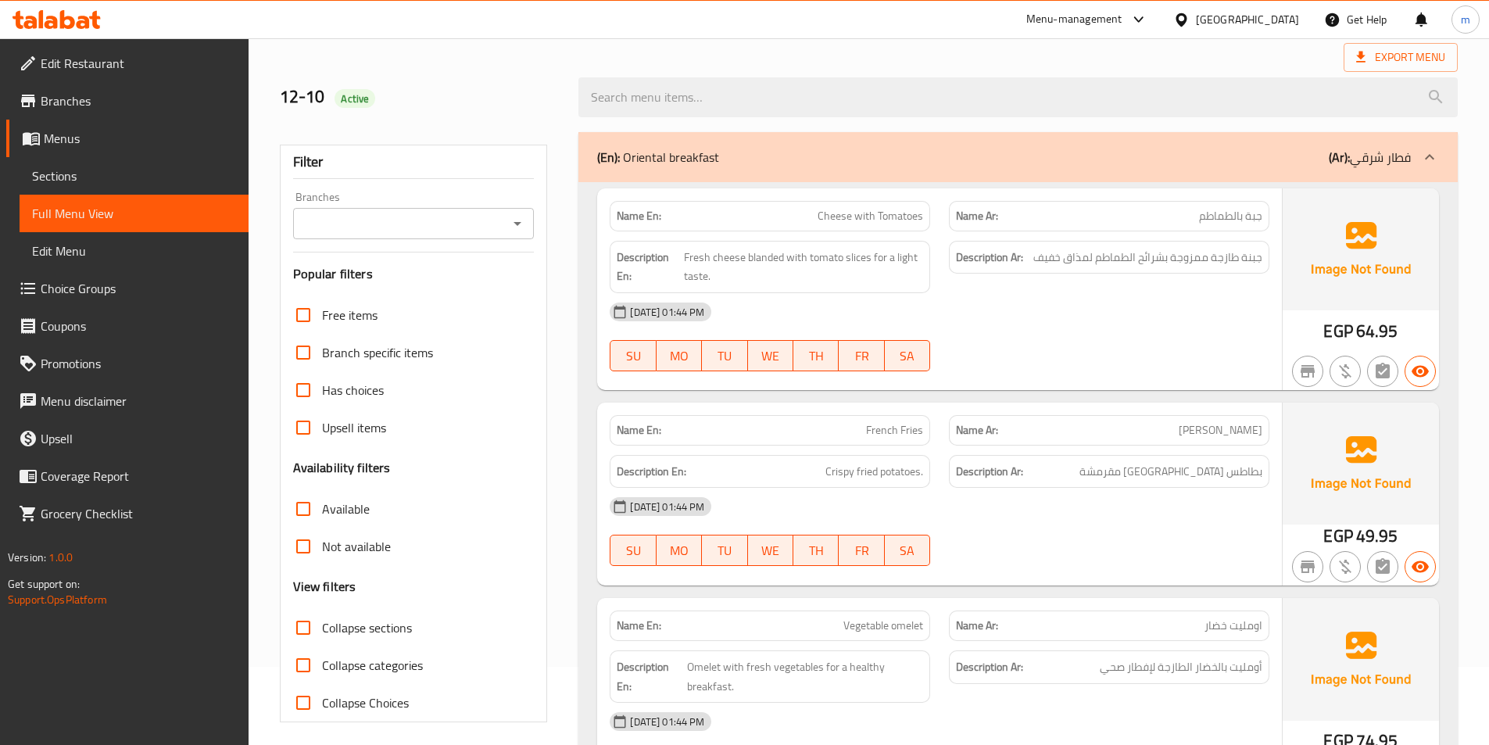
click at [369, 634] on span "Collapse sections" at bounding box center [367, 627] width 90 height 19
click at [322, 634] on input "Collapse sections" at bounding box center [303, 628] width 38 height 38
checkbox input "true"
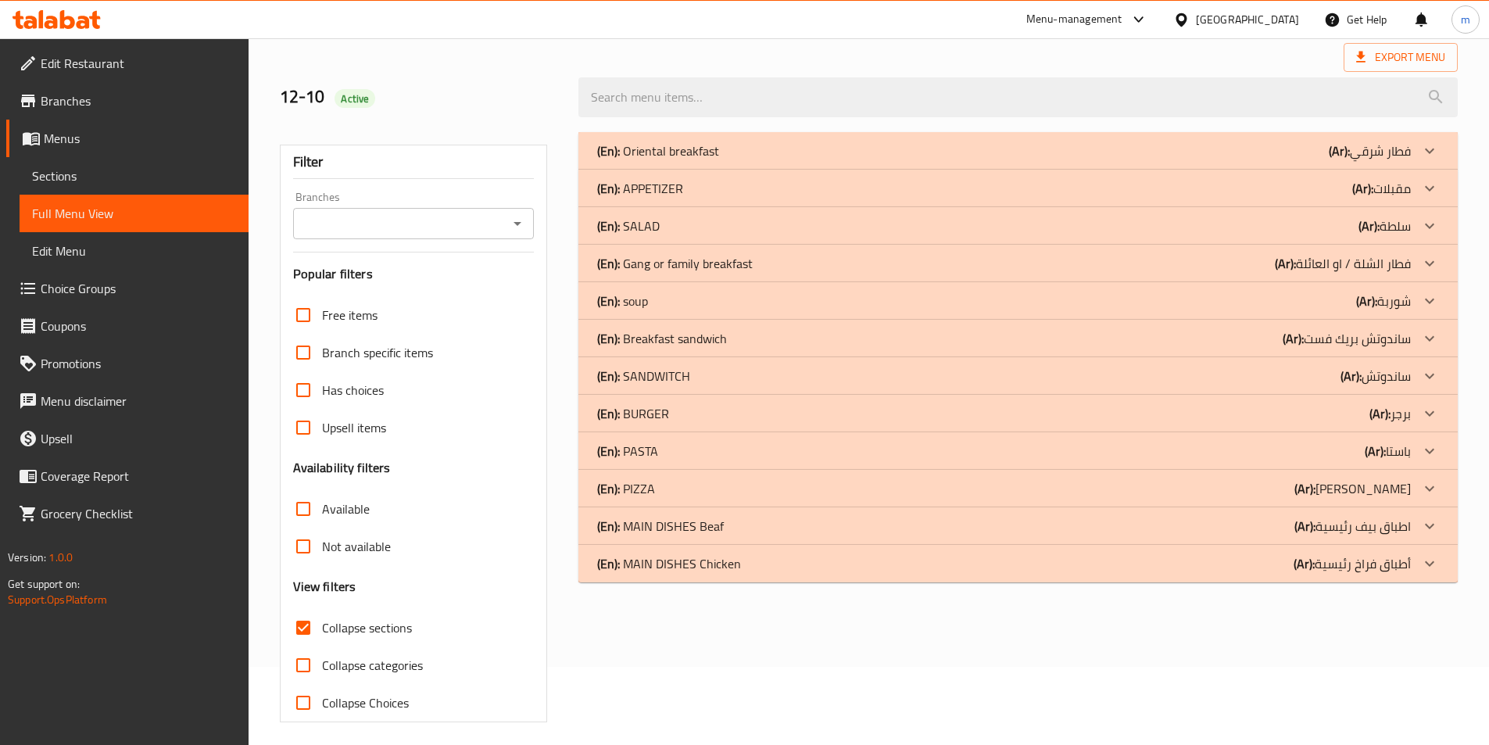
click at [838, 559] on div "(En): MAIN DISHES Chicken (Ar): أطباق فراخ رئيسية" at bounding box center [1004, 563] width 814 height 19
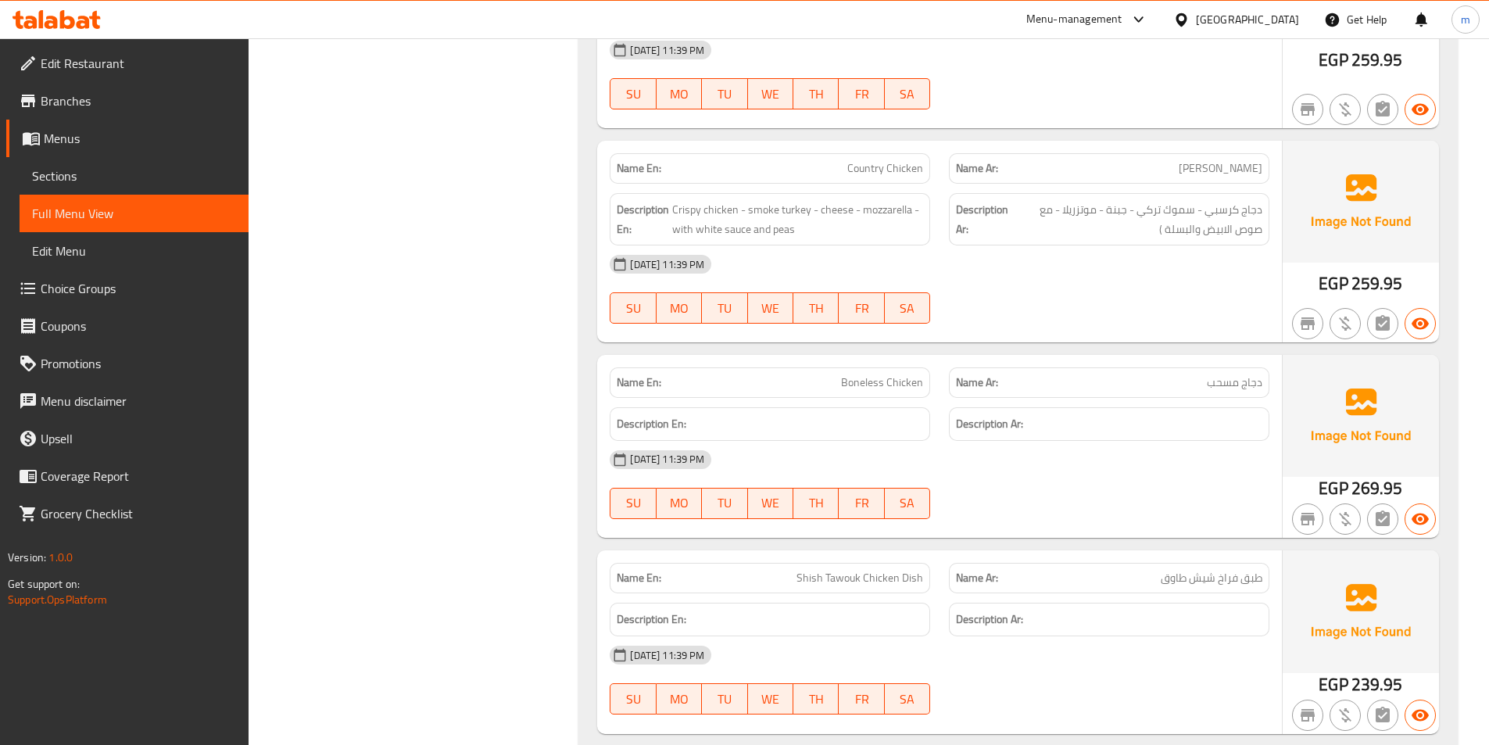
scroll to position [2229, 0]
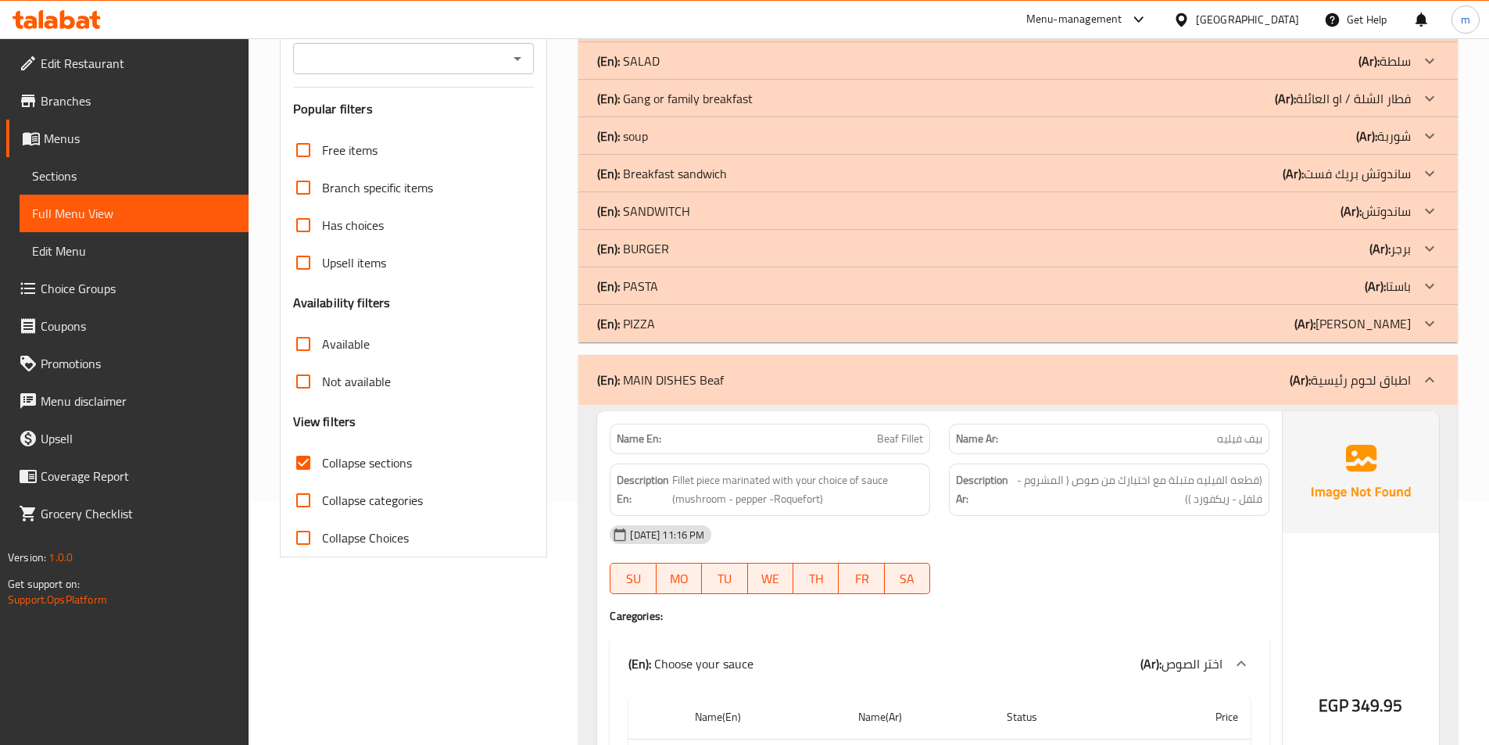
scroll to position [243, 0]
click at [77, 140] on span "Menus" at bounding box center [140, 138] width 192 height 19
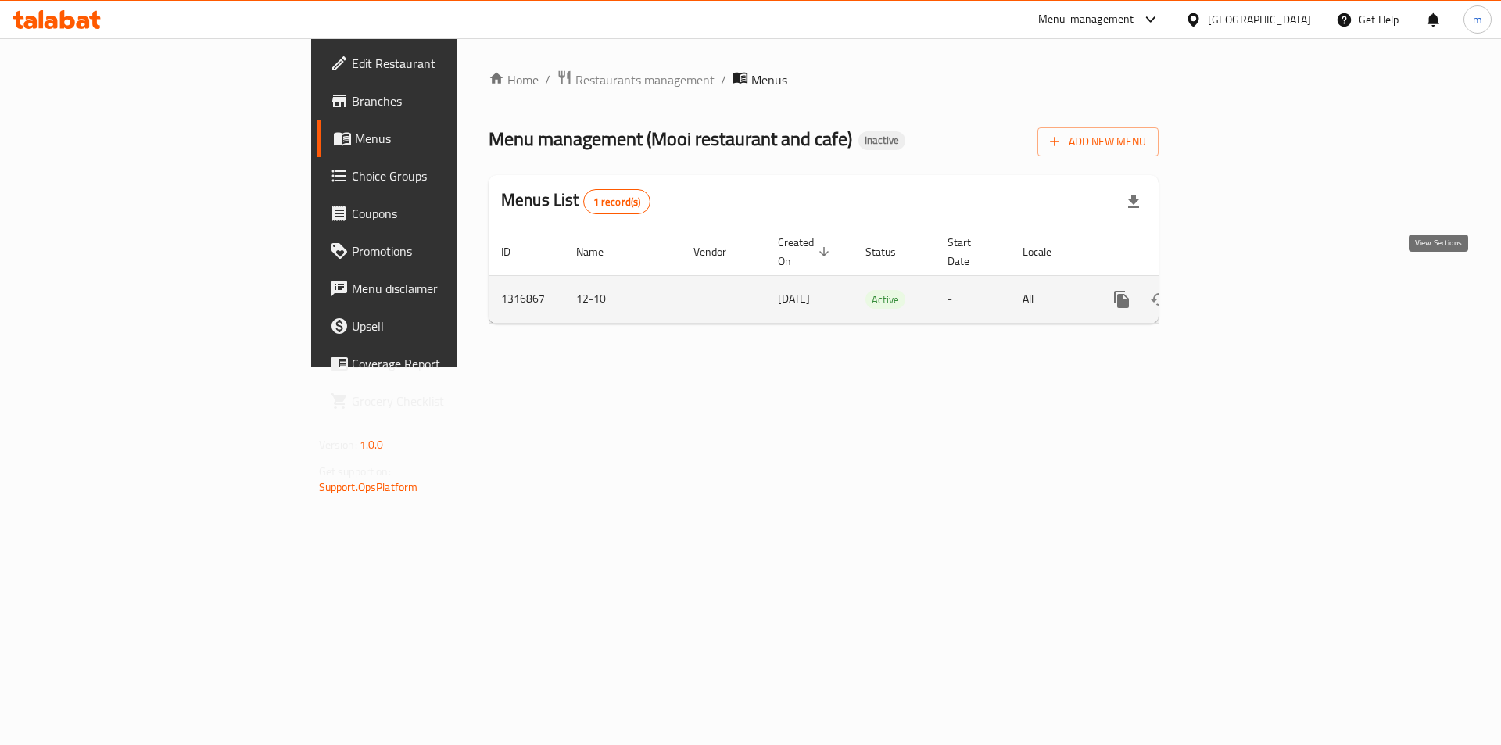
click at [1243, 290] on icon "enhanced table" at bounding box center [1234, 299] width 19 height 19
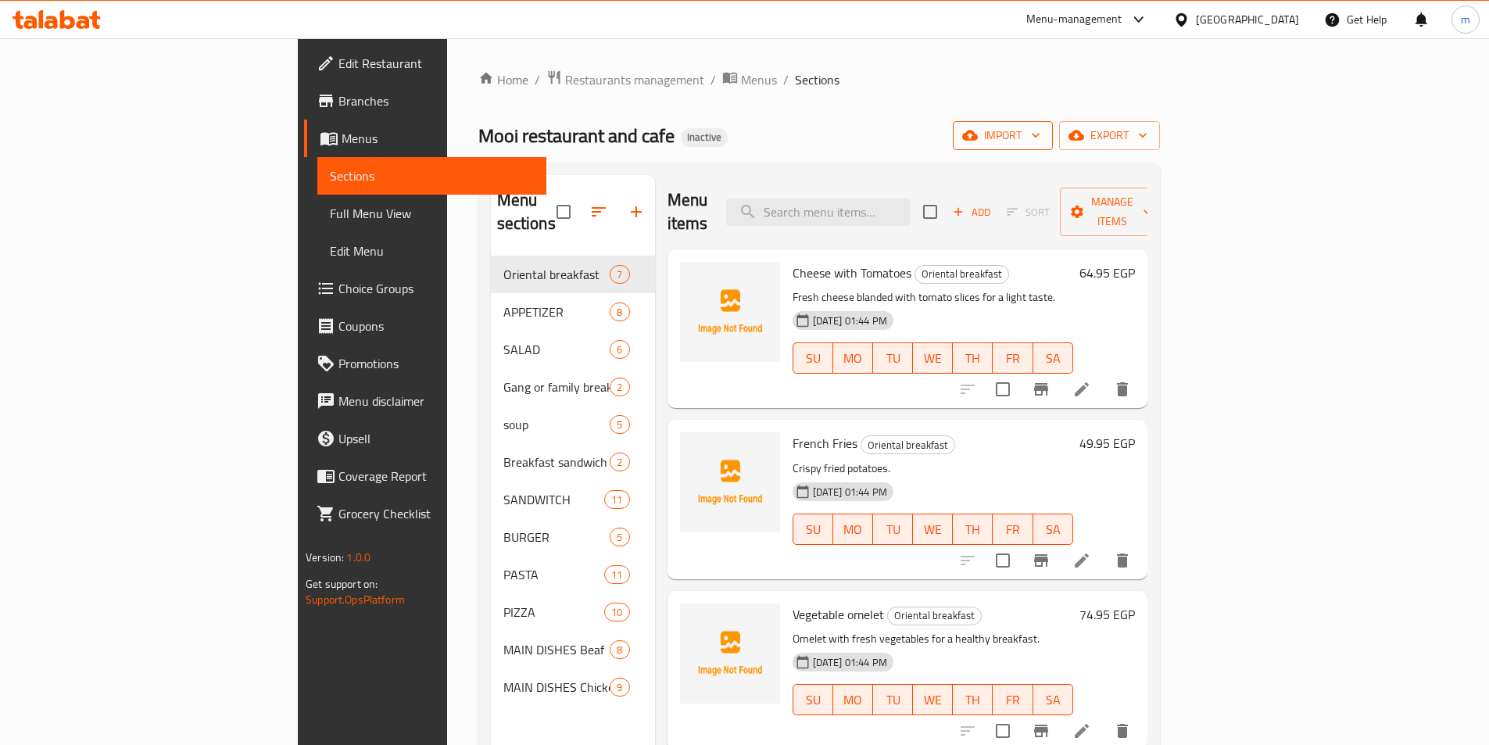
click at [1040, 134] on span "import" at bounding box center [1002, 136] width 75 height 20
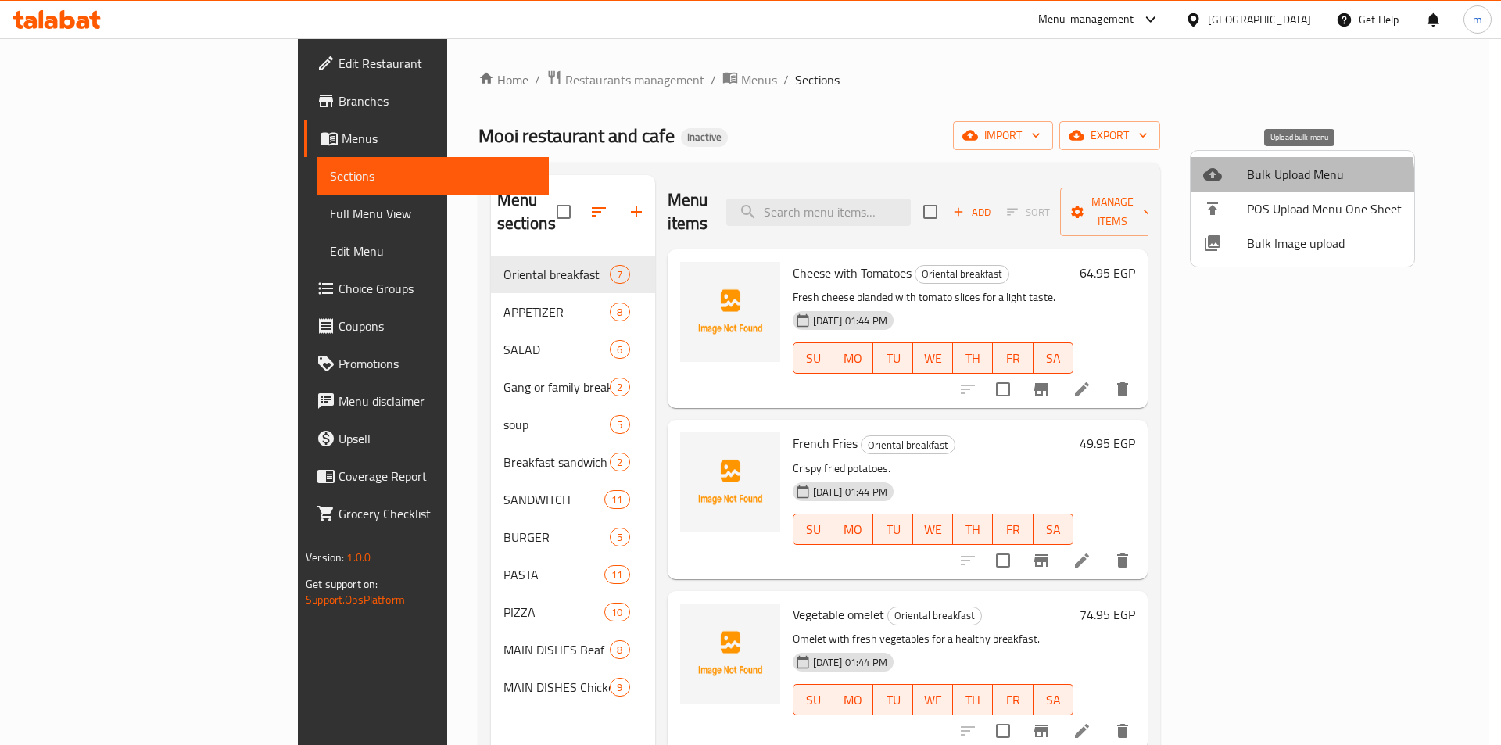
click at [1279, 183] on span "Bulk Upload Menu" at bounding box center [1324, 174] width 155 height 19
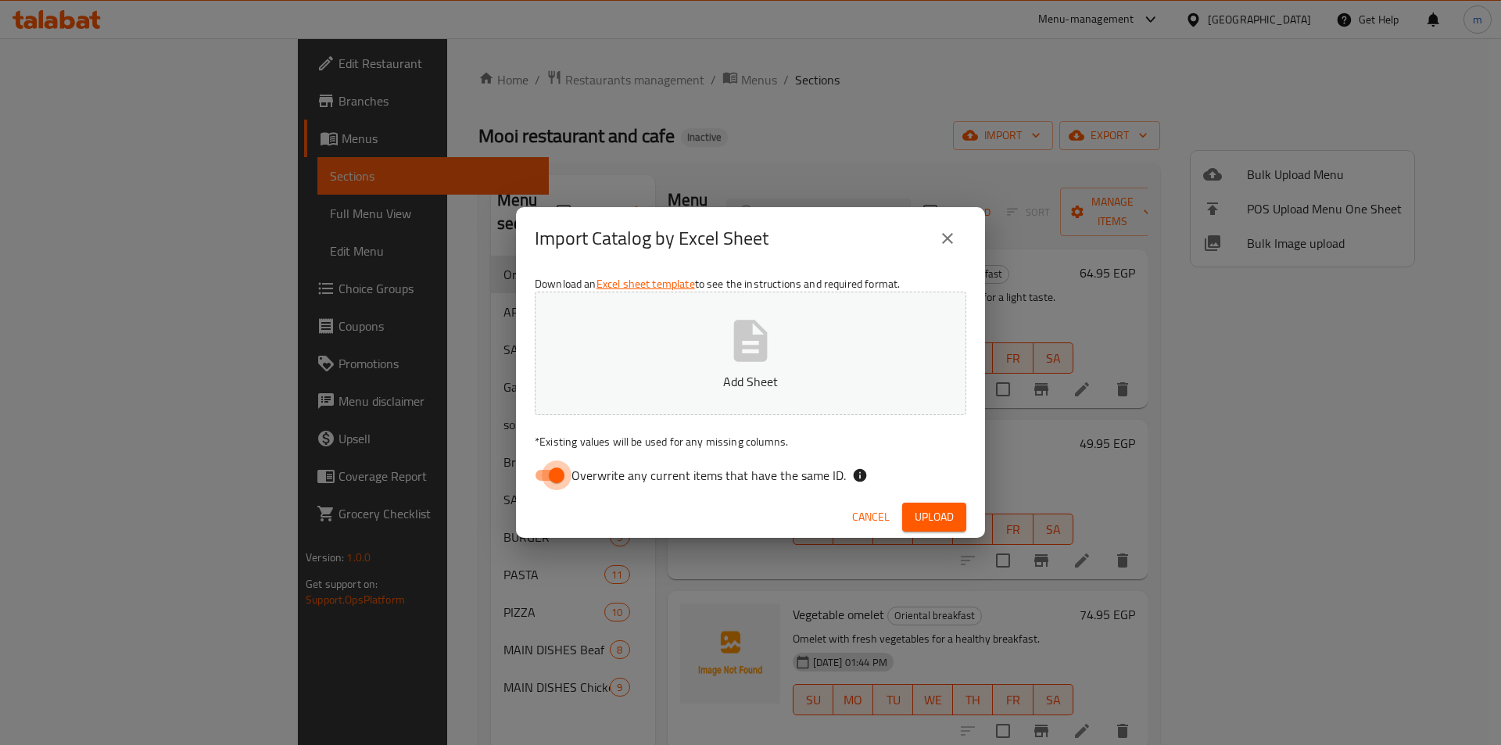
click at [558, 483] on input "Overwrite any current items that have the same ID." at bounding box center [556, 475] width 89 height 30
checkbox input "false"
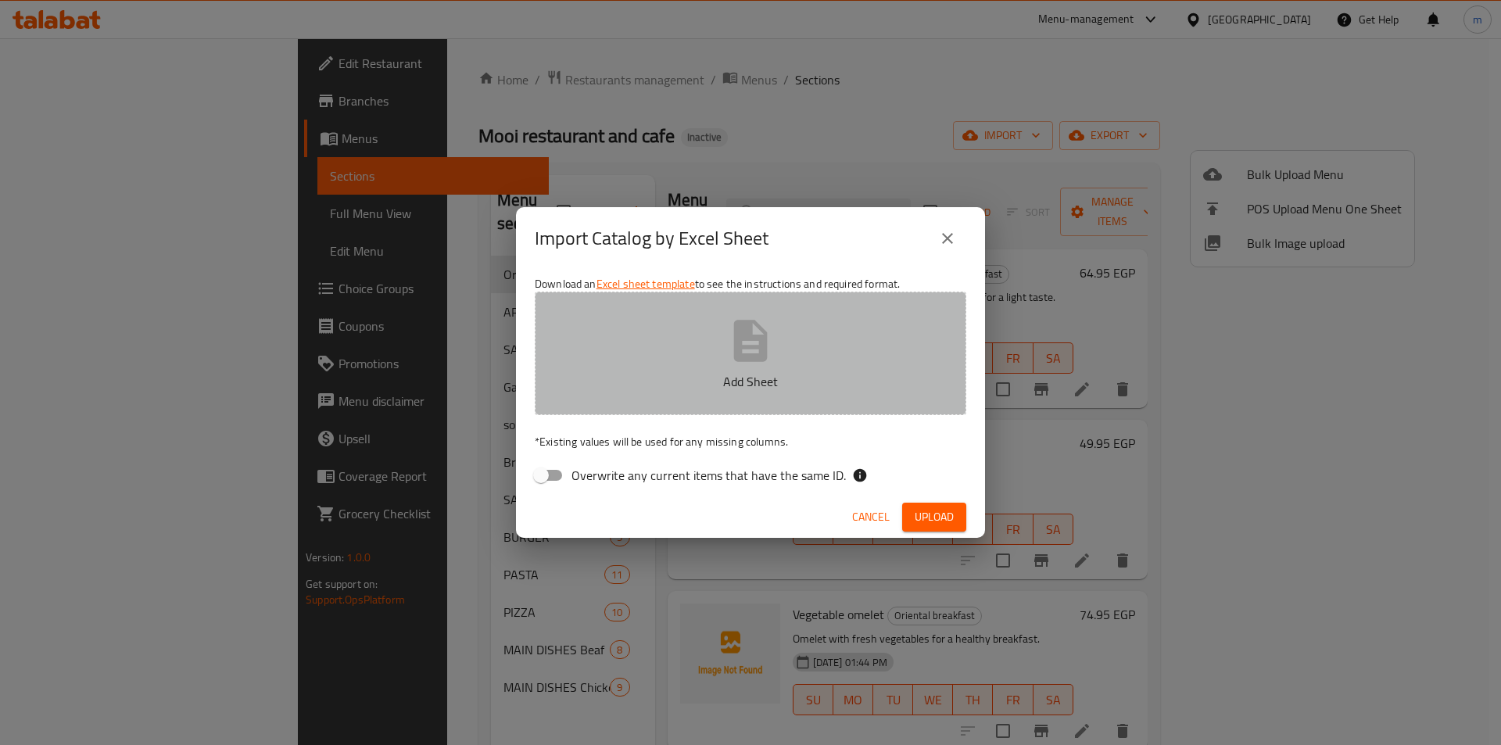
click at [696, 330] on button "Add Sheet" at bounding box center [750, 353] width 431 height 123
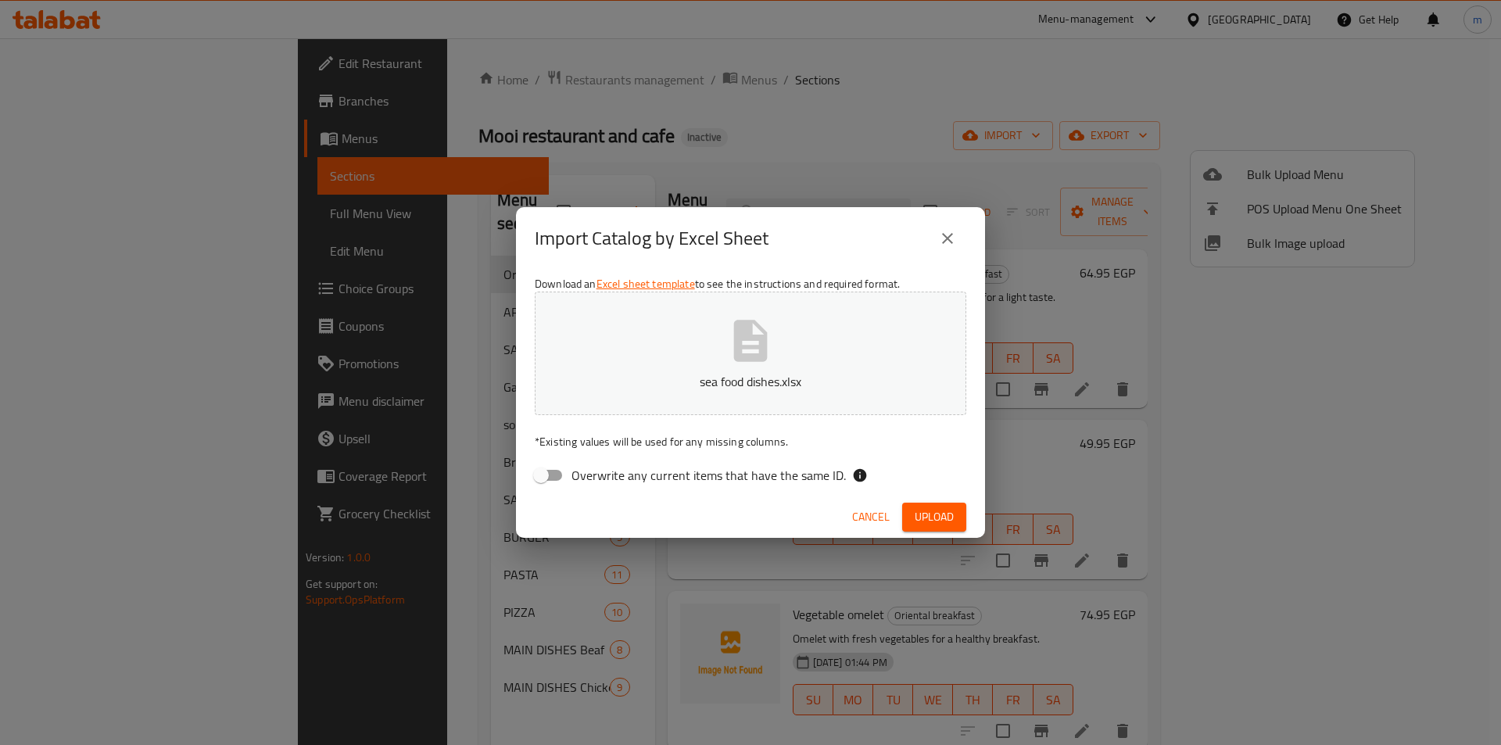
click at [921, 513] on span "Upload" at bounding box center [933, 517] width 39 height 20
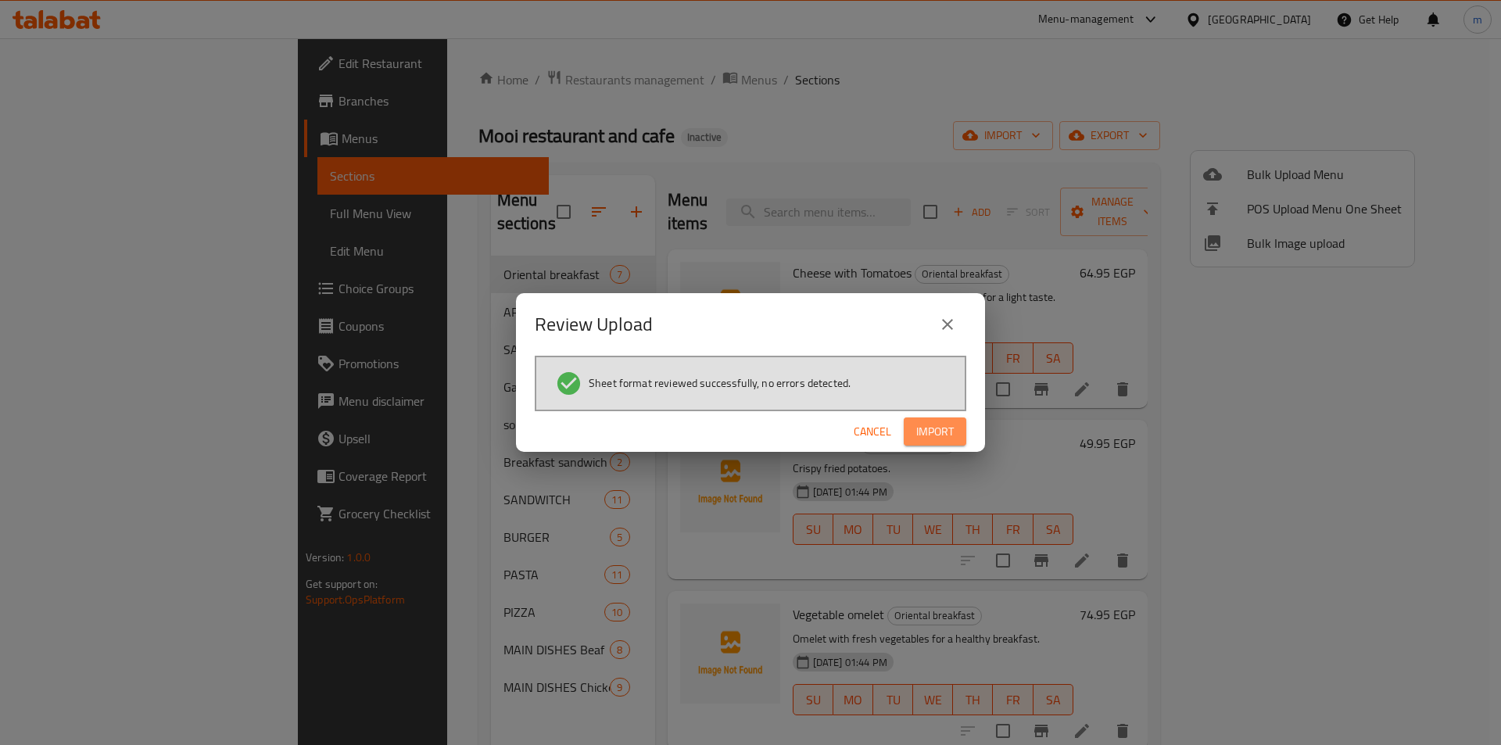
click at [957, 433] on button "Import" at bounding box center [935, 431] width 63 height 29
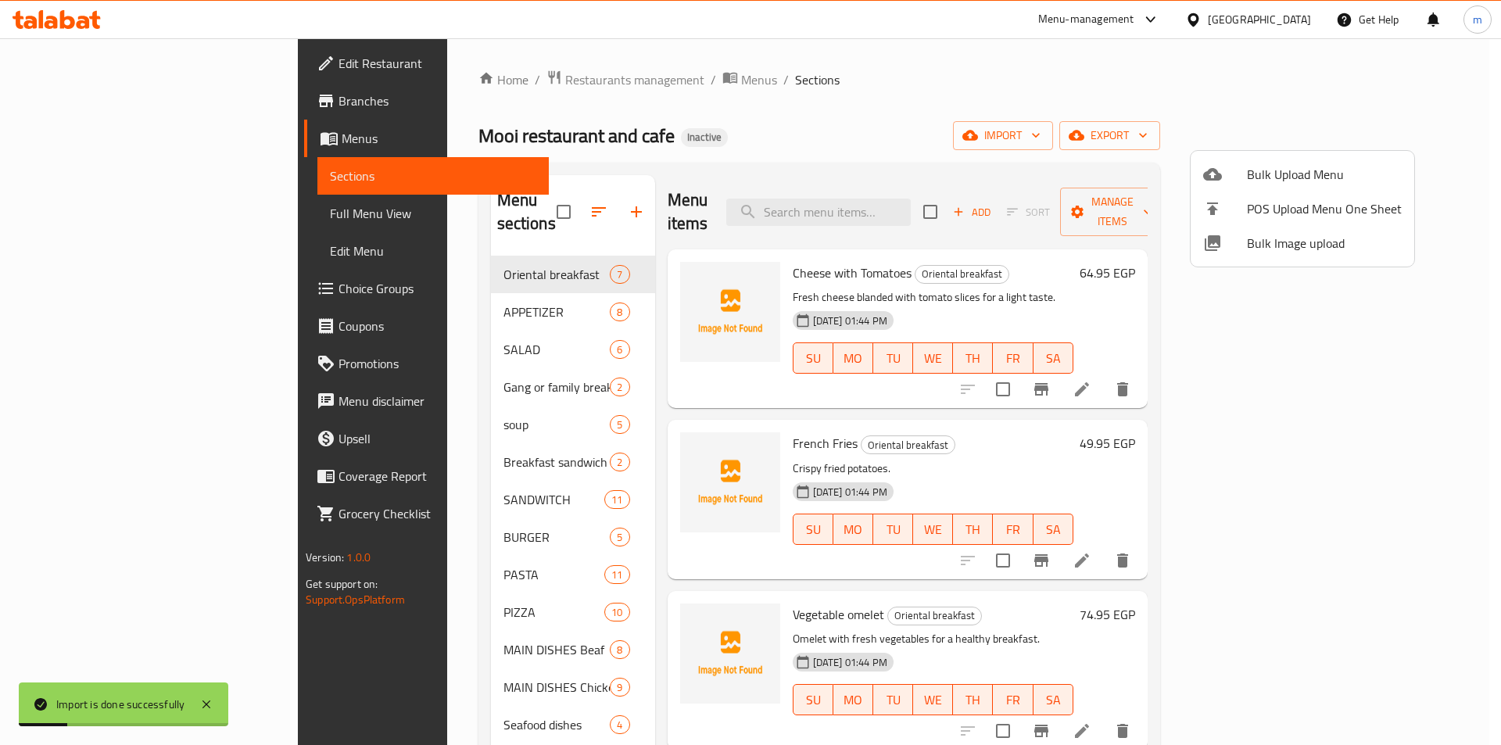
click at [88, 224] on div at bounding box center [750, 372] width 1501 height 745
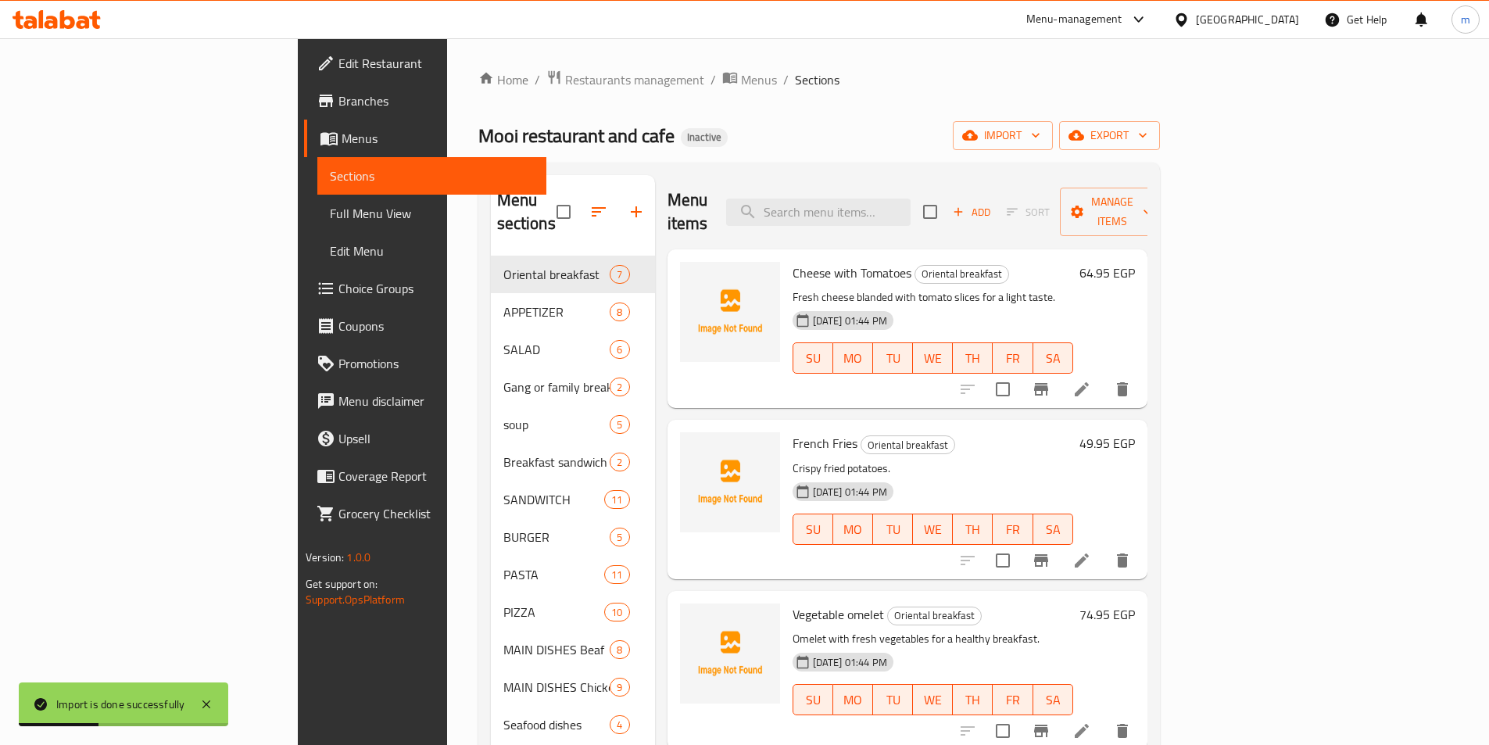
click at [330, 219] on span "Full Menu View" at bounding box center [432, 213] width 204 height 19
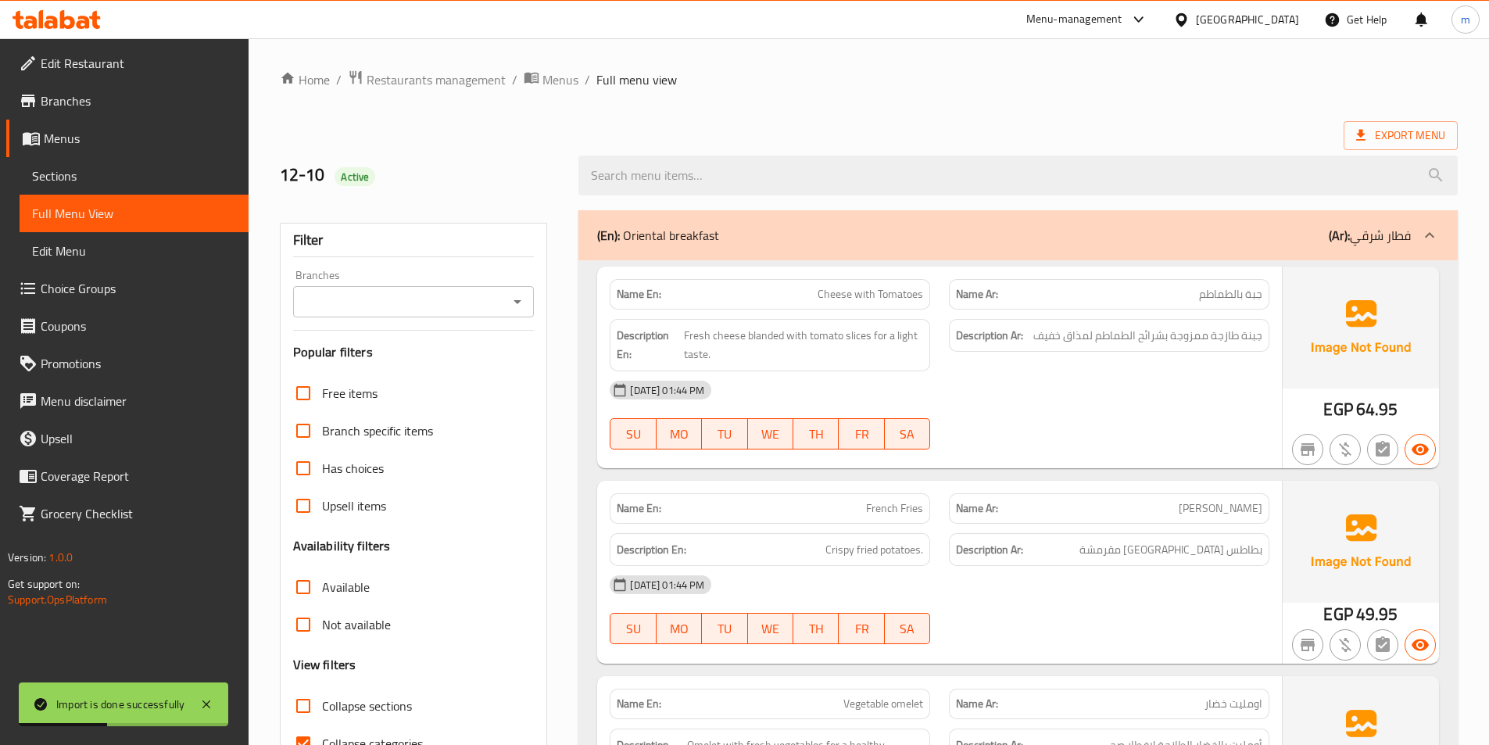
scroll to position [78, 0]
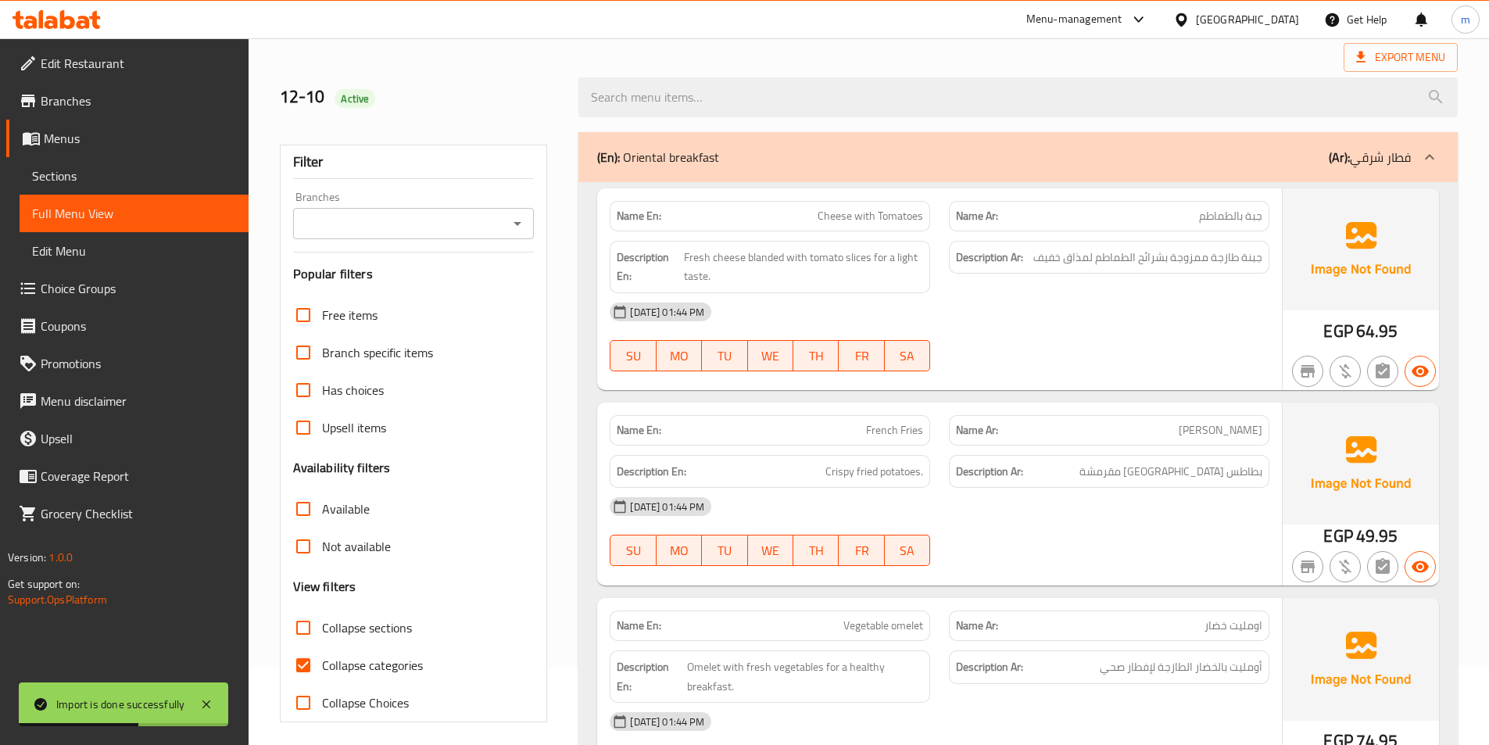
click at [386, 641] on label "Collapse sections" at bounding box center [347, 628] width 127 height 38
click at [322, 641] on input "Collapse sections" at bounding box center [303, 628] width 38 height 38
checkbox input "true"
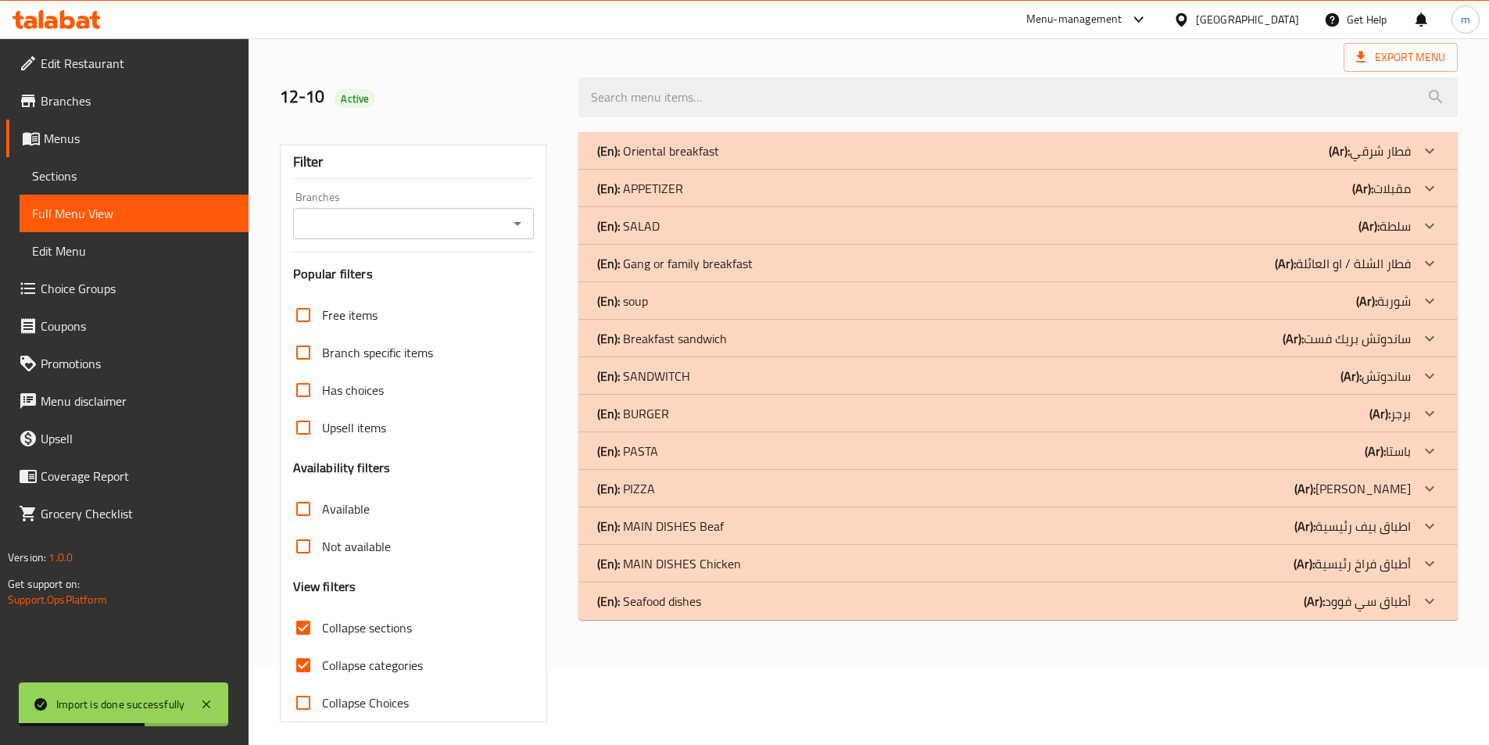
click at [388, 661] on span "Collapse categories" at bounding box center [372, 665] width 101 height 19
click at [322, 661] on input "Collapse categories" at bounding box center [303, 665] width 38 height 38
checkbox input "false"
click at [1079, 611] on div "(En): Seafood dishes (Ar): أطباق سي فوود" at bounding box center [1017, 601] width 879 height 38
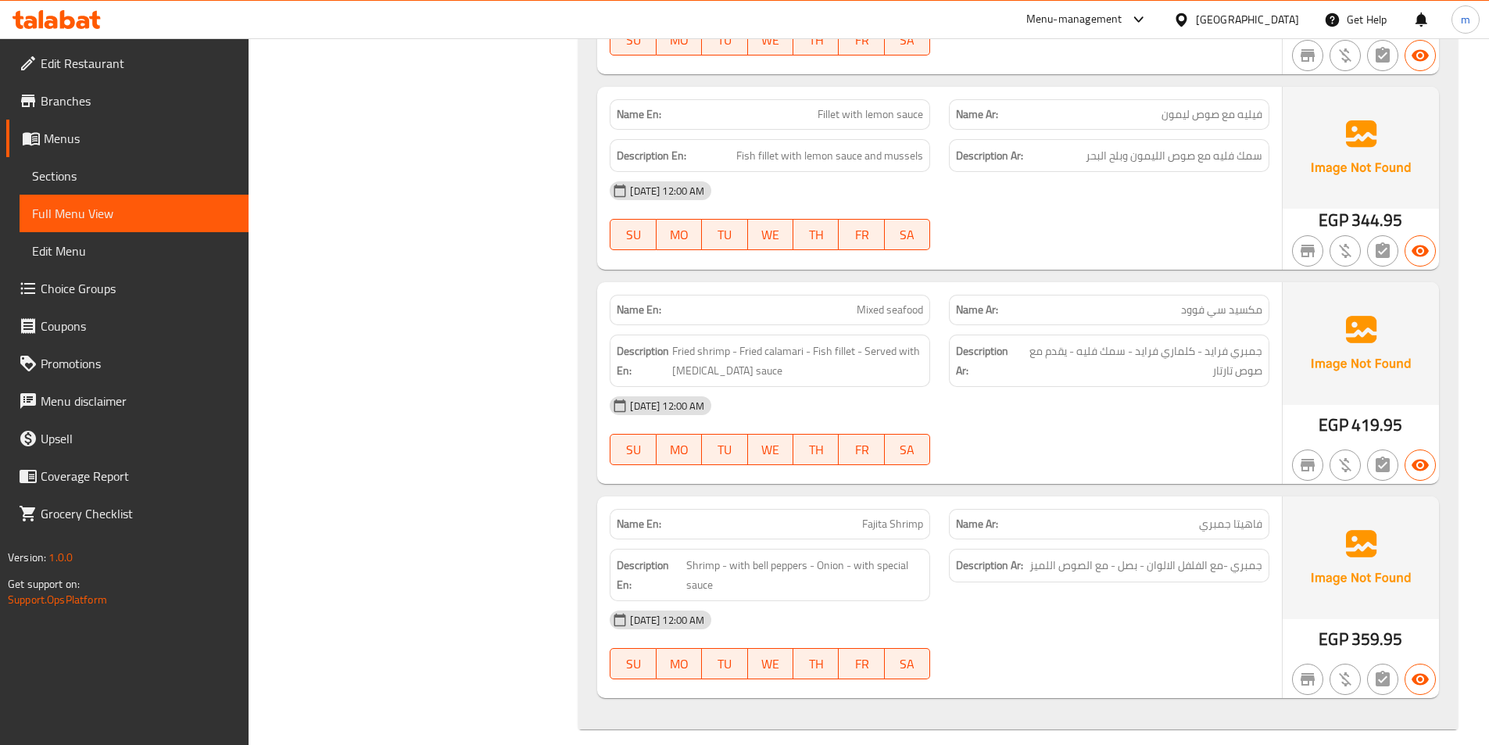
scroll to position [872, 0]
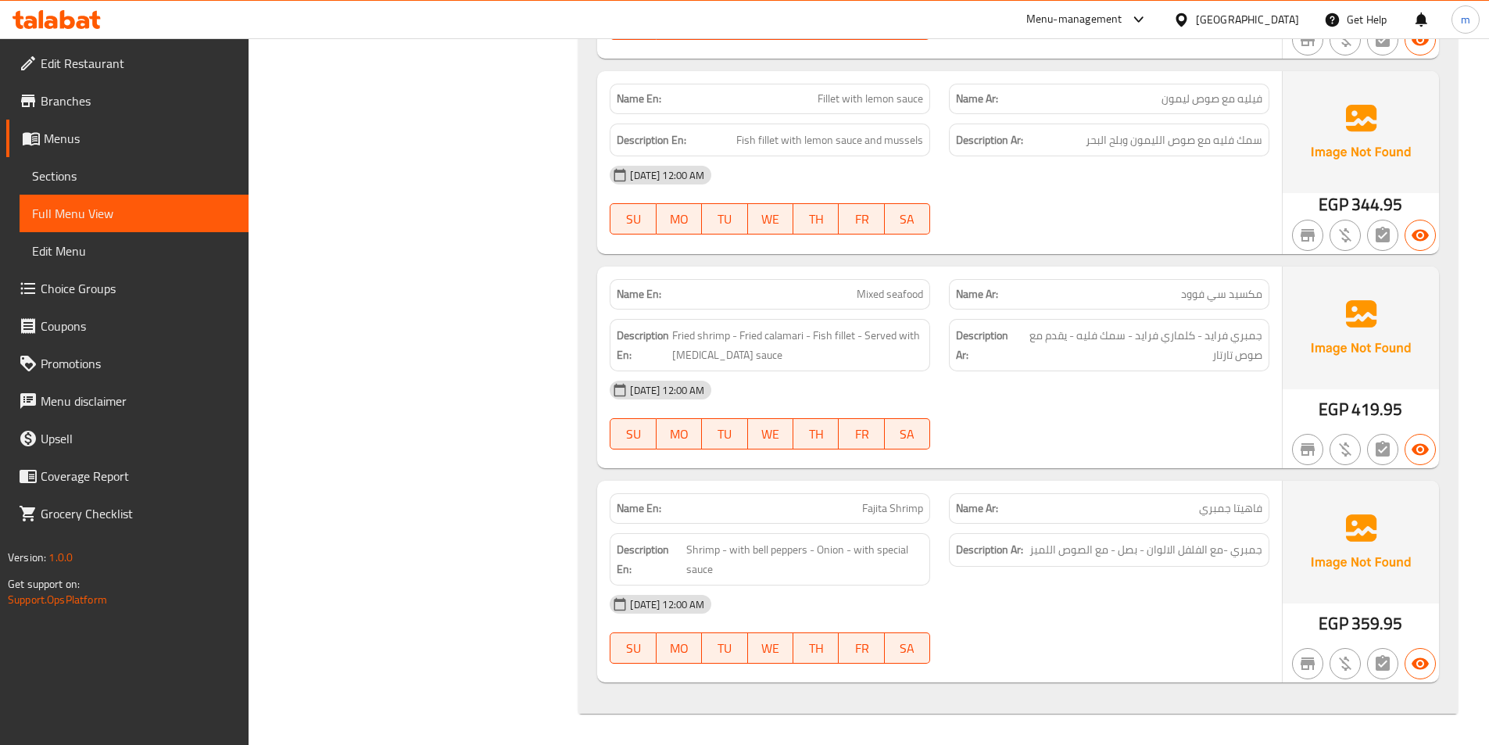
click at [76, 167] on span "Sections" at bounding box center [134, 175] width 204 height 19
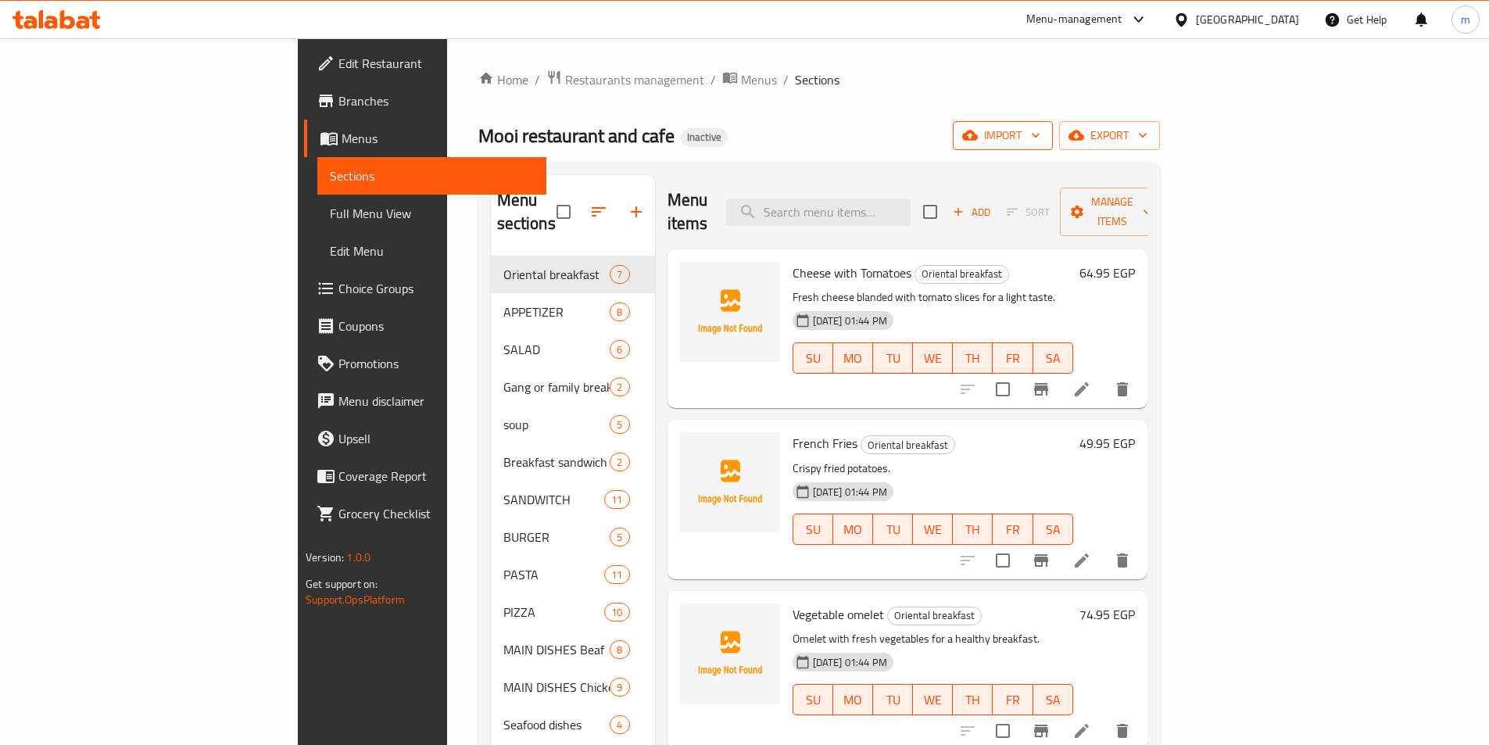
click at [1053, 147] on button "import" at bounding box center [1003, 135] width 100 height 29
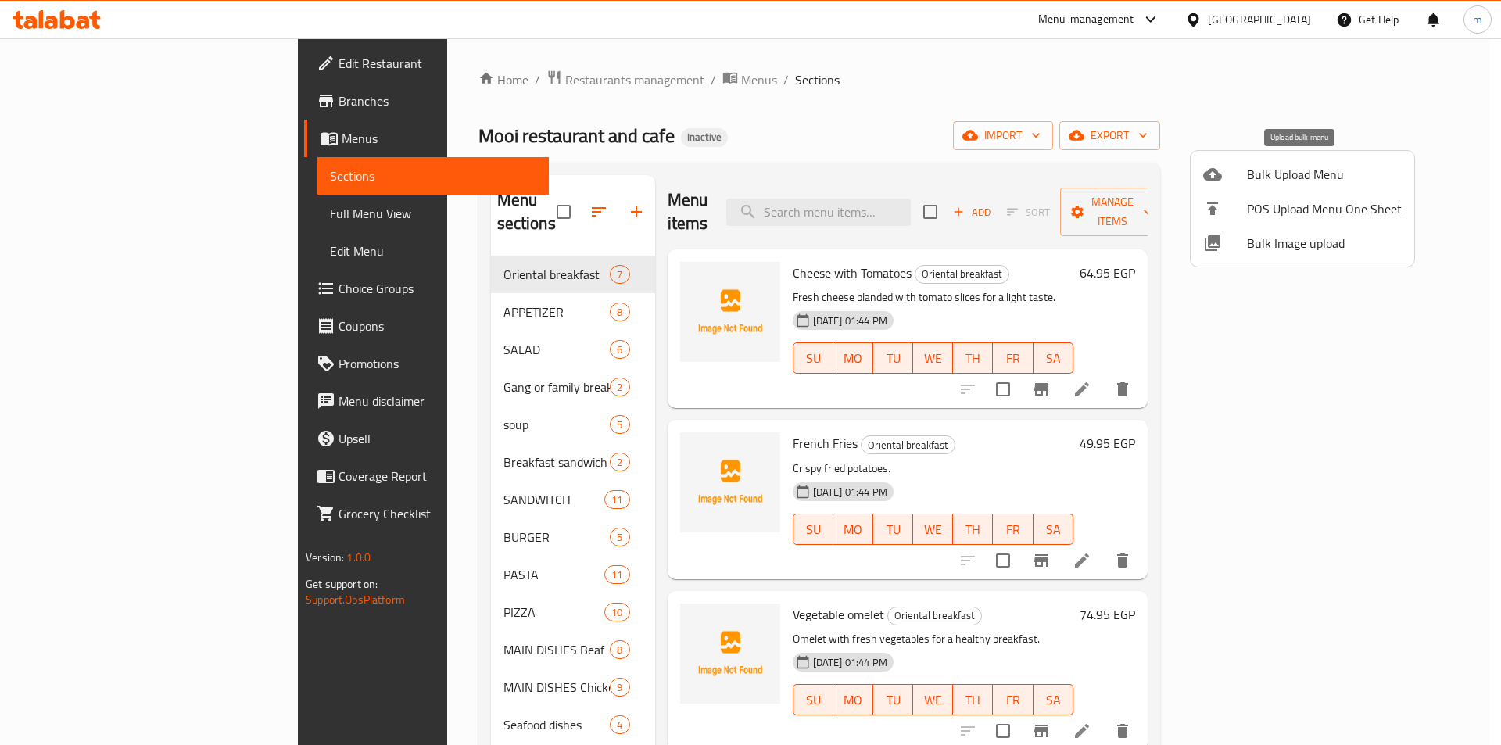
click at [1359, 177] on span "Bulk Upload Menu" at bounding box center [1324, 174] width 155 height 19
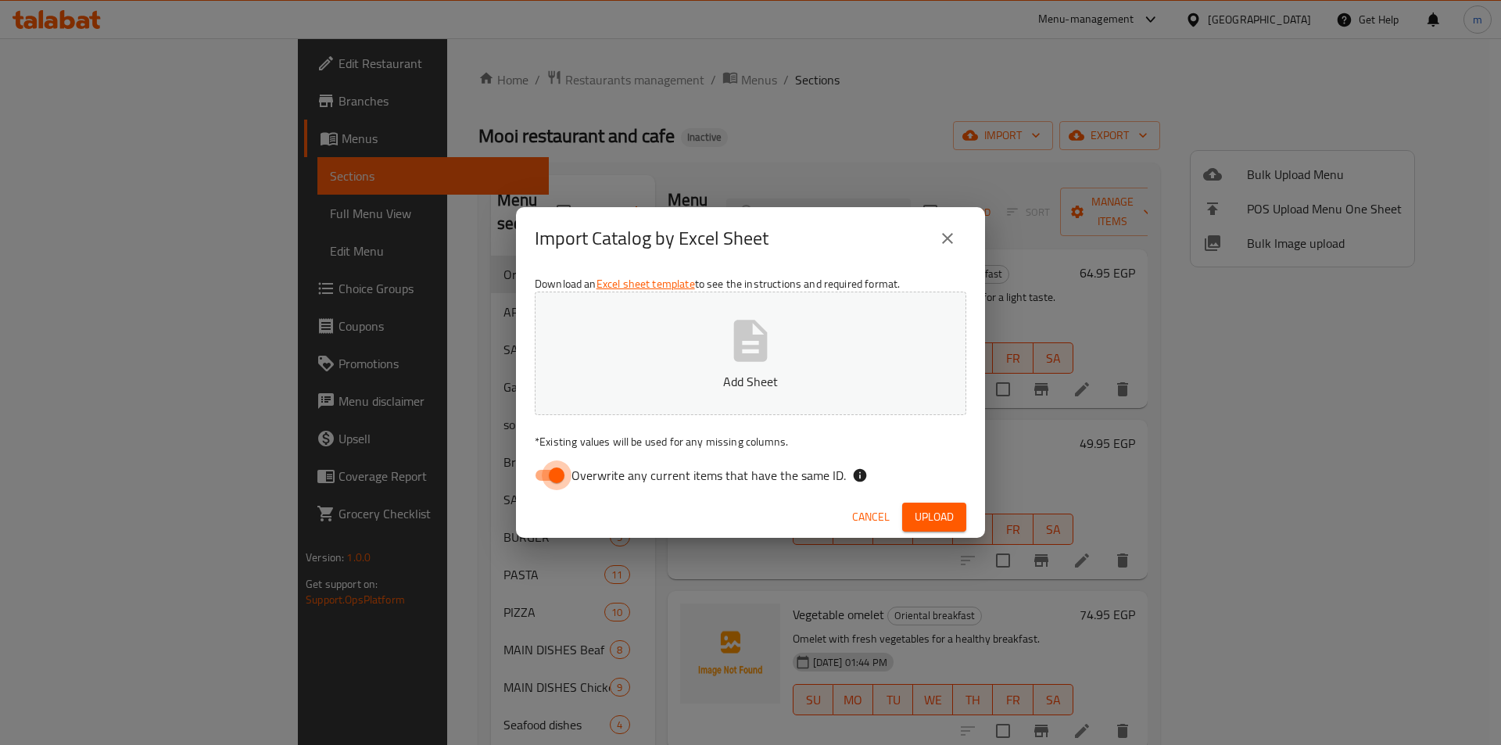
click at [536, 480] on input "Overwrite any current items that have the same ID." at bounding box center [556, 475] width 89 height 30
checkbox input "false"
click at [642, 405] on button "Add Sheet" at bounding box center [750, 353] width 431 height 123
click at [940, 498] on div "Cancel Upload" at bounding box center [750, 516] width 469 height 41
click at [939, 513] on span "Upload" at bounding box center [933, 517] width 39 height 20
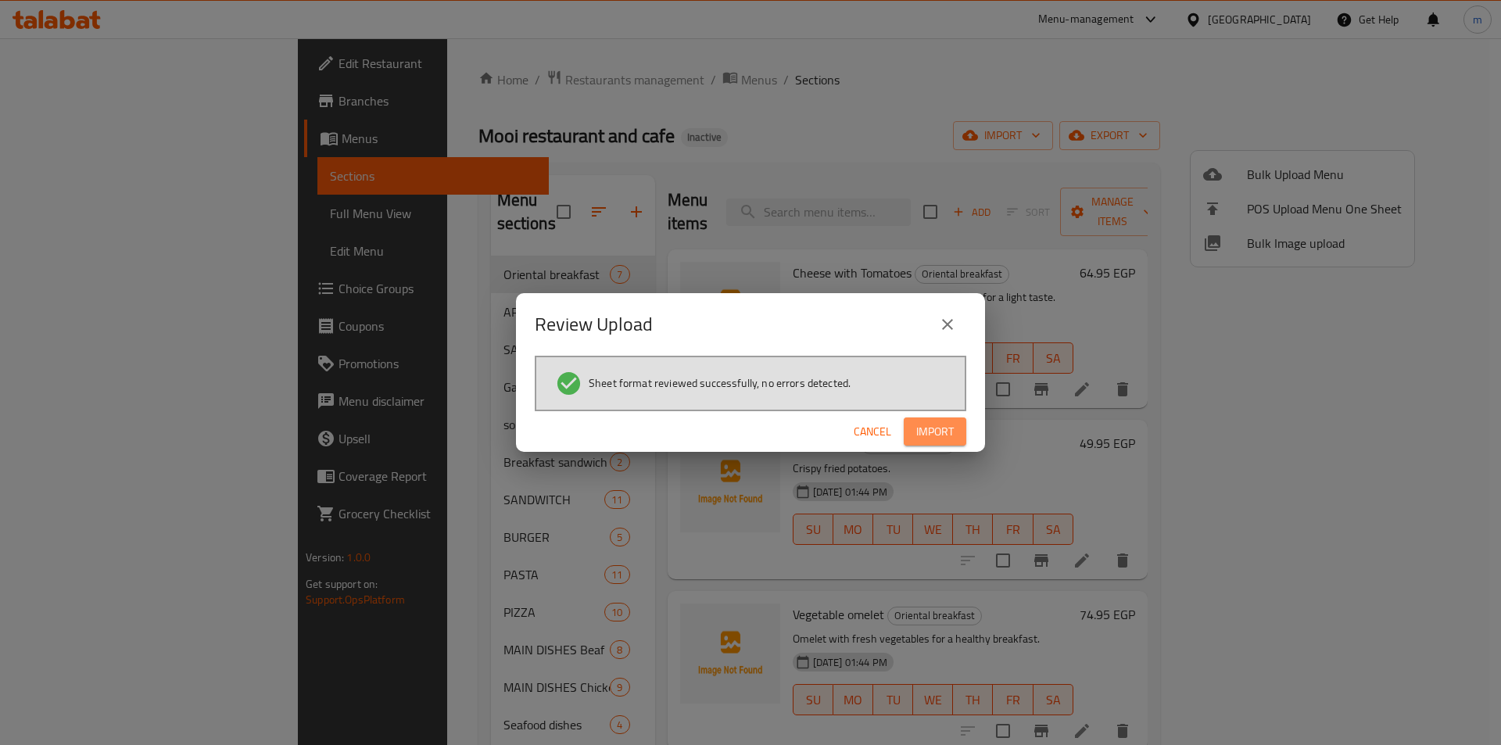
click at [950, 431] on span "Import" at bounding box center [935, 432] width 38 height 20
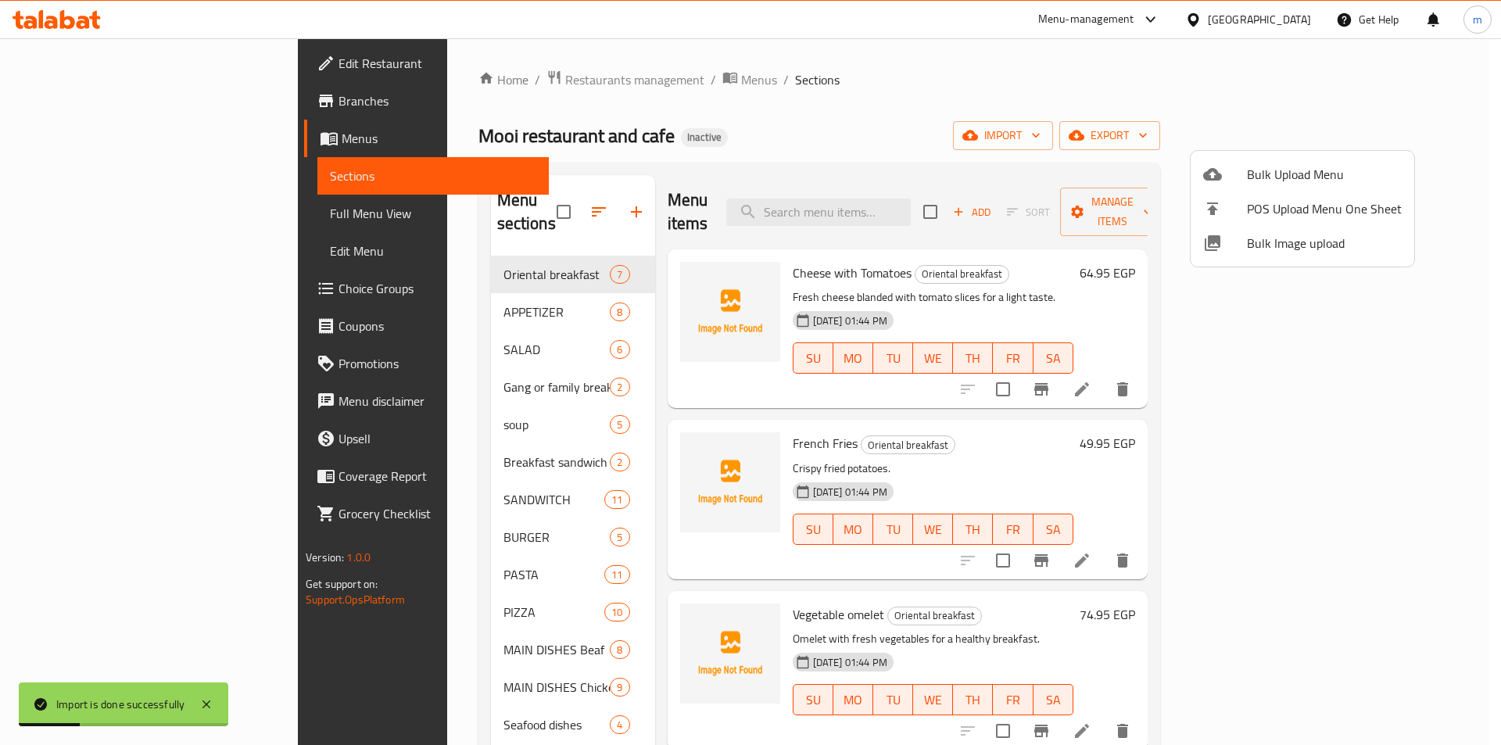
click at [96, 215] on div at bounding box center [750, 372] width 1501 height 745
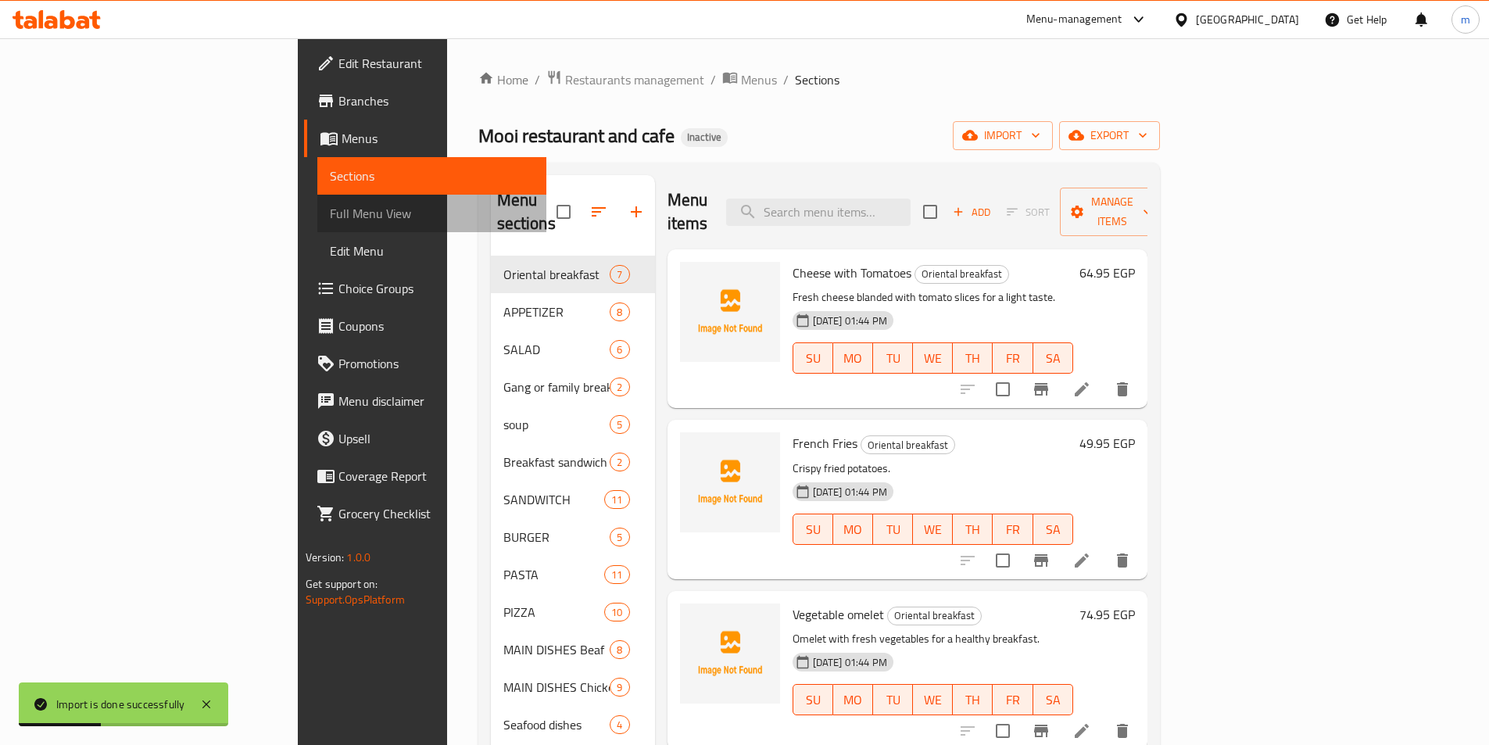
click at [330, 215] on span "Full Menu View" at bounding box center [432, 213] width 204 height 19
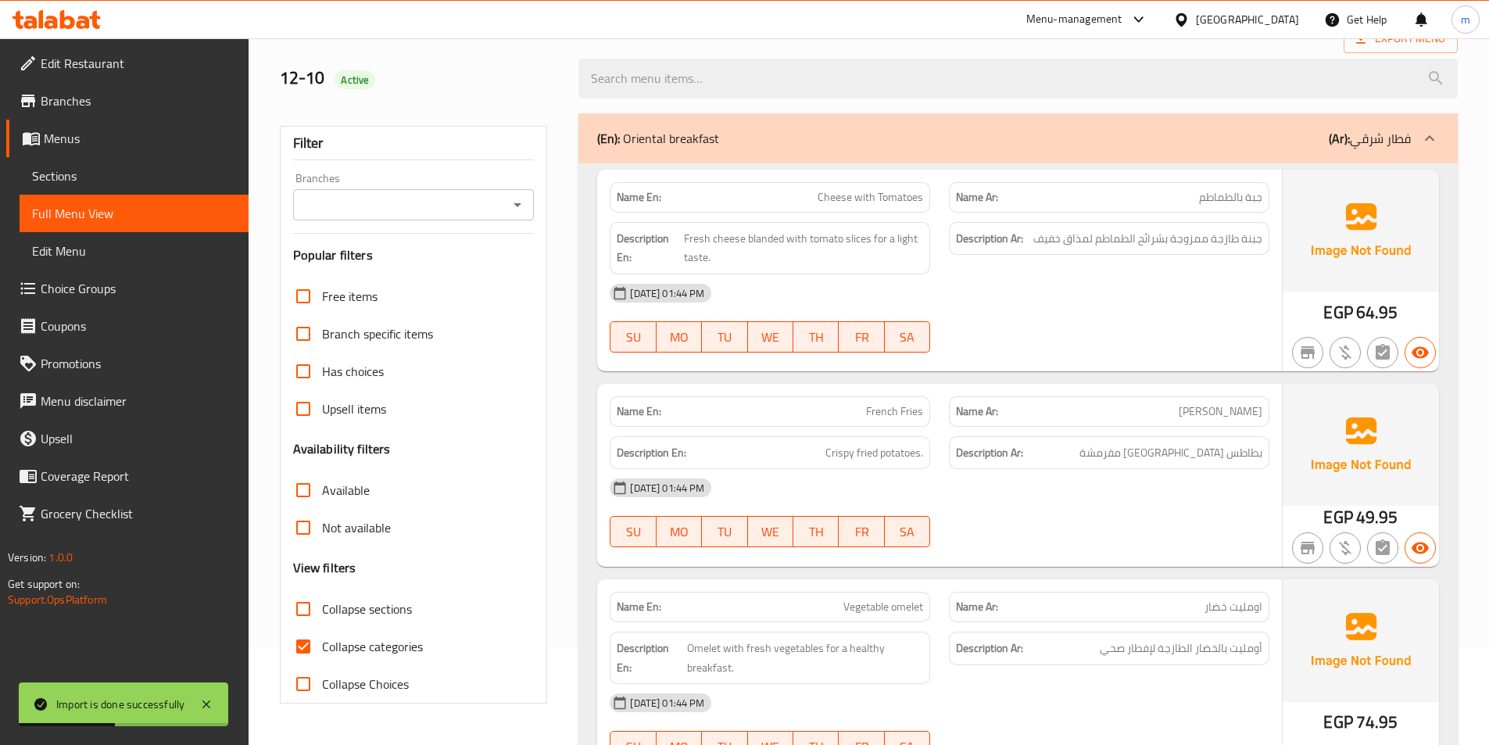
scroll to position [156, 0]
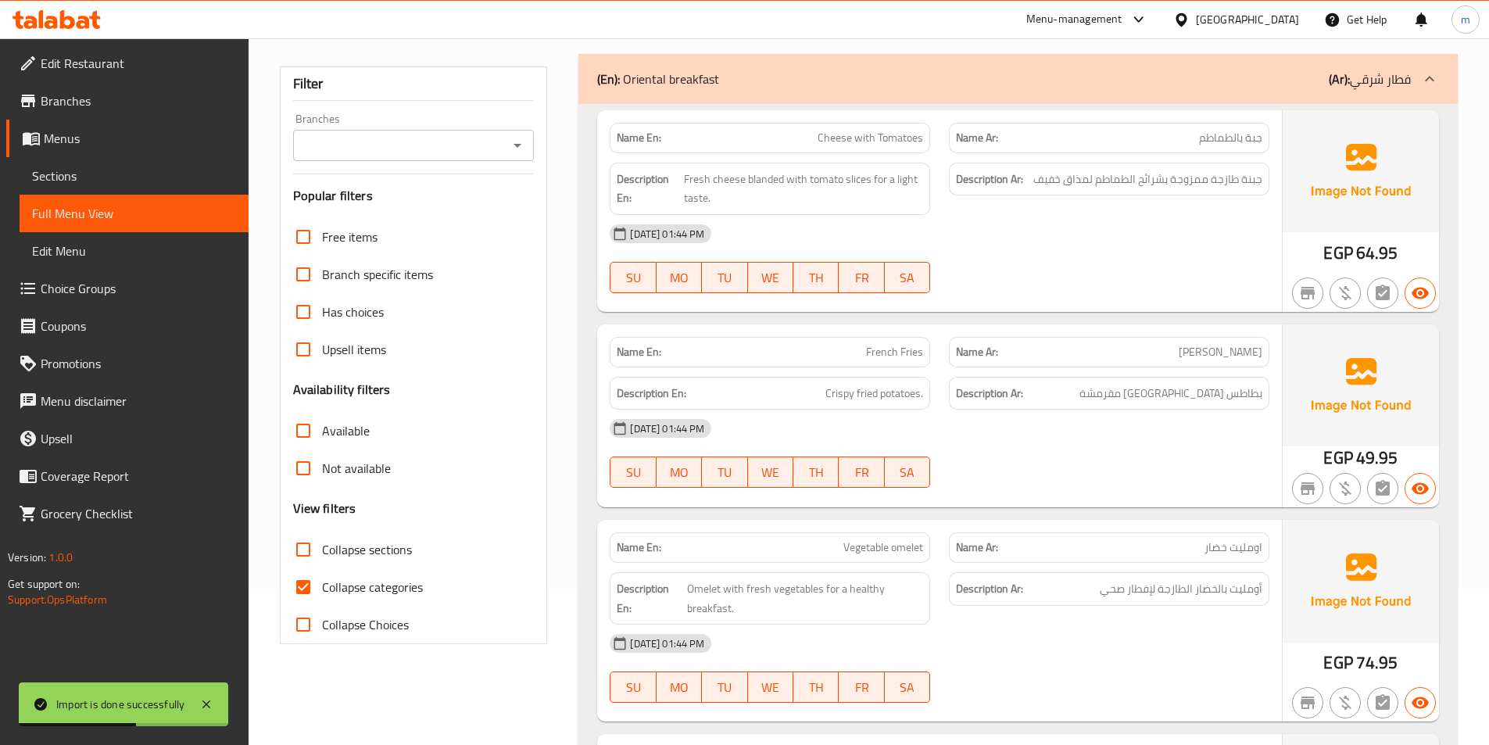
click at [386, 556] on span "Collapse sections" at bounding box center [367, 549] width 90 height 19
click at [322, 556] on input "Collapse sections" at bounding box center [303, 550] width 38 height 38
checkbox input "true"
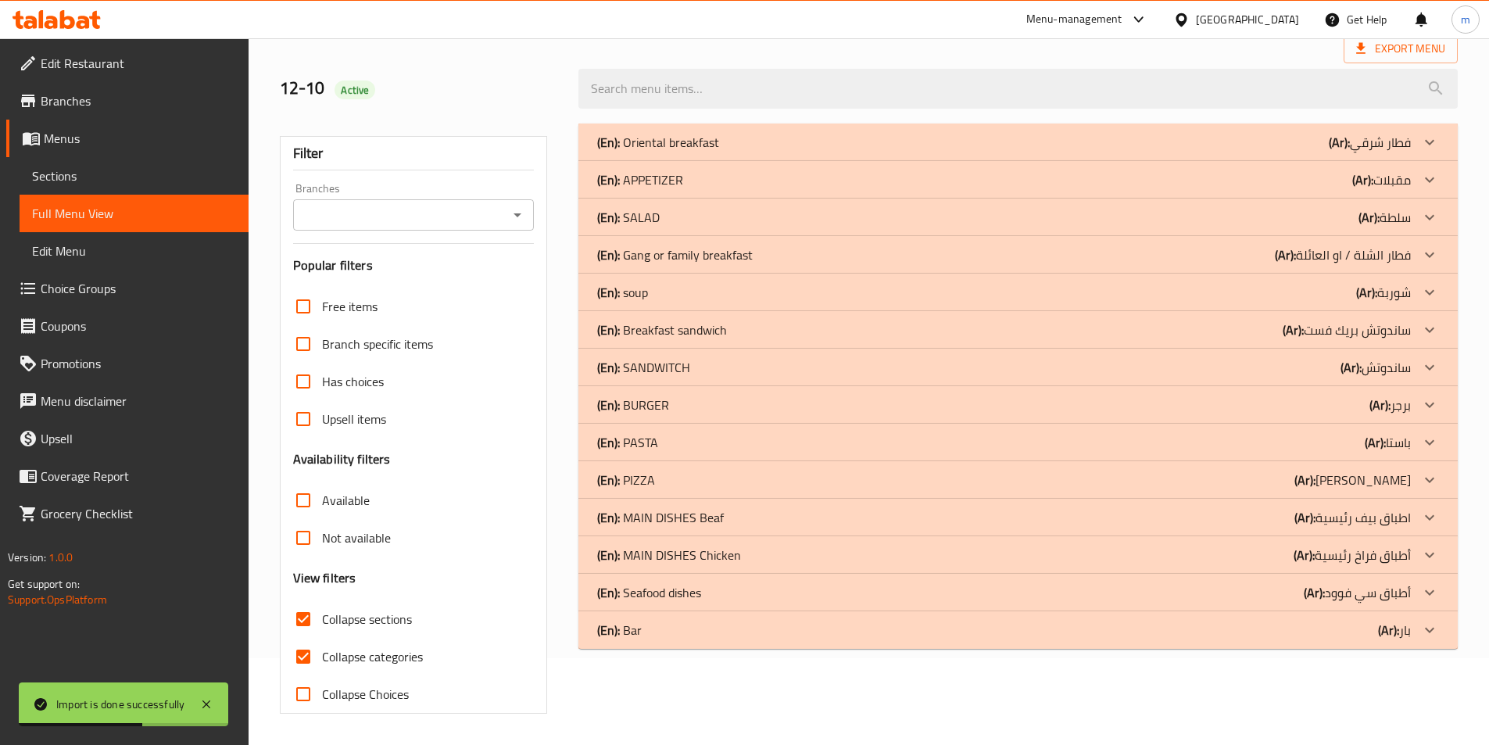
click at [389, 647] on span "Collapse categories" at bounding box center [372, 656] width 101 height 19
click at [322, 638] on input "Collapse categories" at bounding box center [303, 657] width 38 height 38
checkbox input "false"
click at [1384, 646] on div "(En): Bar (Ar): بار" at bounding box center [1017, 630] width 879 height 38
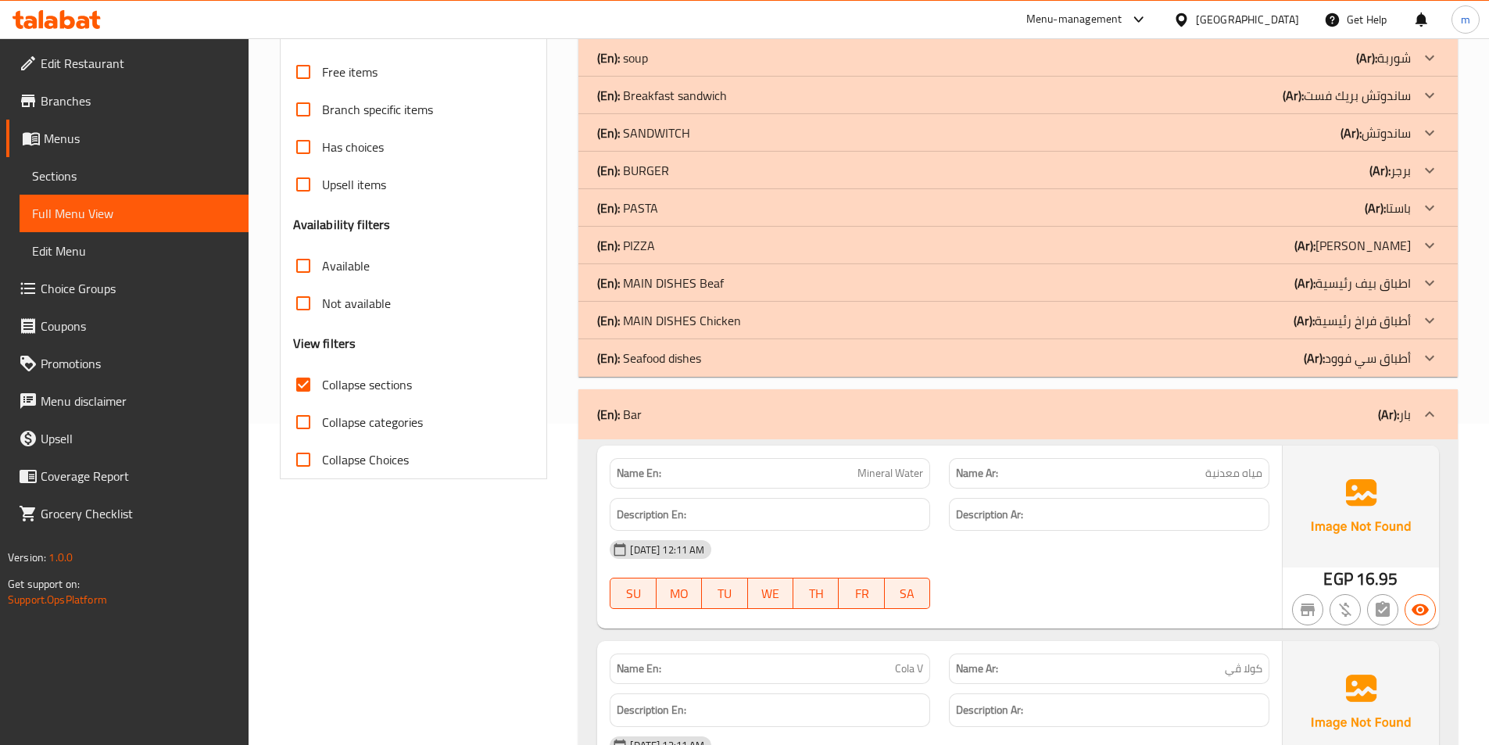
scroll to position [478, 0]
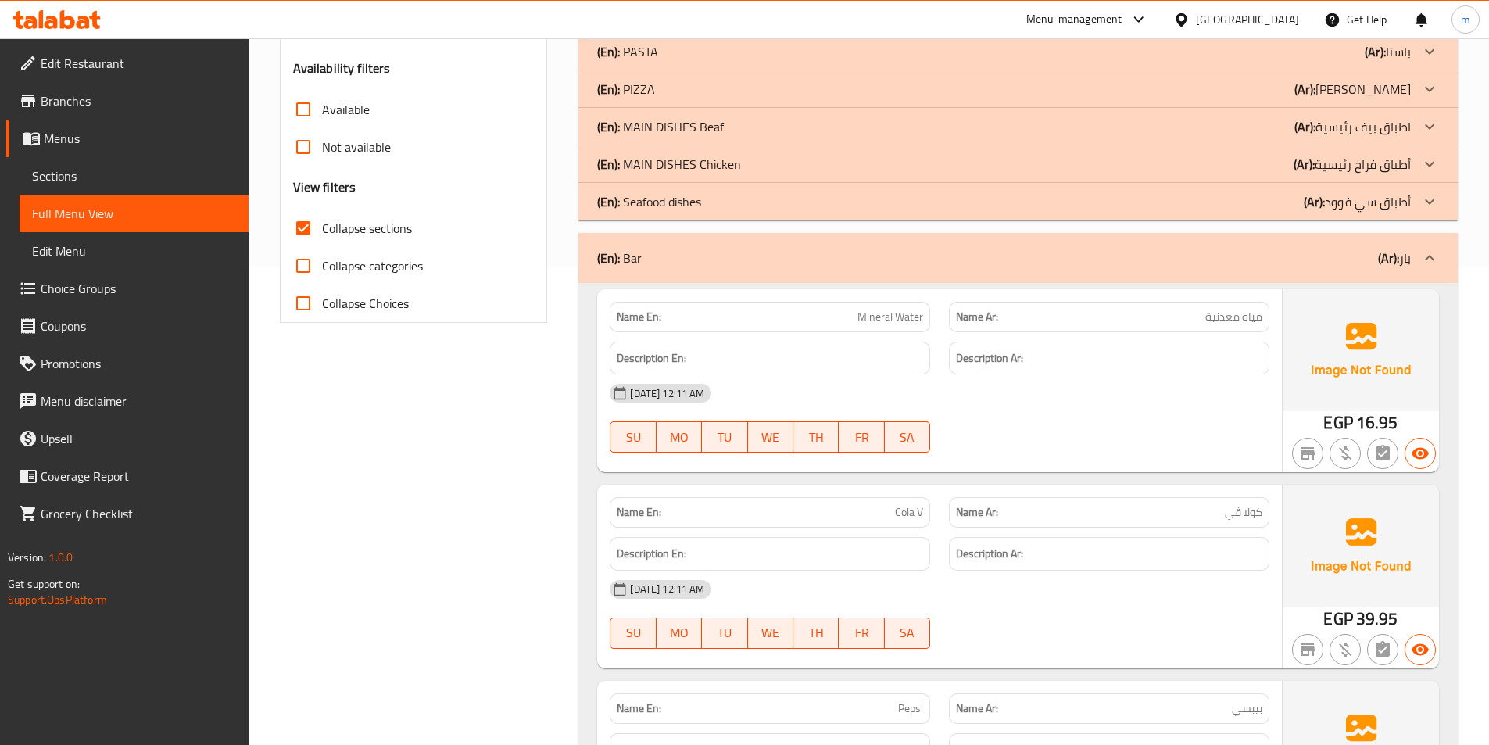
click at [1208, 319] on span "مياه معدنية" at bounding box center [1233, 317] width 57 height 16
copy span "مياه معدنية"
drag, startPoint x: 1192, startPoint y: 72, endPoint x: 1162, endPoint y: 54, distance: 34.7
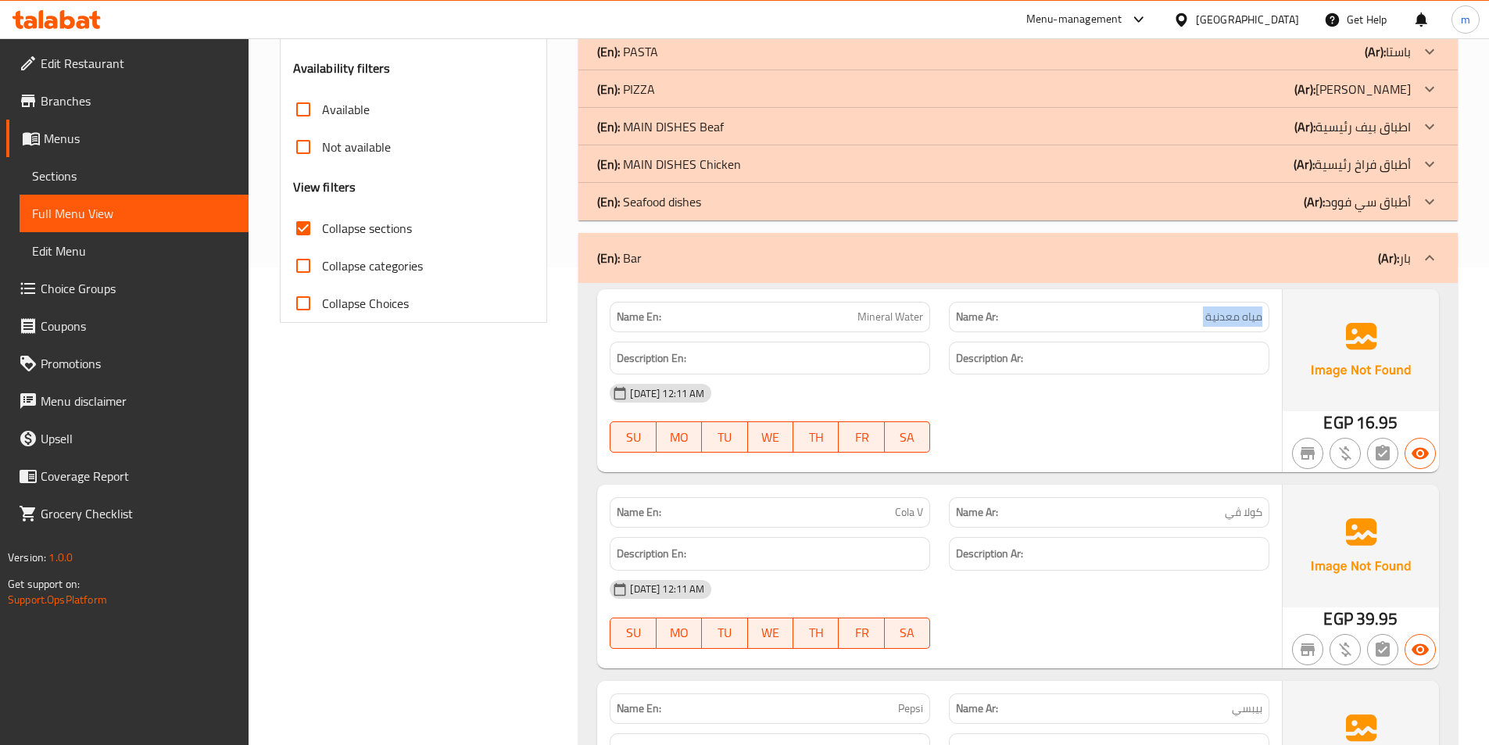
click at [1192, 72] on div "(En): PIZZA (Ar): [PERSON_NAME]" at bounding box center [1017, 89] width 879 height 38
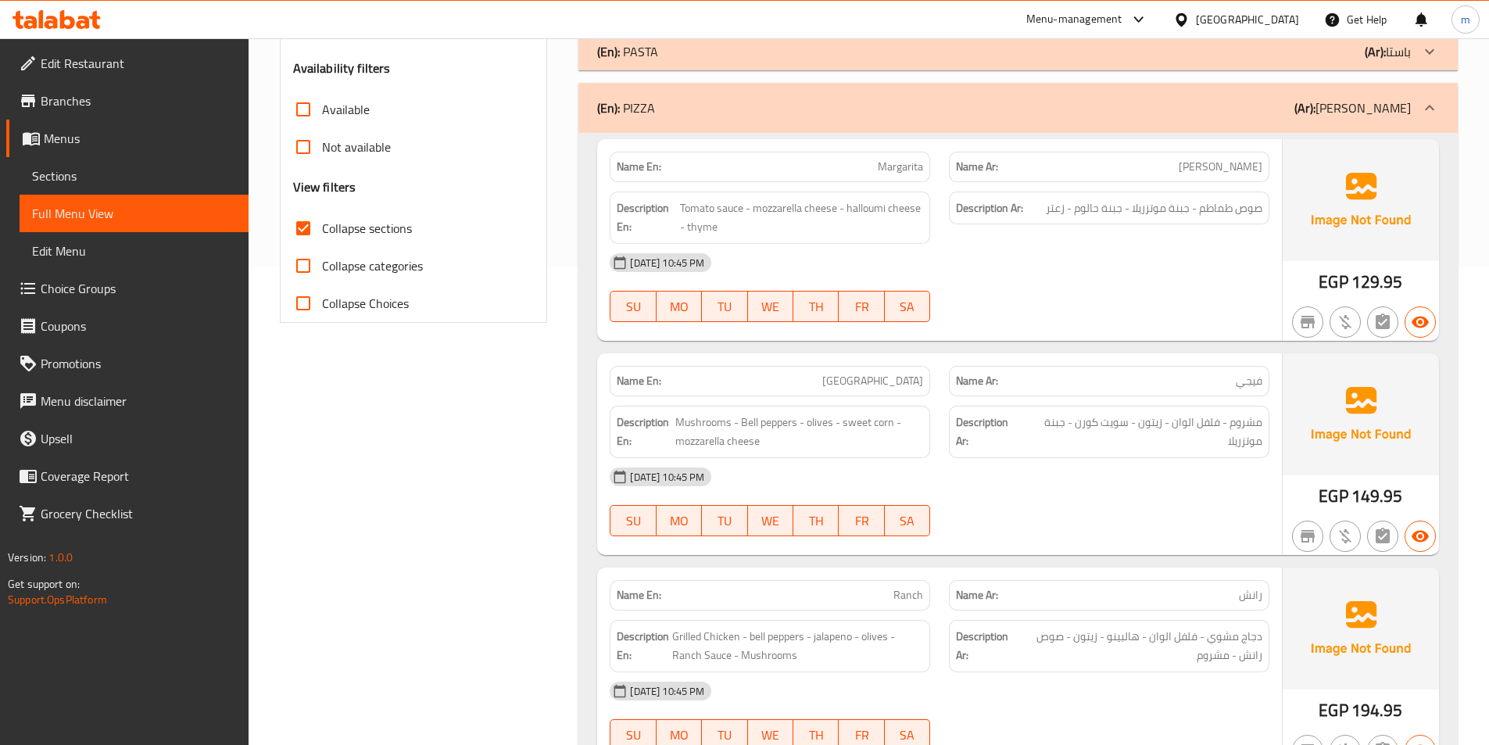
click at [1101, 110] on div "(En): PIZZA (Ar): [PERSON_NAME]" at bounding box center [1004, 107] width 814 height 19
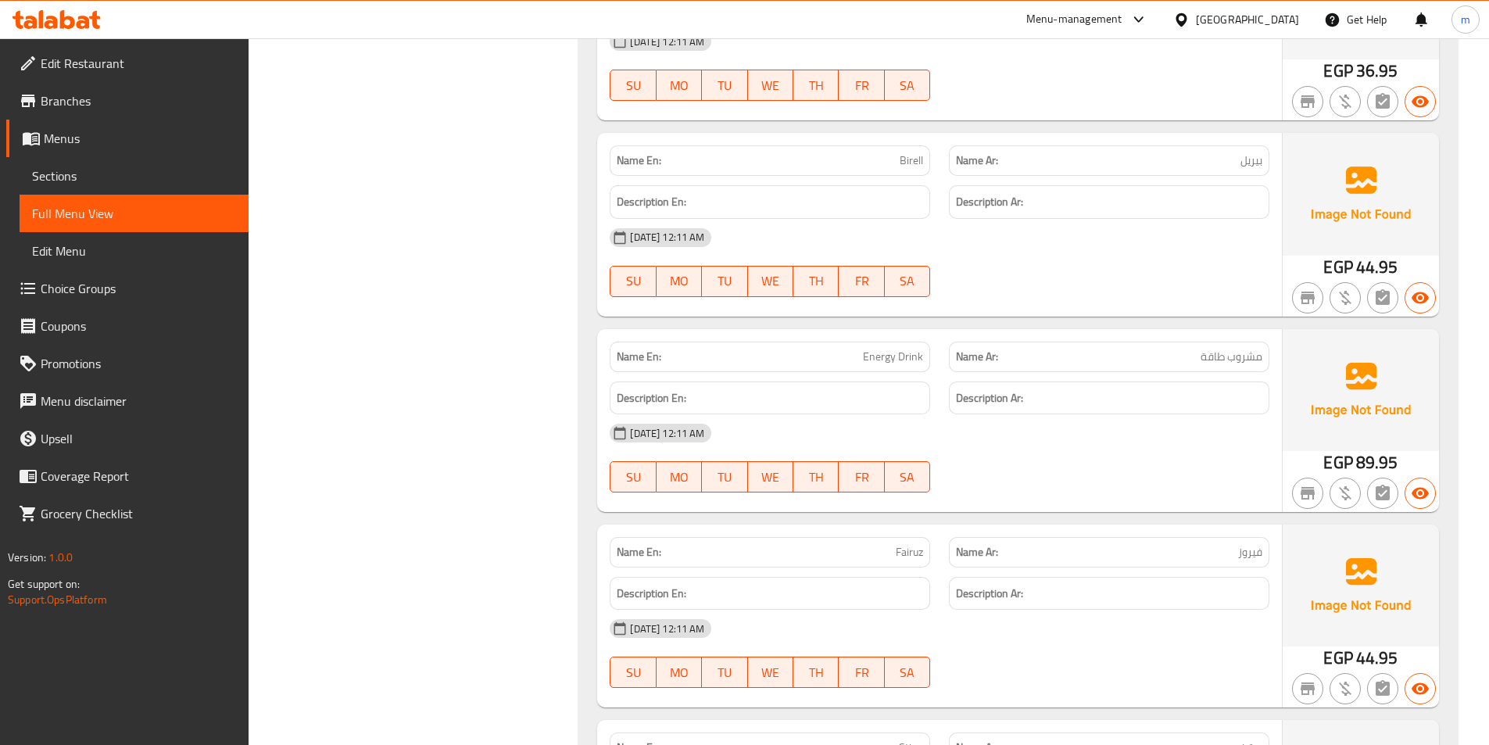
scroll to position [1403, 0]
